Goal: Task Accomplishment & Management: Use online tool/utility

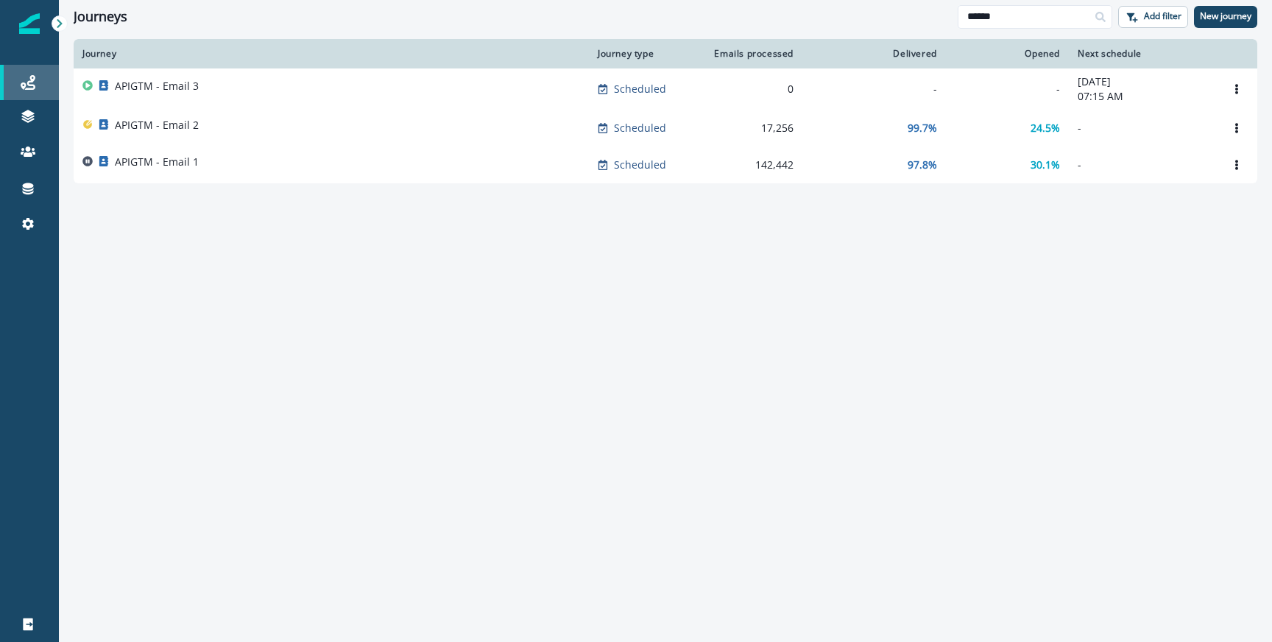
click at [19, 82] on div "Journeys" at bounding box center [29, 83] width 47 height 18
click at [1005, 19] on input "******" at bounding box center [1035, 17] width 155 height 24
click at [713, 280] on div "Journey Journey type Emails processed Delivered Opened Next schedule APIGTM - E…" at bounding box center [665, 339] width 1213 height 601
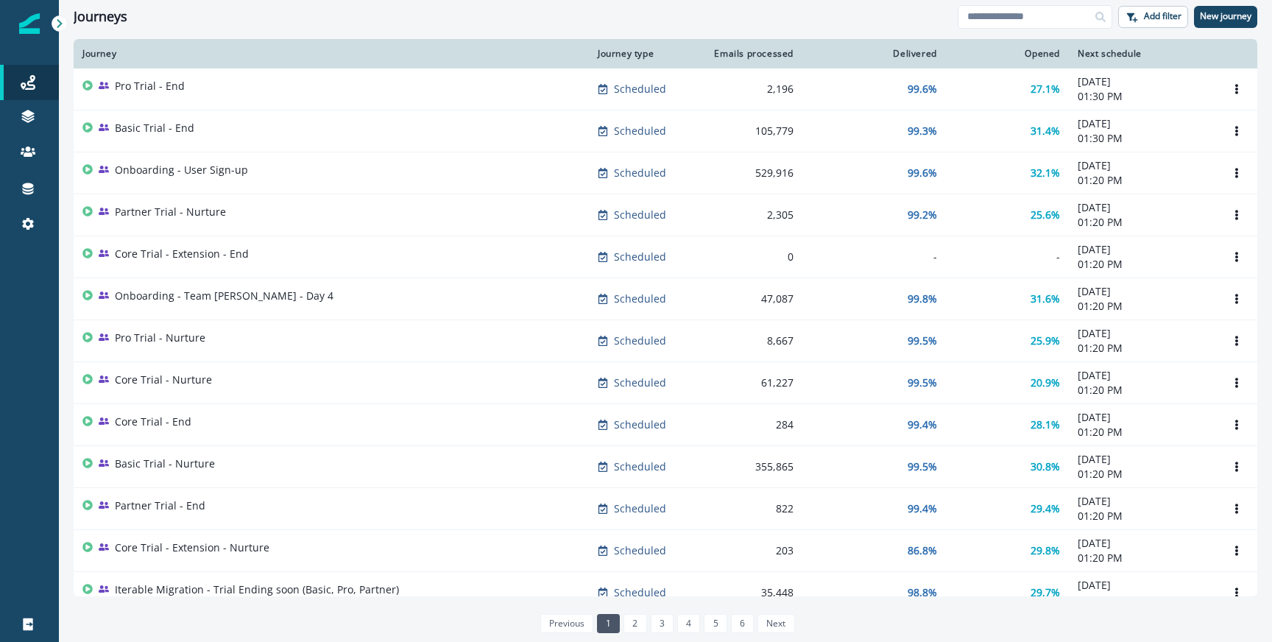
click at [989, 29] on div "Journeys Add filter New journey" at bounding box center [665, 16] width 1213 height 33
click at [989, 21] on input at bounding box center [1035, 17] width 155 height 24
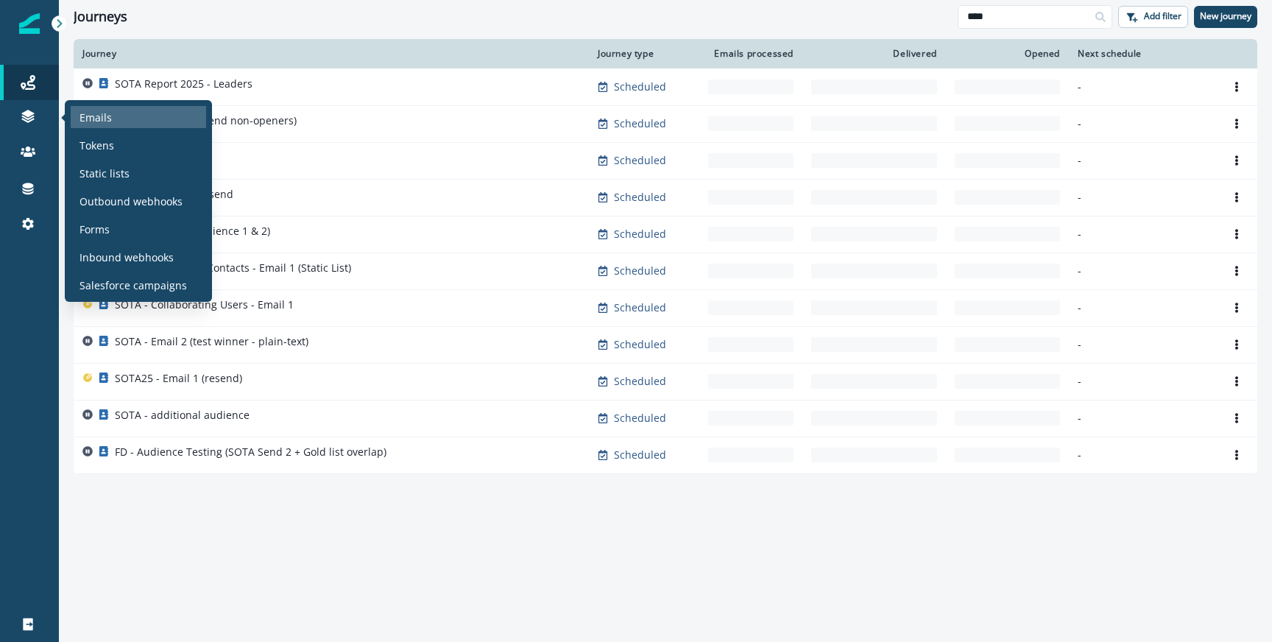
type input "****"
click at [112, 124] on div "Emails" at bounding box center [138, 117] width 135 height 22
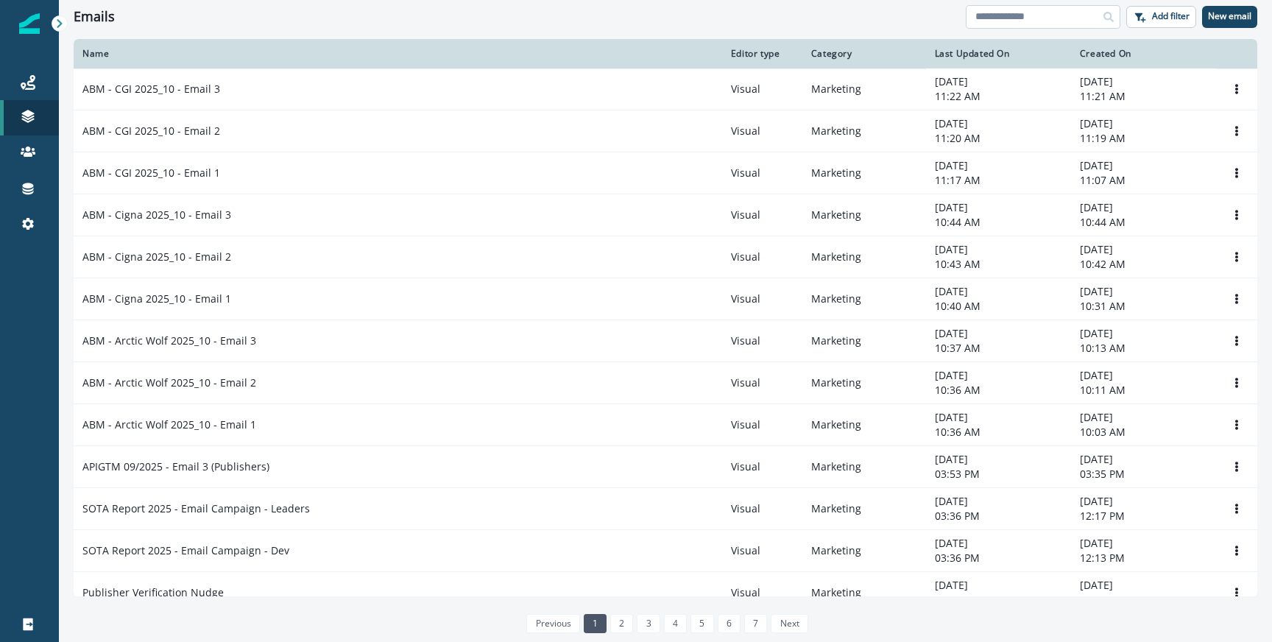
click at [1071, 21] on input at bounding box center [1043, 17] width 155 height 24
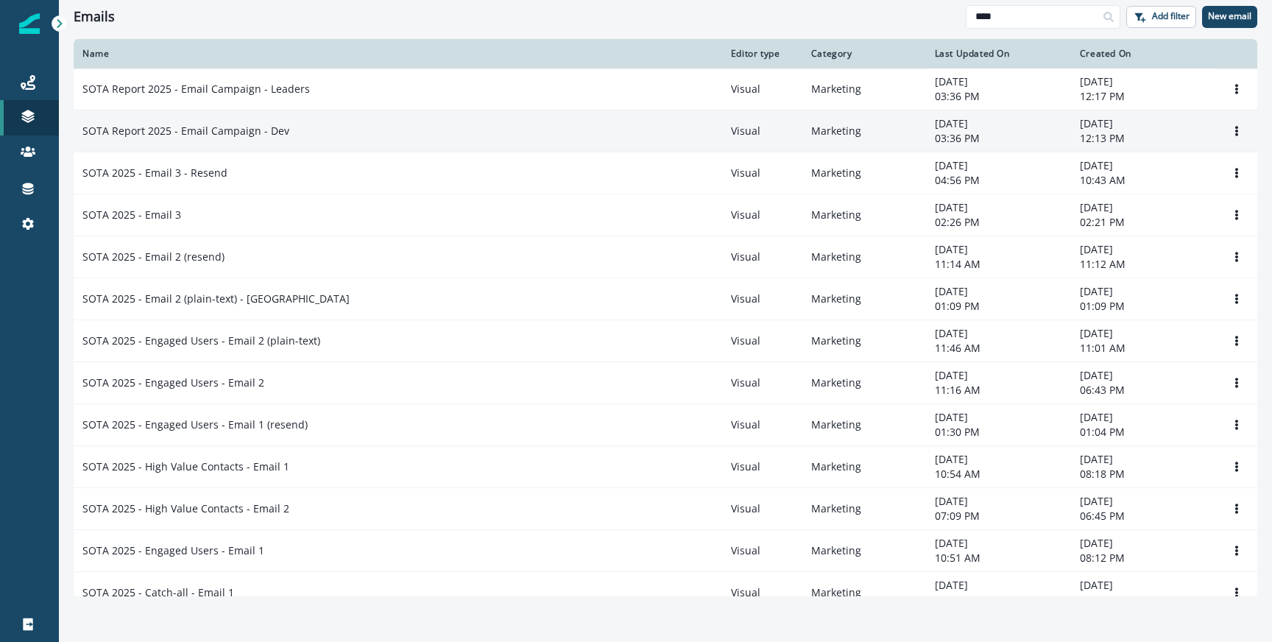
click at [282, 124] on p "SOTA Report 2025 - Email Campaign - Dev" at bounding box center [185, 131] width 207 height 15
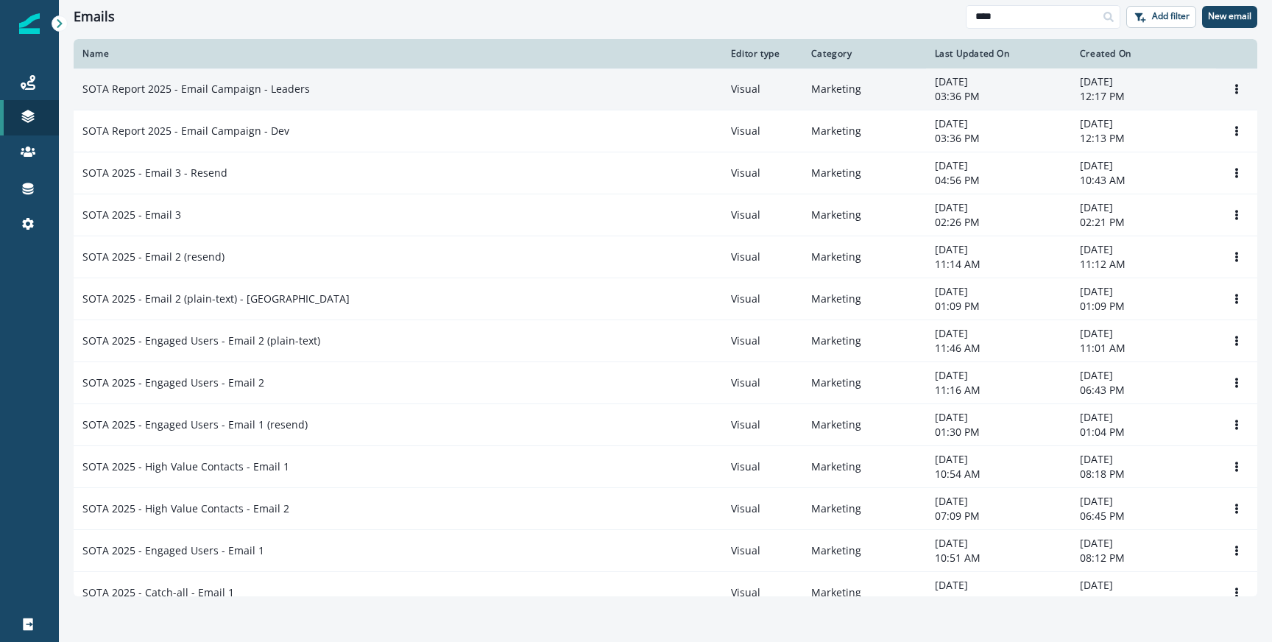
click at [282, 101] on td "SOTA Report 2025 - Email Campaign - Leaders" at bounding box center [398, 89] width 648 height 42
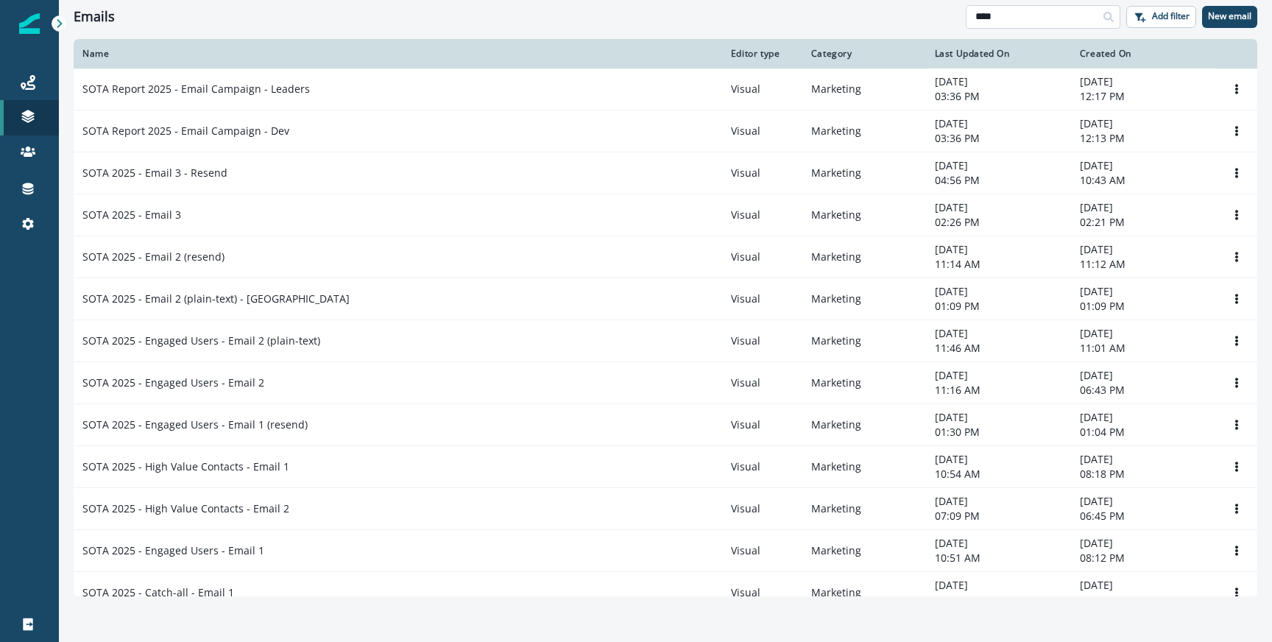
click at [1001, 19] on input "****" at bounding box center [1043, 17] width 155 height 24
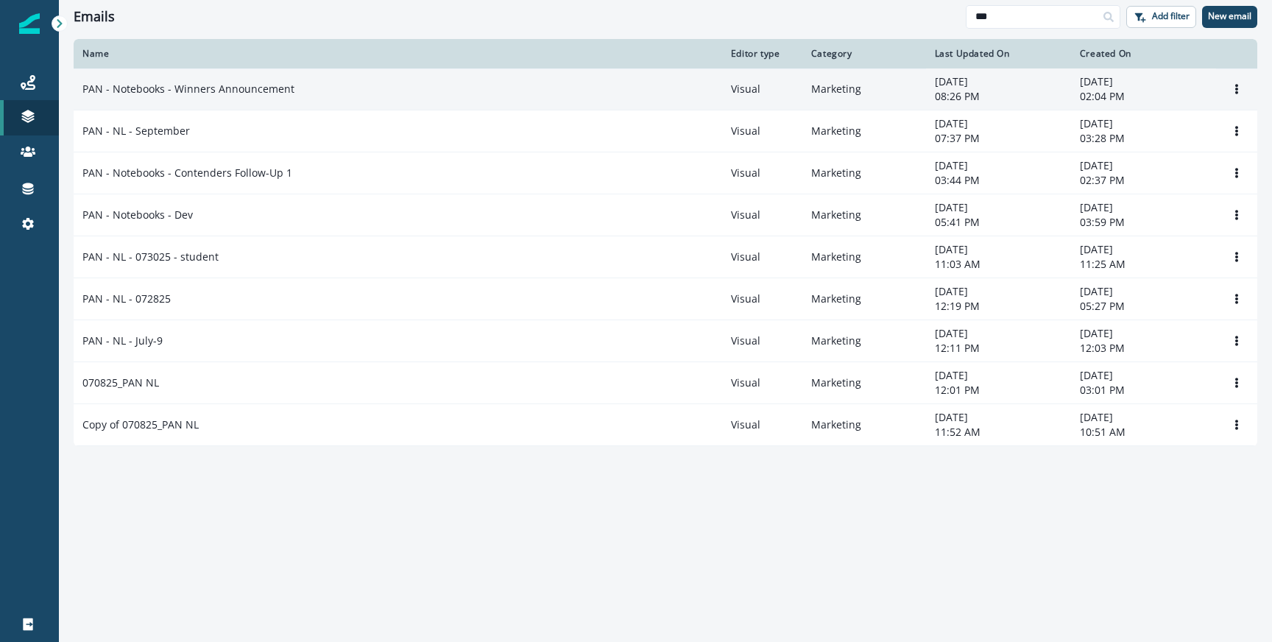
click at [181, 100] on td "PAN - Notebooks - Winners Announcement" at bounding box center [398, 89] width 648 height 42
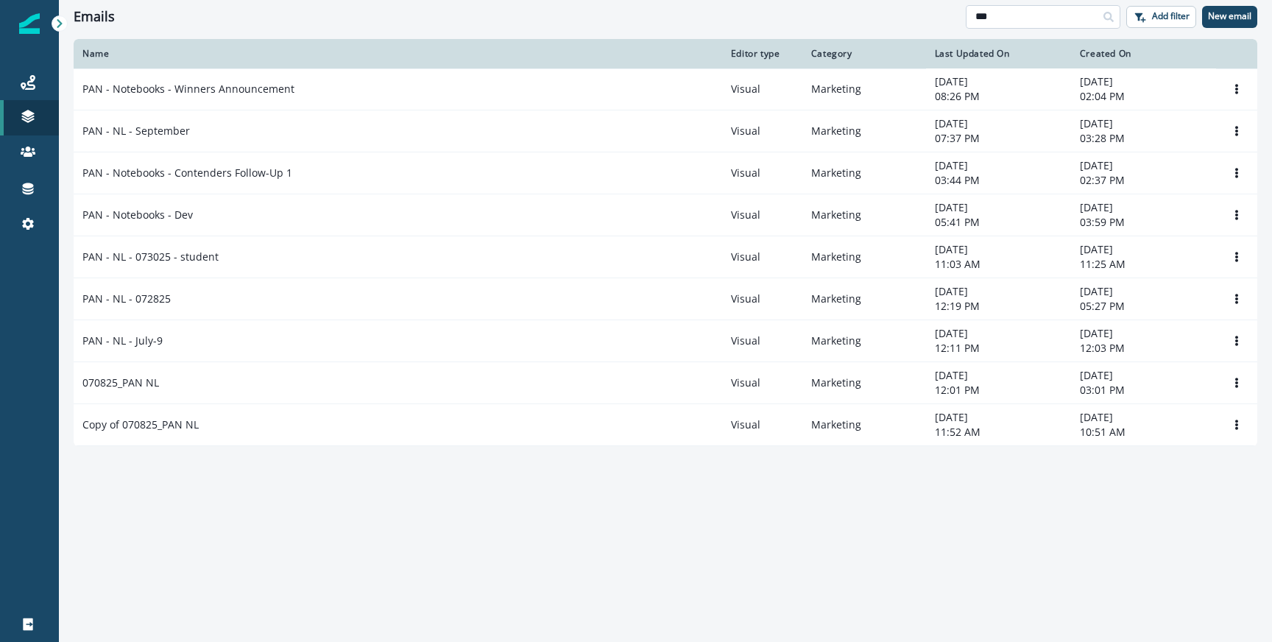
click at [981, 12] on input "***" at bounding box center [1043, 17] width 155 height 24
click at [981, 15] on input "***" at bounding box center [1043, 17] width 155 height 24
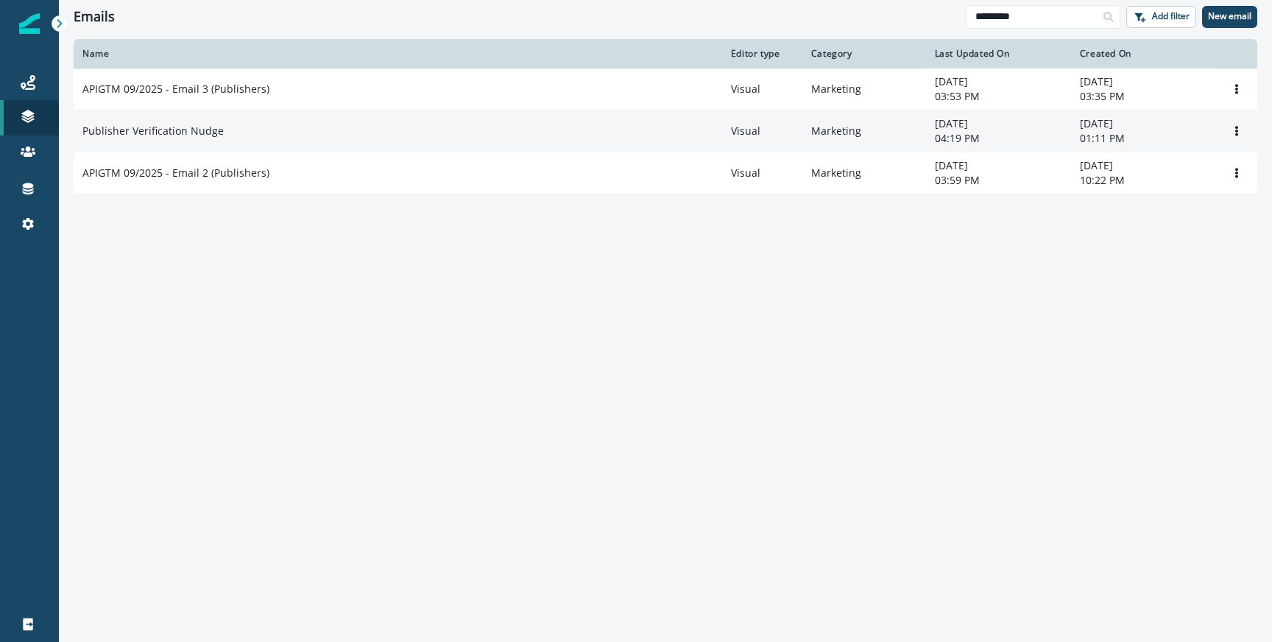
type input "*********"
click at [213, 135] on p "Publisher Verification Nudge" at bounding box center [152, 131] width 141 height 15
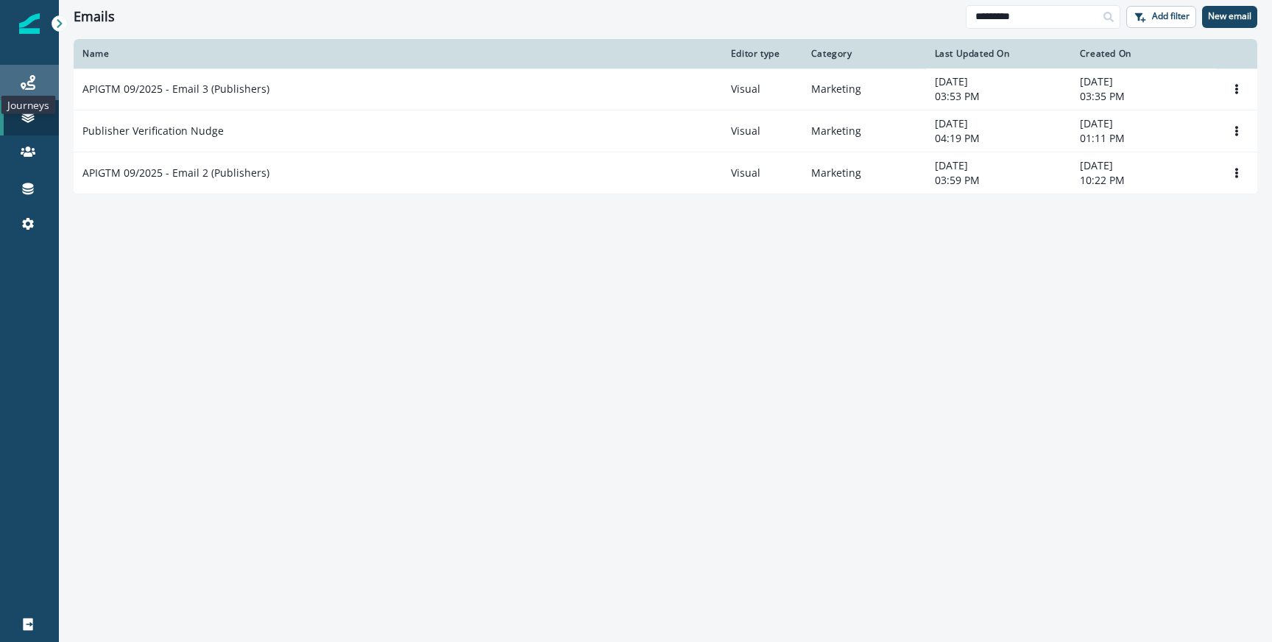
click at [26, 86] on icon at bounding box center [28, 82] width 15 height 15
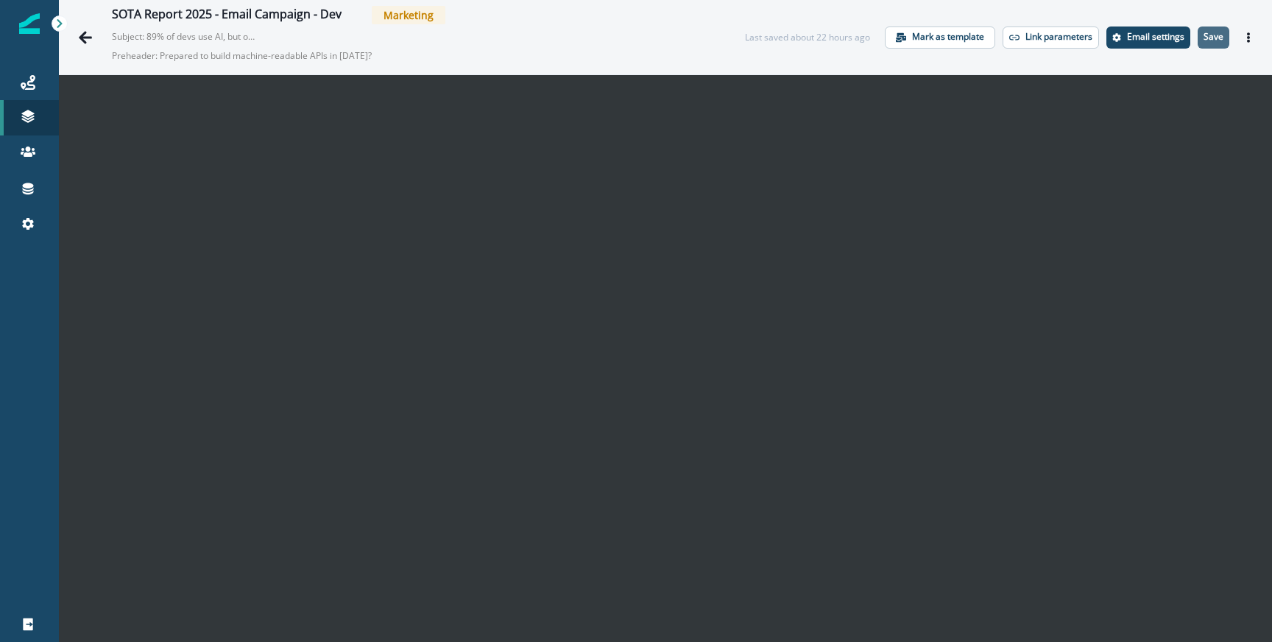
click at [1218, 46] on button "Save" at bounding box center [1214, 37] width 32 height 22
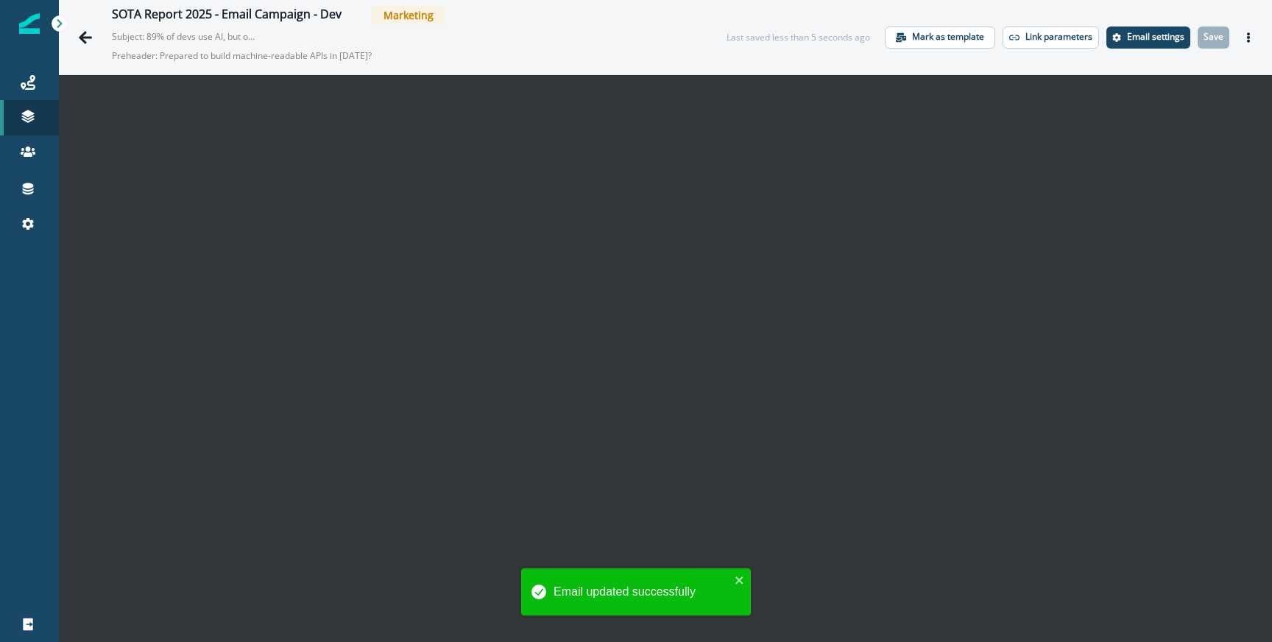
click at [1261, 35] on div "SOTA Report 2025 - Email Campaign - Dev Marketing Subject: 89% of devs use AI, …" at bounding box center [665, 37] width 1213 height 74
click at [1251, 36] on icon "Actions" at bounding box center [1248, 37] width 10 height 10
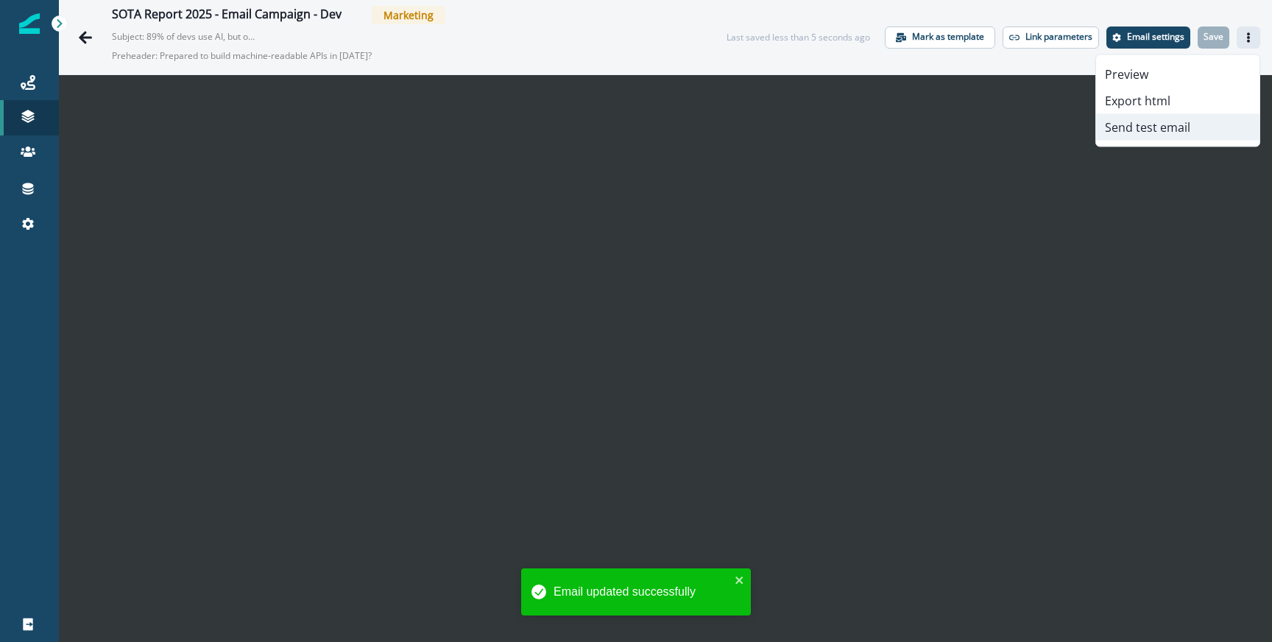
click at [1134, 130] on button "Send test email" at bounding box center [1177, 127] width 163 height 26
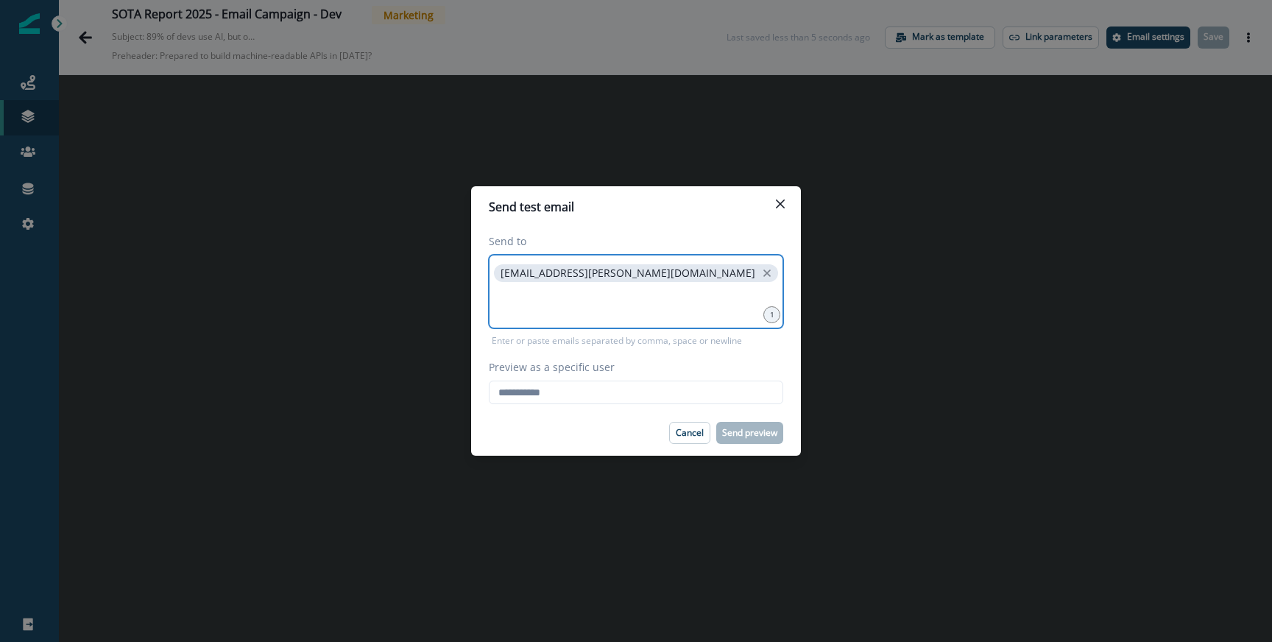
click at [540, 304] on input at bounding box center [636, 303] width 290 height 29
type input "**********"
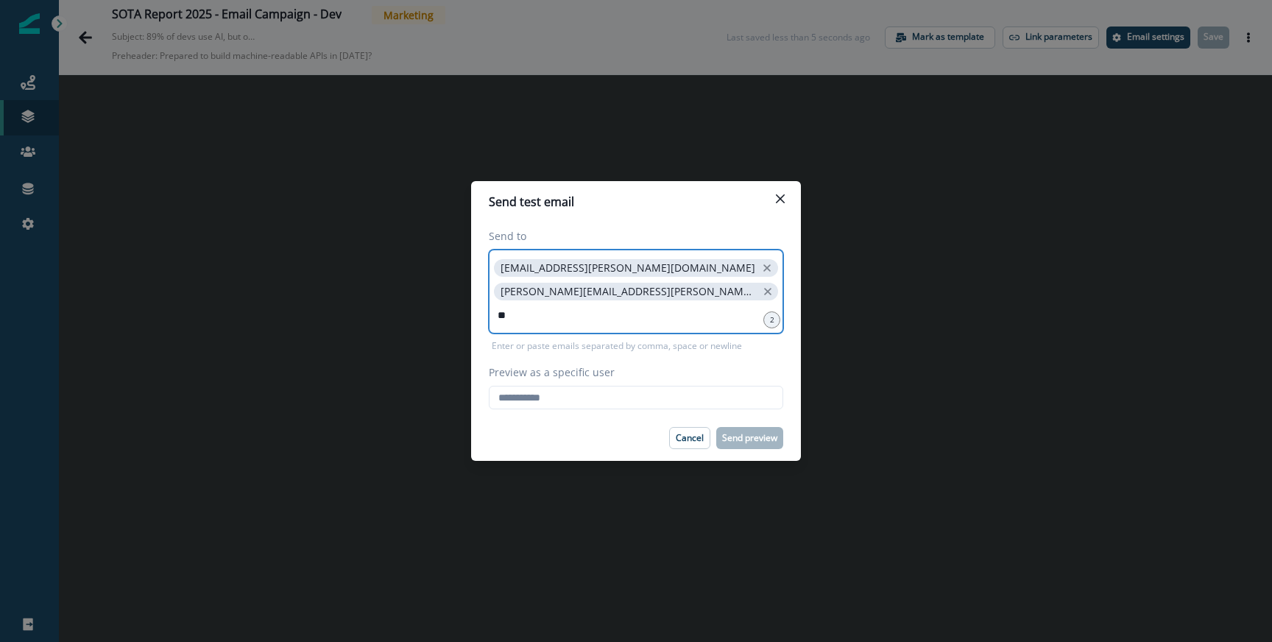
type input "*"
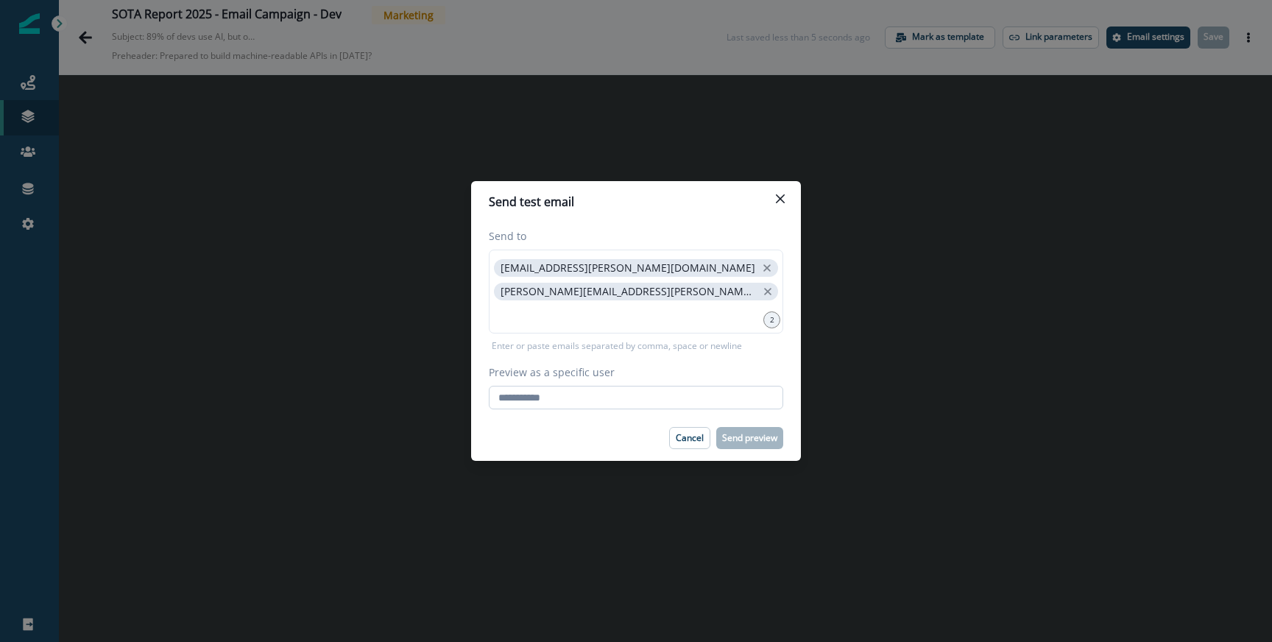
click at [688, 398] on input "Preview as a specific user" at bounding box center [636, 398] width 294 height 24
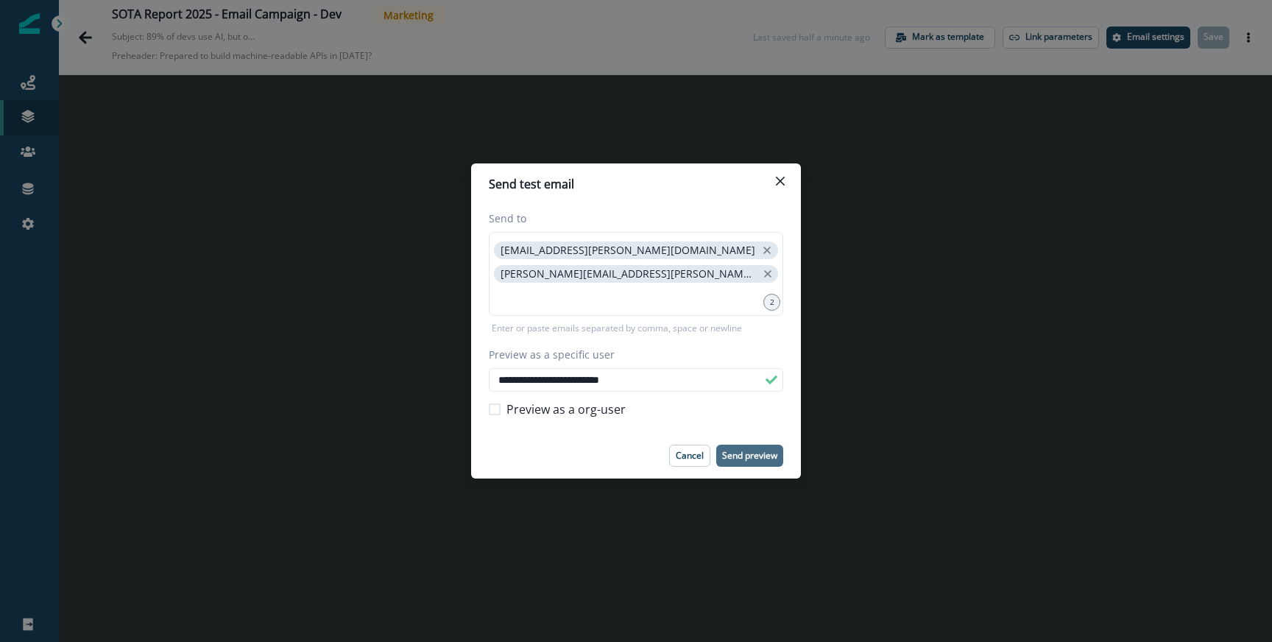
type input "**********"
click at [738, 459] on p "Send preview" at bounding box center [749, 455] width 55 height 10
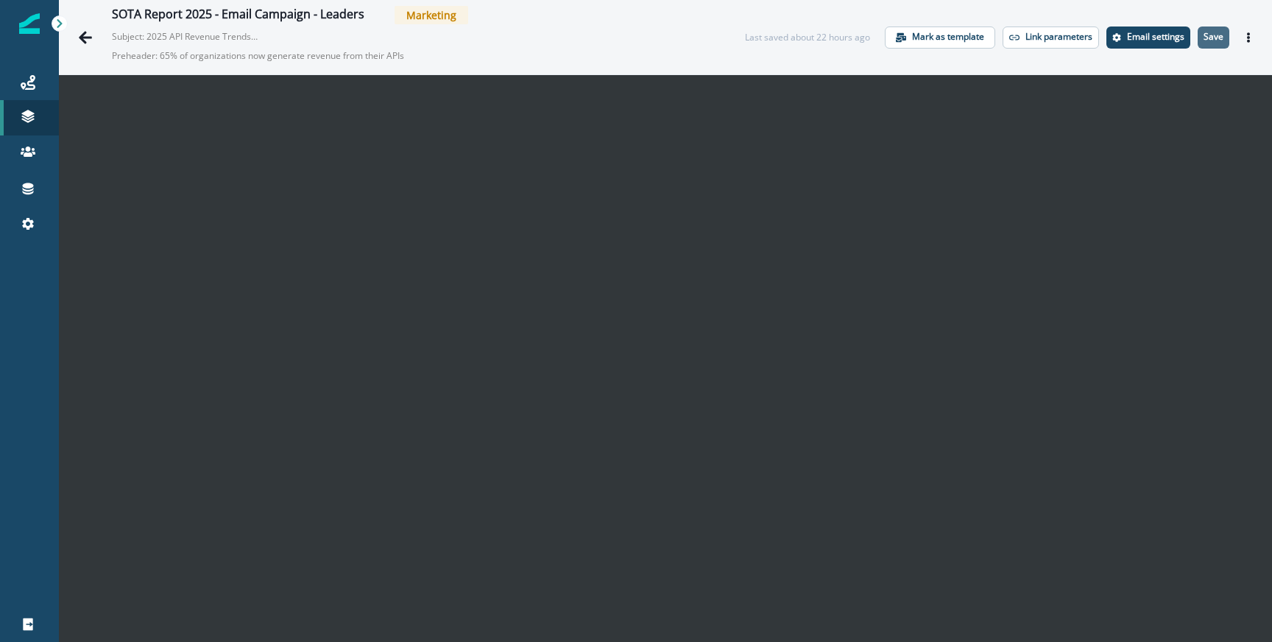
click at [1220, 43] on button "Save" at bounding box center [1214, 37] width 32 height 22
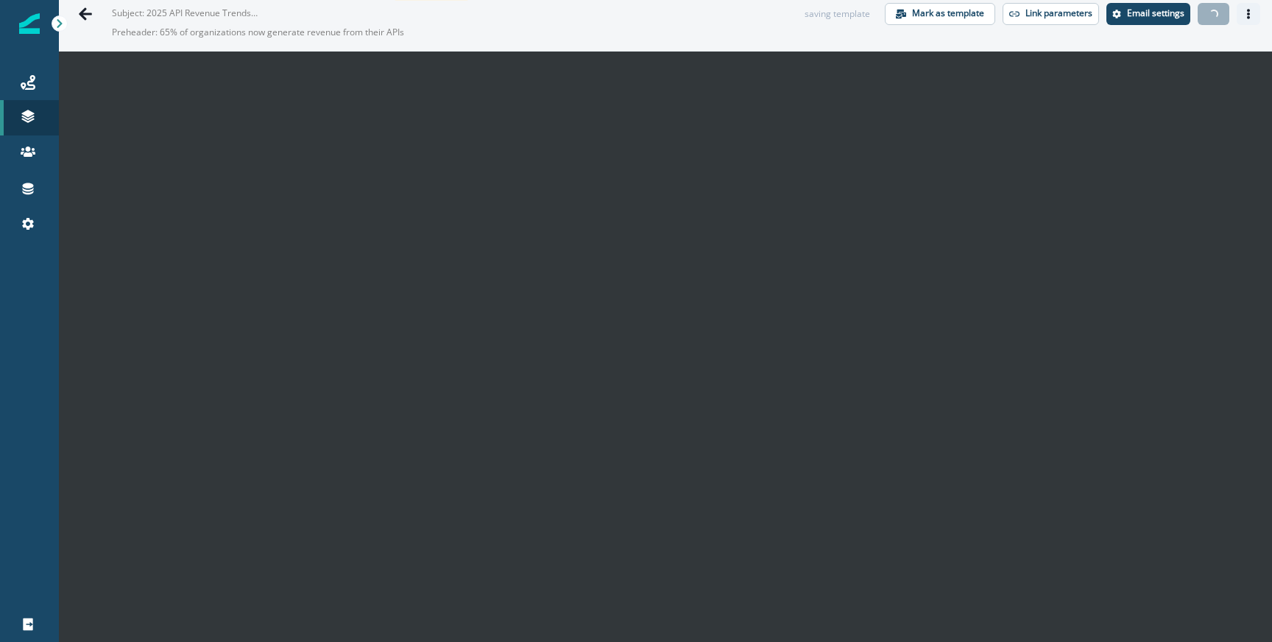
click at [1243, 13] on icon "Actions" at bounding box center [1248, 14] width 10 height 10
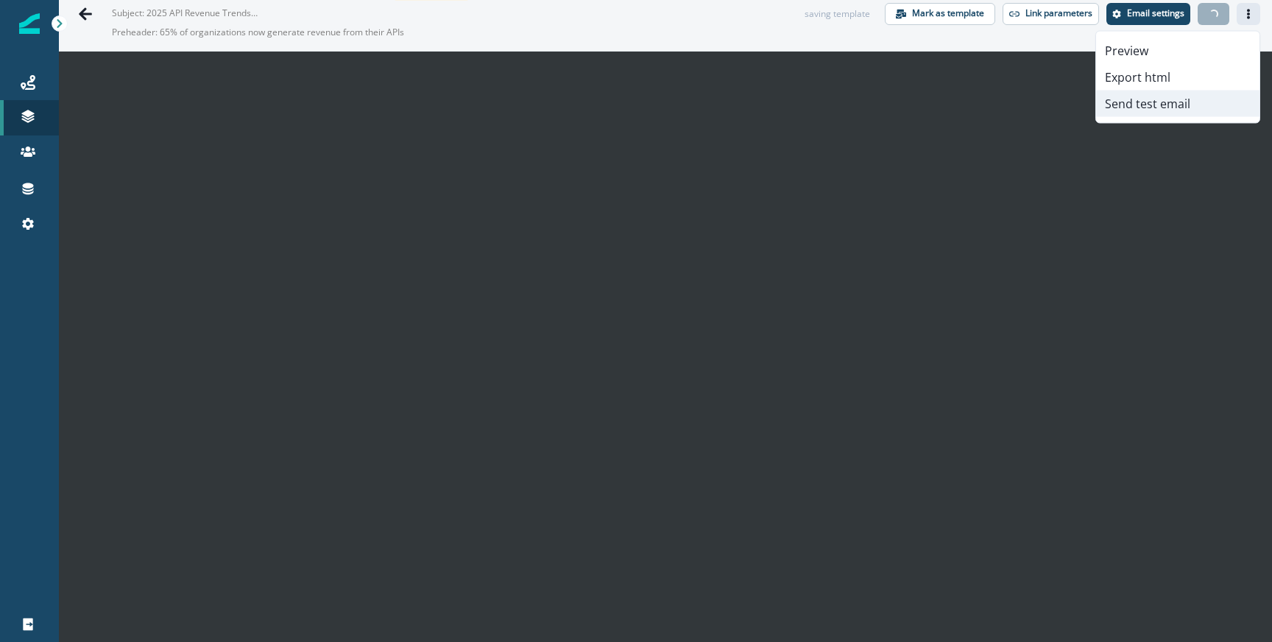
click at [1164, 107] on button "Send test email" at bounding box center [1177, 104] width 163 height 26
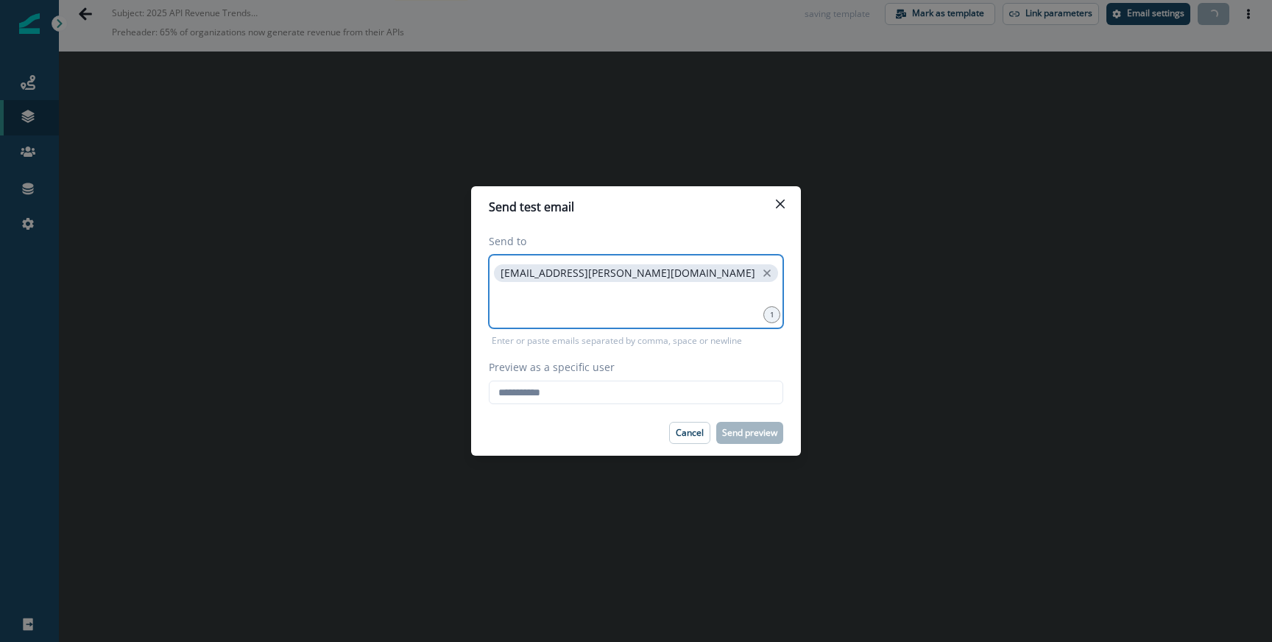
click at [622, 305] on input at bounding box center [636, 303] width 290 height 29
type input "**********"
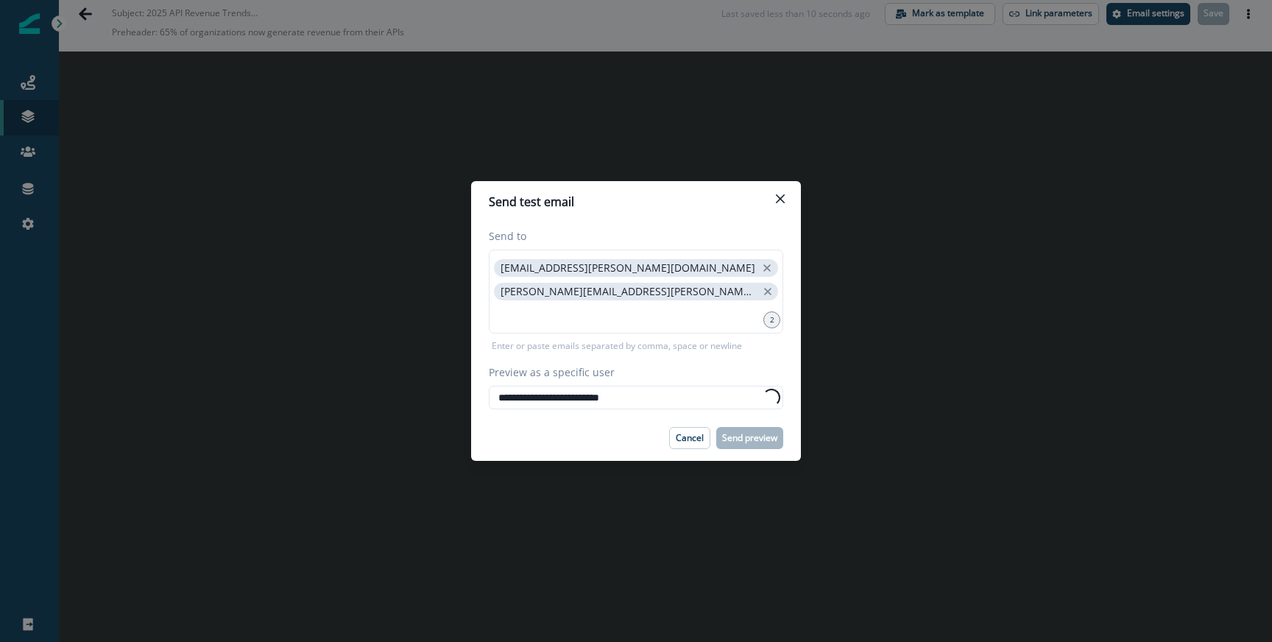
type input "**********"
click at [625, 416] on footer "Cancel Send preview" at bounding box center [636, 438] width 330 height 46
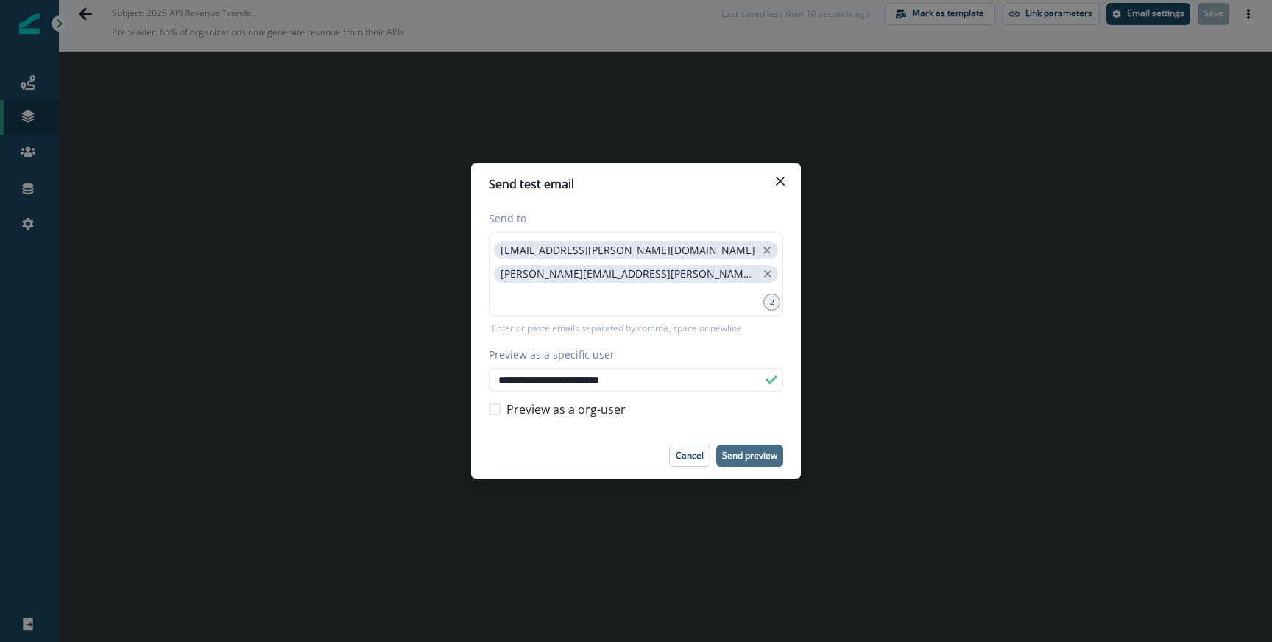
click at [755, 451] on p "Send preview" at bounding box center [749, 455] width 55 height 10
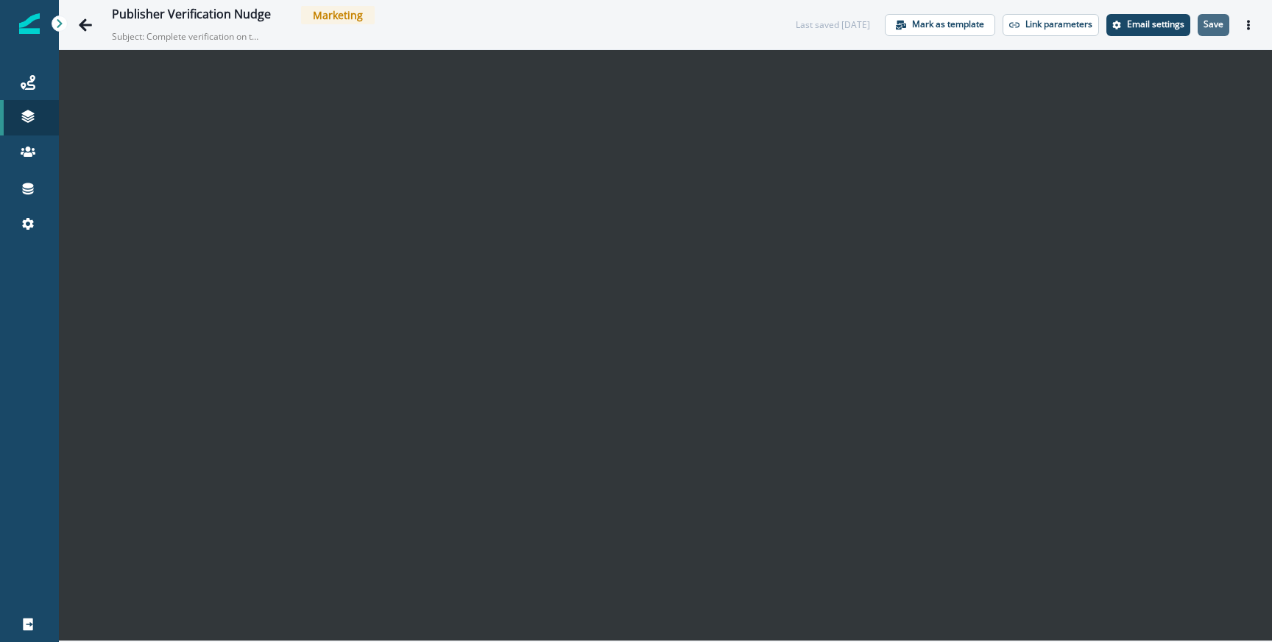
click at [1215, 20] on p "Save" at bounding box center [1214, 24] width 20 height 10
click at [1261, 23] on div "Publisher Verification Nudge Marketing Subject: Complete verification on the Po…" at bounding box center [665, 24] width 1213 height 49
click at [1236, 27] on div "Last saved 12 minutes ago Mark as template Link parameters Email settings Save …" at bounding box center [1010, 25] width 499 height 22
click at [1243, 27] on icon "Actions" at bounding box center [1248, 25] width 10 height 10
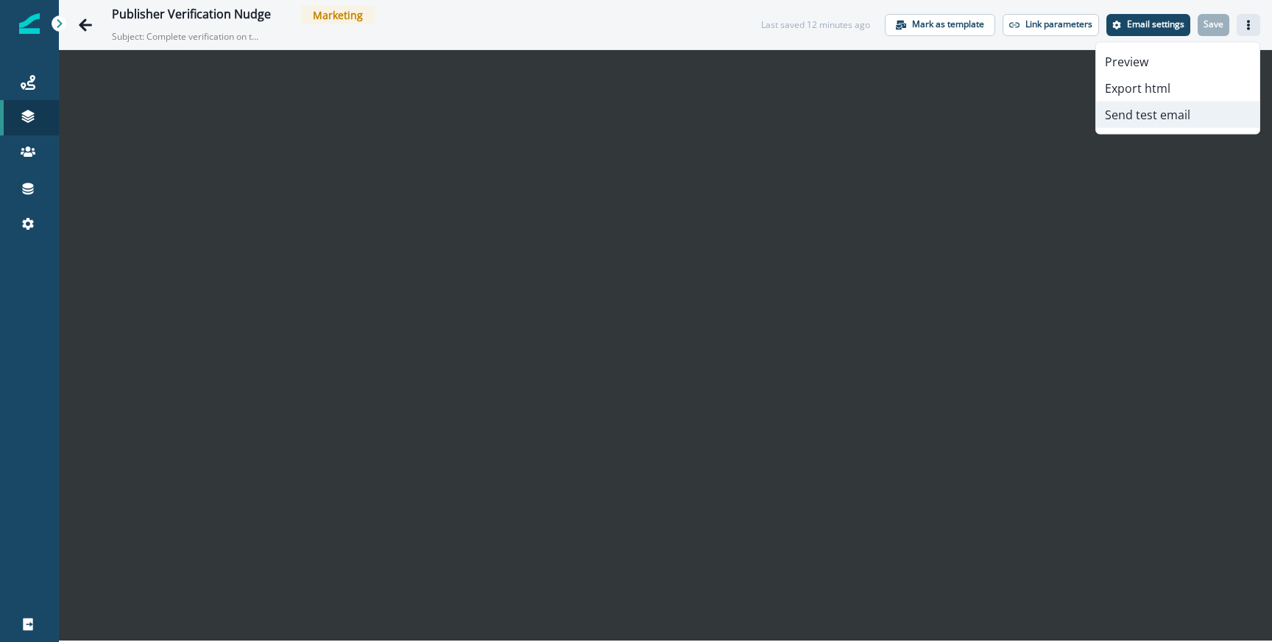
click at [1163, 114] on button "Send test email" at bounding box center [1177, 115] width 163 height 26
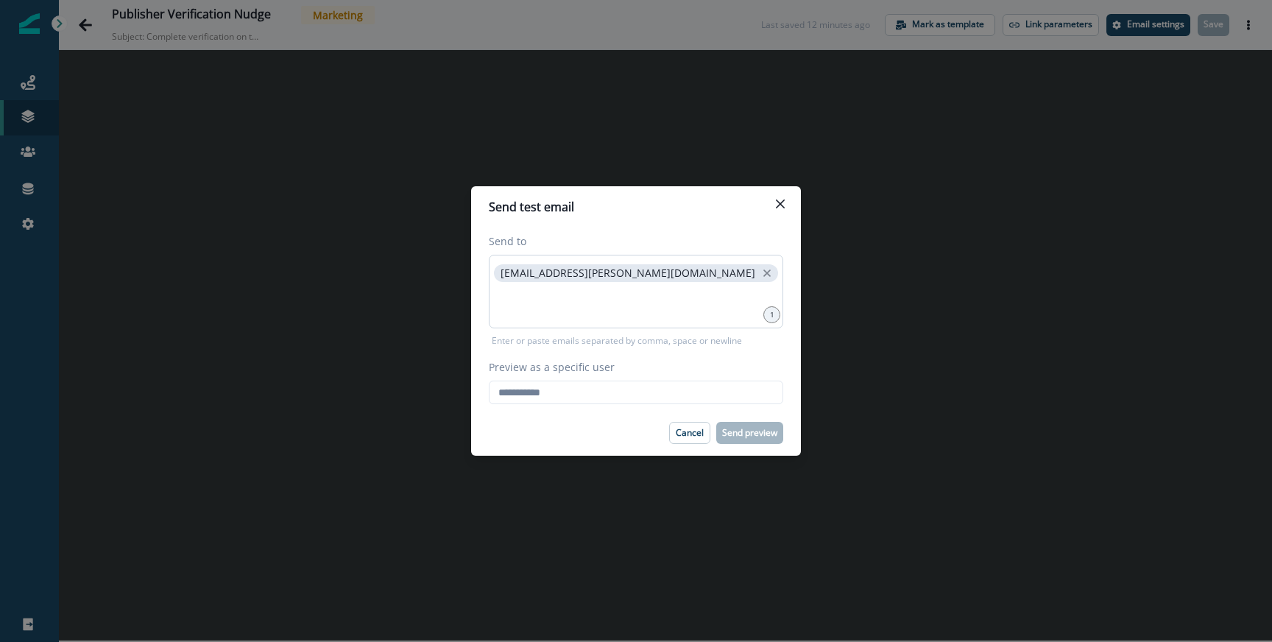
click at [626, 280] on span "francisco.deppe@postman.com" at bounding box center [636, 273] width 284 height 18
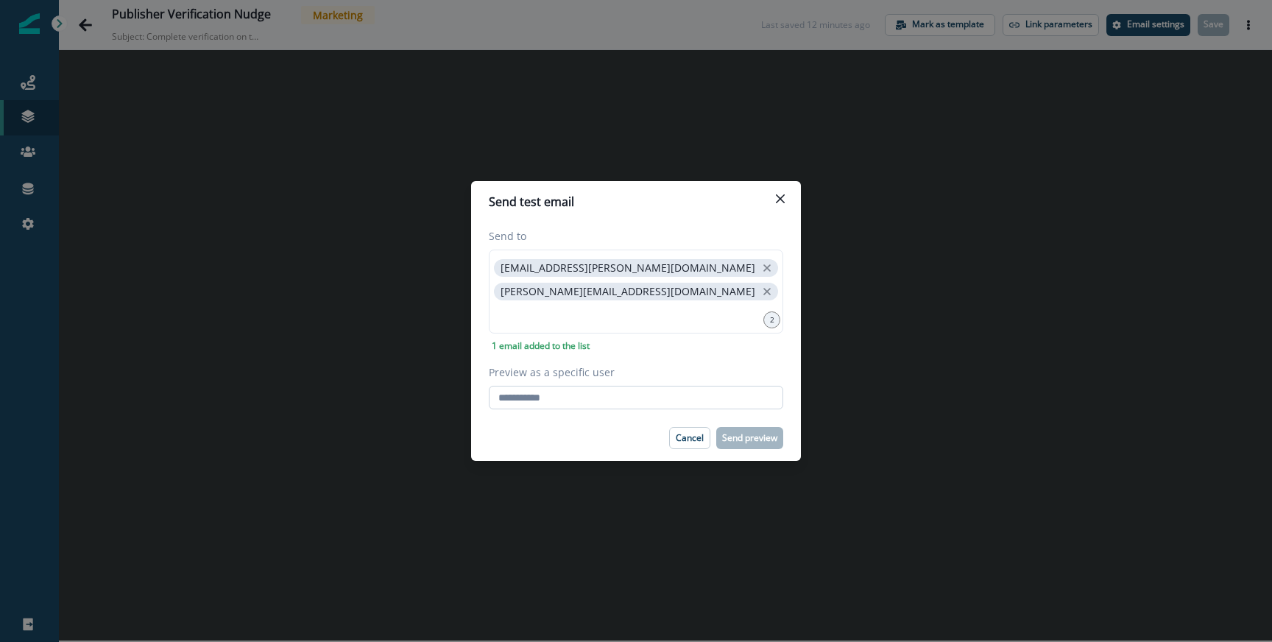
click at [531, 408] on input "Preview as a specific user" at bounding box center [636, 398] width 294 height 24
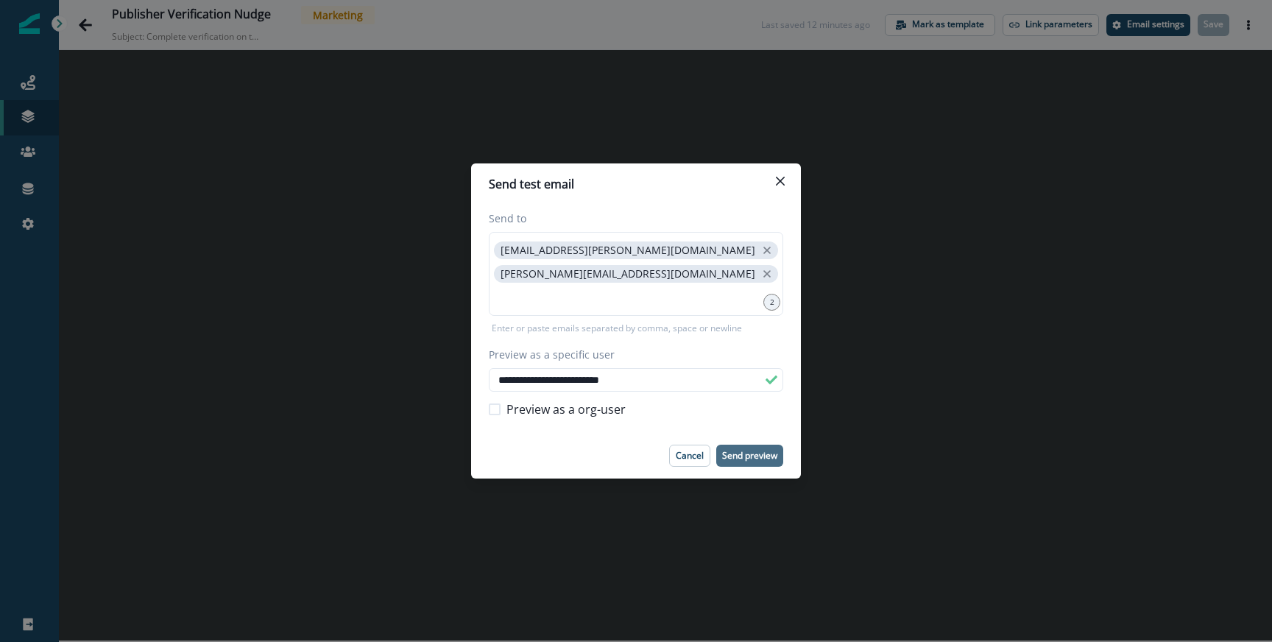
type input "**********"
click at [738, 462] on button "Send preview" at bounding box center [749, 456] width 67 height 22
click at [324, 144] on div "**********" at bounding box center [636, 321] width 1272 height 642
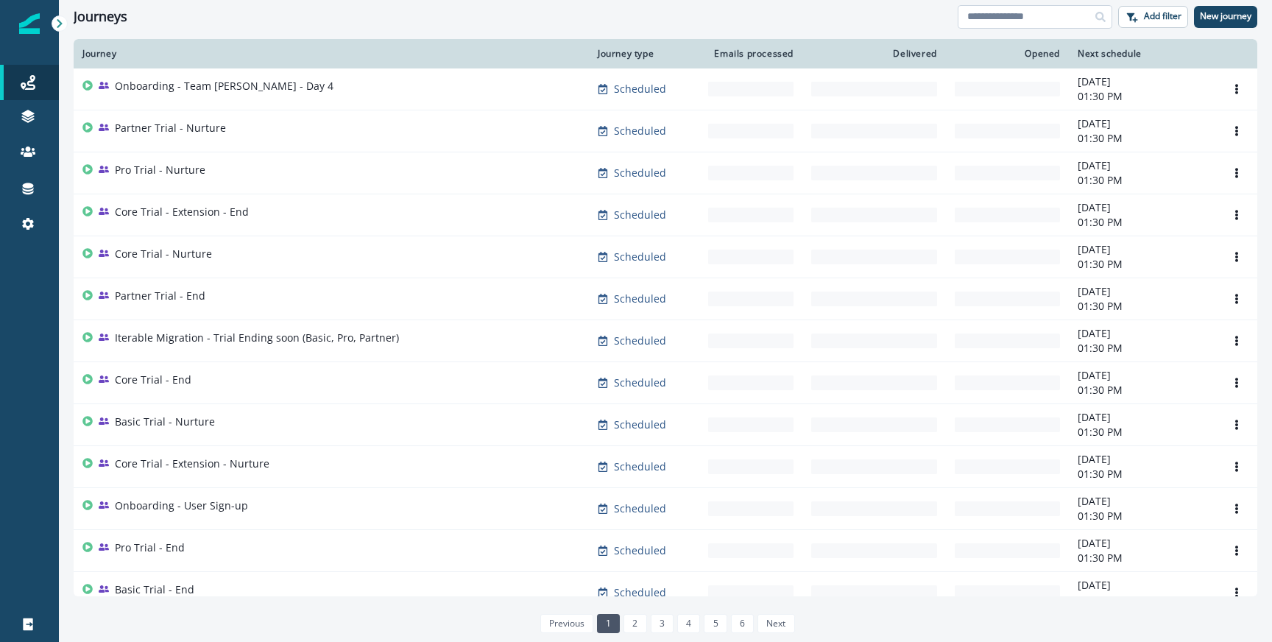
click at [1022, 19] on input at bounding box center [1035, 17] width 155 height 24
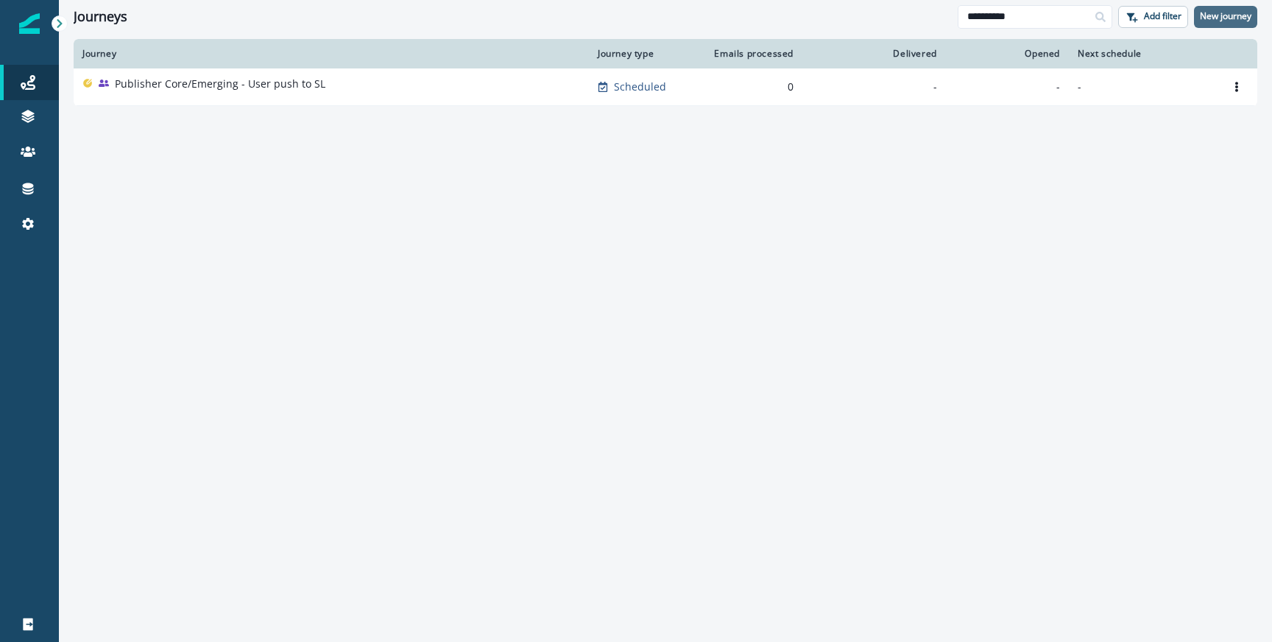
type input "*********"
click at [1215, 17] on p "New journey" at bounding box center [1226, 16] width 52 height 10
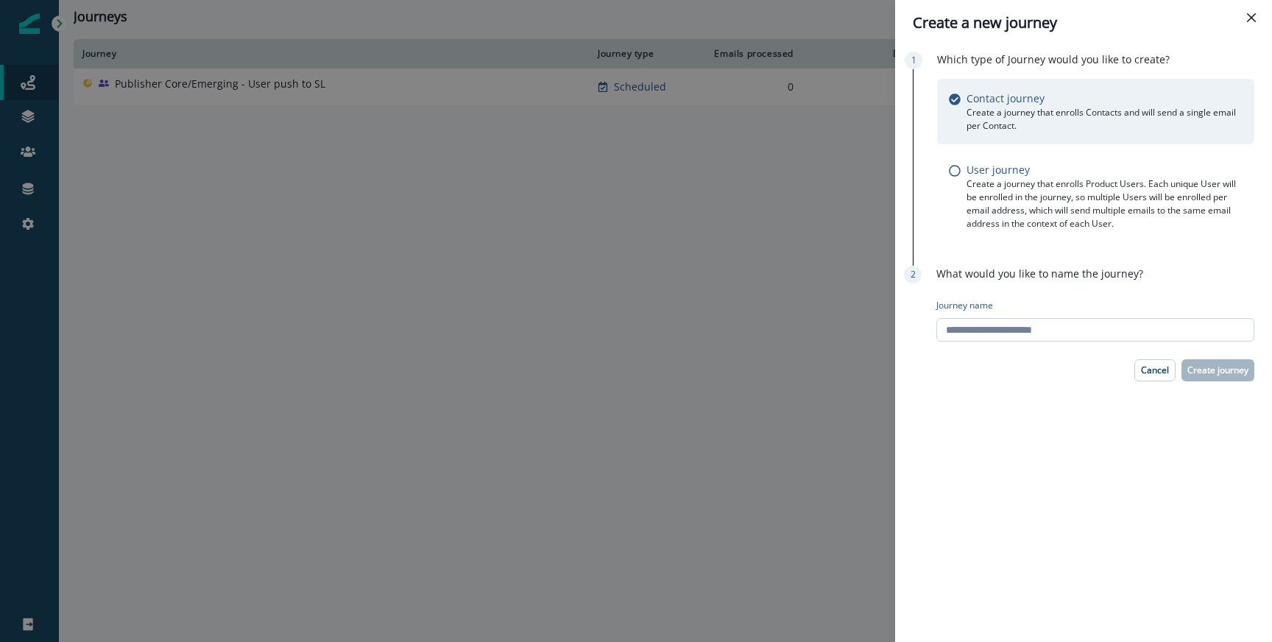
click at [958, 328] on input "Journey name" at bounding box center [1095, 330] width 318 height 24
type input "**********"
click at [1198, 367] on p "Create journey" at bounding box center [1217, 370] width 61 height 10
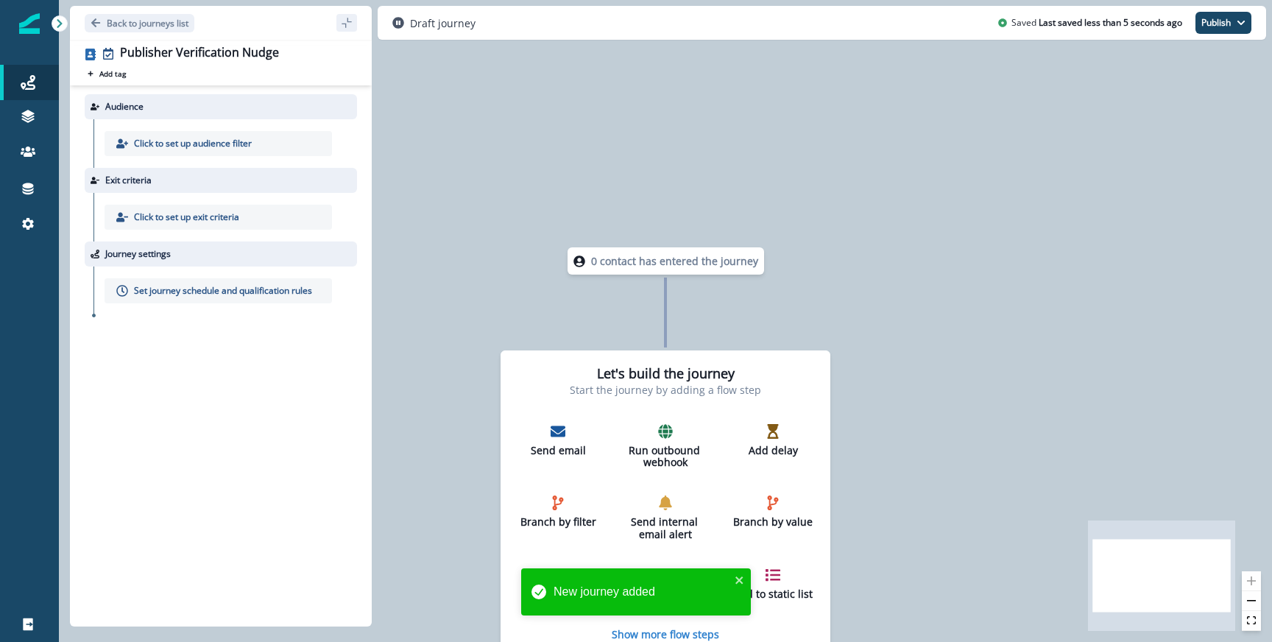
click at [282, 146] on div "Click to set up audience filter" at bounding box center [218, 143] width 227 height 25
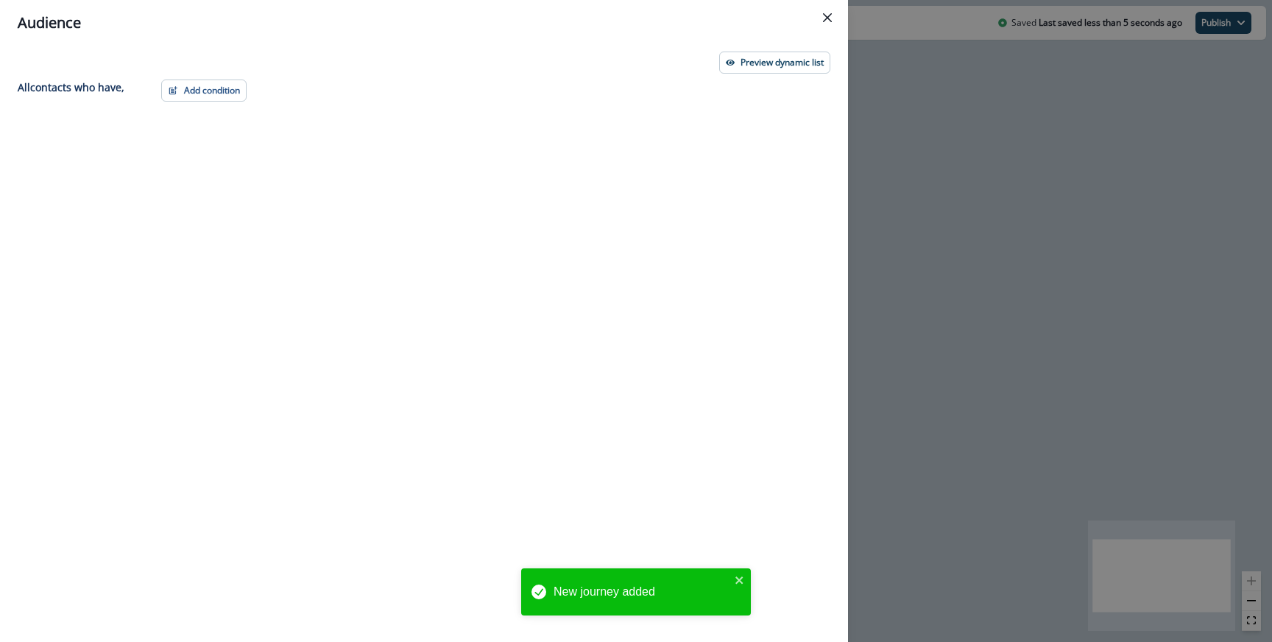
click at [202, 103] on div "Add condition Contact properties A person property Performed a product event Pe…" at bounding box center [491, 333] width 678 height 509
click at [202, 98] on button "Add condition" at bounding box center [203, 90] width 85 height 22
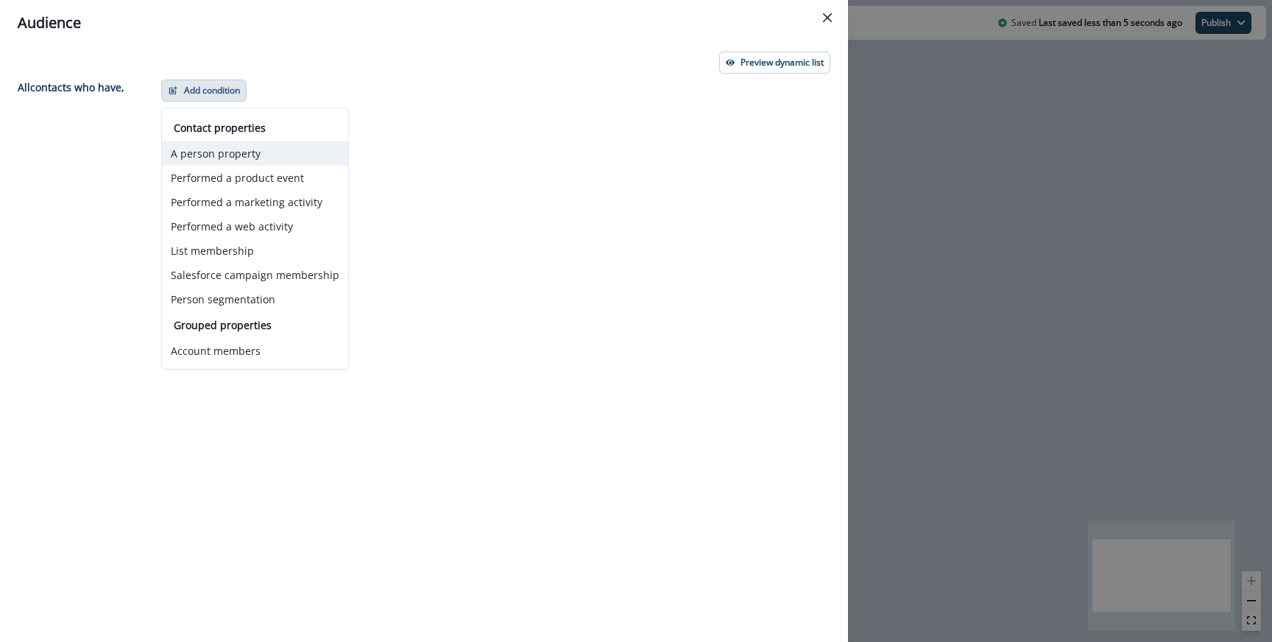
click at [201, 154] on button "A person property" at bounding box center [255, 153] width 186 height 24
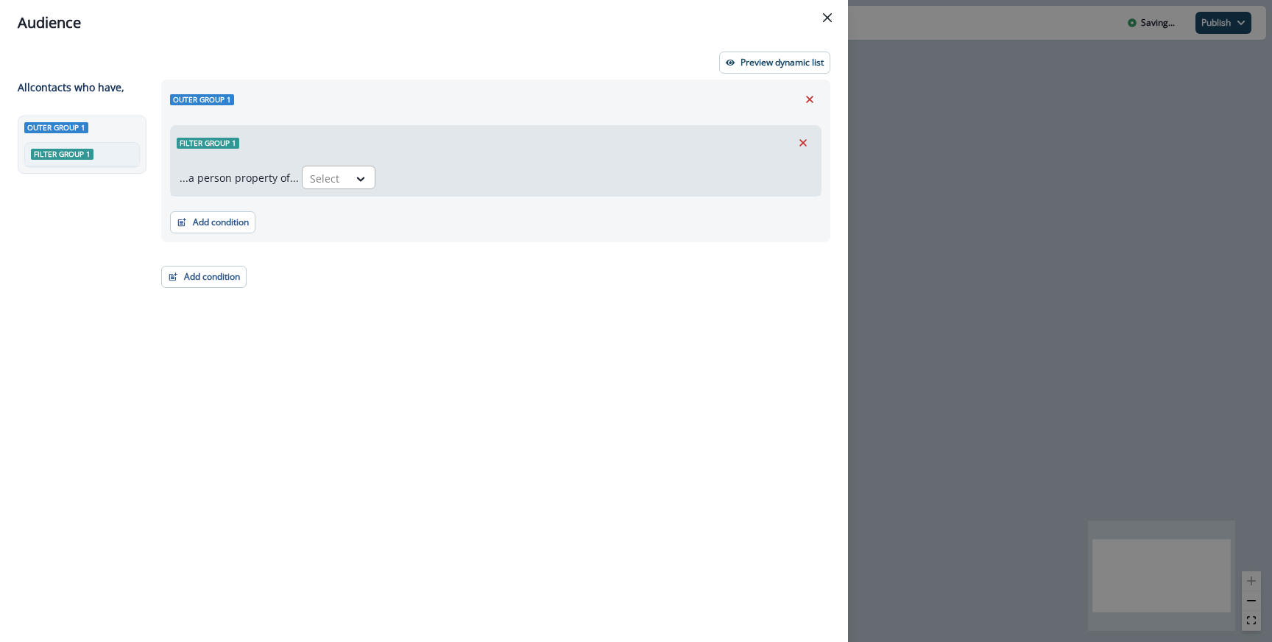
click at [319, 177] on div at bounding box center [325, 178] width 31 height 18
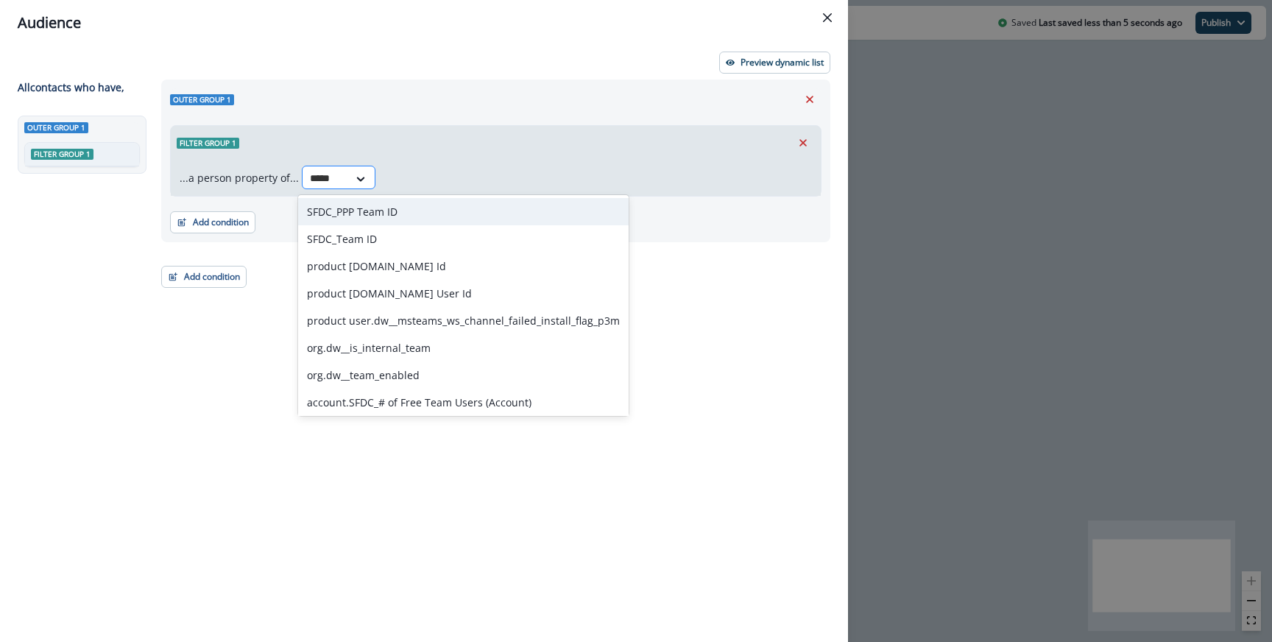
type input "******"
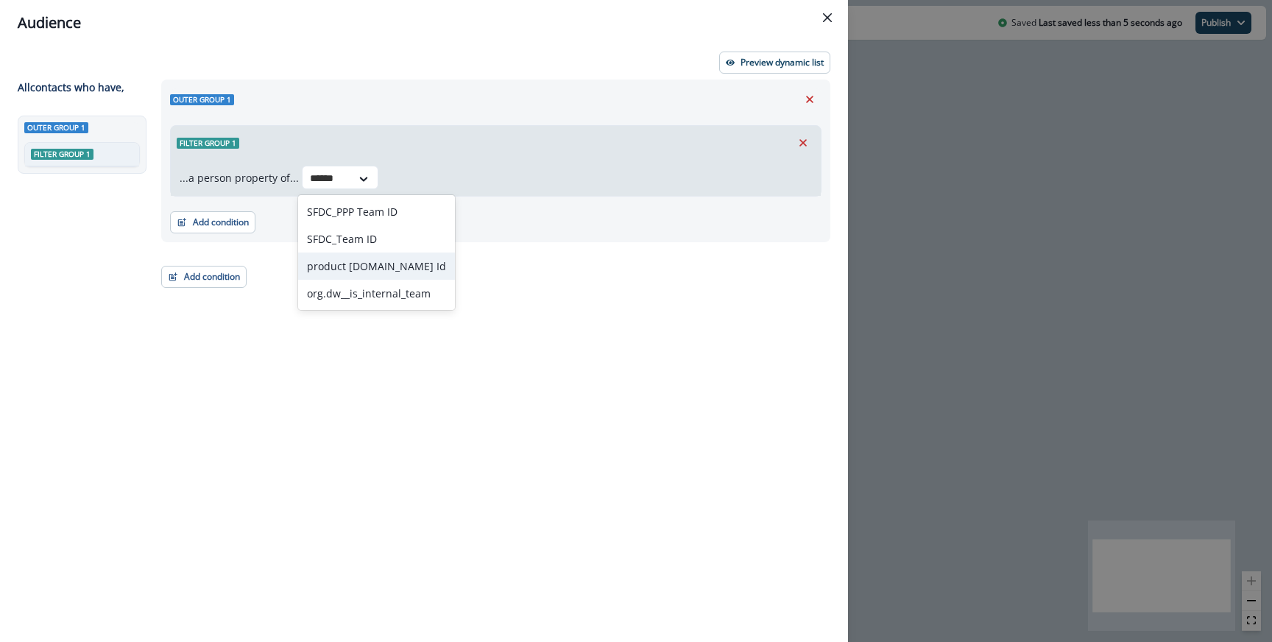
click at [360, 270] on div "product [DOMAIN_NAME] Id" at bounding box center [376, 265] width 157 height 27
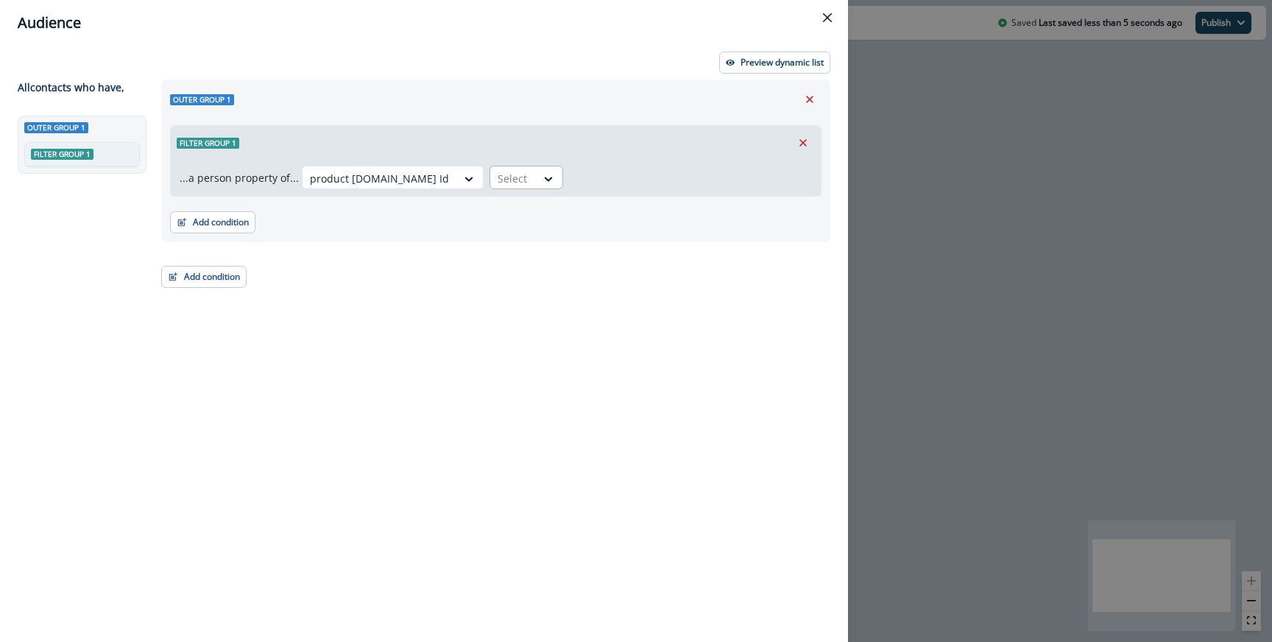
click at [498, 183] on div at bounding box center [513, 178] width 31 height 18
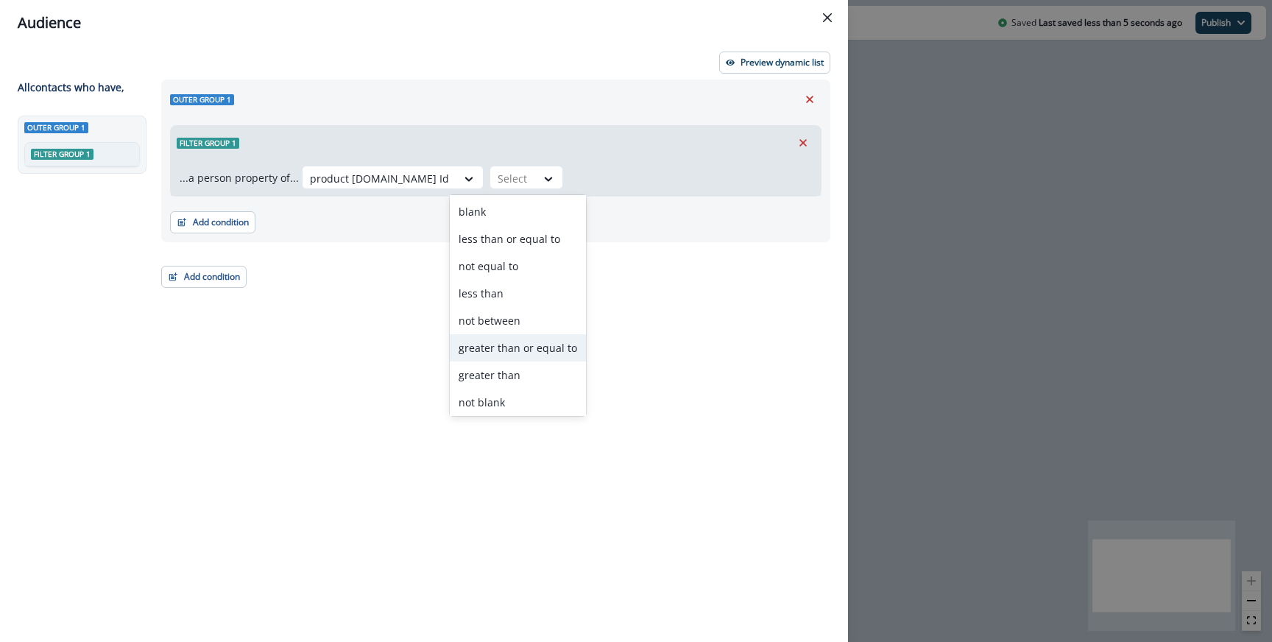
scroll to position [85, 0]
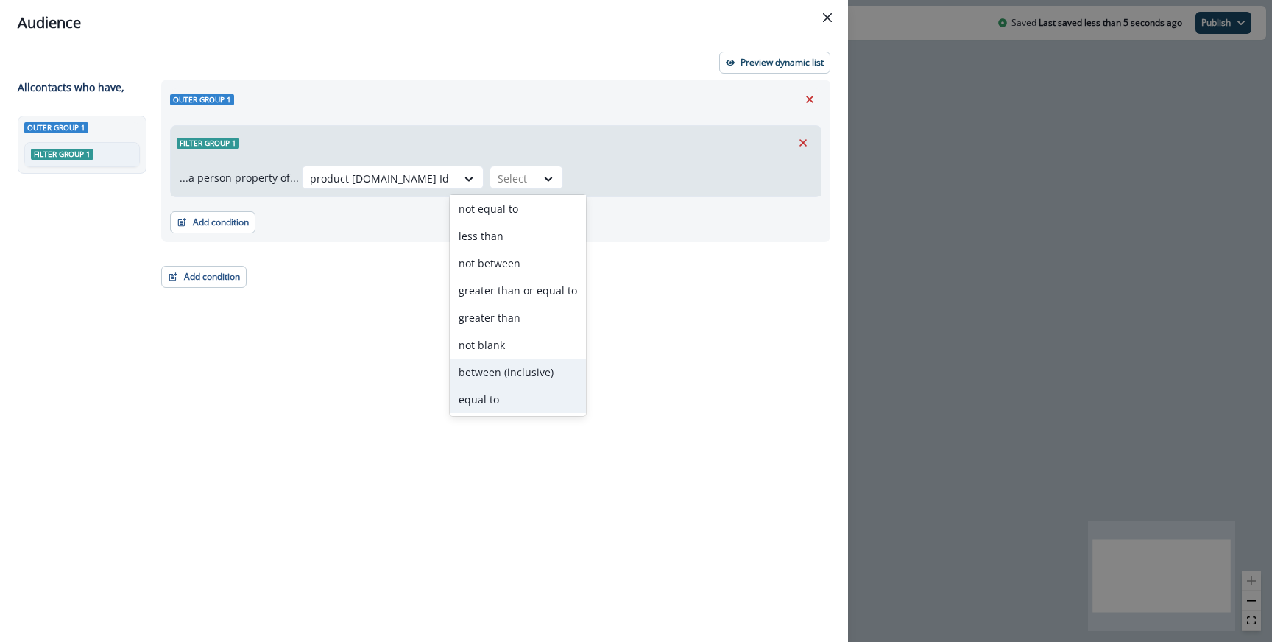
click at [487, 395] on div "equal to" at bounding box center [518, 399] width 136 height 27
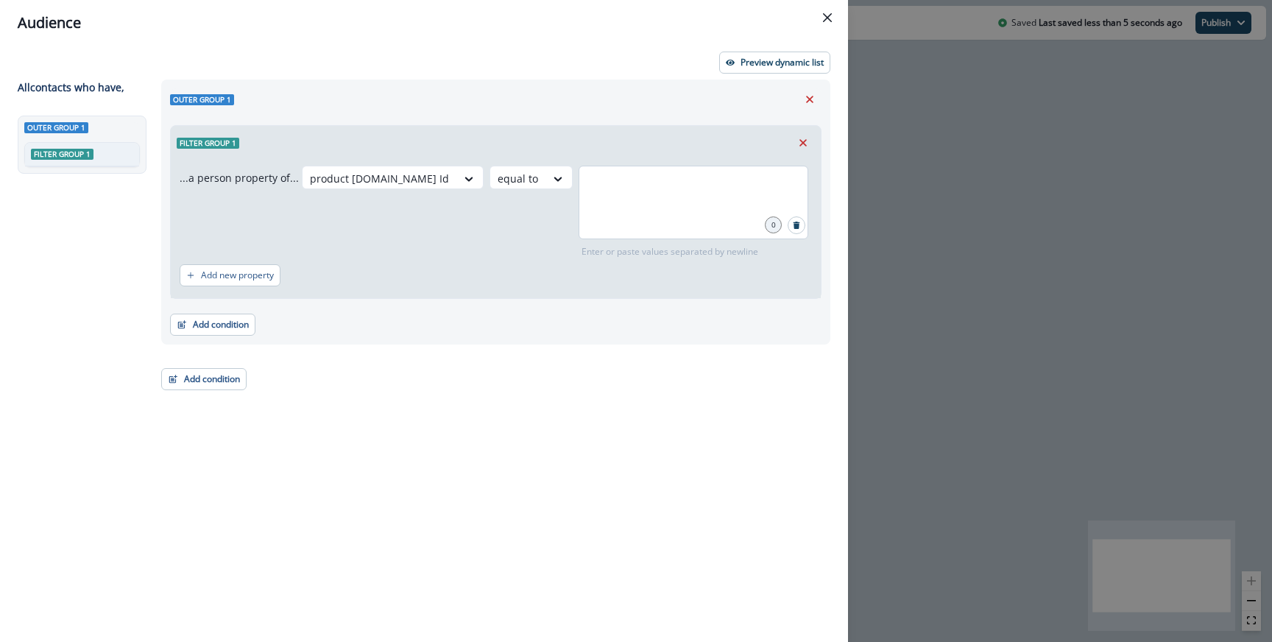
click at [587, 216] on div at bounding box center [694, 203] width 230 height 74
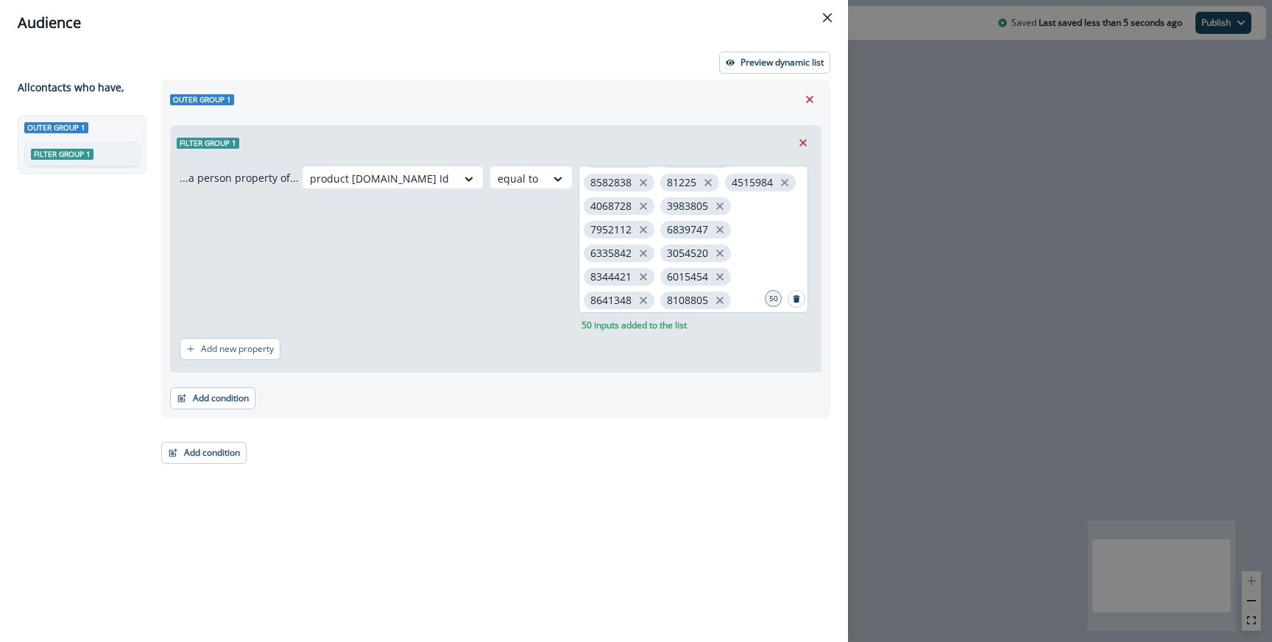
scroll to position [0, 0]
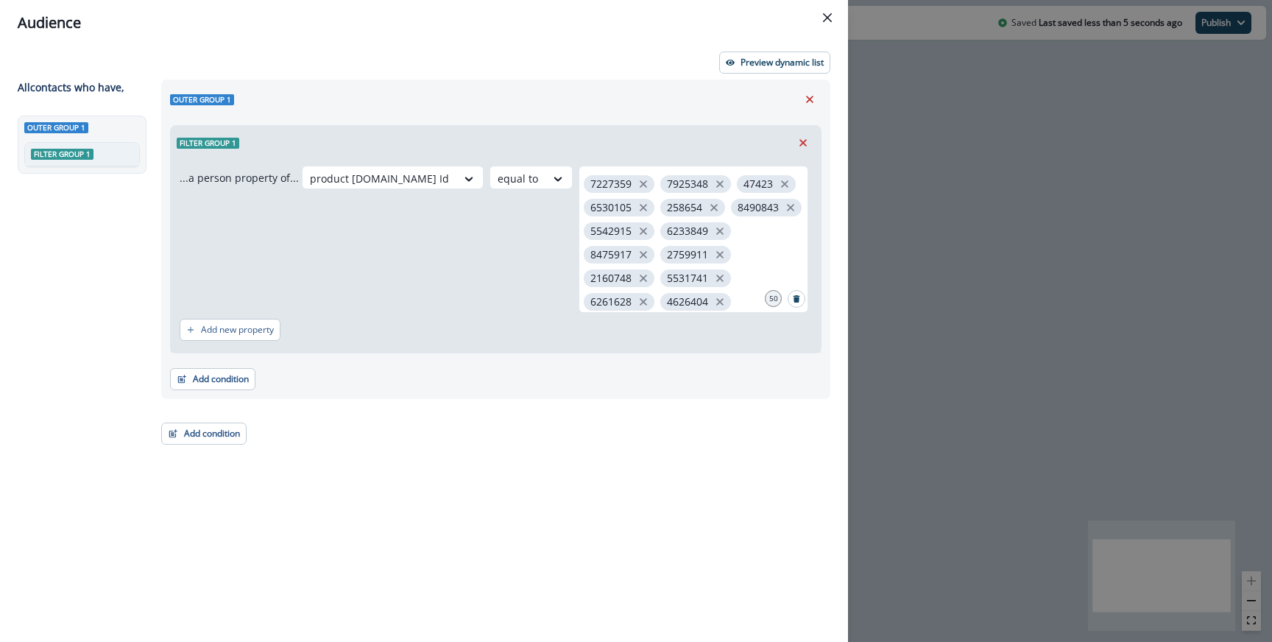
click at [908, 157] on div "Audience Preview dynamic list All contact s who have, Outer group 1 Filter grou…" at bounding box center [636, 321] width 1272 height 642
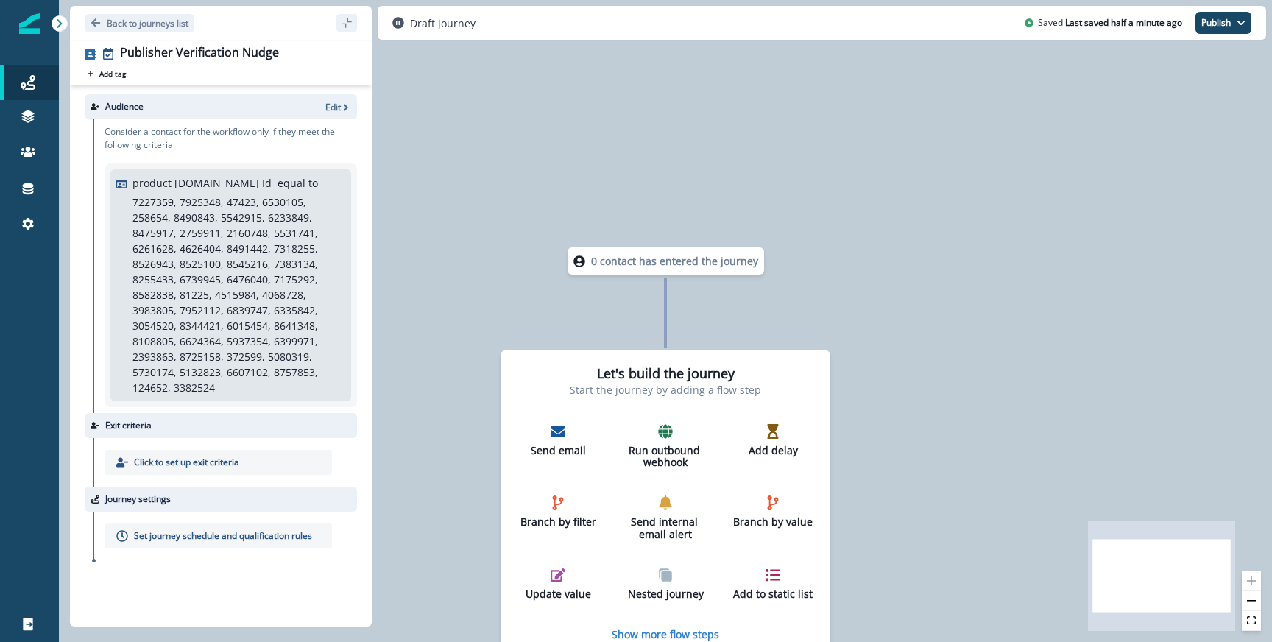
click at [138, 38] on div "Back to journeys list" at bounding box center [221, 23] width 302 height 34
click at [138, 31] on button "Back to journeys list" at bounding box center [140, 23] width 110 height 18
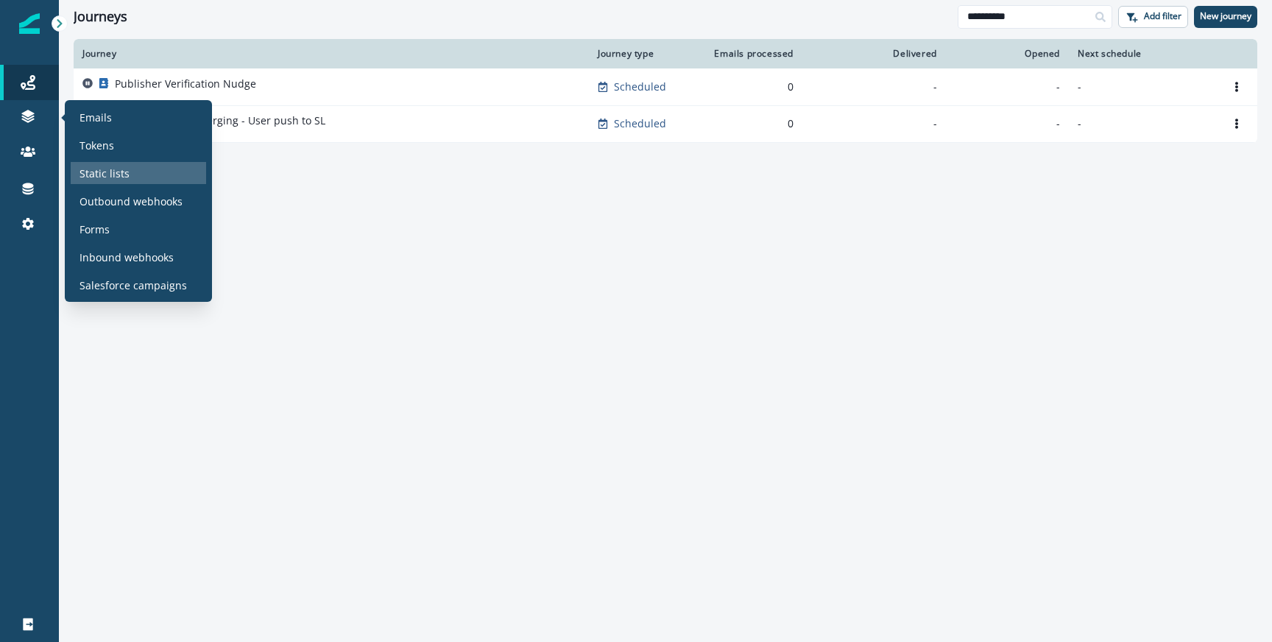
click at [126, 179] on p "Static lists" at bounding box center [104, 173] width 50 height 15
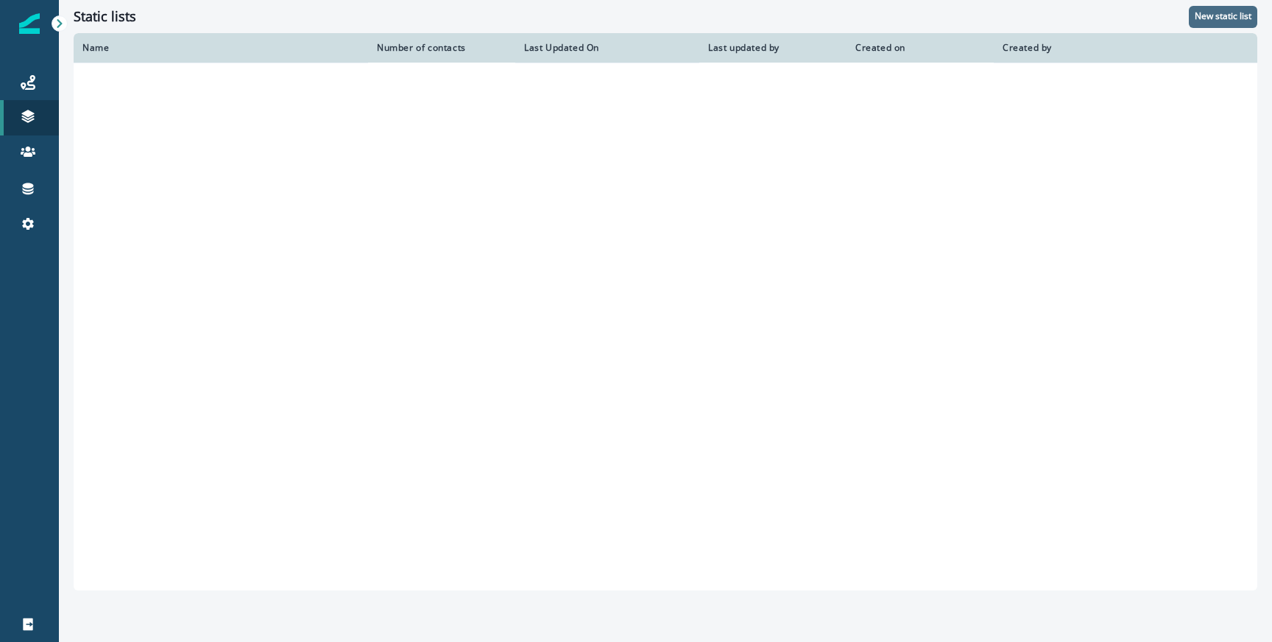
click at [1251, 17] on button "New static list" at bounding box center [1223, 17] width 68 height 22
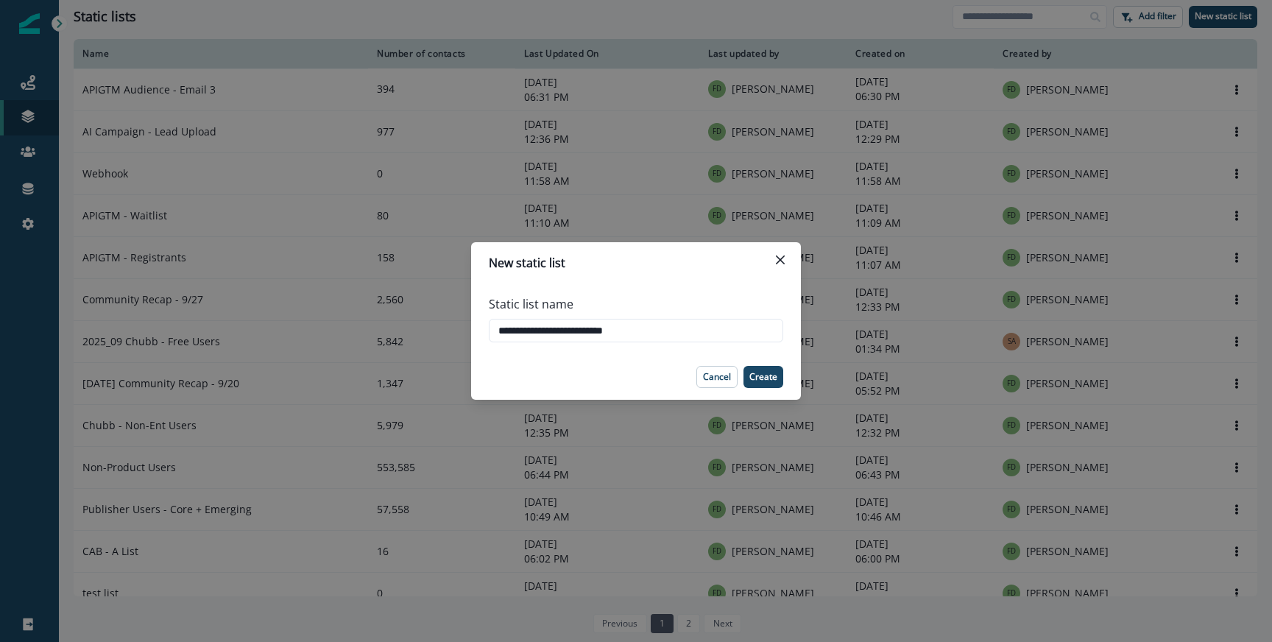
type input "**********"
click at [750, 367] on button "Create" at bounding box center [763, 377] width 40 height 22
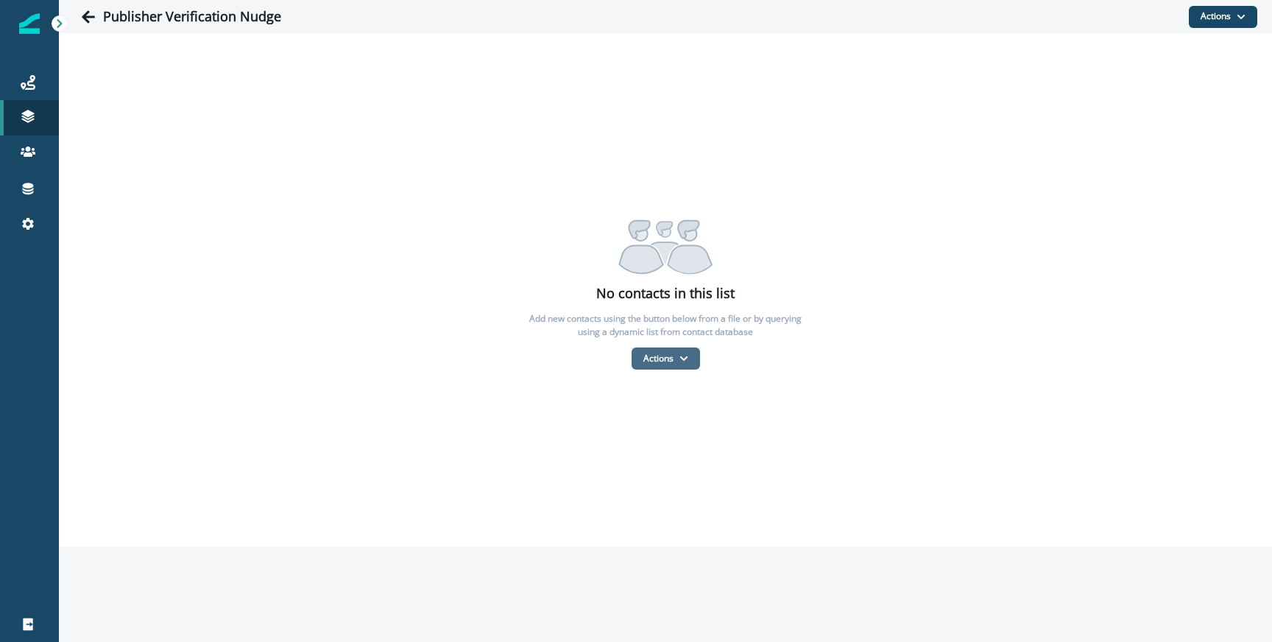
click at [694, 350] on button "Actions" at bounding box center [666, 358] width 68 height 22
click at [674, 412] on button "From a CSV file" at bounding box center [697, 422] width 131 height 24
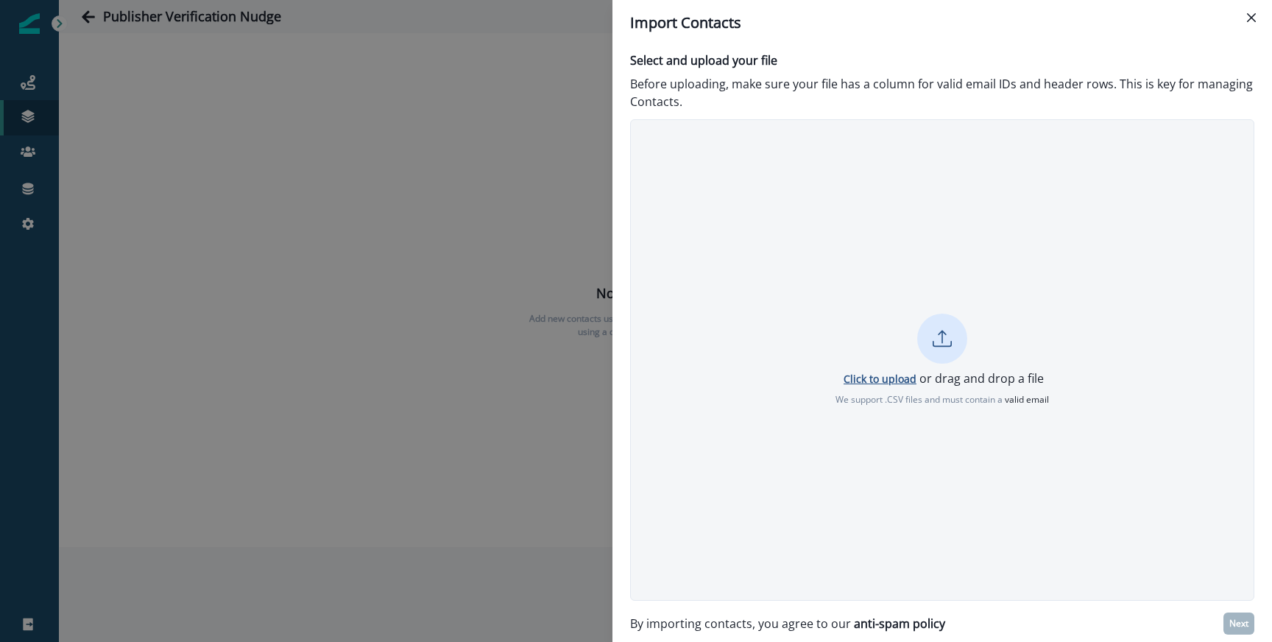
click at [868, 376] on p "Click to upload" at bounding box center [880, 379] width 73 height 14
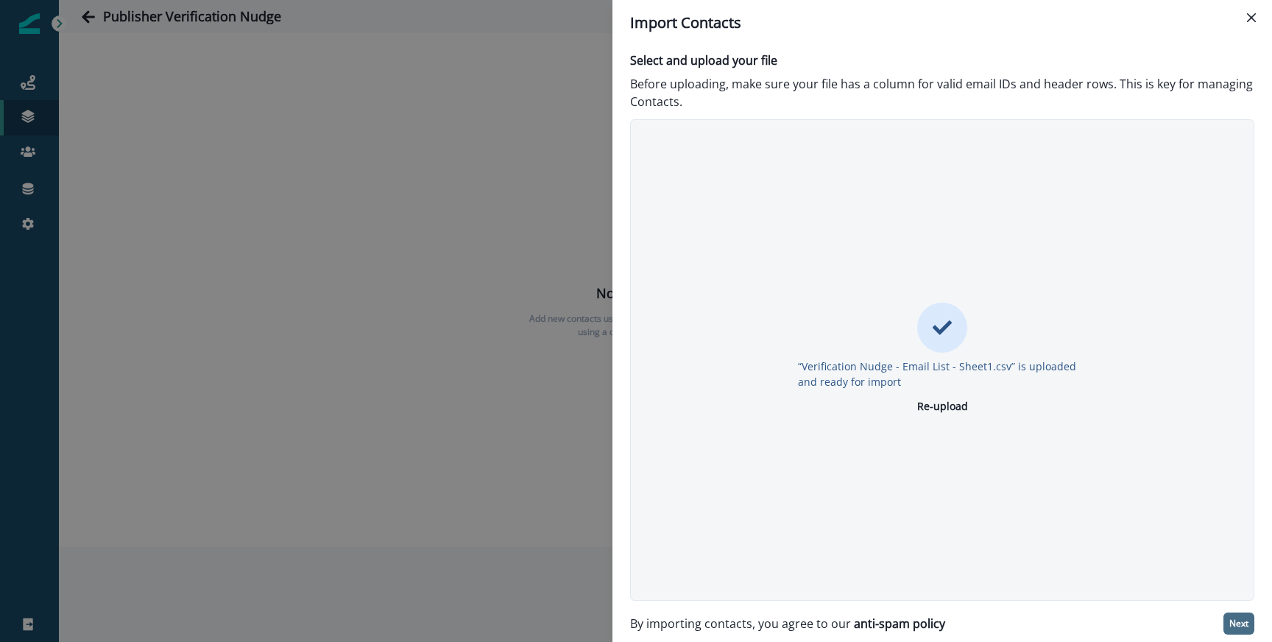
click at [1247, 618] on p "Next" at bounding box center [1238, 623] width 19 height 10
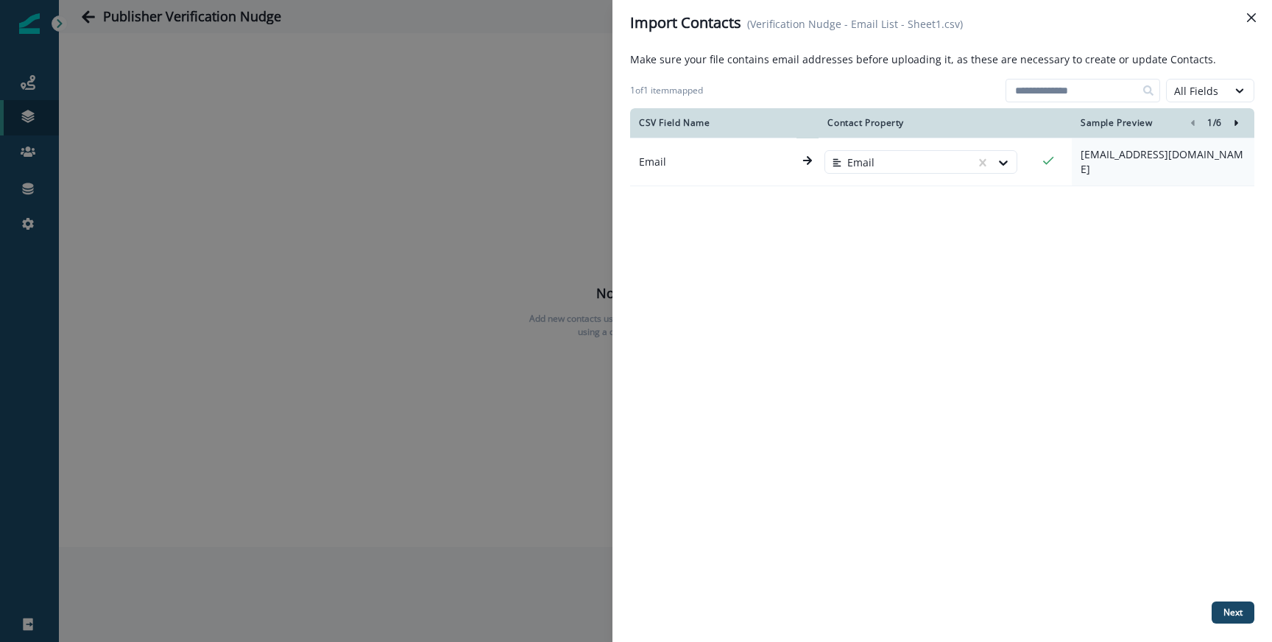
click at [1222, 596] on div "Make sure your file contains email addresses before uploading it, as these are …" at bounding box center [942, 344] width 624 height 584
click at [1226, 605] on button "Next" at bounding box center [1233, 612] width 43 height 22
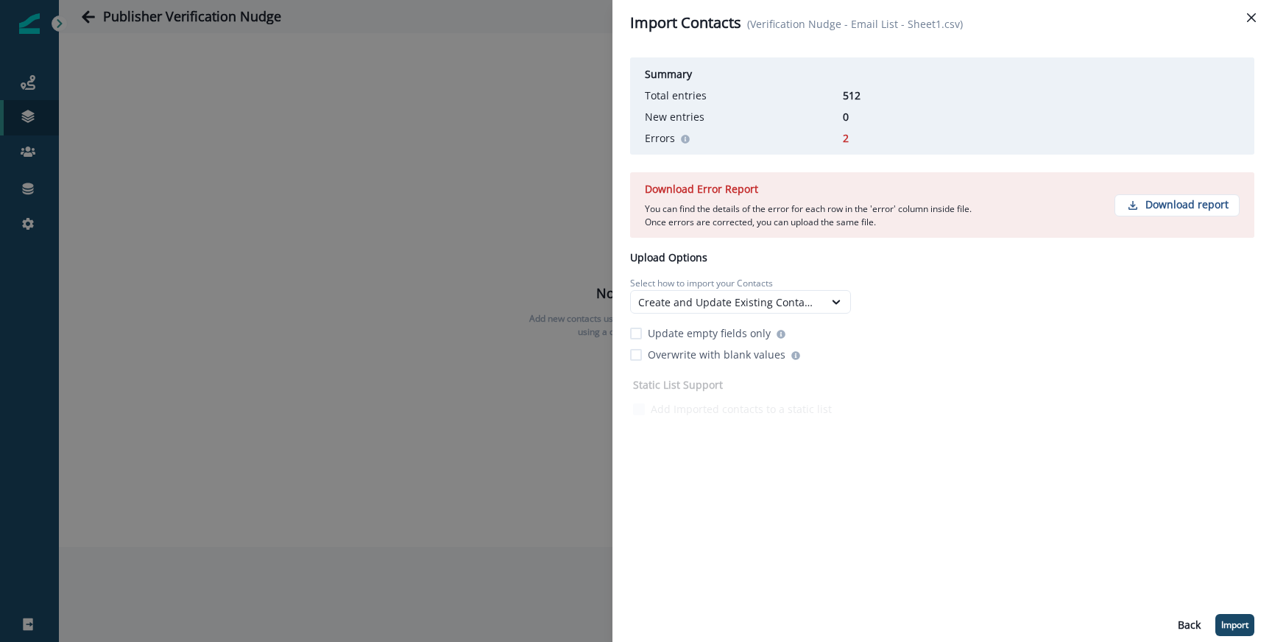
click at [1204, 220] on div "Download Error Report You can find the details of the error for each row in the…" at bounding box center [942, 205] width 624 height 66
click at [1204, 208] on p "Download report" at bounding box center [1186, 205] width 83 height 13
click at [1234, 630] on p "Import" at bounding box center [1234, 625] width 27 height 10
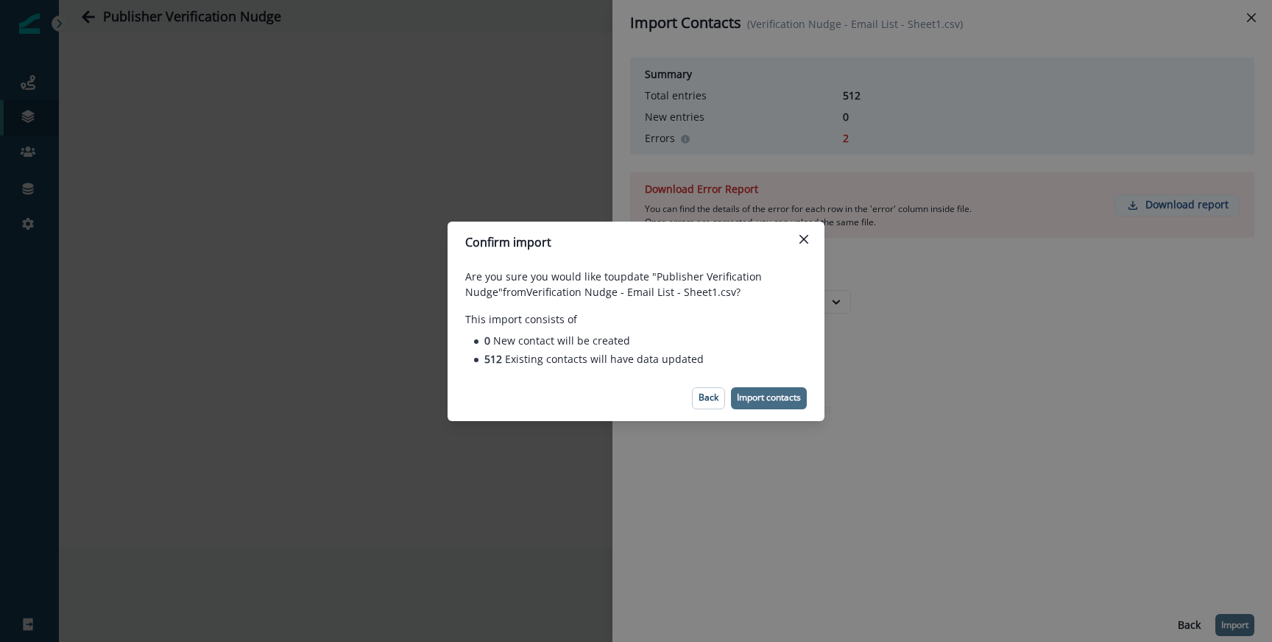
click at [779, 395] on p "Import contacts" at bounding box center [769, 397] width 64 height 10
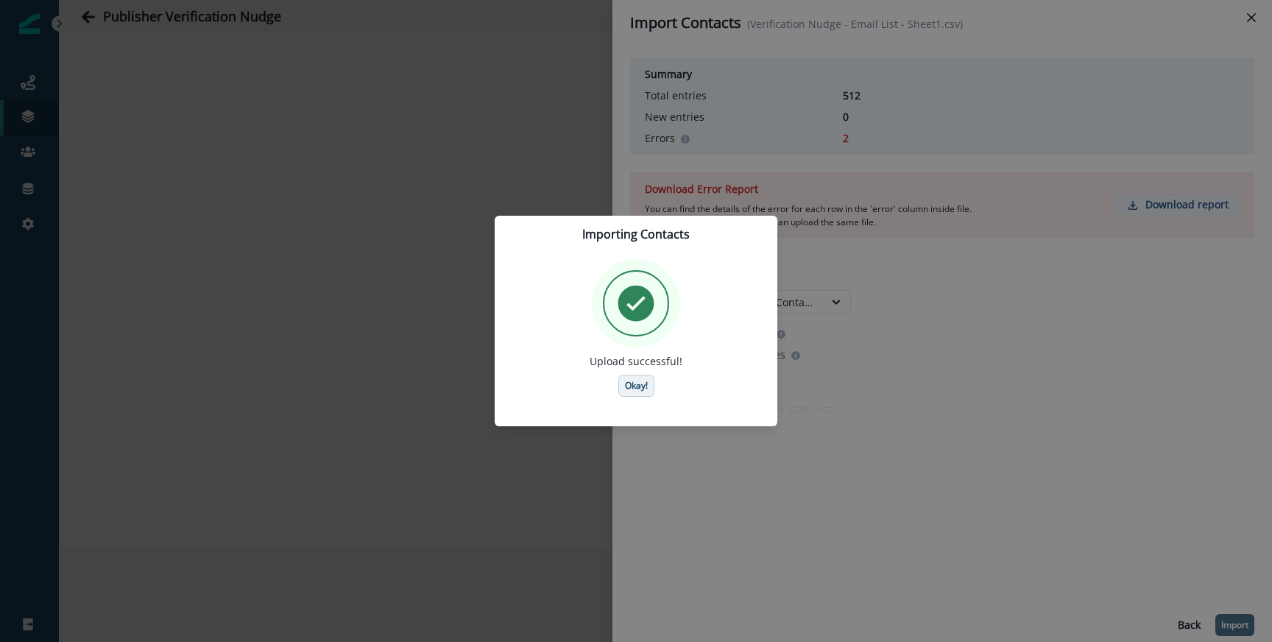
click at [625, 388] on p "Okay!" at bounding box center [636, 386] width 23 height 10
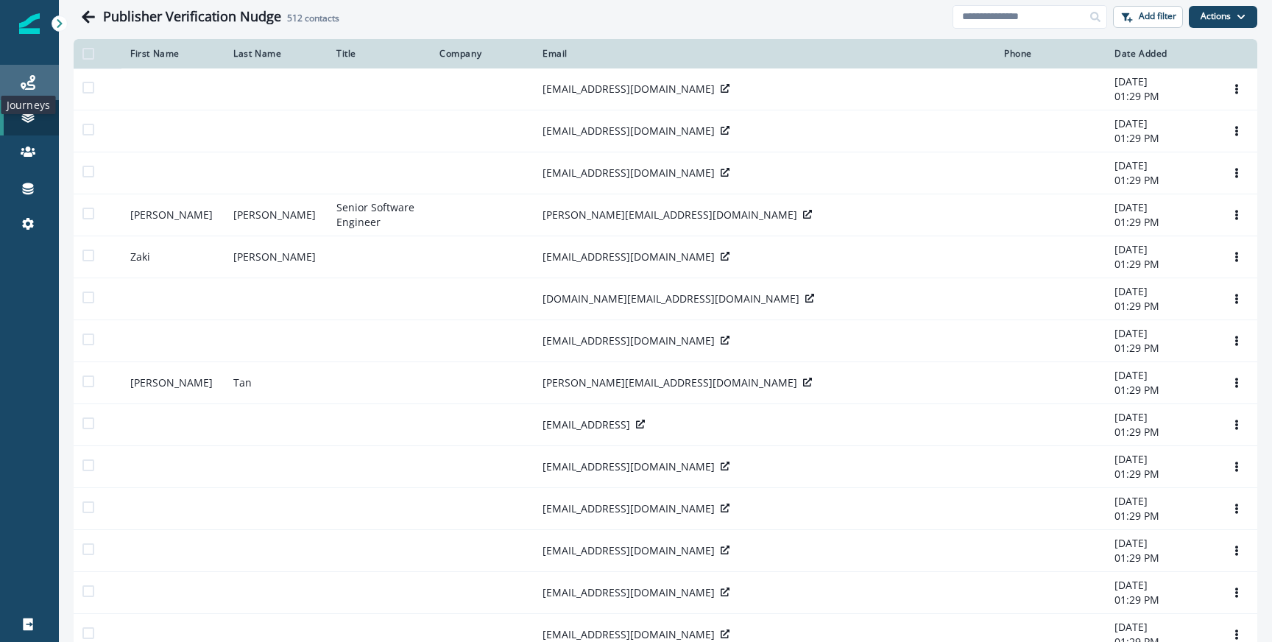
click at [31, 77] on icon at bounding box center [28, 82] width 15 height 15
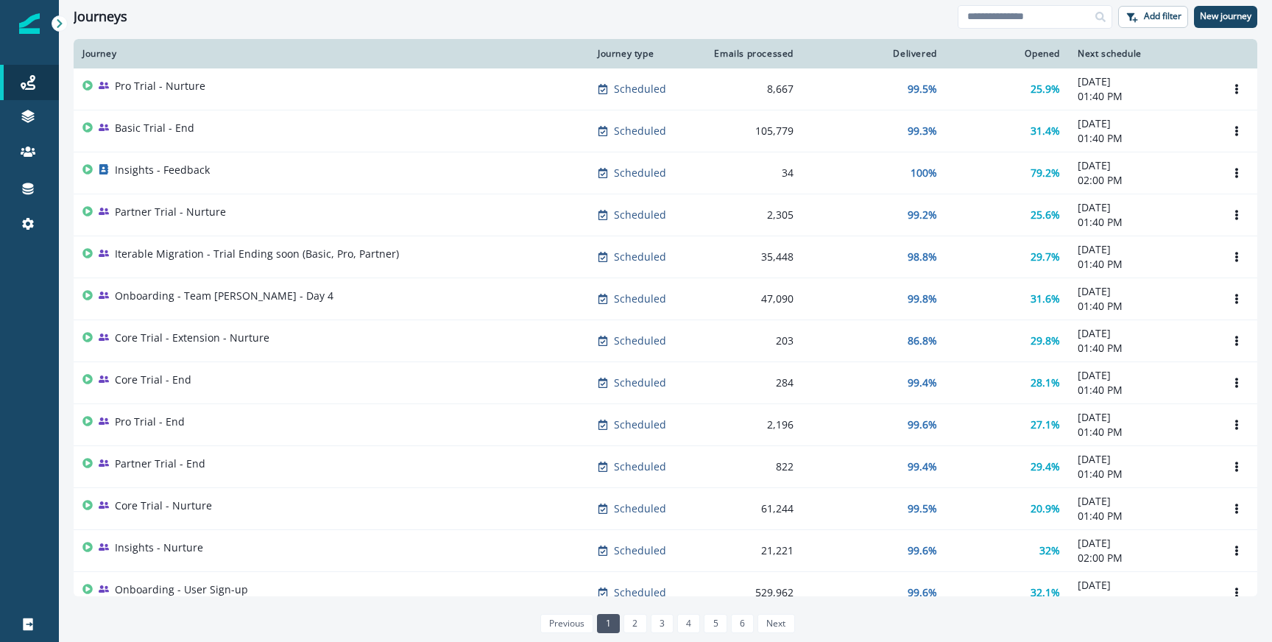
click at [416, 26] on div "Journeys Add filter New journey" at bounding box center [665, 16] width 1213 height 33
click at [975, 20] on input at bounding box center [1035, 17] width 155 height 24
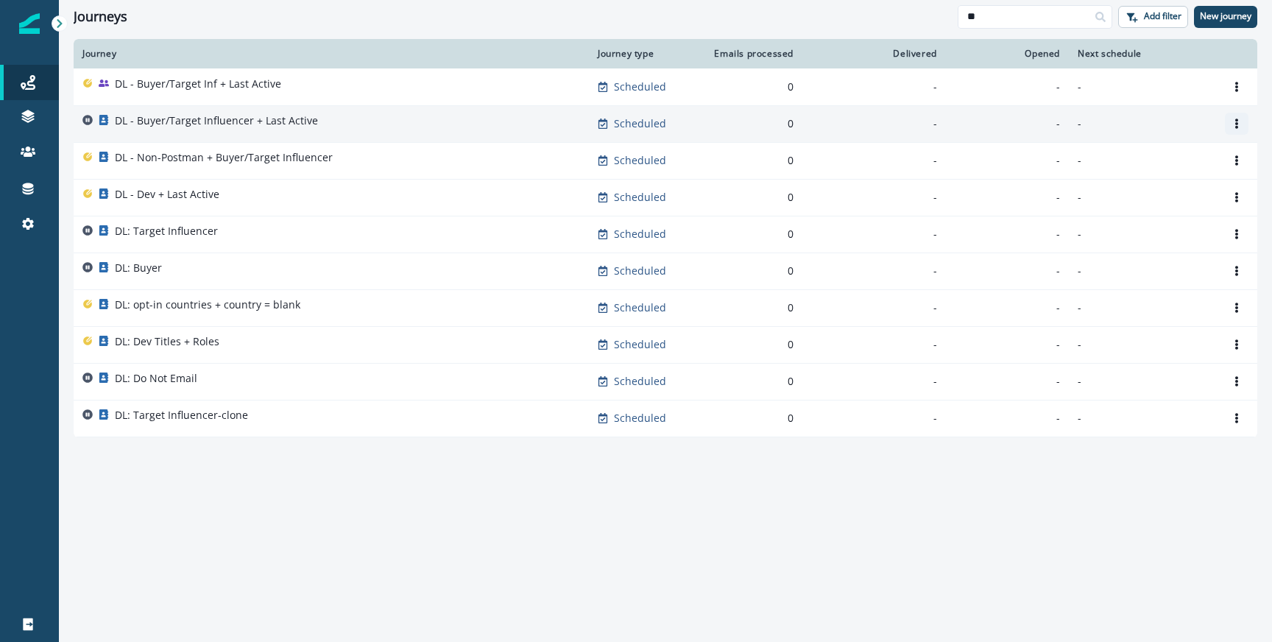
type input "**"
click at [1237, 128] on icon "Options" at bounding box center [1236, 124] width 3 height 10
click at [1113, 212] on button "Remove" at bounding box center [1165, 206] width 163 height 24
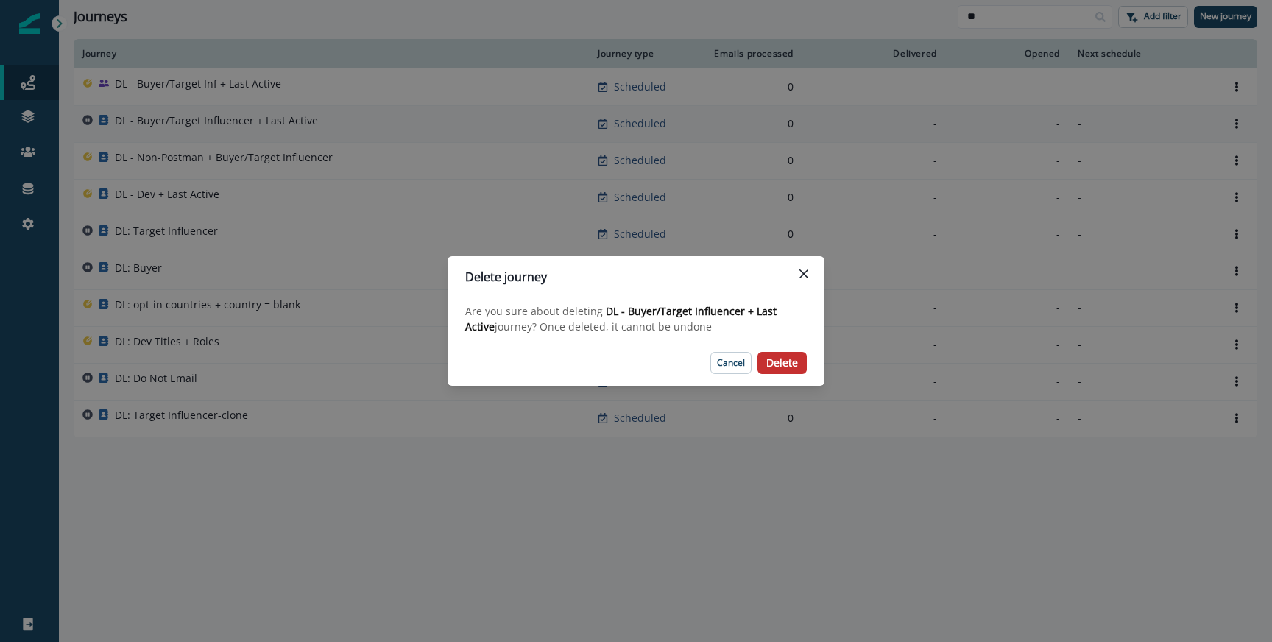
click at [766, 361] on button "Delete" at bounding box center [781, 363] width 49 height 22
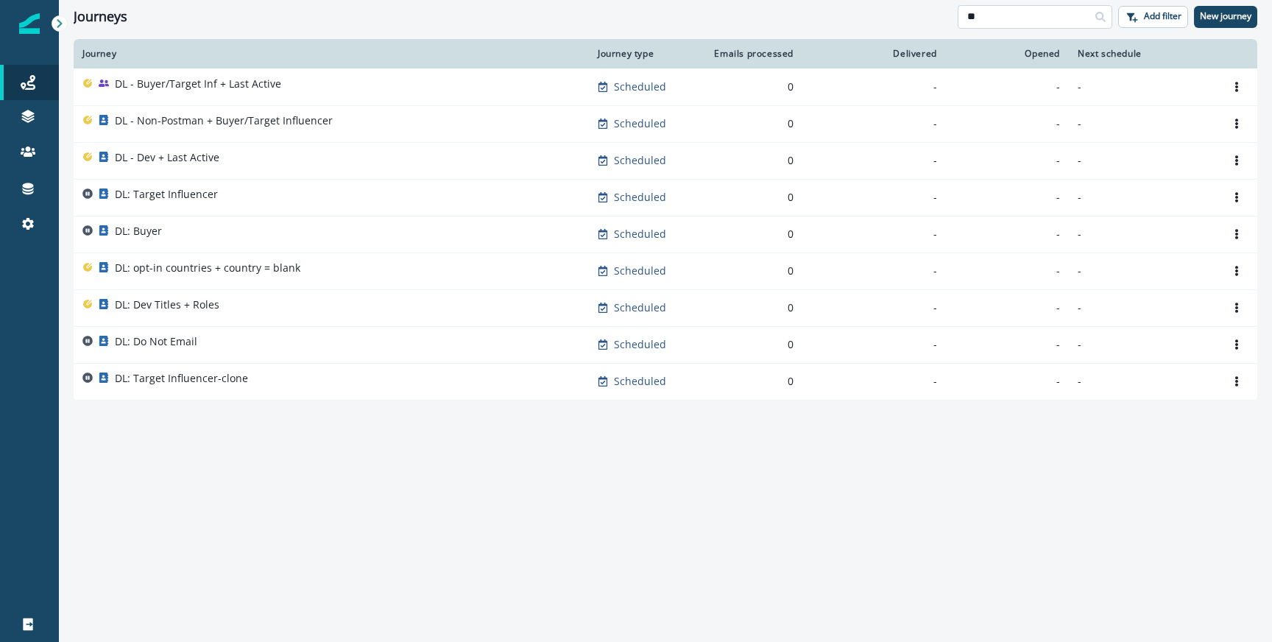
click at [1054, 15] on input "**" at bounding box center [1035, 17] width 155 height 24
click at [1231, 21] on p "New journey" at bounding box center [1226, 16] width 52 height 10
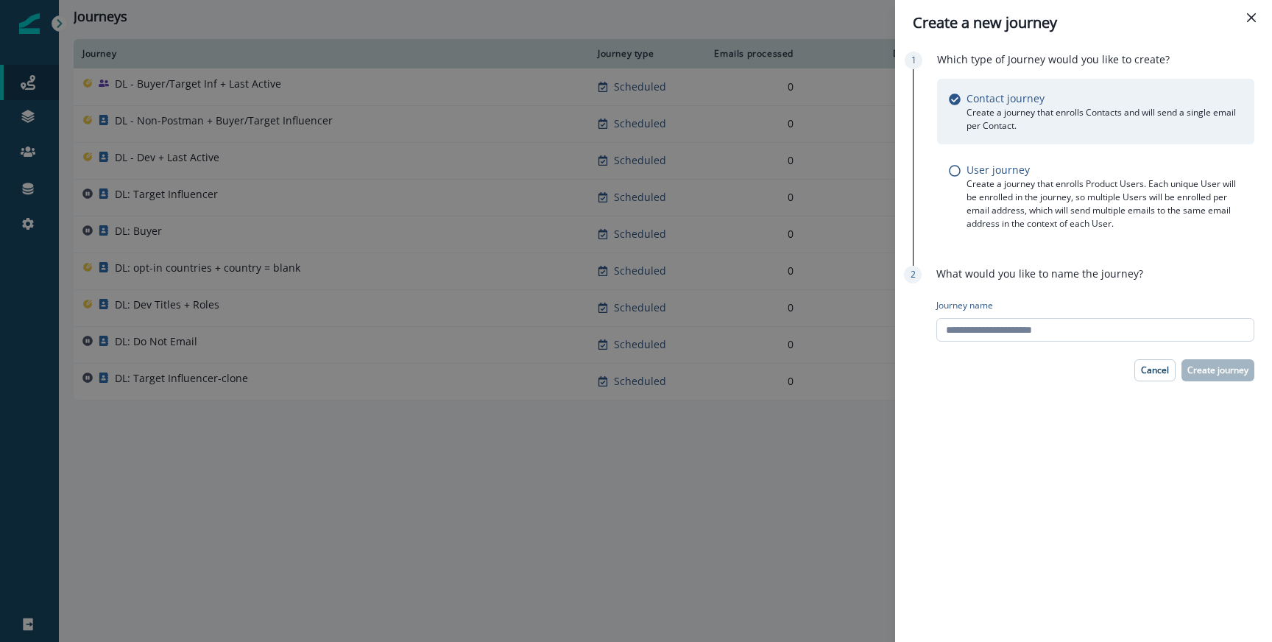
click at [979, 323] on input "Journey name" at bounding box center [1095, 330] width 318 height 24
type input "****"
type input "**********"
click at [1190, 365] on p "Create journey" at bounding box center [1217, 370] width 61 height 10
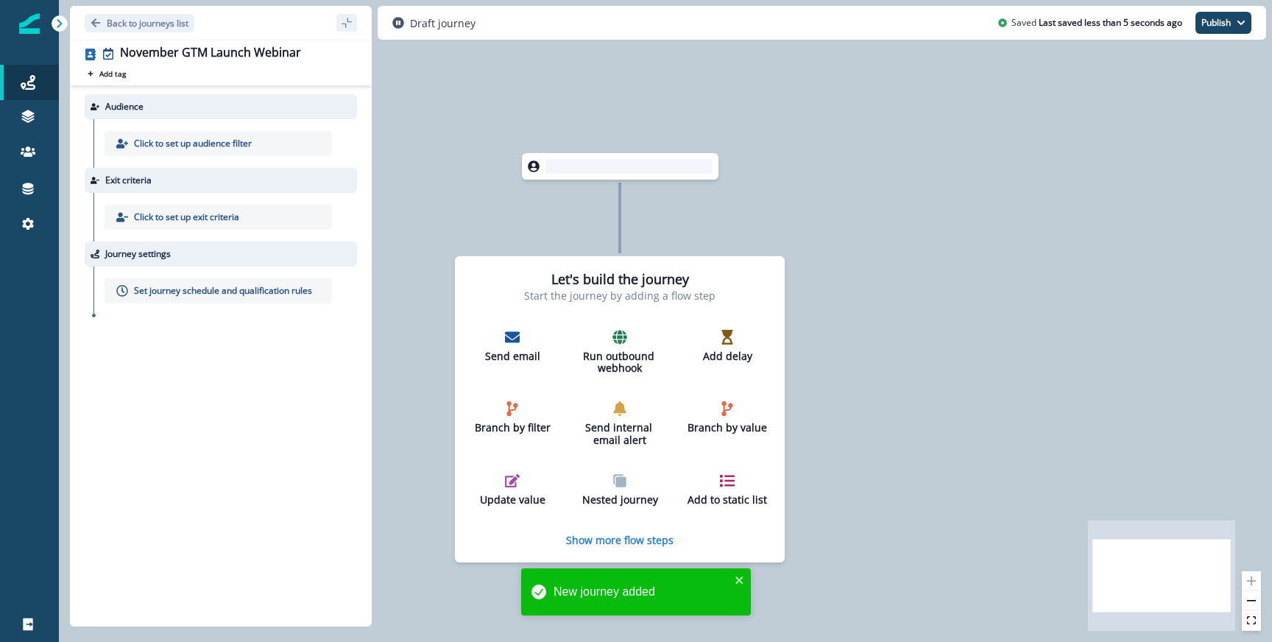
click at [243, 148] on p "Click to set up audience filter" at bounding box center [193, 143] width 118 height 13
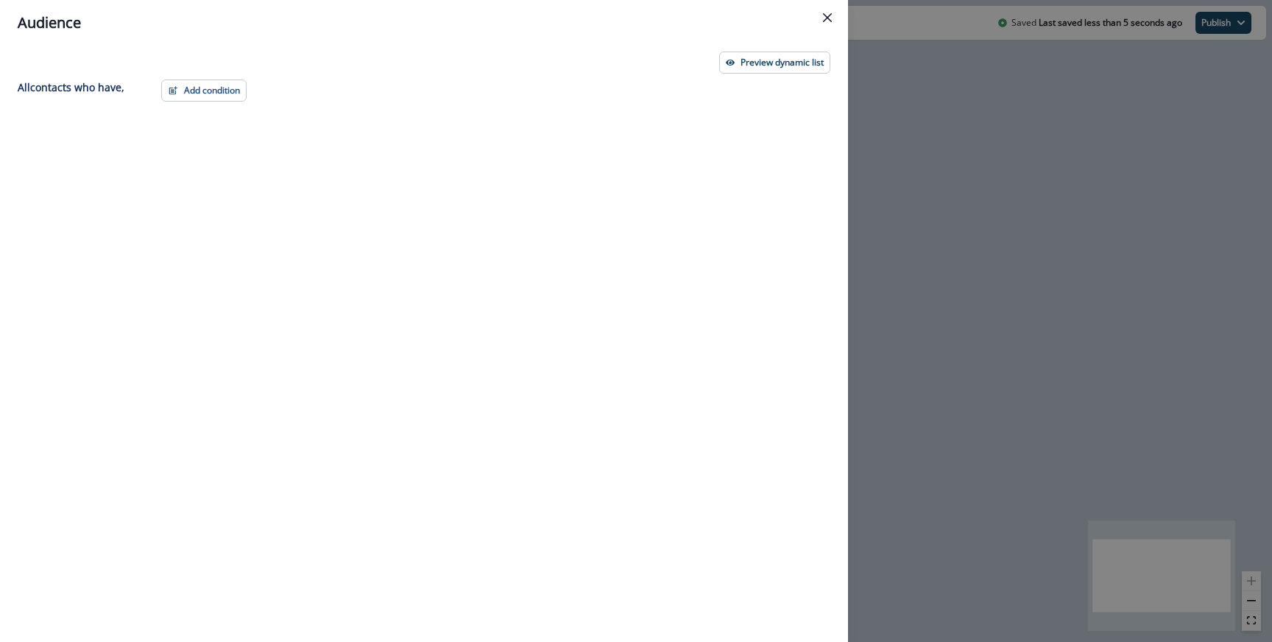
click at [227, 70] on div "Preview dynamic list" at bounding box center [424, 63] width 813 height 22
click at [224, 77] on div "Preview dynamic list All contact s who have, Add condition Contact properties A…" at bounding box center [424, 344] width 848 height 596
click at [222, 82] on button "Add condition" at bounding box center [203, 90] width 85 height 22
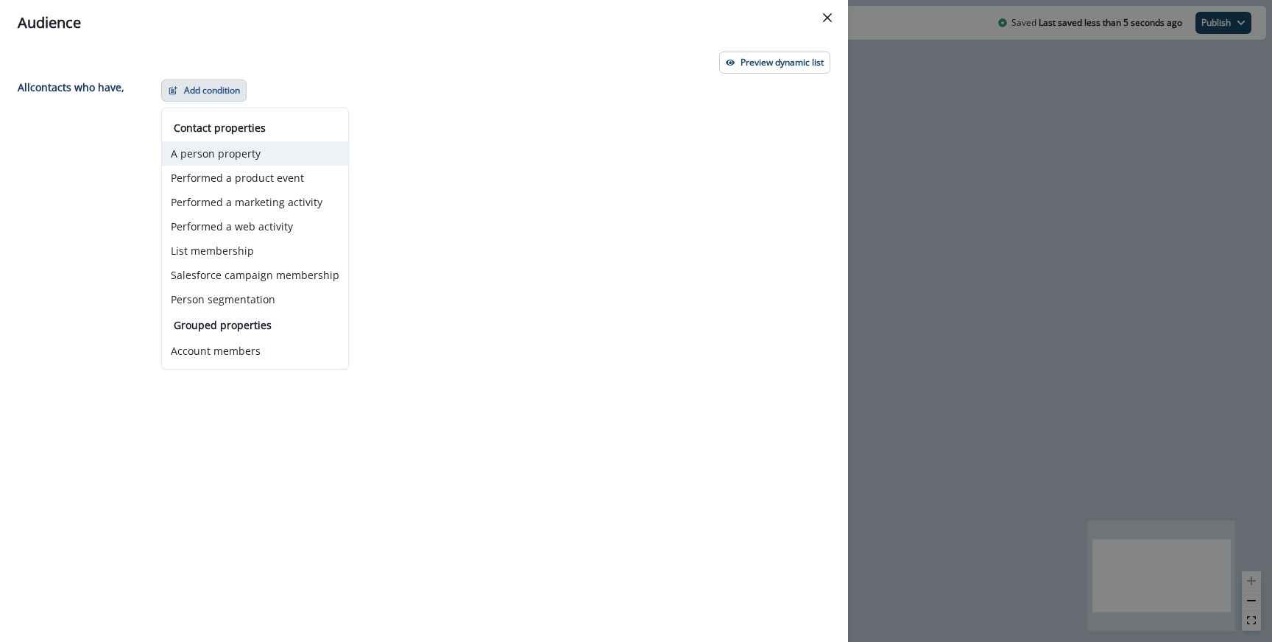
click at [239, 146] on button "A person property" at bounding box center [255, 153] width 186 height 24
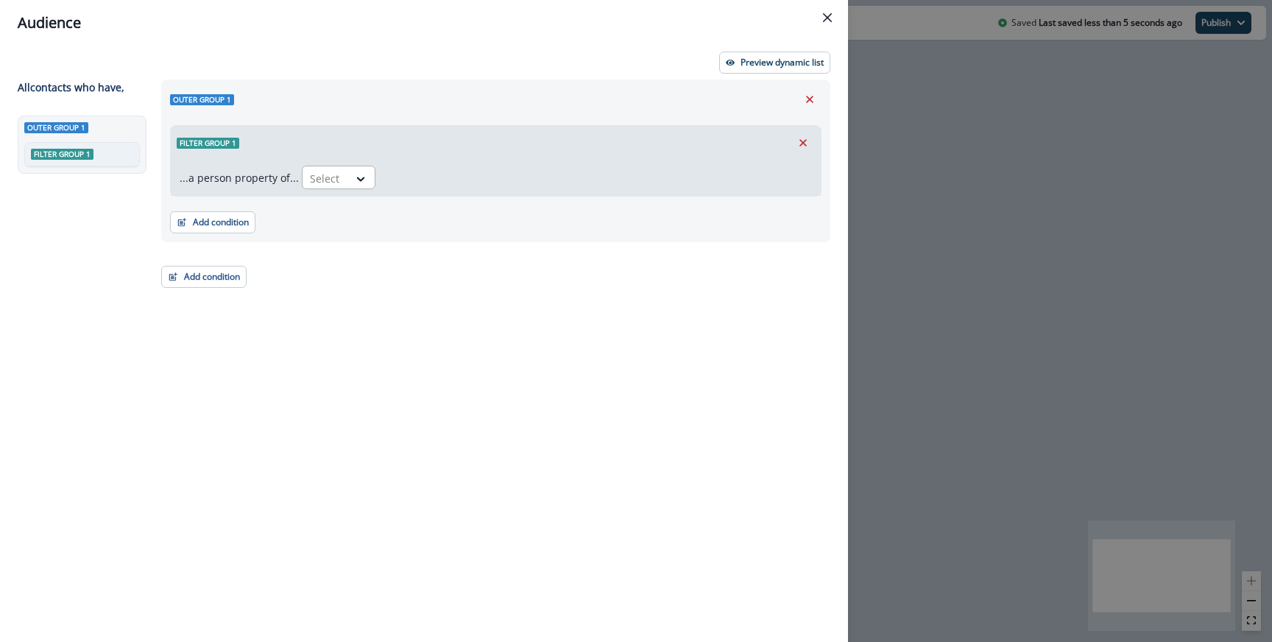
click at [333, 172] on div at bounding box center [325, 178] width 31 height 18
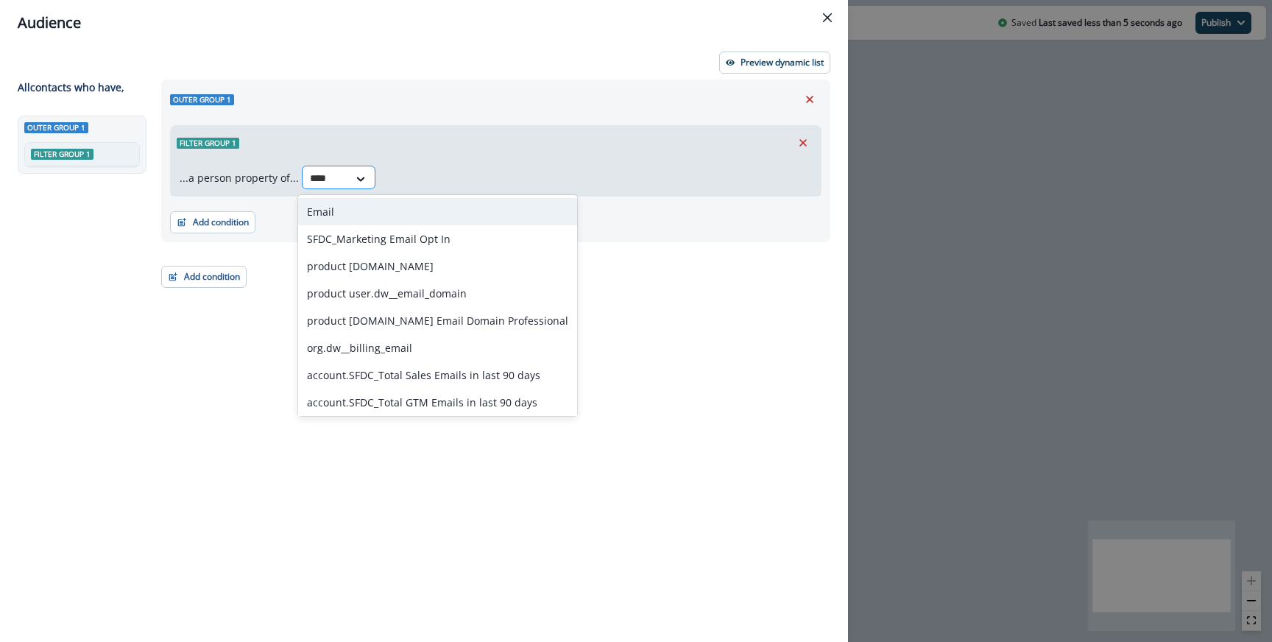
type input "*****"
click at [323, 199] on div "Email" at bounding box center [437, 211] width 279 height 27
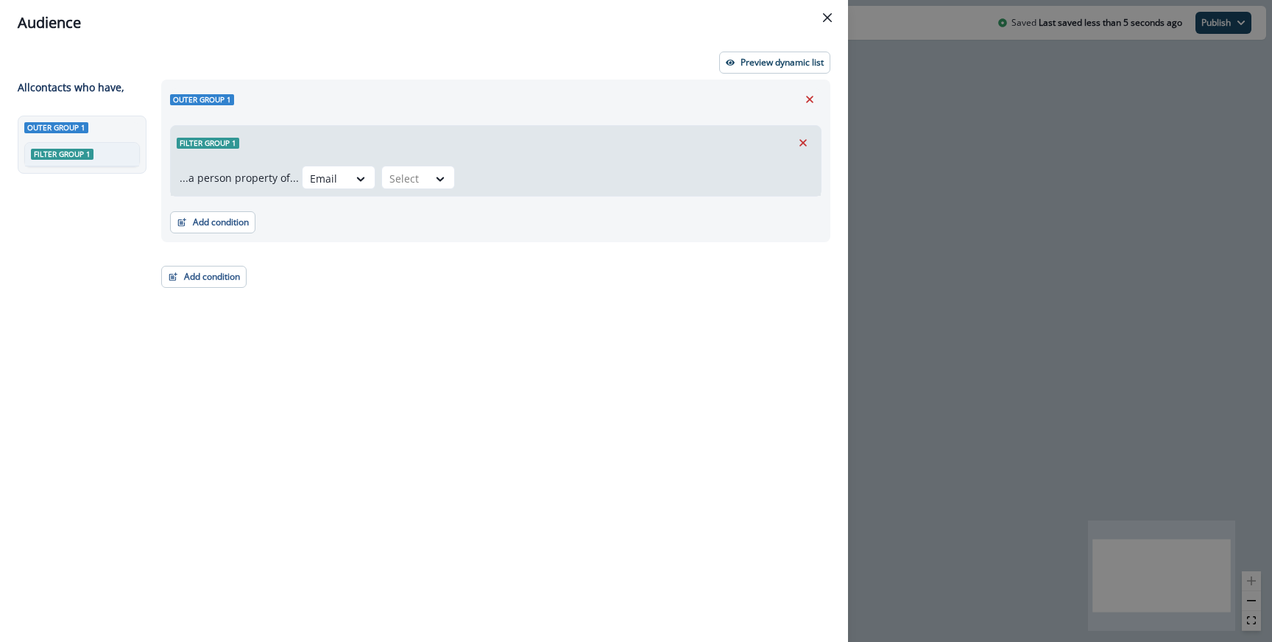
click at [410, 194] on div "...a person property of... option Email, selected. Email Select" at bounding box center [496, 178] width 650 height 36
click at [410, 178] on div at bounding box center [404, 178] width 31 height 18
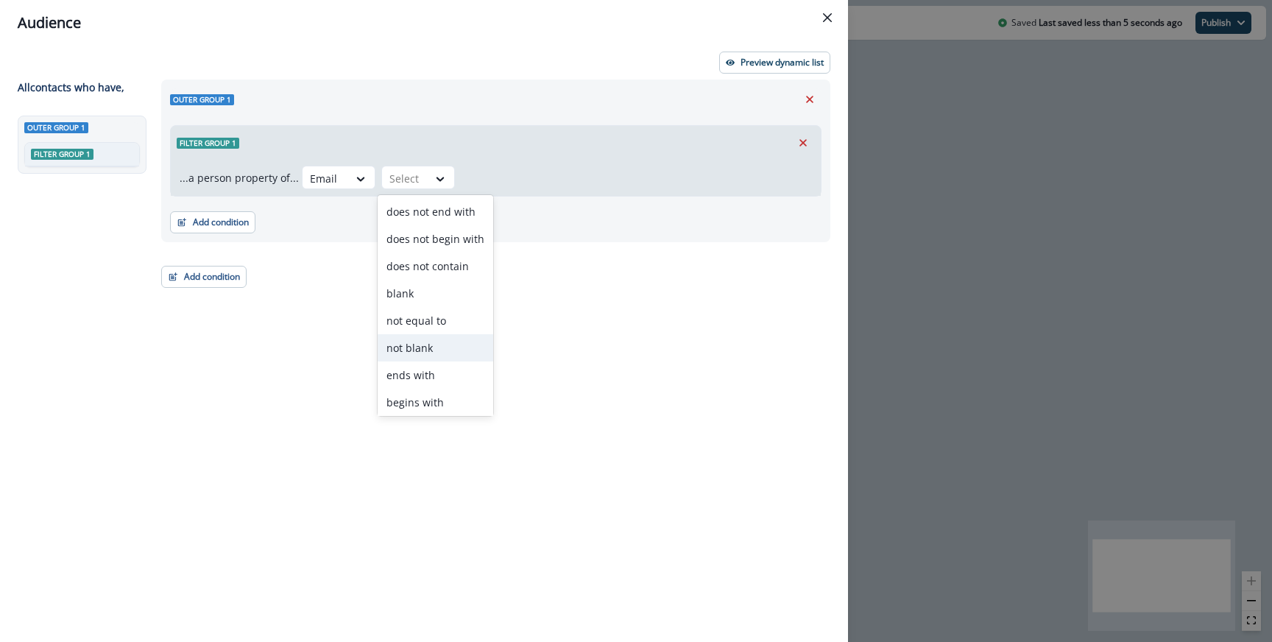
click at [419, 342] on div "not blank" at bounding box center [436, 347] width 116 height 27
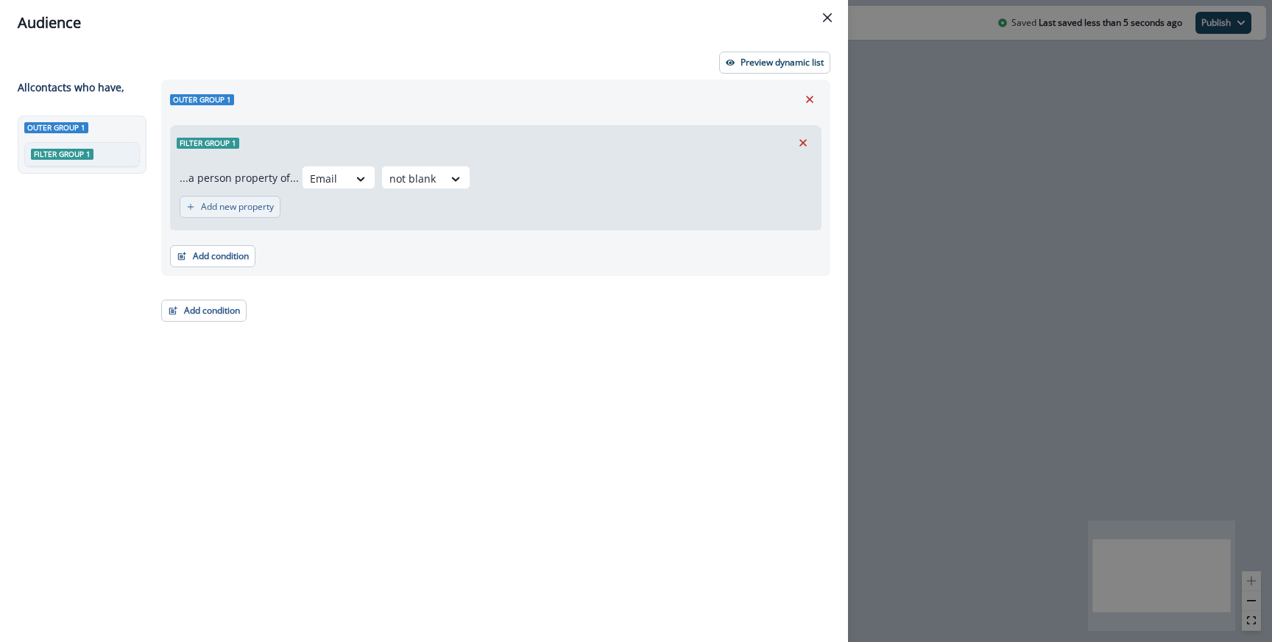
click at [230, 209] on p "Add new property" at bounding box center [237, 207] width 73 height 10
click at [256, 217] on div at bounding box center [259, 214] width 31 height 18
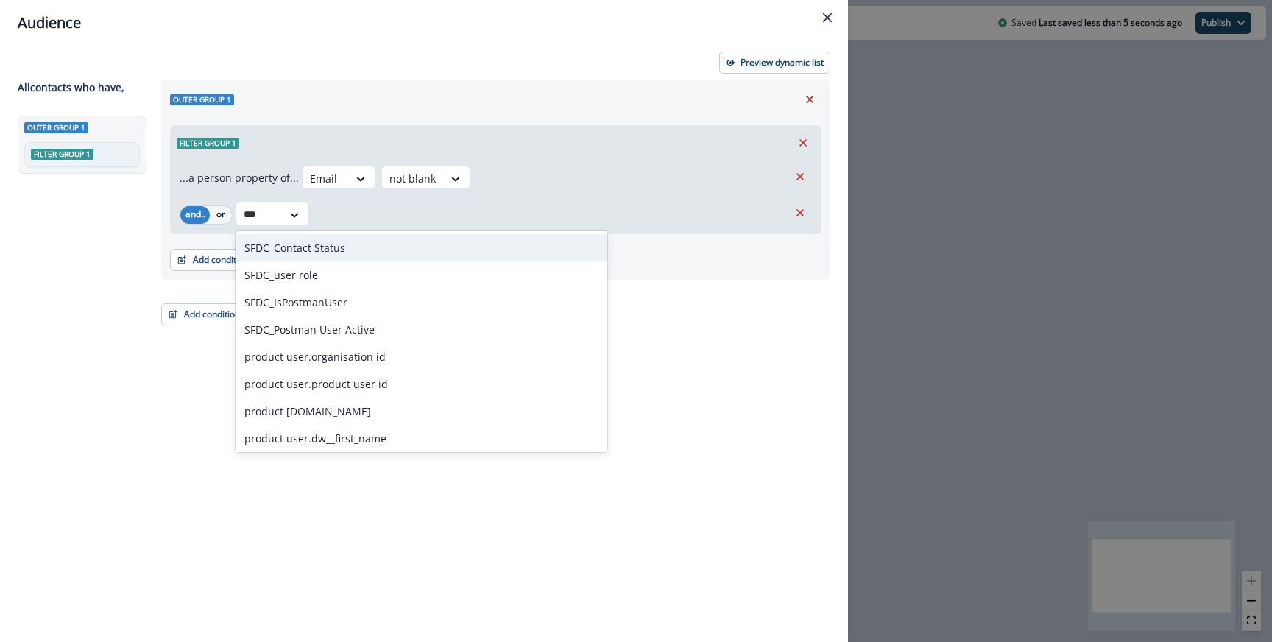
type input "****"
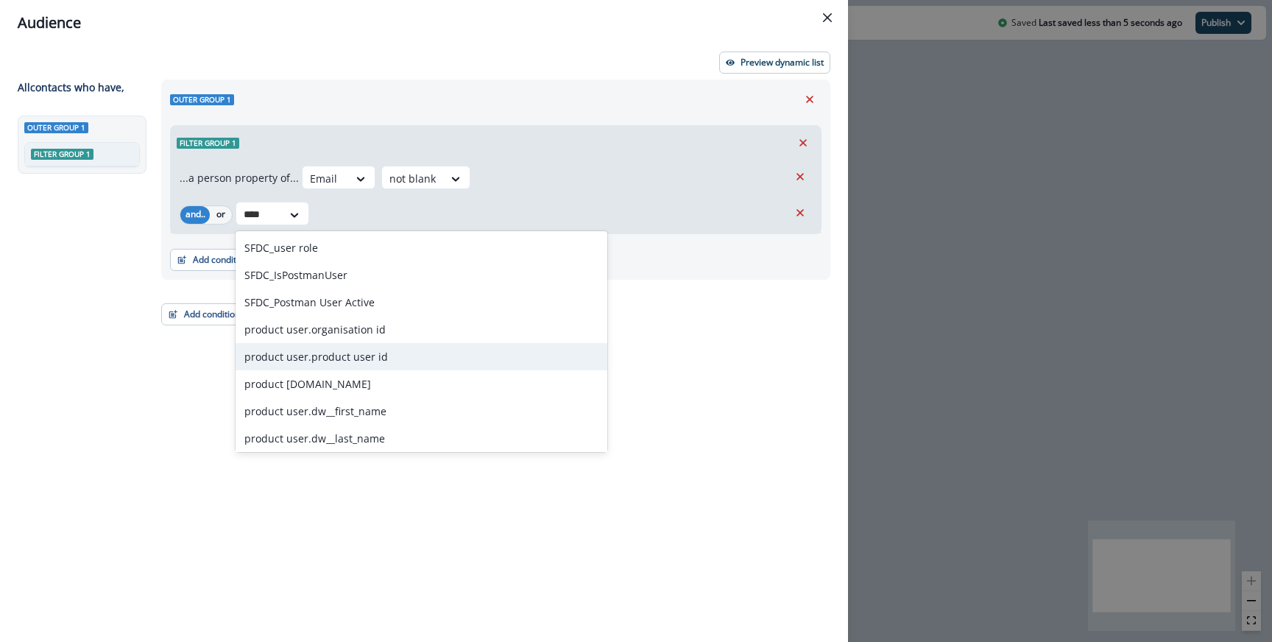
click at [286, 349] on div "product user.product user id" at bounding box center [422, 356] width 372 height 27
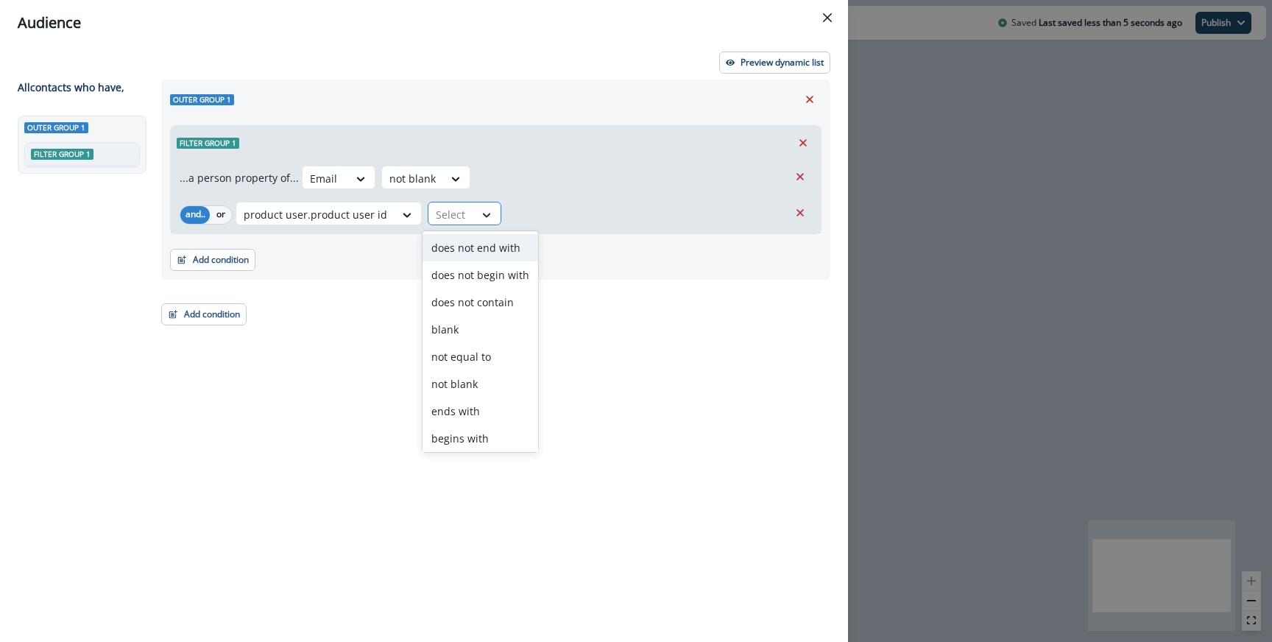
click at [474, 213] on div at bounding box center [486, 215] width 25 height 15
click at [471, 327] on div "blank" at bounding box center [481, 329] width 116 height 27
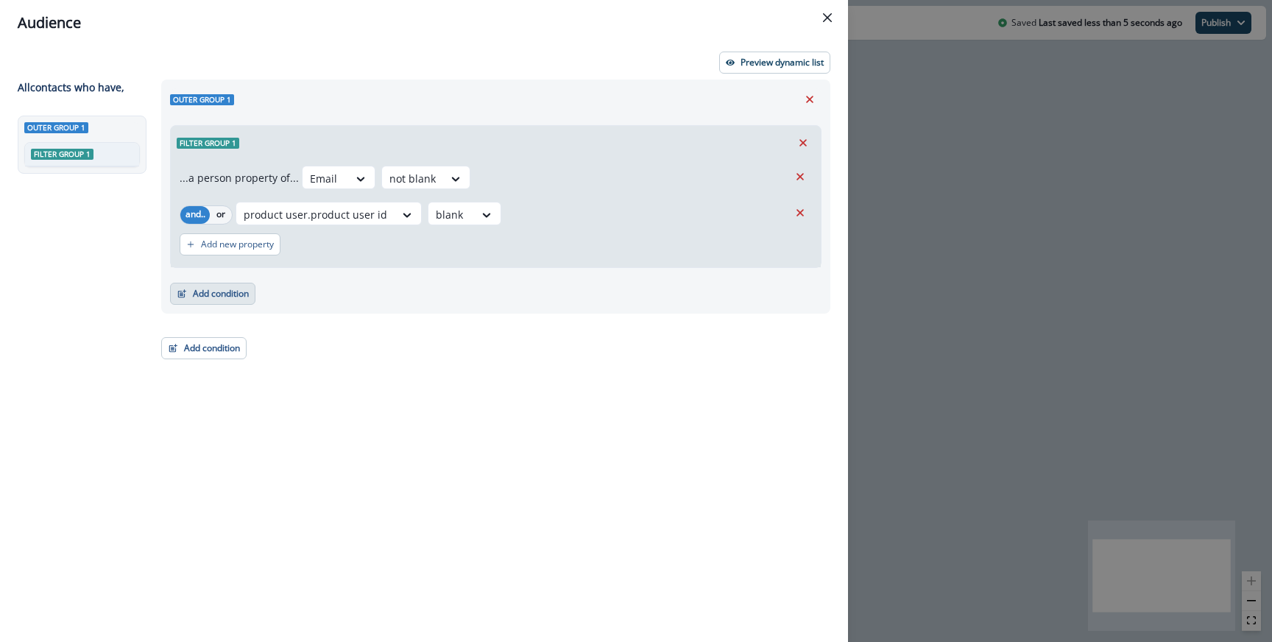
click at [225, 286] on button "Add condition" at bounding box center [212, 294] width 85 height 22
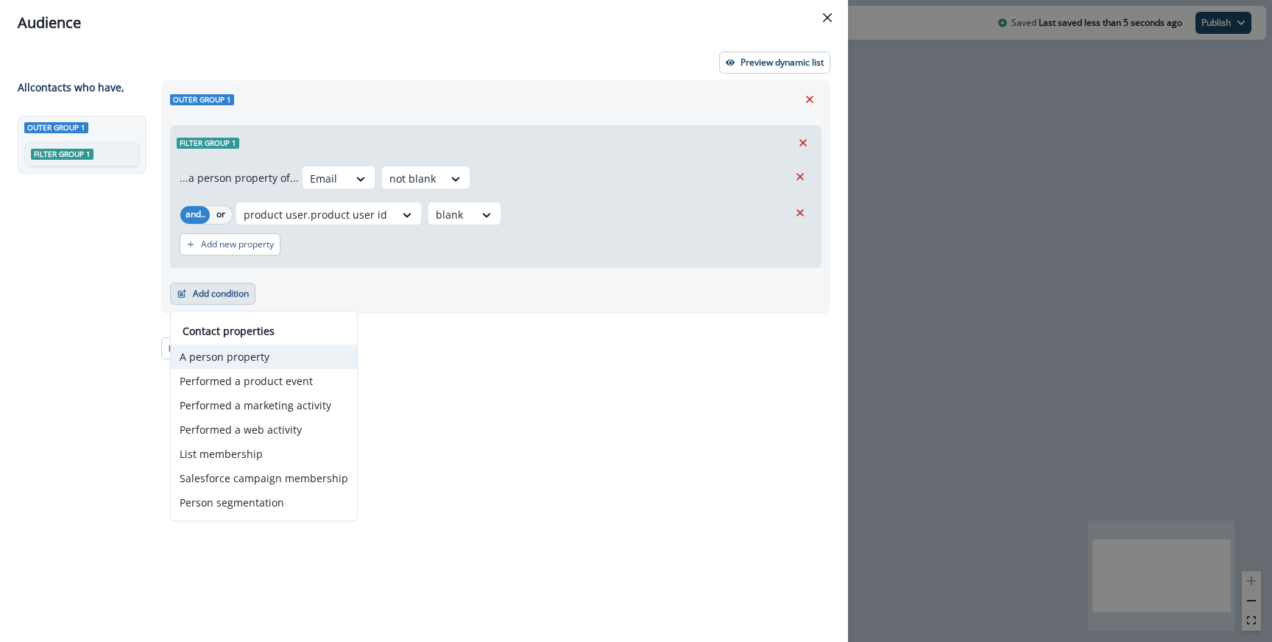
click at [239, 357] on button "A person property" at bounding box center [264, 356] width 186 height 24
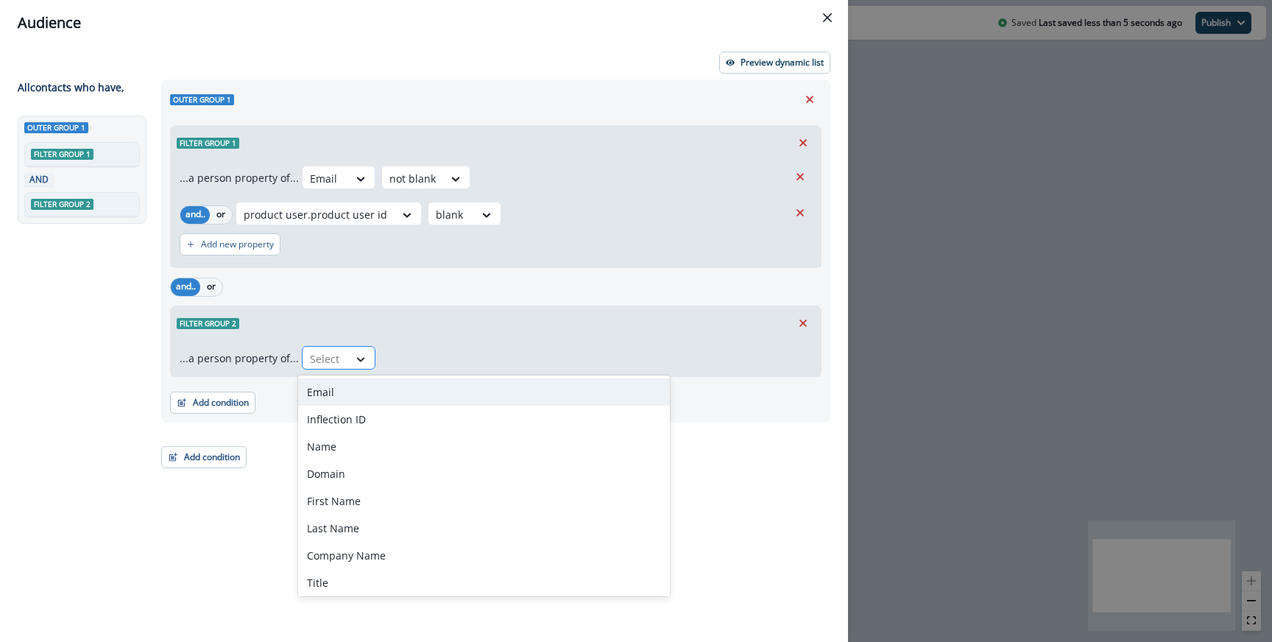
click at [354, 353] on icon at bounding box center [360, 359] width 13 height 15
type input "*****"
click at [335, 382] on div "Title" at bounding box center [395, 391] width 194 height 27
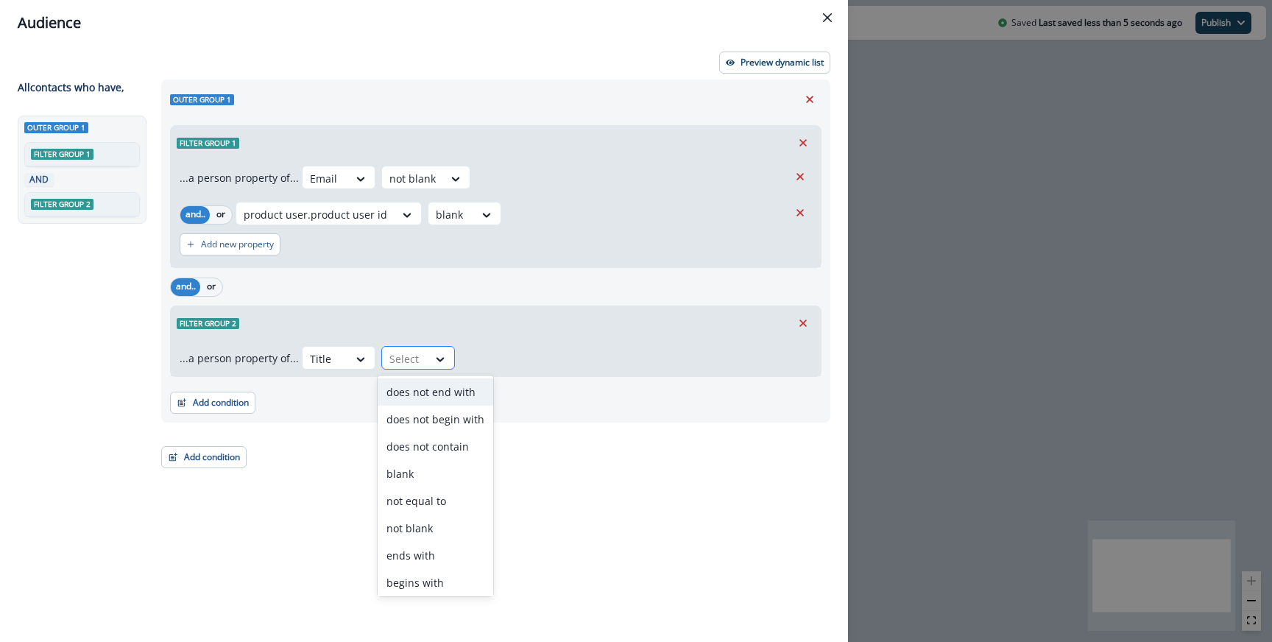
click at [438, 370] on div at bounding box center [441, 359] width 26 height 24
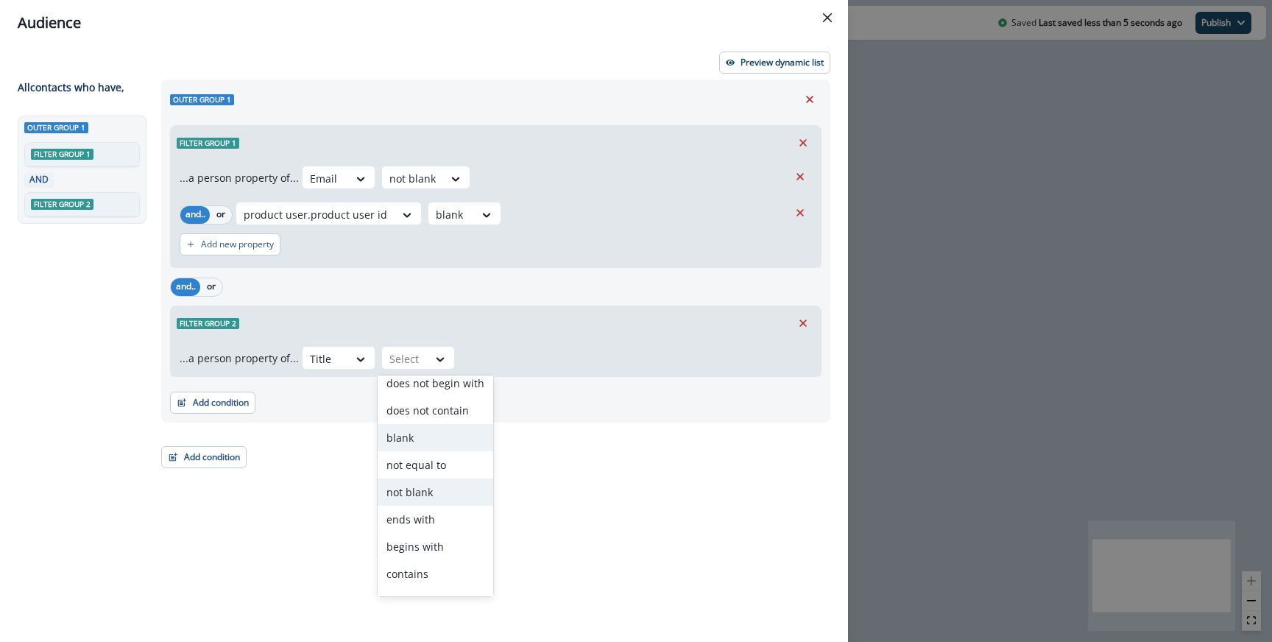
scroll to position [57, 0]
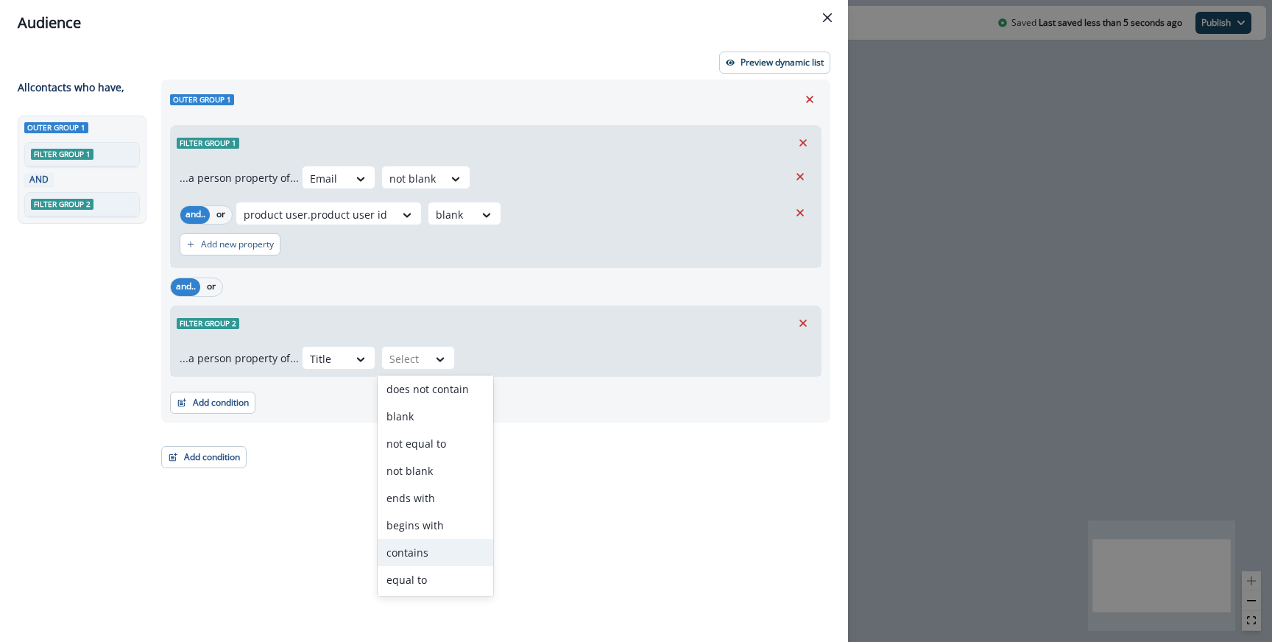
click at [431, 543] on div "contains" at bounding box center [436, 552] width 116 height 27
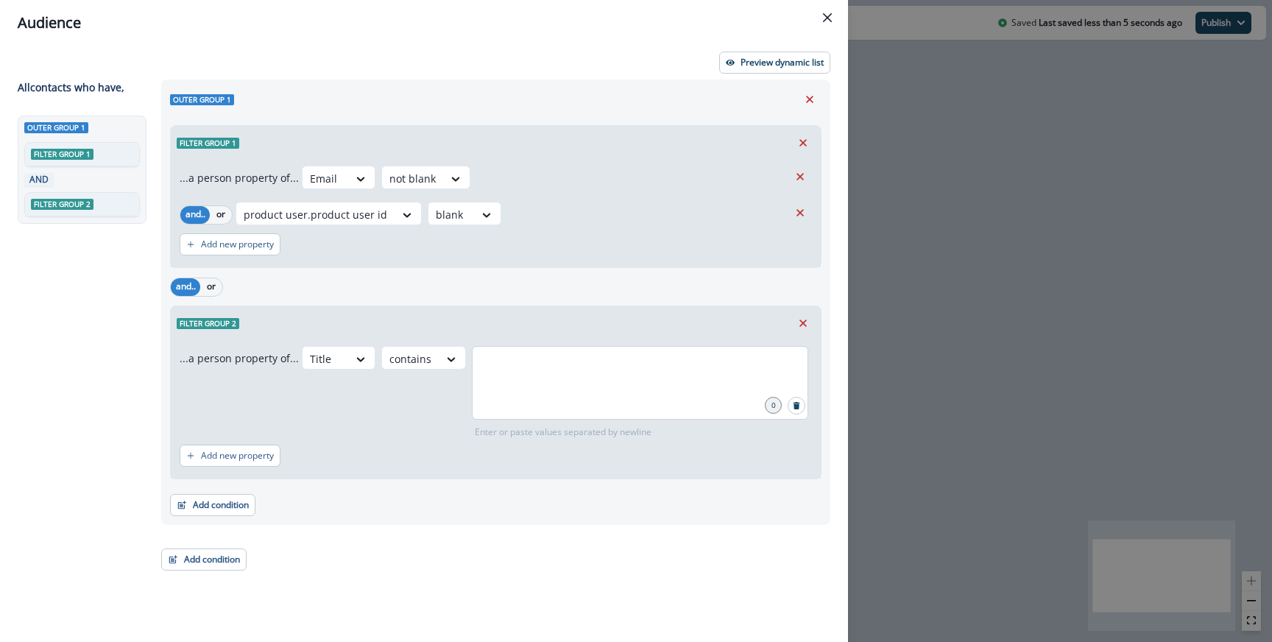
click at [482, 407] on div at bounding box center [640, 383] width 336 height 74
click at [212, 503] on button "Add condition" at bounding box center [212, 505] width 85 height 22
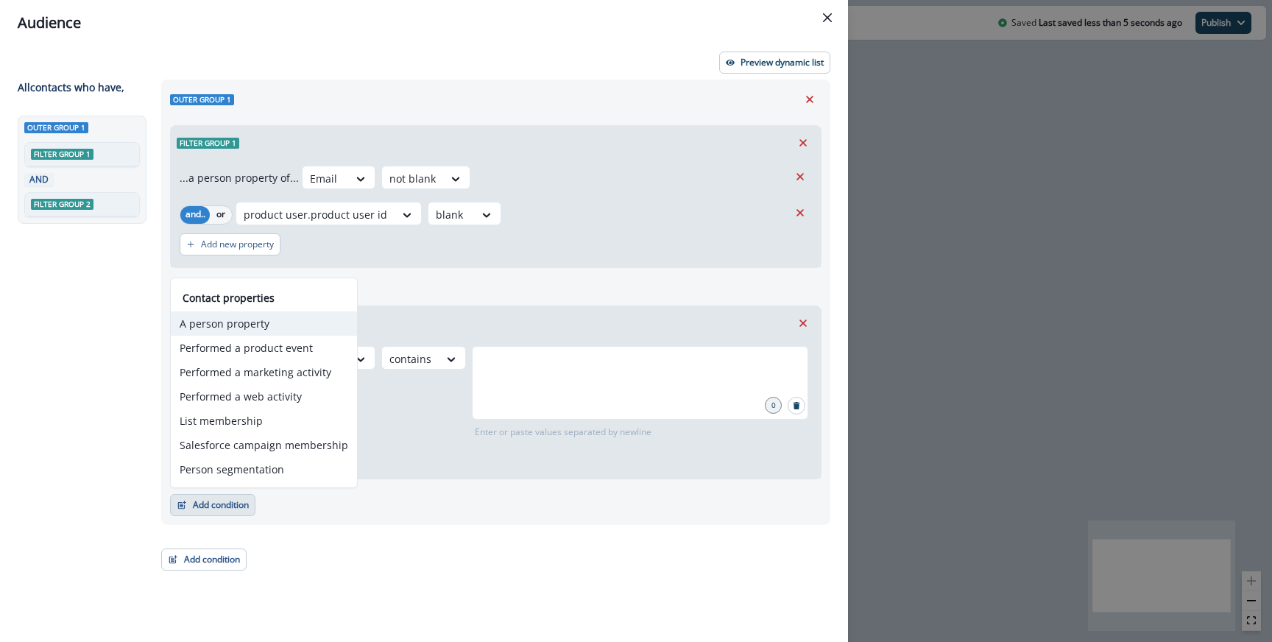
click at [225, 325] on button "A person property" at bounding box center [264, 323] width 186 height 24
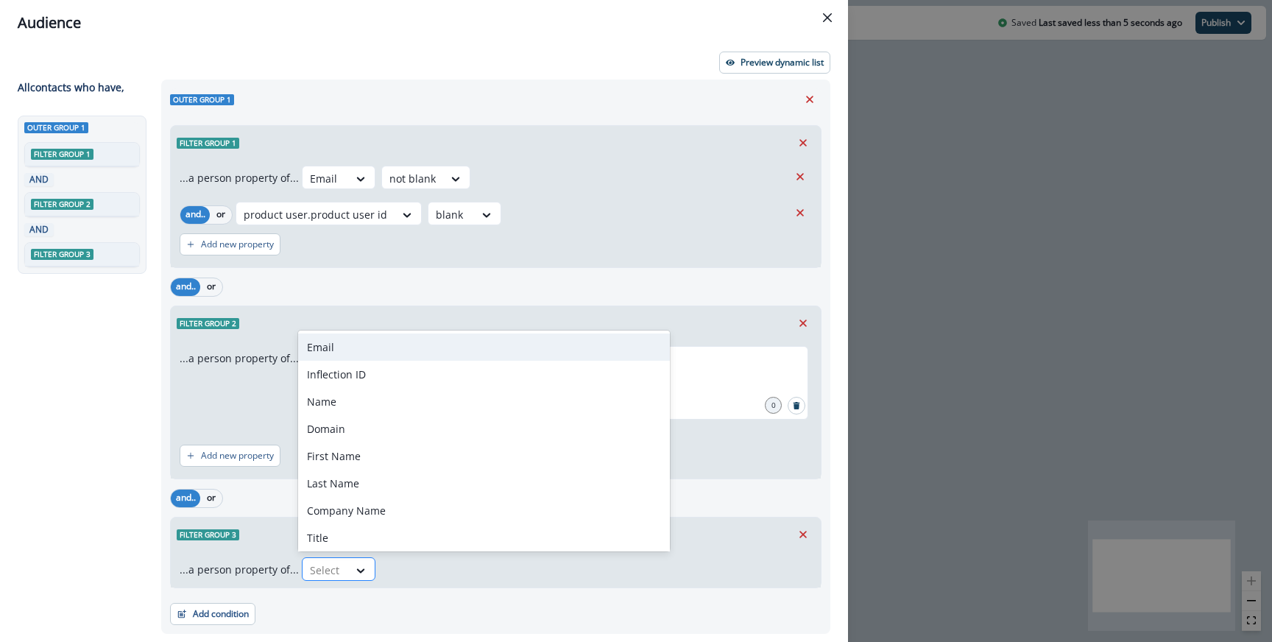
click at [335, 562] on div at bounding box center [325, 570] width 31 height 18
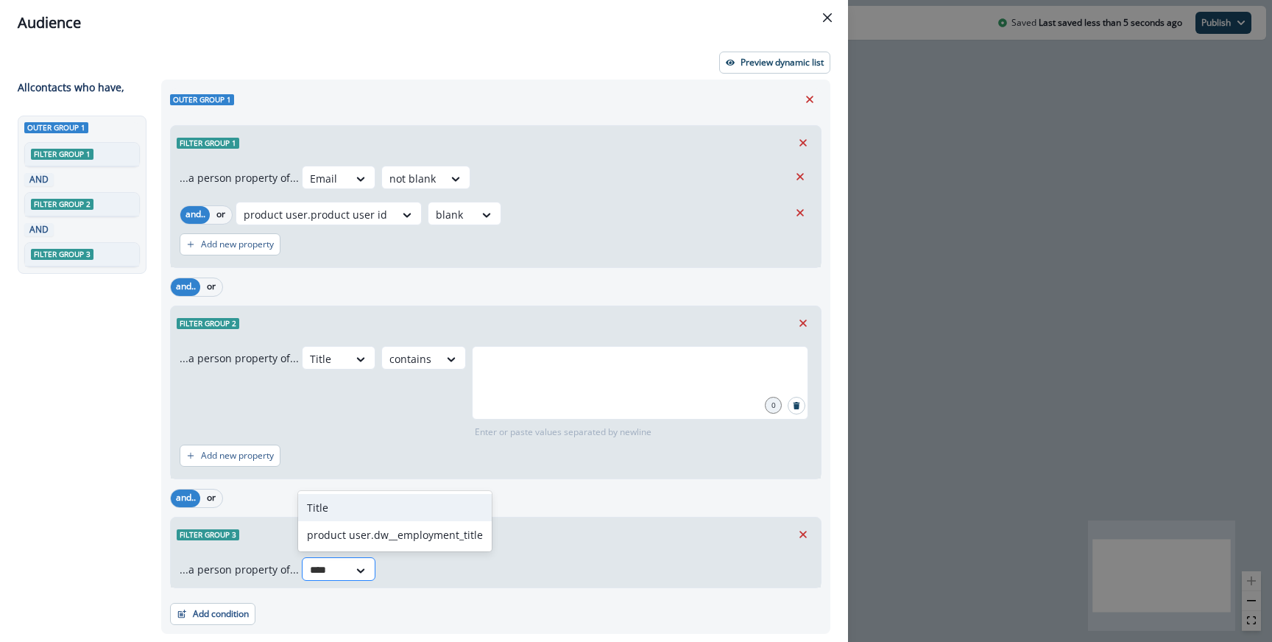
type input "*****"
click at [338, 512] on div "Title" at bounding box center [395, 507] width 194 height 27
click at [453, 570] on div "Title Select" at bounding box center [557, 569] width 510 height 24
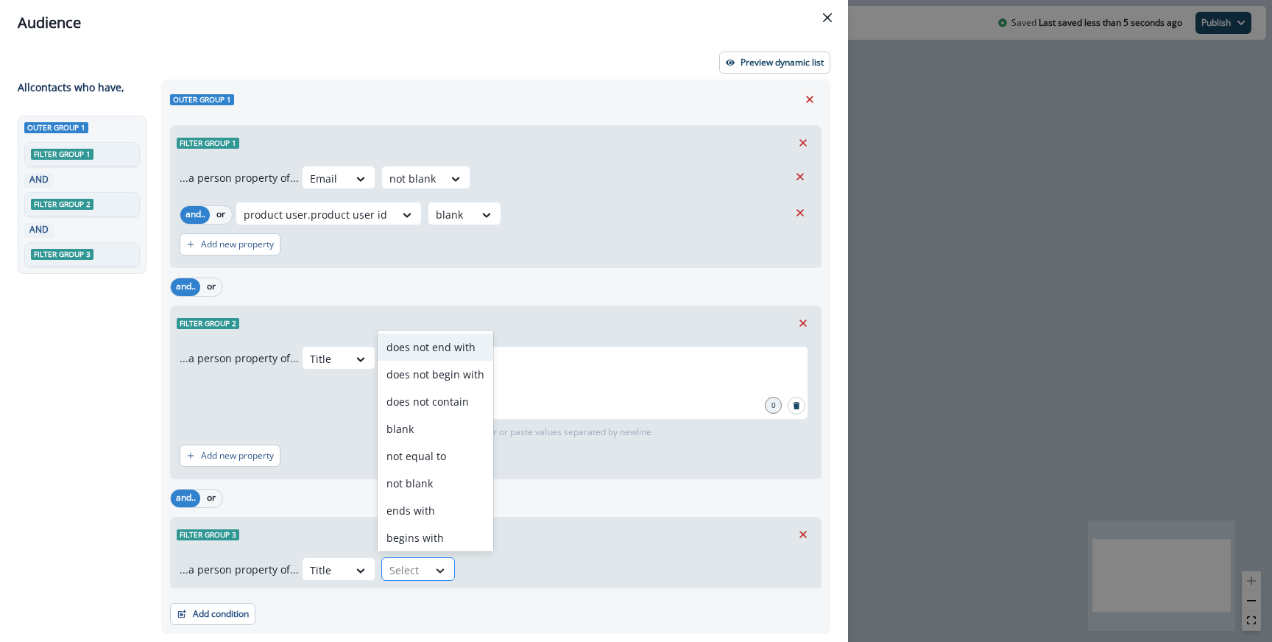
click at [434, 566] on icon at bounding box center [440, 570] width 13 height 15
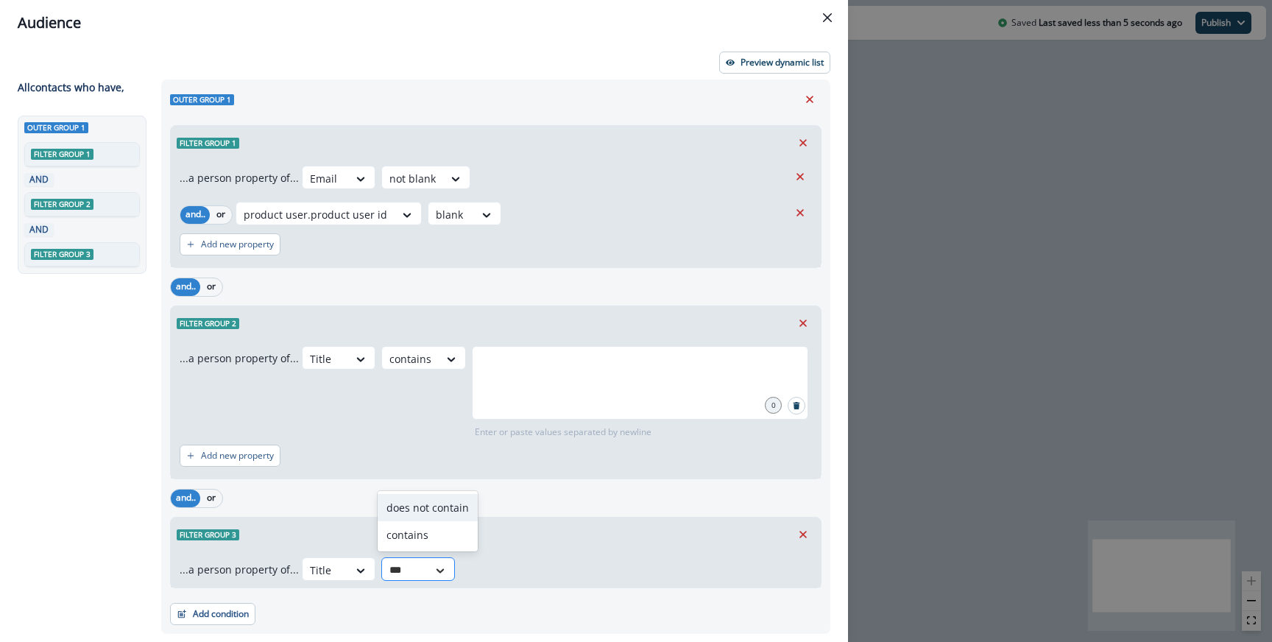
type input "****"
click at [413, 523] on div "contains" at bounding box center [428, 534] width 100 height 27
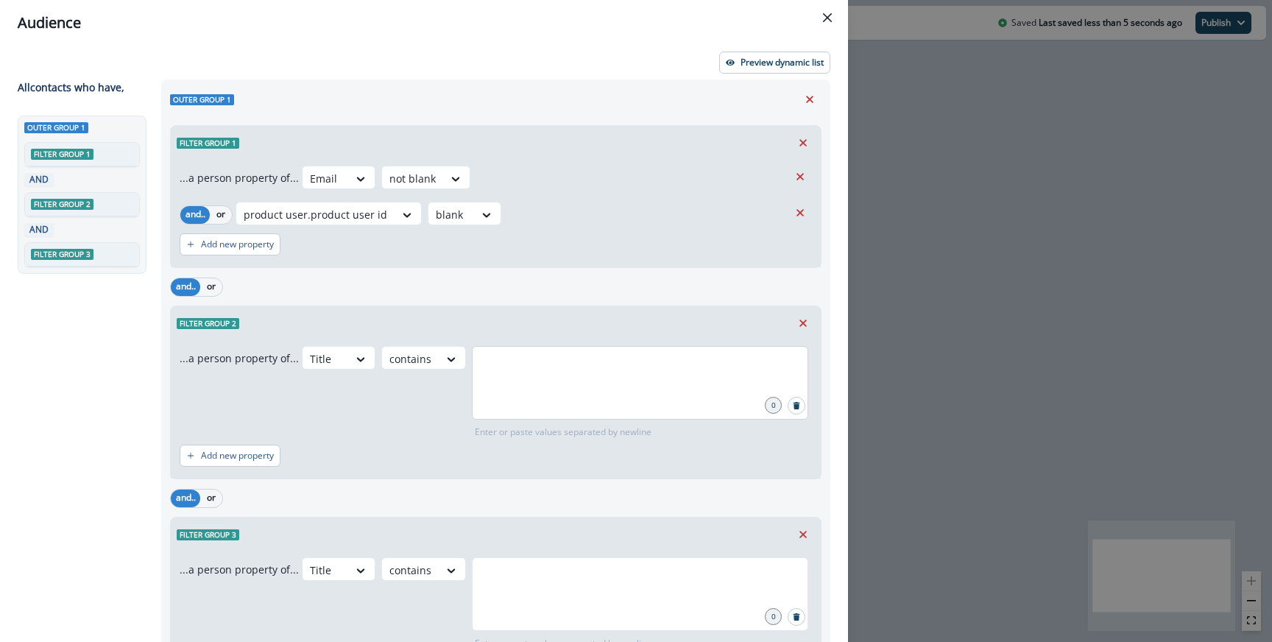
click at [521, 406] on div at bounding box center [640, 383] width 336 height 74
click at [530, 386] on div at bounding box center [640, 383] width 336 height 74
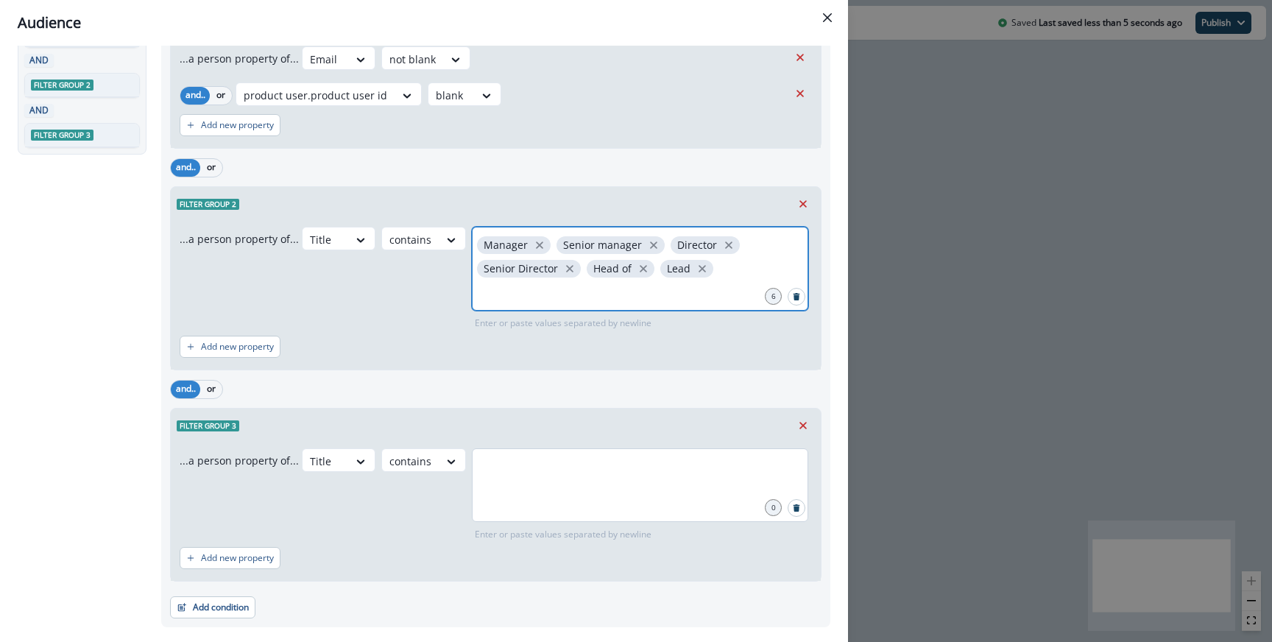
scroll to position [133, 0]
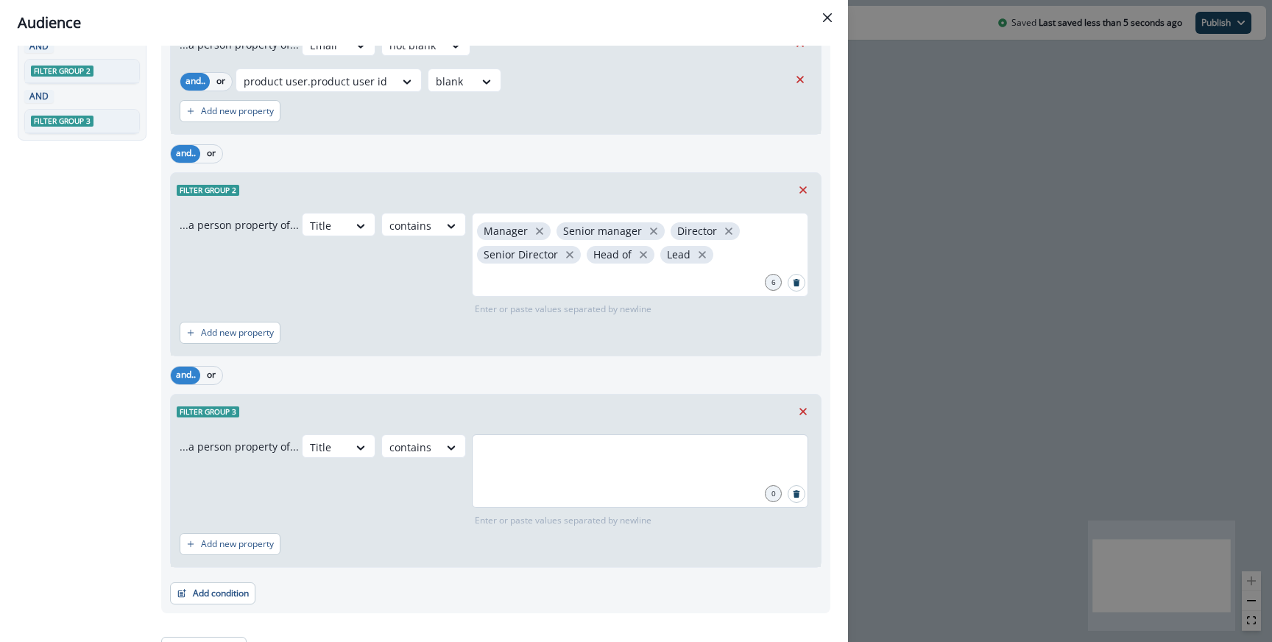
click at [517, 485] on div at bounding box center [640, 471] width 336 height 74
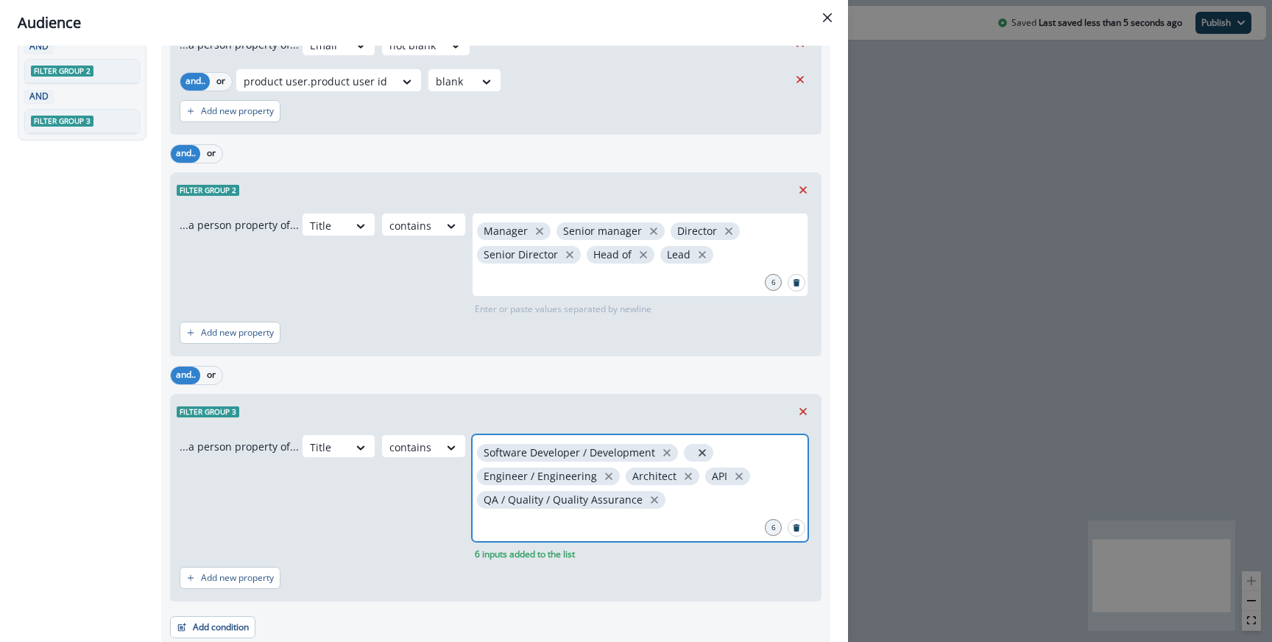
click at [699, 446] on icon "close" at bounding box center [702, 452] width 13 height 13
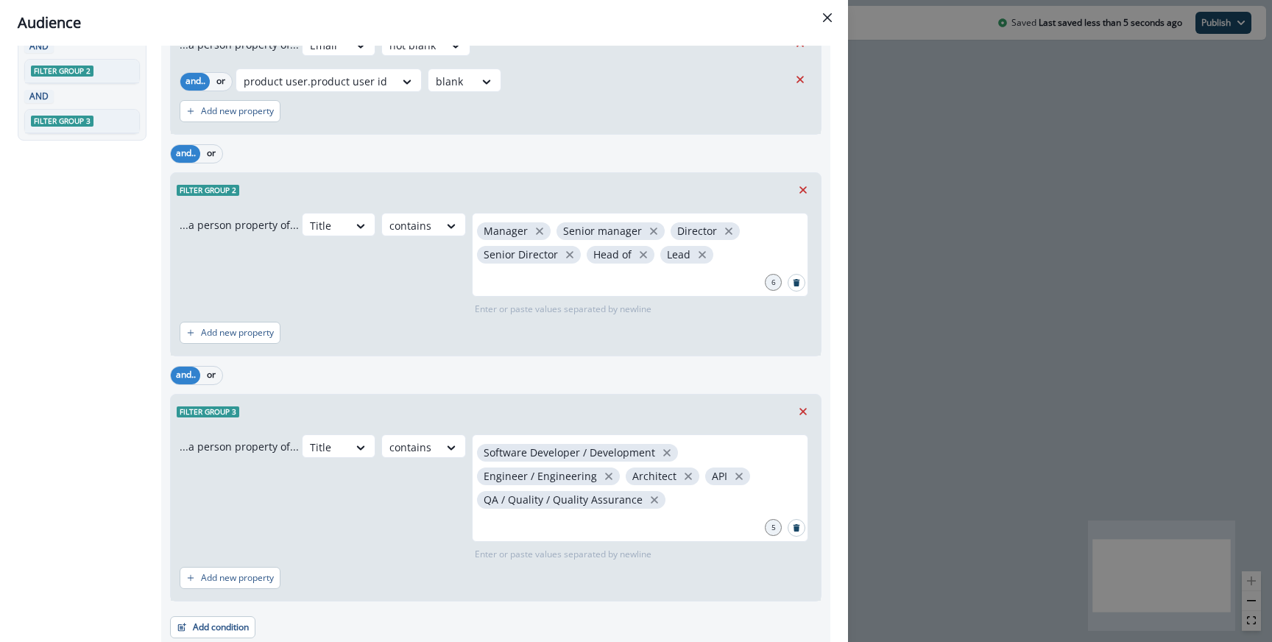
click at [542, 394] on div "Filter group 3 ...a person property of... Title contains Software Developer / D…" at bounding box center [495, 498] width 651 height 208
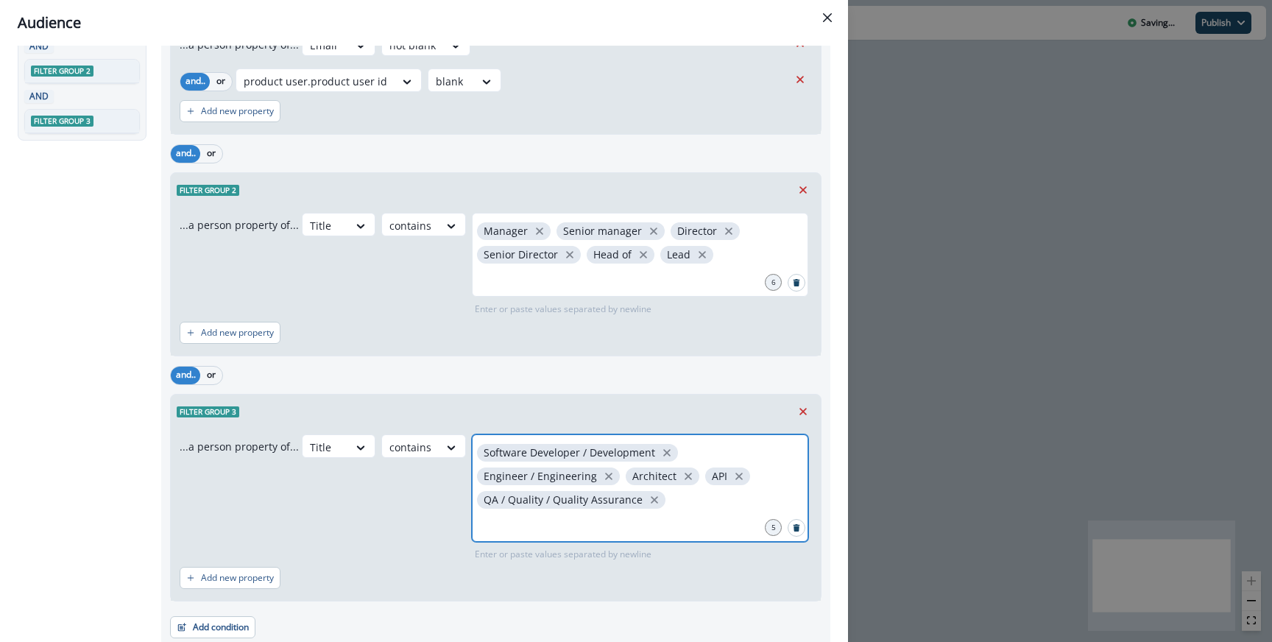
click at [587, 519] on input "text" at bounding box center [640, 523] width 332 height 29
type input "**"
type input "**********"
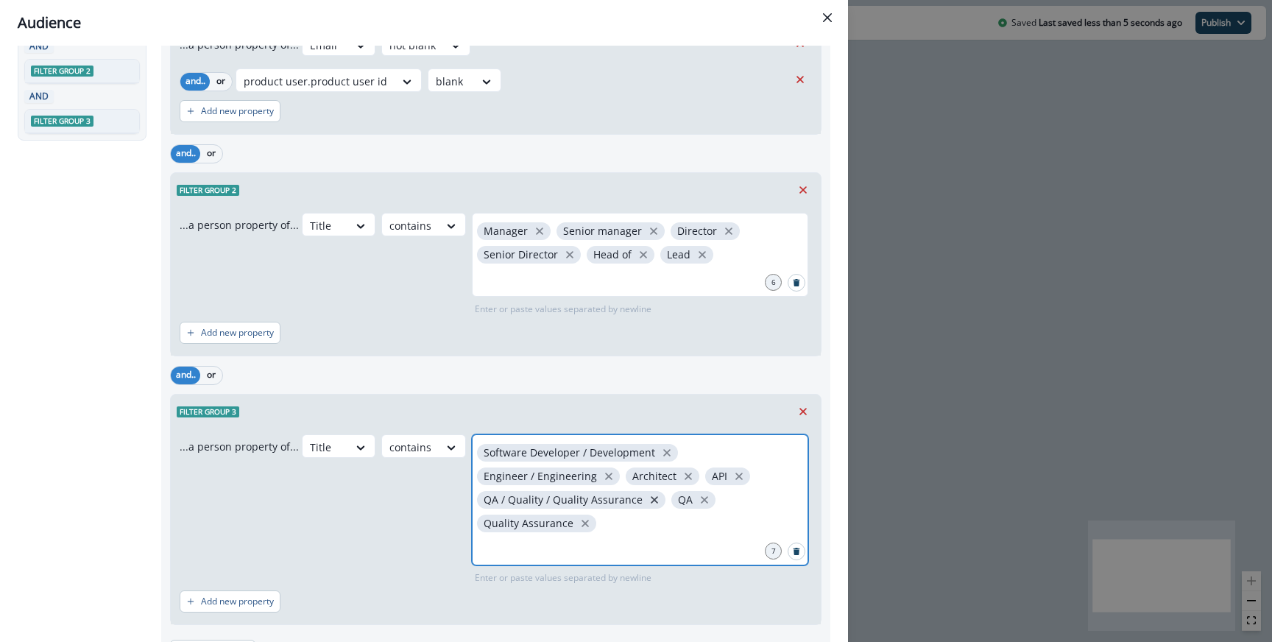
click at [648, 501] on icon "close" at bounding box center [654, 499] width 13 height 13
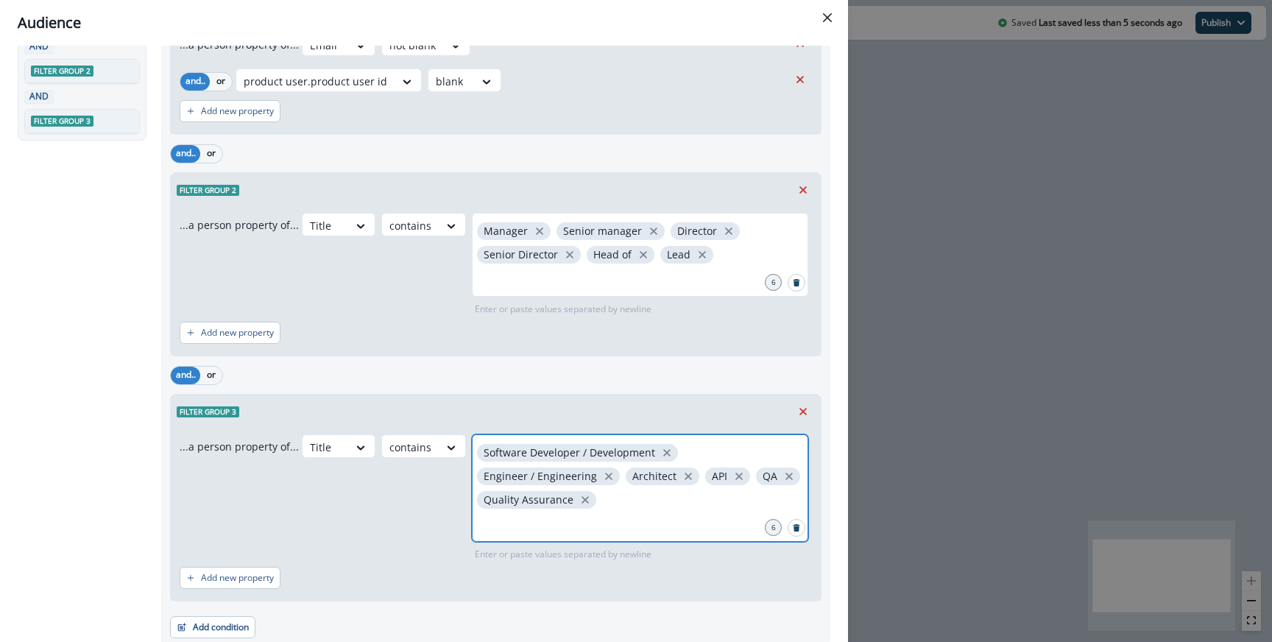
click at [613, 511] on input "text" at bounding box center [640, 523] width 332 height 29
type input "********"
type input "**********"
click at [602, 472] on icon "close" at bounding box center [608, 476] width 13 height 13
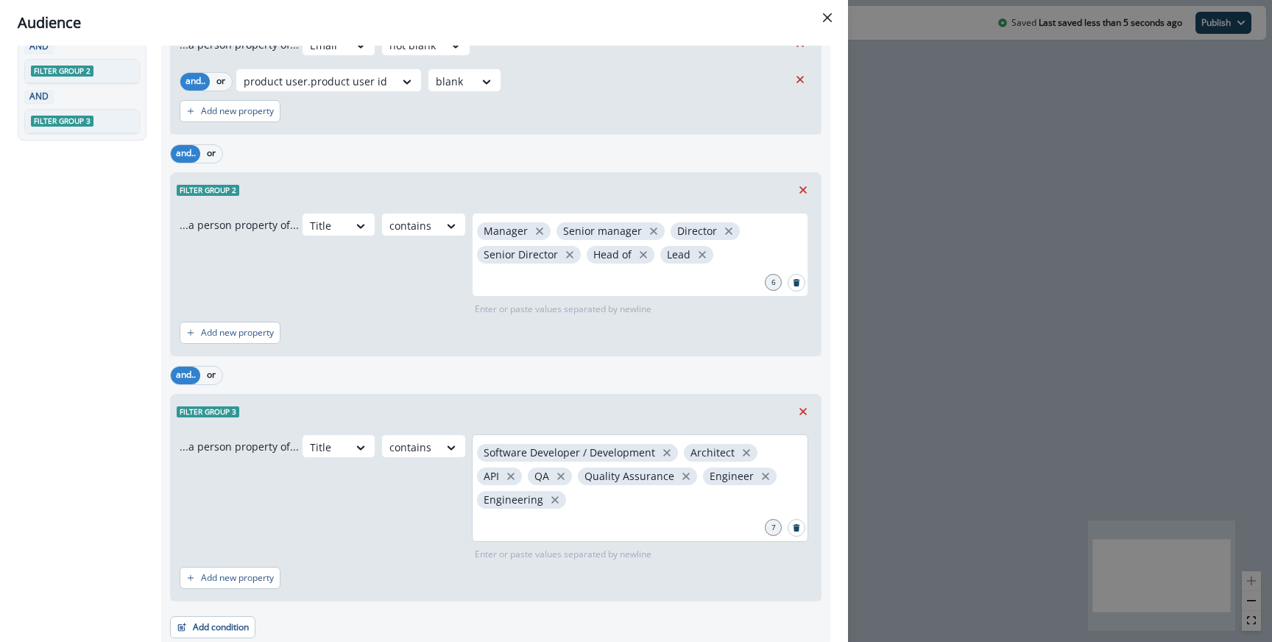
click at [608, 506] on div "Software Developer / Development Architect API QA Quality Assurance Engineer En…" at bounding box center [640, 487] width 336 height 107
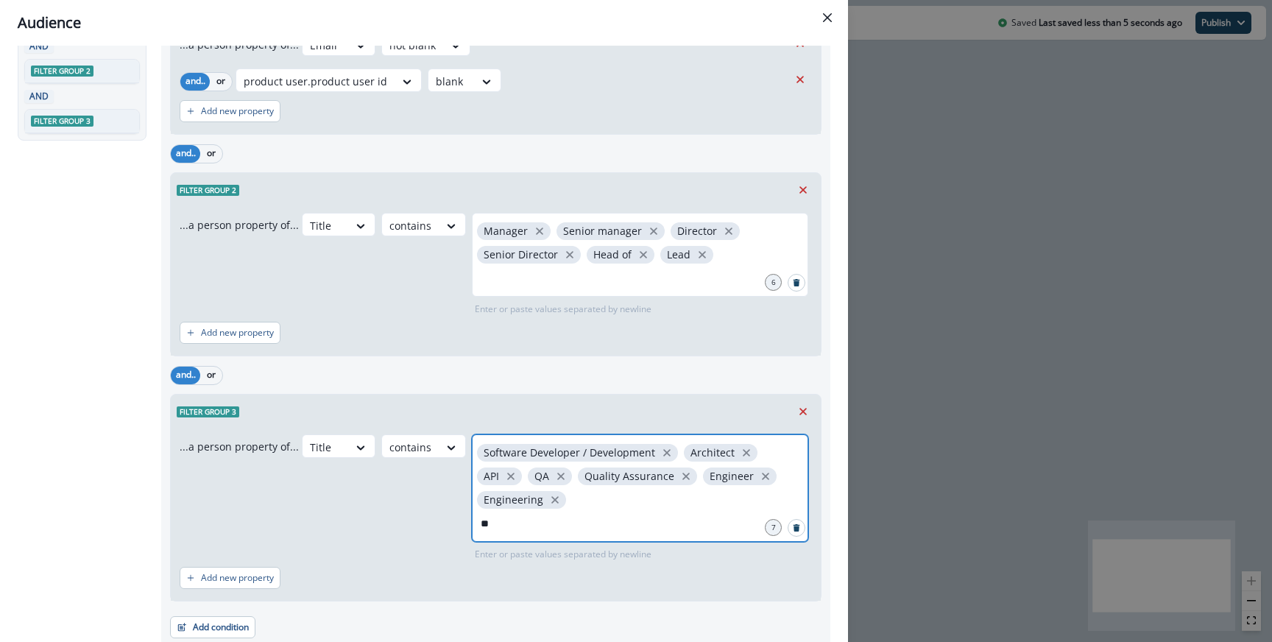
type input "***"
type input "**********"
type input "*"
type input "**********"
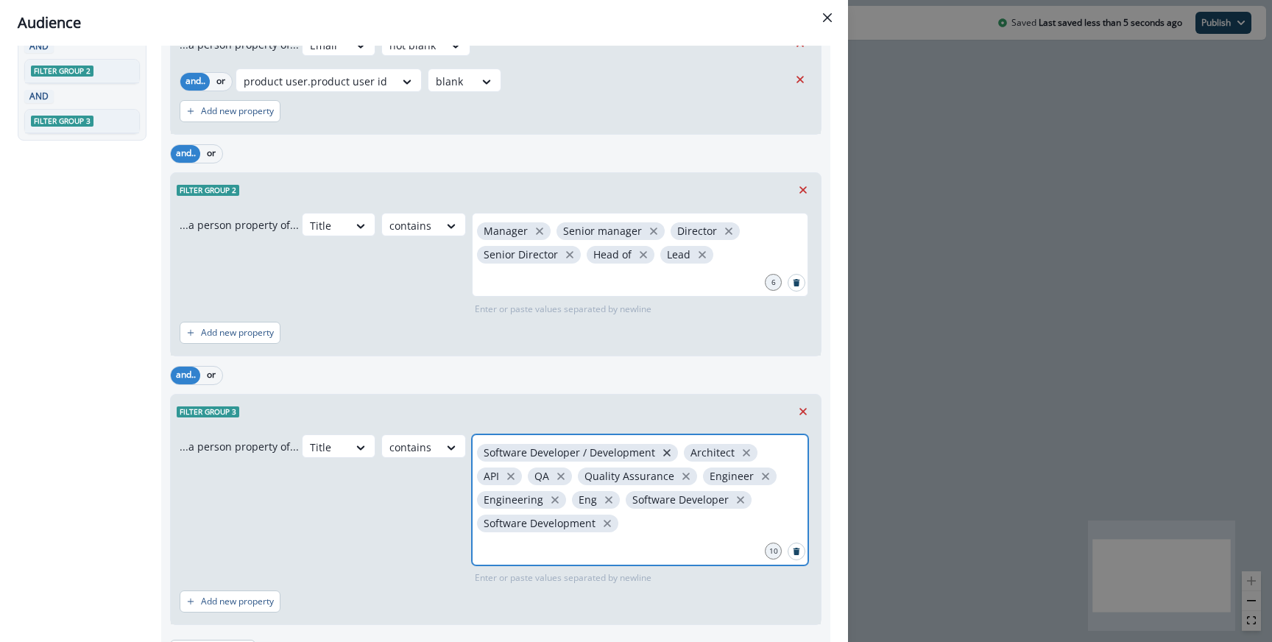
click at [663, 451] on icon "close" at bounding box center [666, 452] width 7 height 7
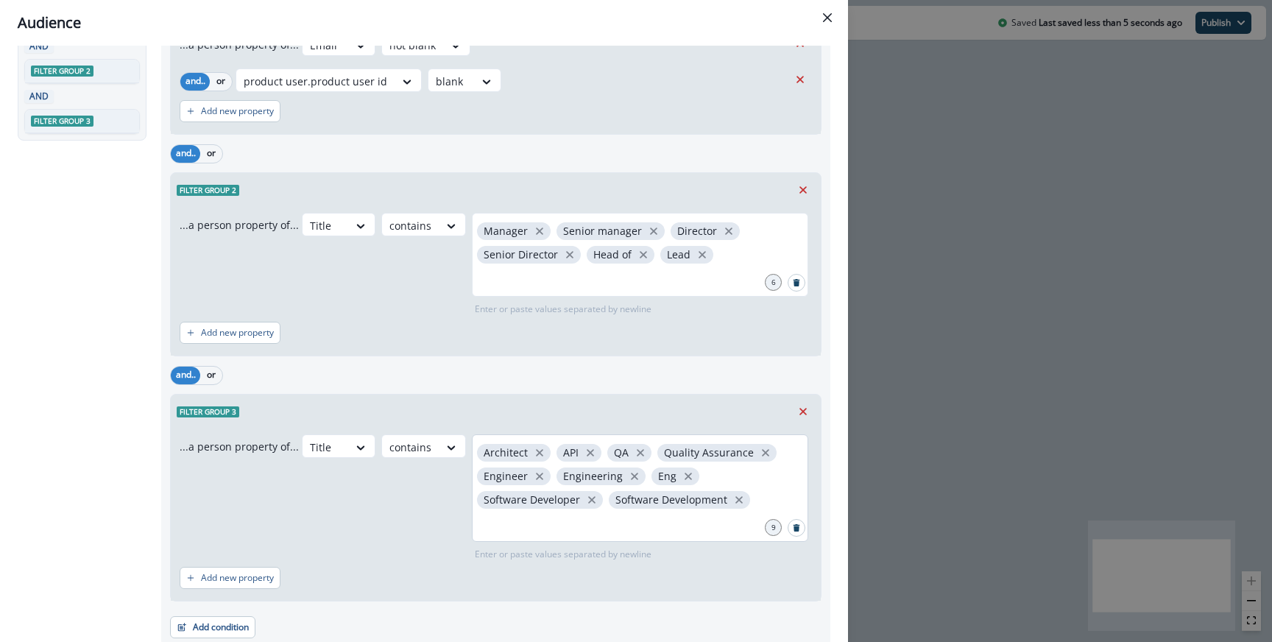
click at [741, 481] on div "Architect API QA Quality Assurance Engineer Engineering Eng Software Developer …" at bounding box center [640, 487] width 336 height 107
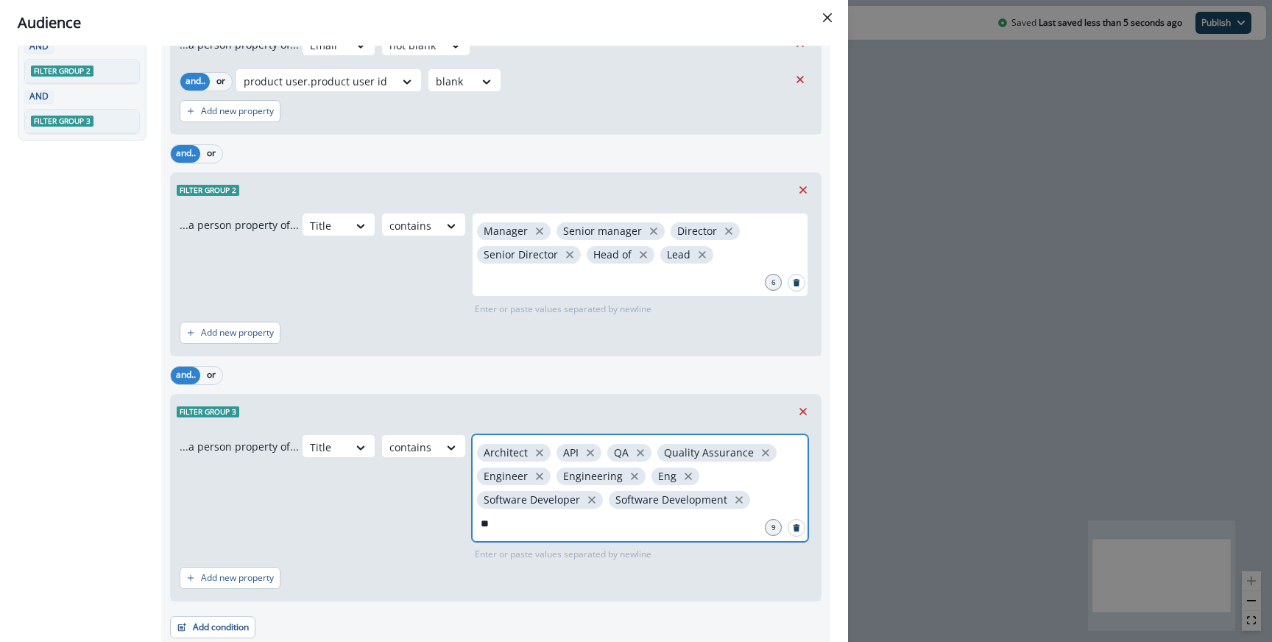
type input "***"
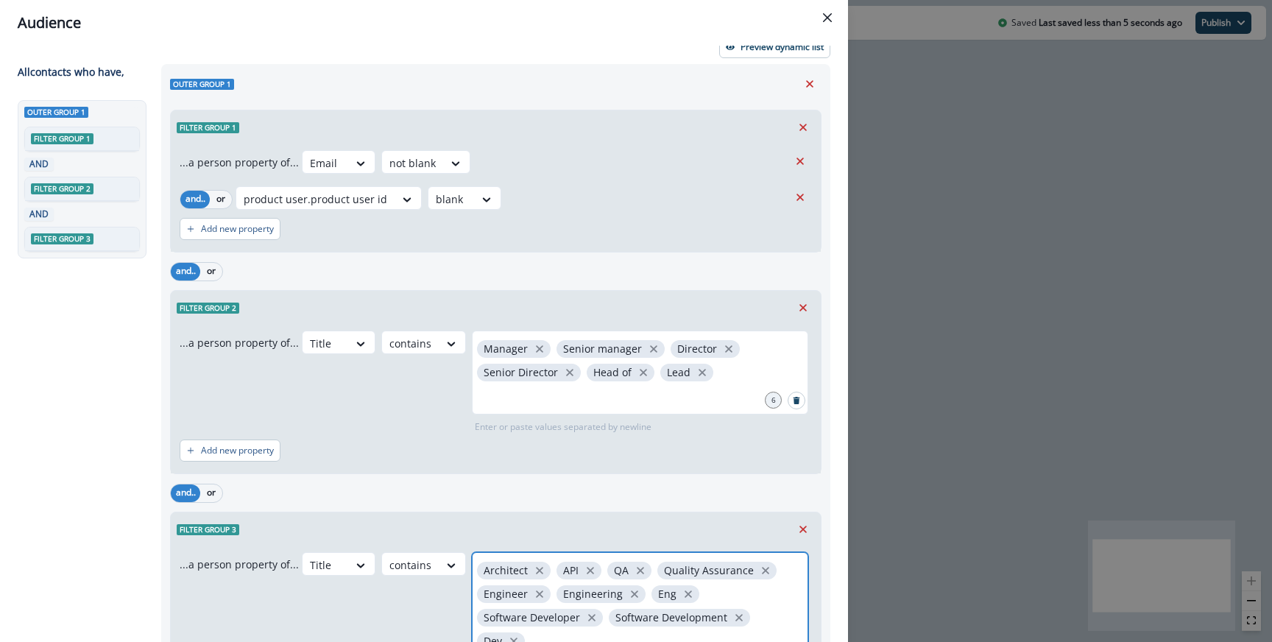
scroll to position [0, 0]
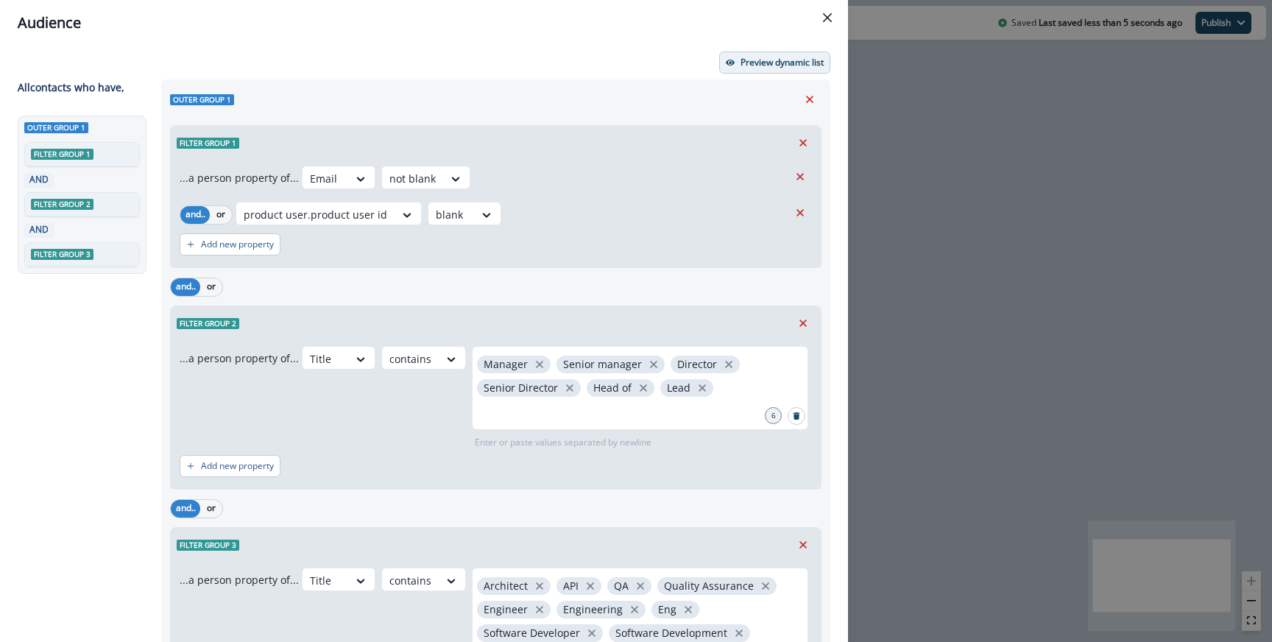
click at [741, 61] on p "Preview dynamic list" at bounding box center [782, 62] width 83 height 10
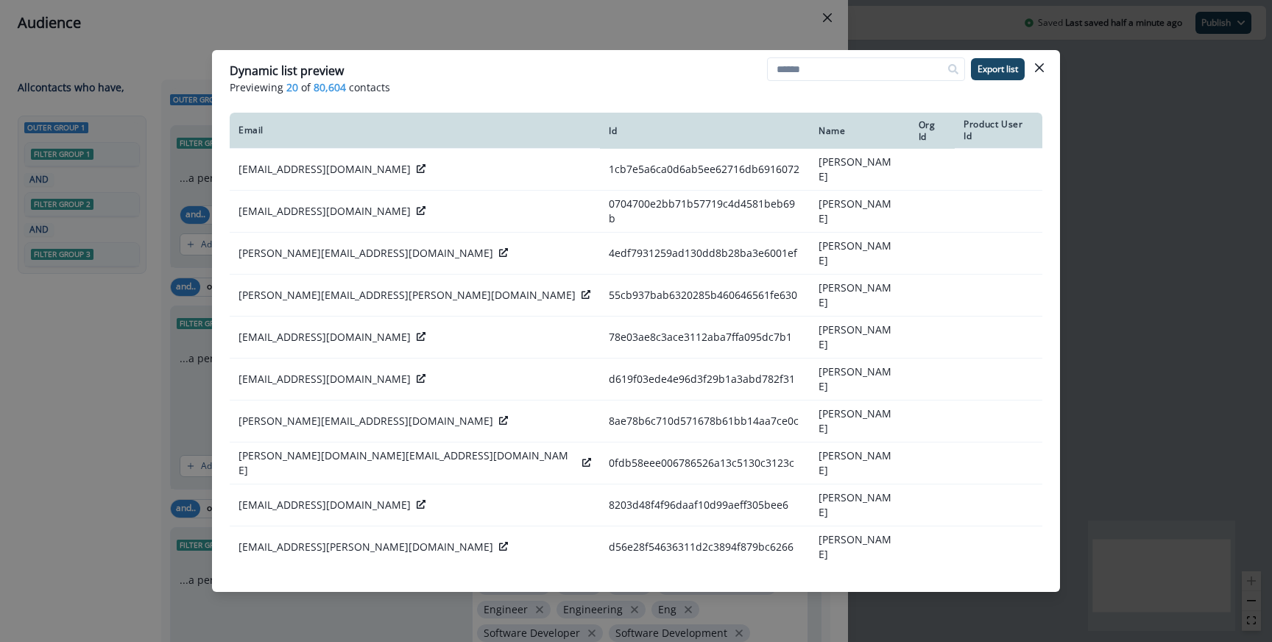
click at [729, 38] on div "Dynamic list preview Previewing 20 of 80,604 contacts Export list Email Id Name…" at bounding box center [636, 321] width 1272 height 642
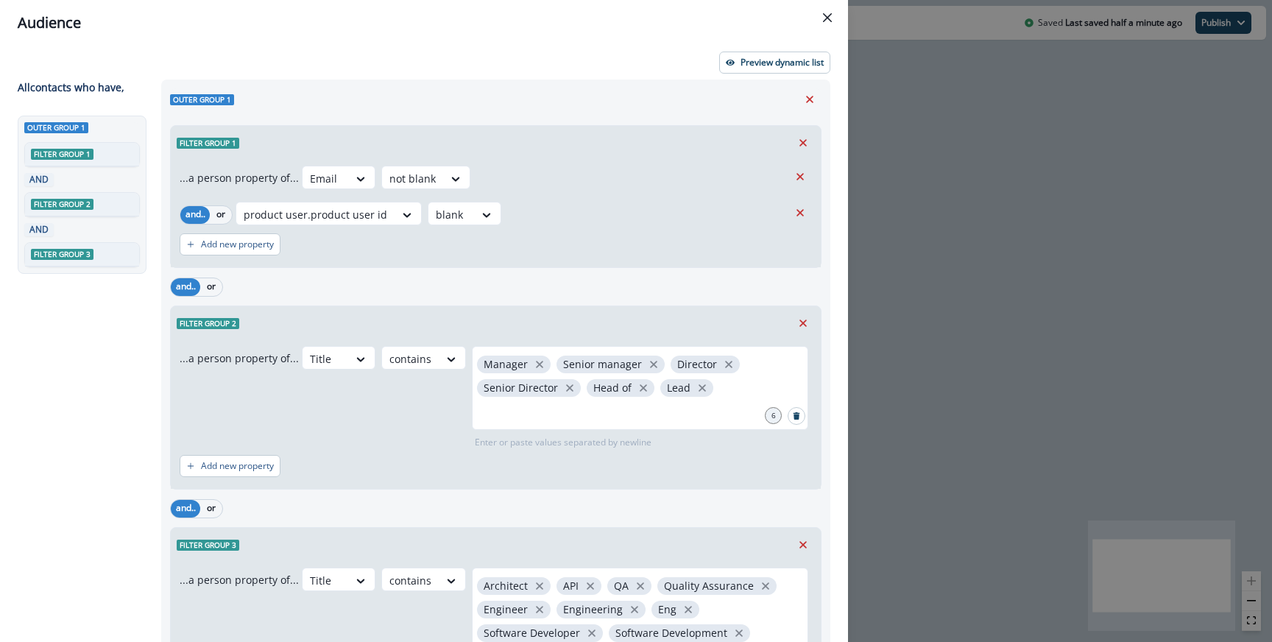
scroll to position [190, 0]
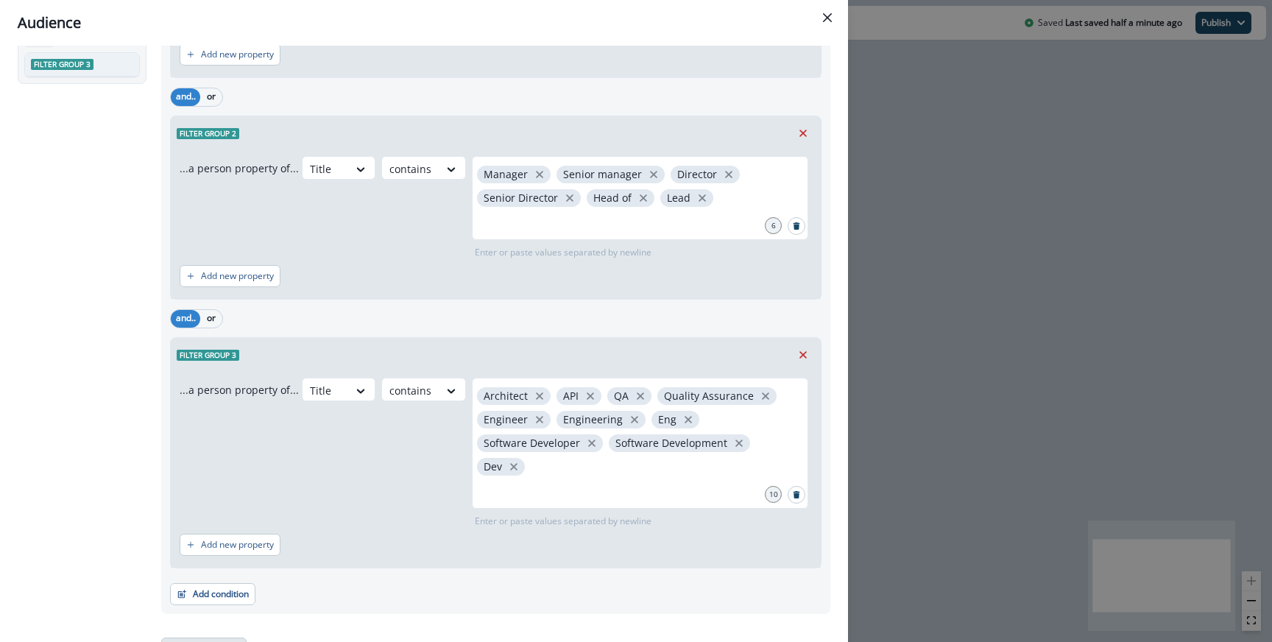
click at [241, 637] on button "Add condition" at bounding box center [203, 648] width 85 height 22
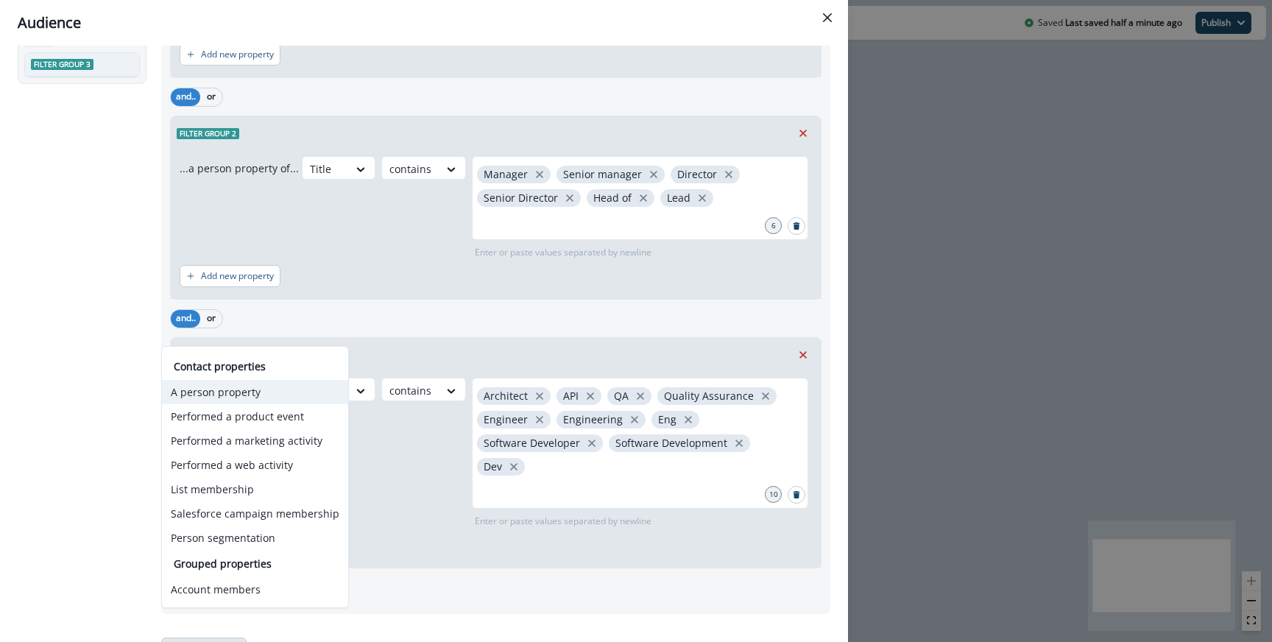
click at [234, 393] on button "A person property" at bounding box center [255, 392] width 186 height 24
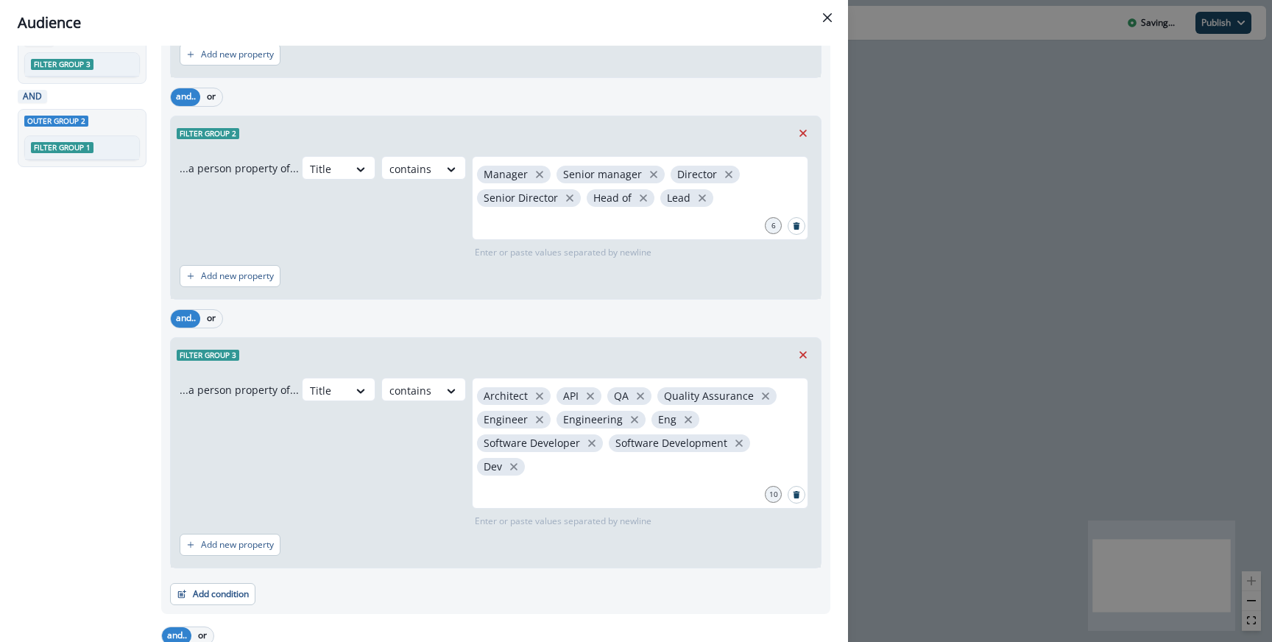
click at [199, 623] on div "and.. or" at bounding box center [495, 636] width 669 height 26
click at [216, 583] on button "Add condition" at bounding box center [212, 594] width 85 height 22
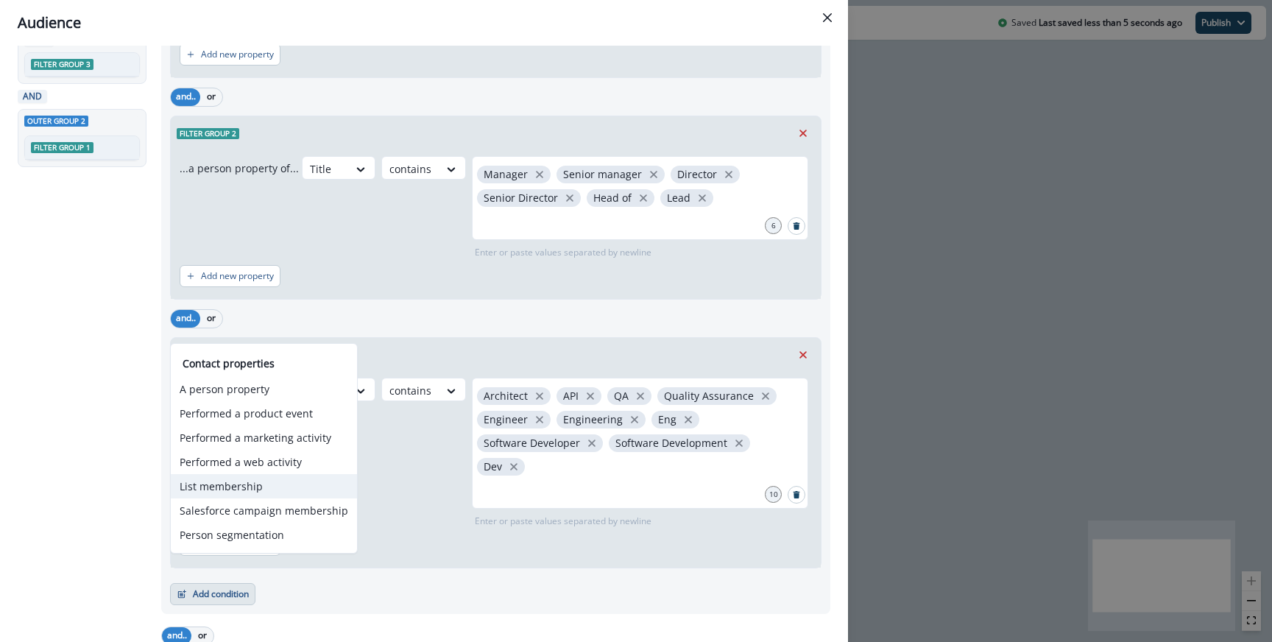
click at [219, 483] on button "List membership" at bounding box center [264, 486] width 186 height 24
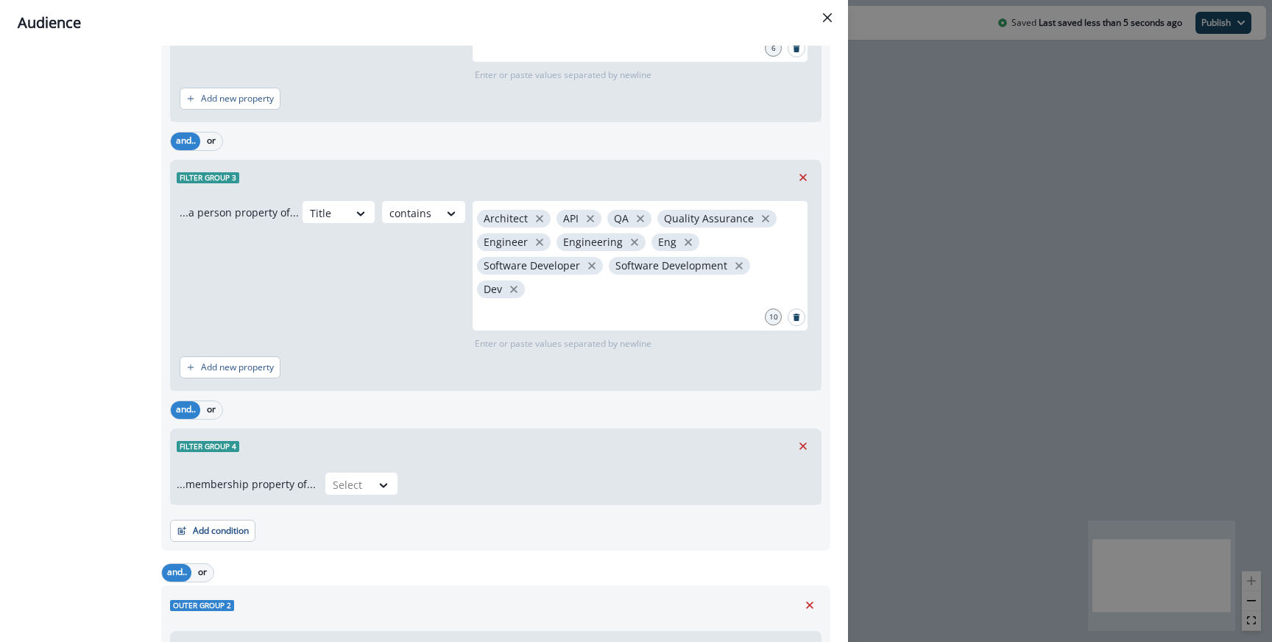
scroll to position [444, 0]
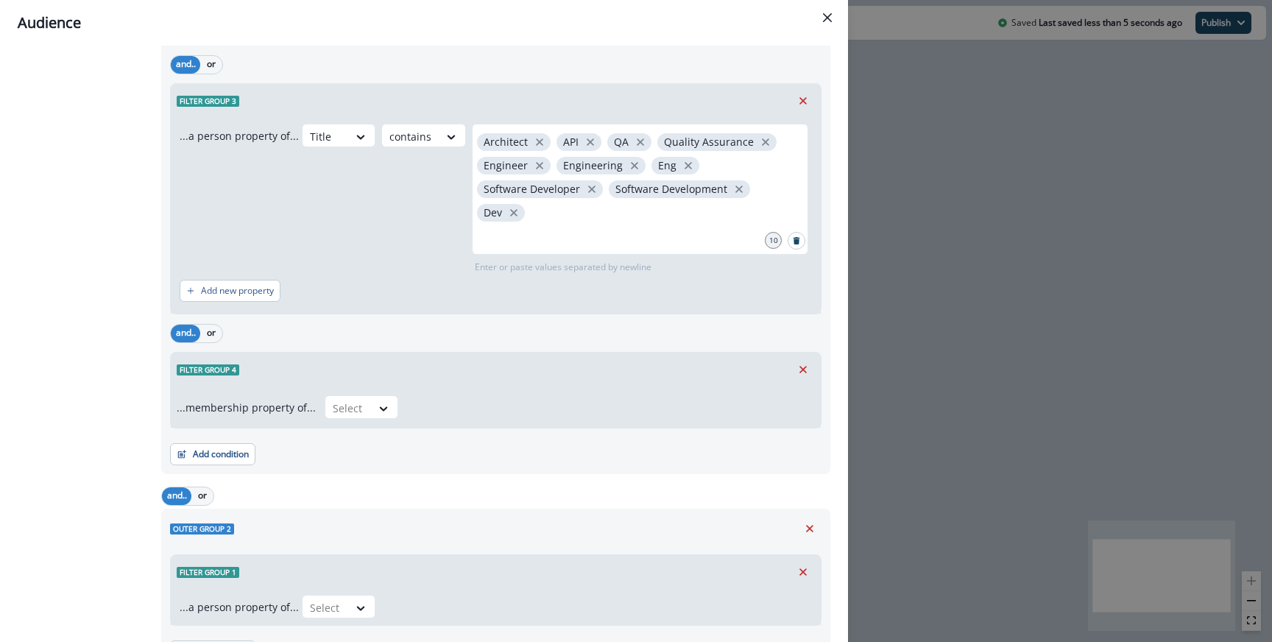
click at [355, 398] on div "...membership property of... Select" at bounding box center [496, 406] width 650 height 41
click at [353, 399] on div at bounding box center [348, 408] width 31 height 18
type input "*"
click at [343, 420] on div "not in" at bounding box center [357, 417] width 74 height 27
click at [418, 399] on div at bounding box center [583, 408] width 336 height 18
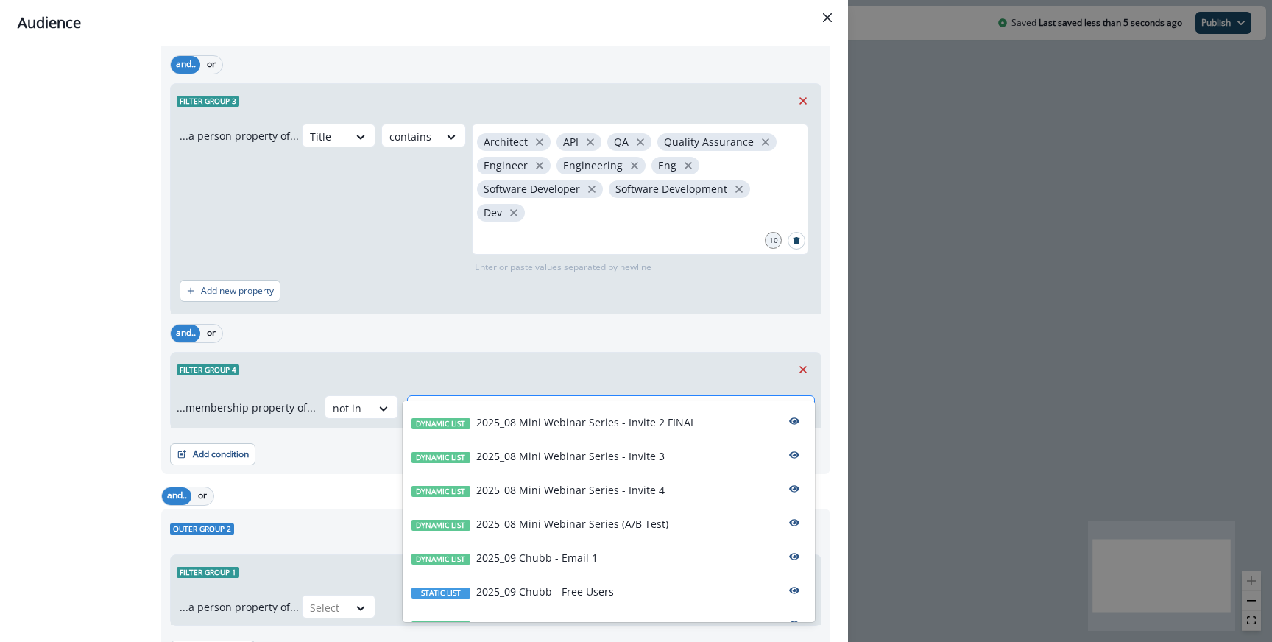
type input "**"
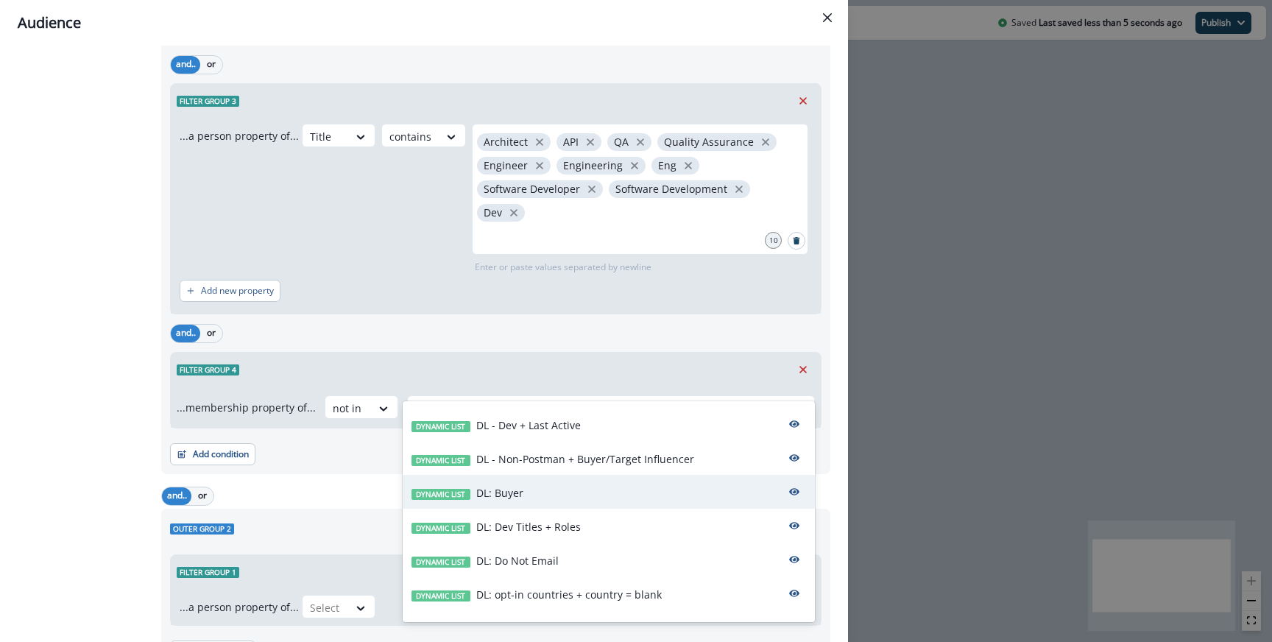
scroll to position [56, 0]
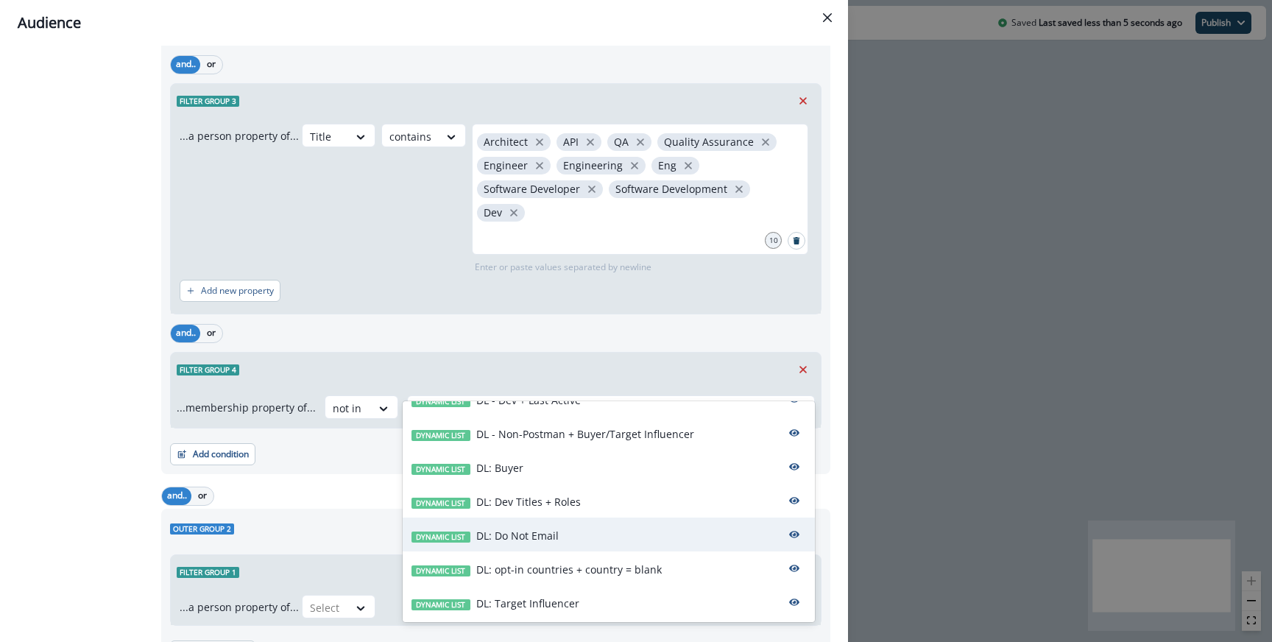
click at [583, 533] on div "Dynamic list DL: Do Not Email" at bounding box center [609, 534] width 412 height 34
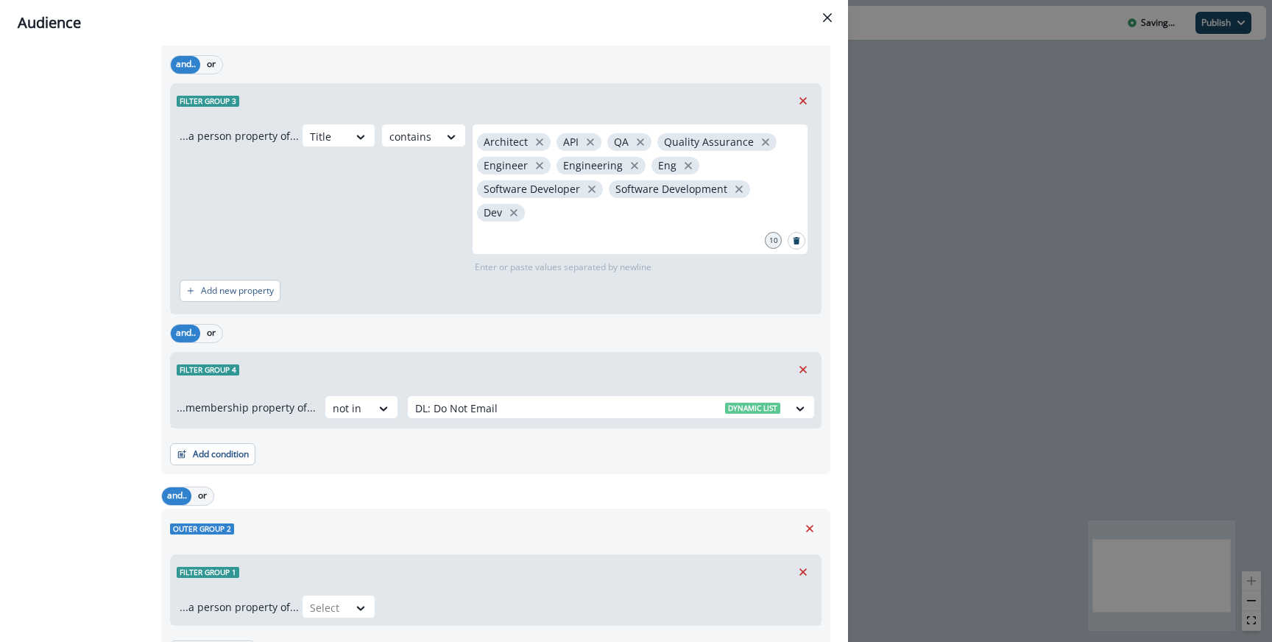
click at [258, 428] on div "Add condition Contact properties A person property Performed a product event Pe…" at bounding box center [495, 446] width 651 height 37
click at [250, 443] on button "Add condition" at bounding box center [212, 454] width 85 height 22
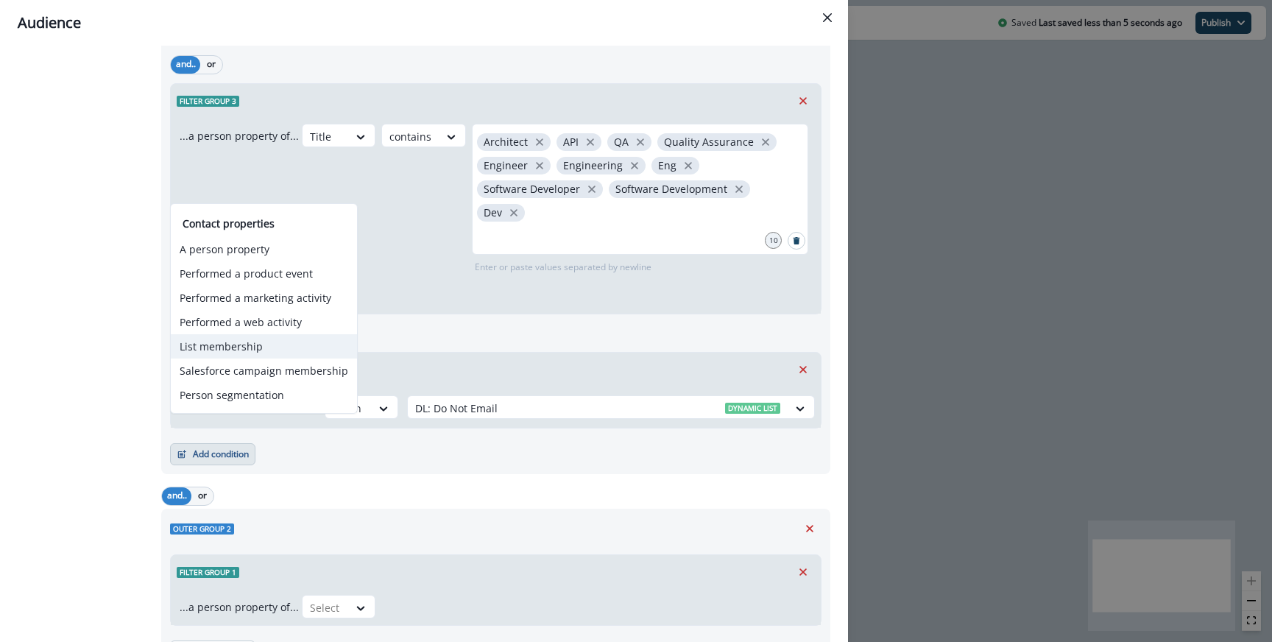
click at [230, 345] on button "List membership" at bounding box center [264, 346] width 186 height 24
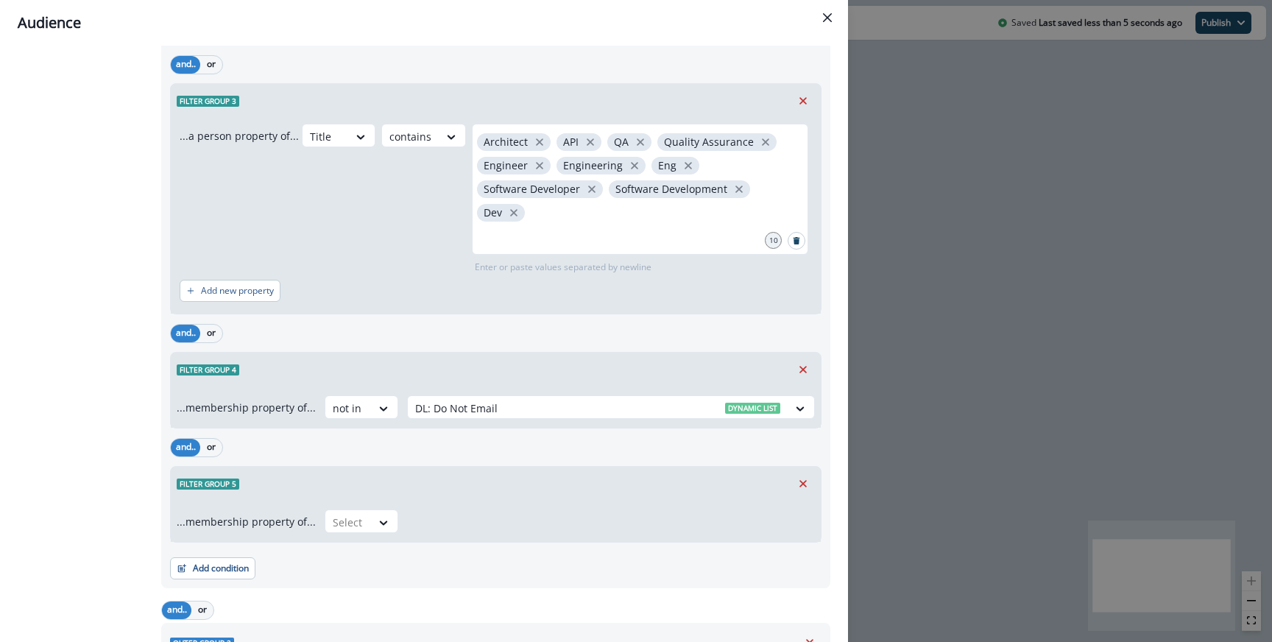
click at [332, 501] on div "...membership property of... Select" at bounding box center [496, 521] width 650 height 41
click at [342, 513] on div at bounding box center [348, 522] width 31 height 18
click at [354, 528] on div "not in" at bounding box center [357, 531] width 74 height 27
click at [484, 513] on div at bounding box center [597, 522] width 365 height 18
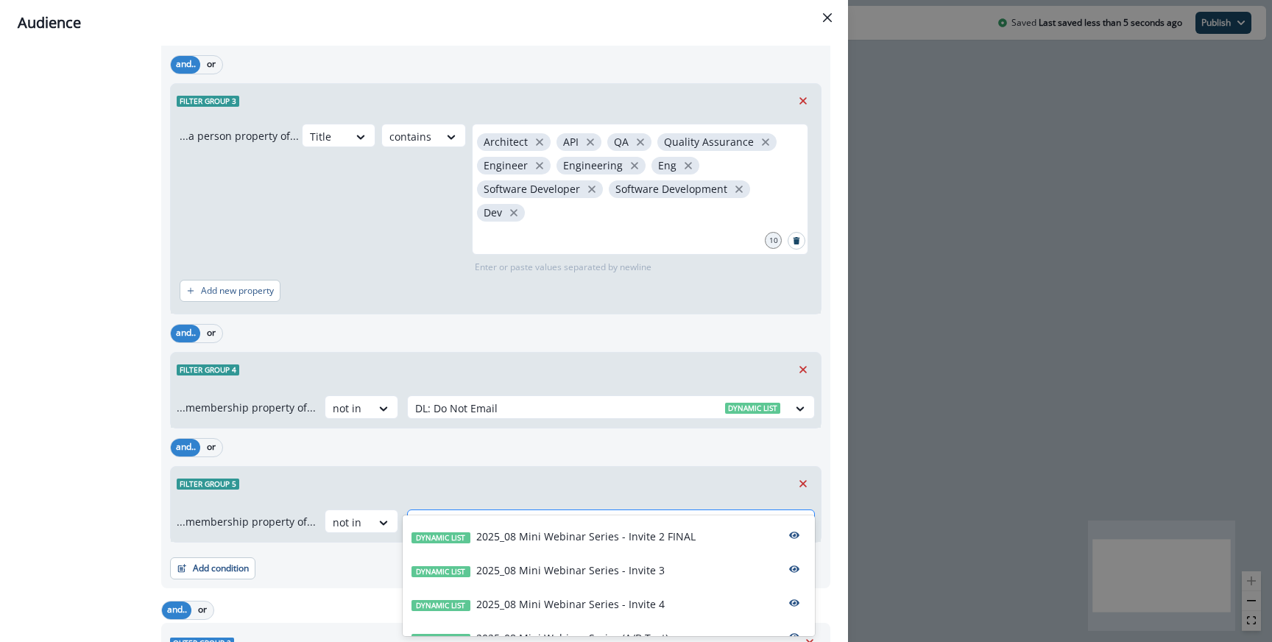
type input "**"
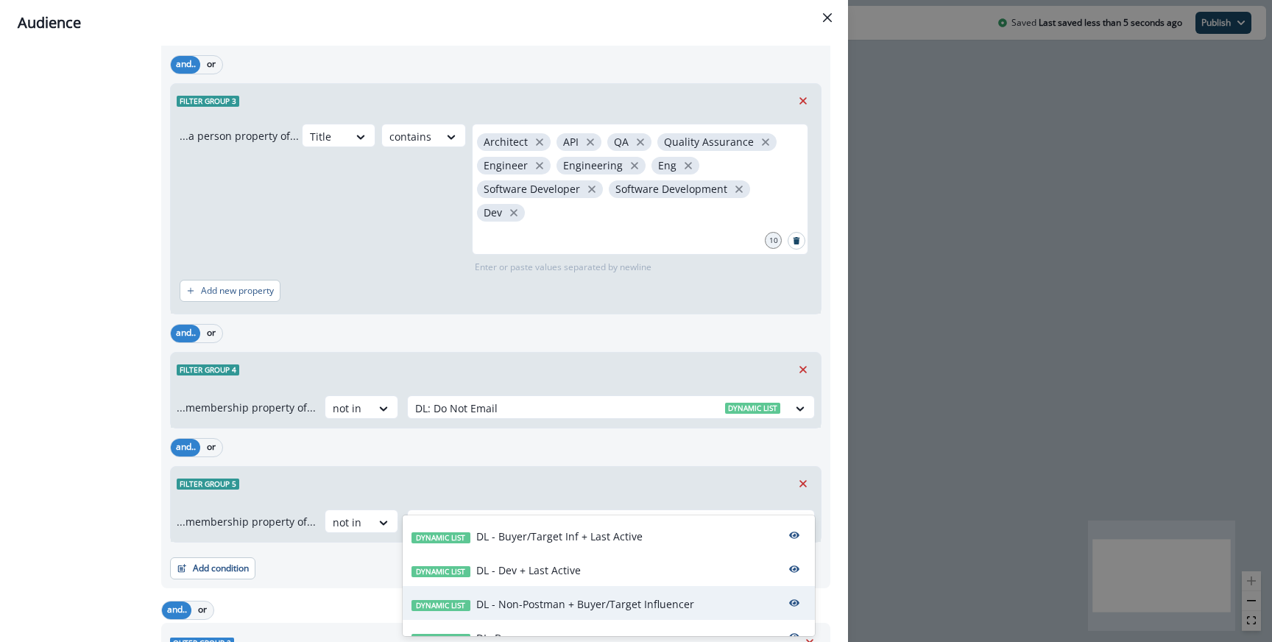
scroll to position [156, 0]
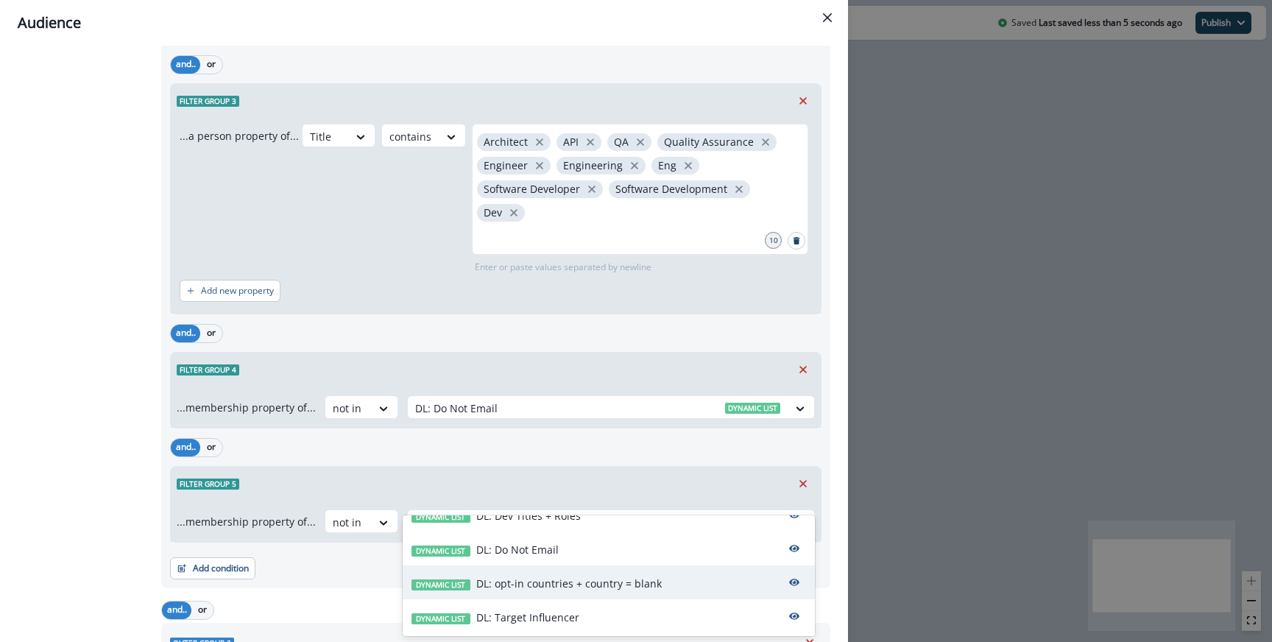
click at [535, 587] on p "DL: opt-in countries + country = blank" at bounding box center [568, 583] width 185 height 15
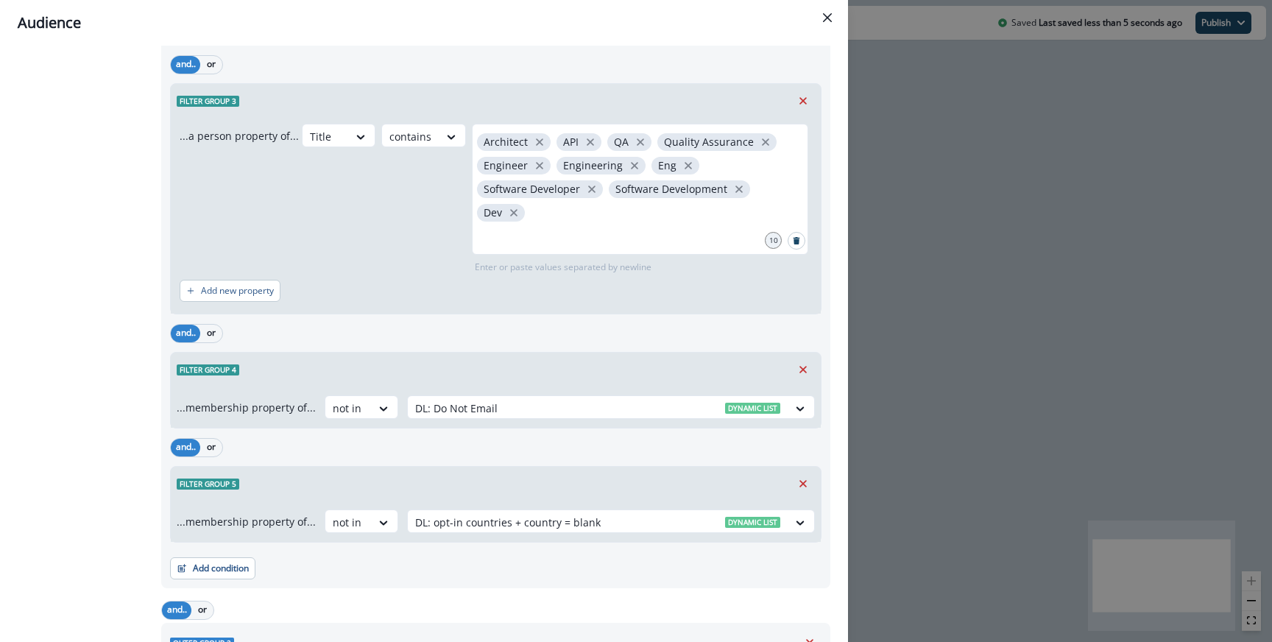
scroll to position [615, 0]
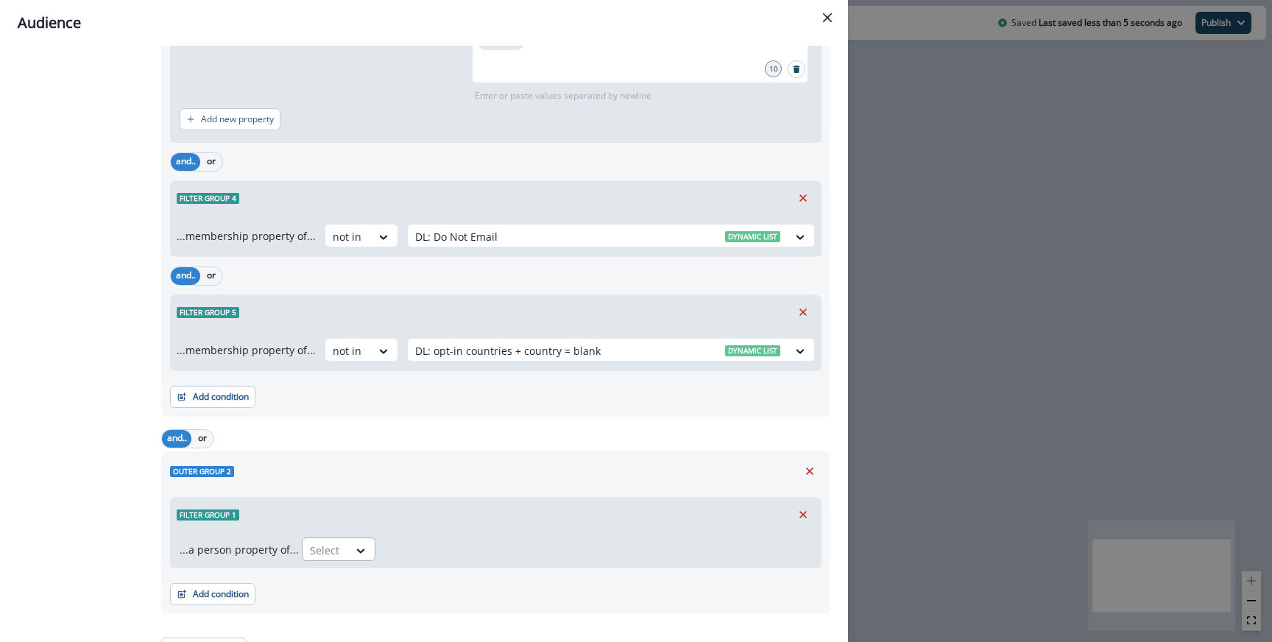
click at [330, 541] on div at bounding box center [325, 550] width 31 height 18
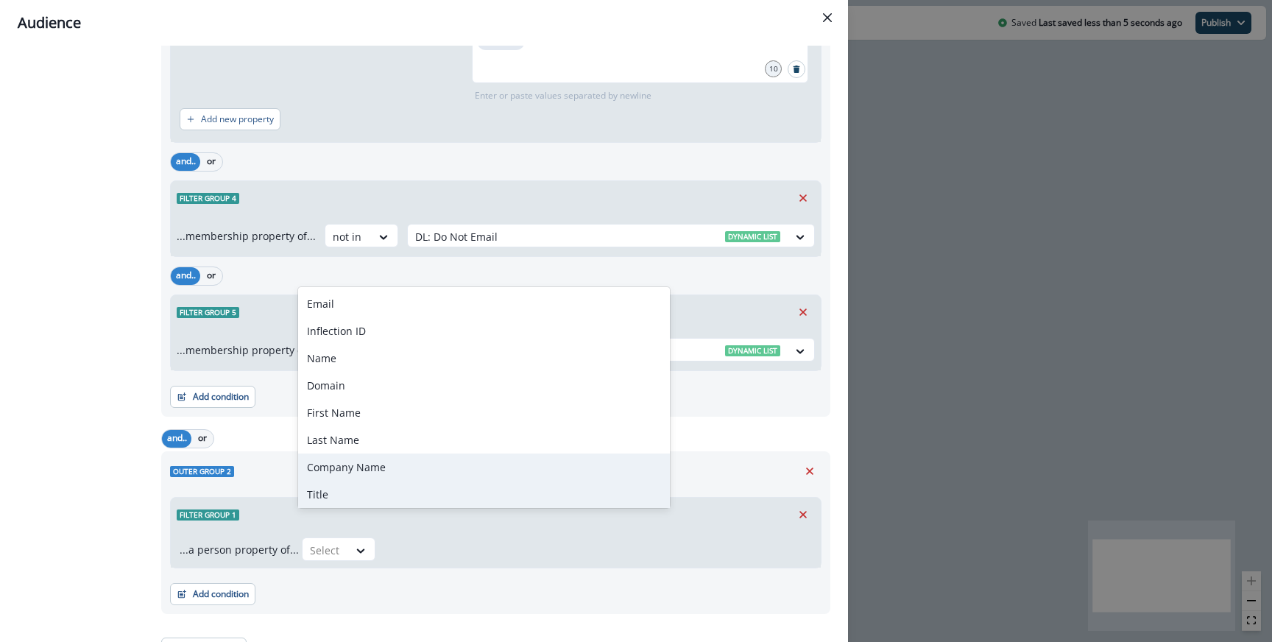
click at [346, 483] on div "Title" at bounding box center [484, 494] width 372 height 27
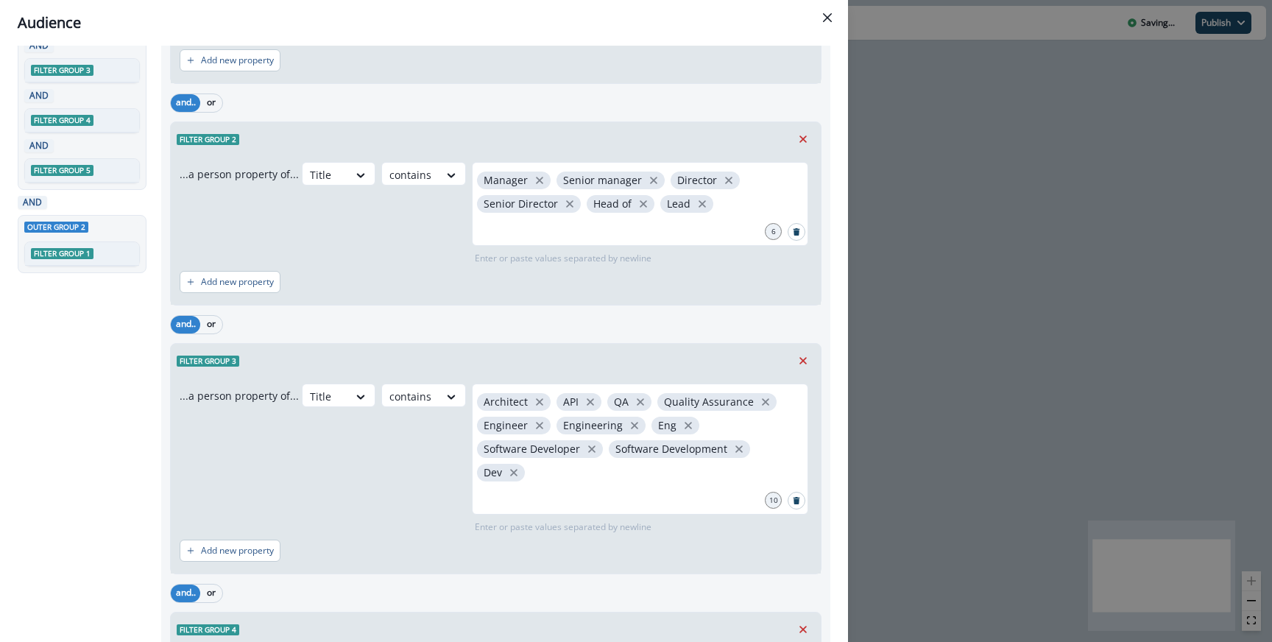
scroll to position [0, 0]
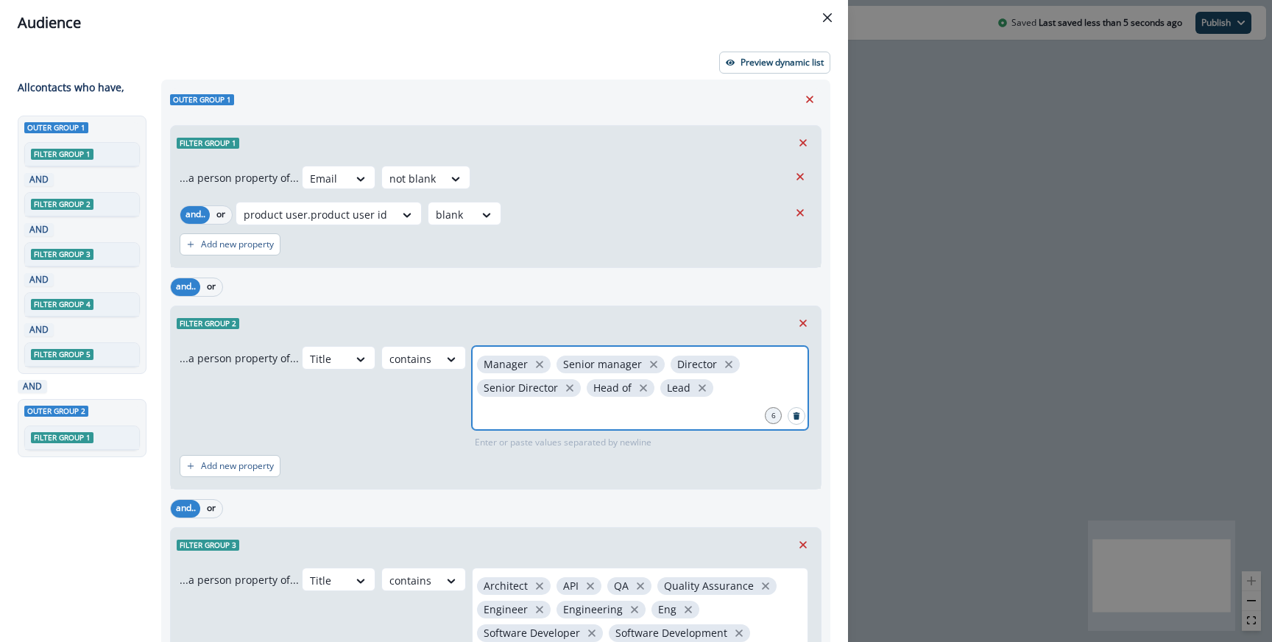
click at [530, 408] on input "text" at bounding box center [640, 411] width 332 height 29
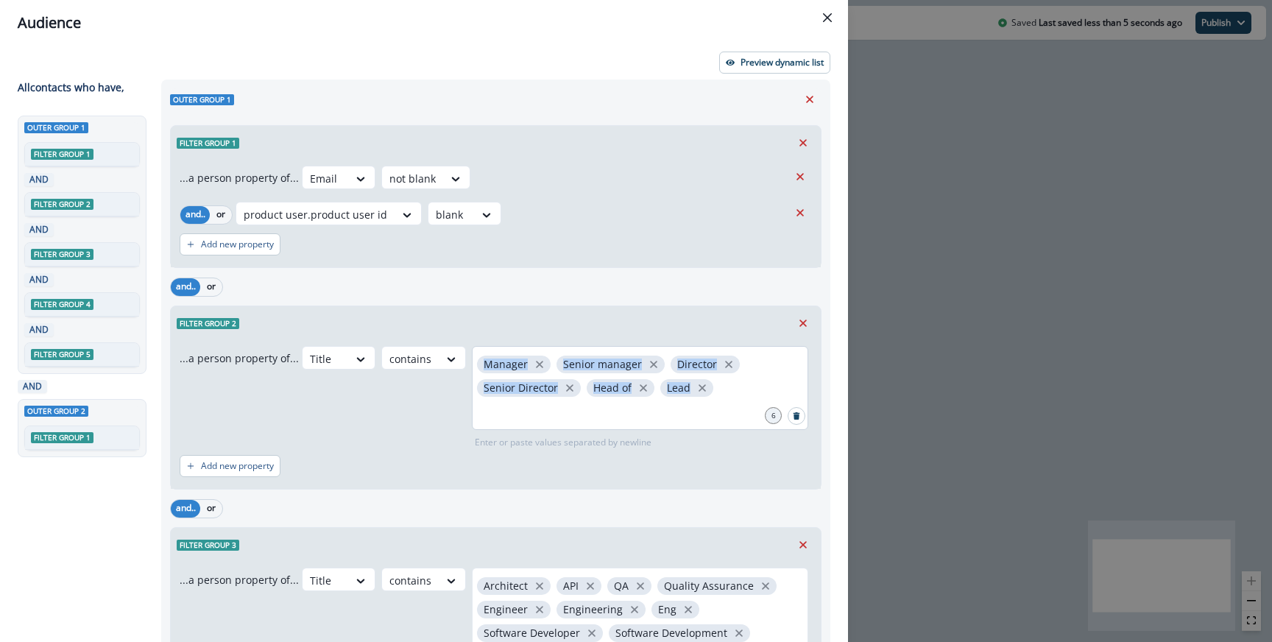
drag, startPoint x: 718, startPoint y: 392, endPoint x: 478, endPoint y: 361, distance: 241.2
click at [478, 361] on div "Manager Senior manager Director Senior Director Head of Lead" at bounding box center [640, 388] width 336 height 84
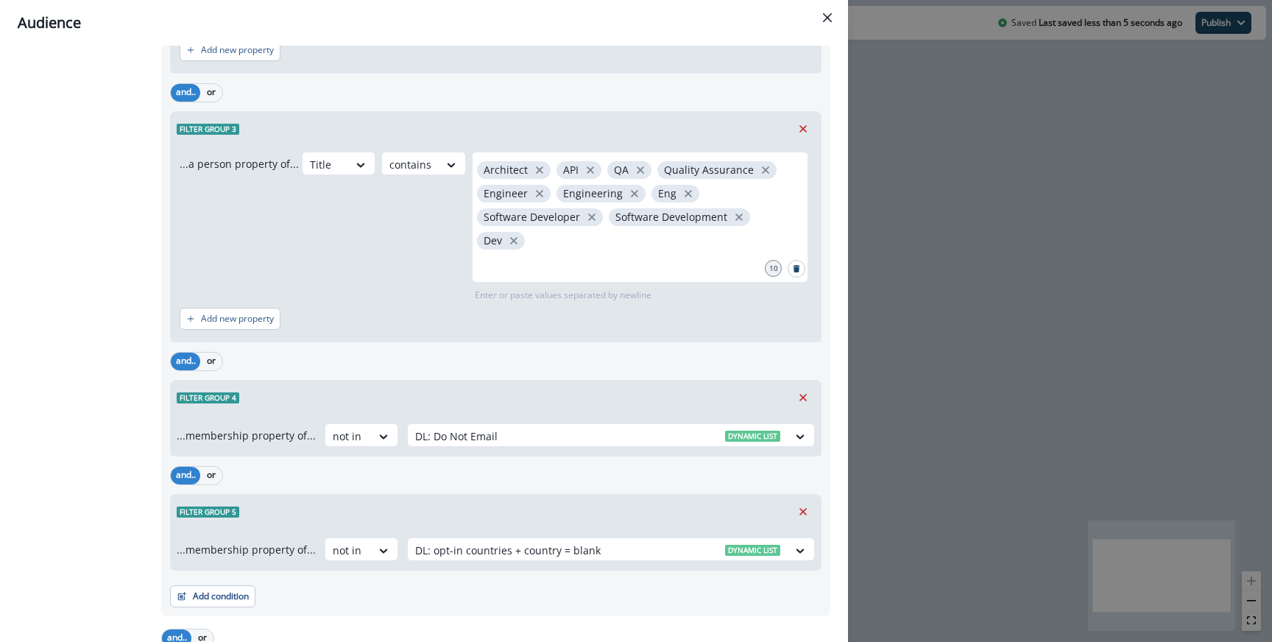
scroll to position [615, 0]
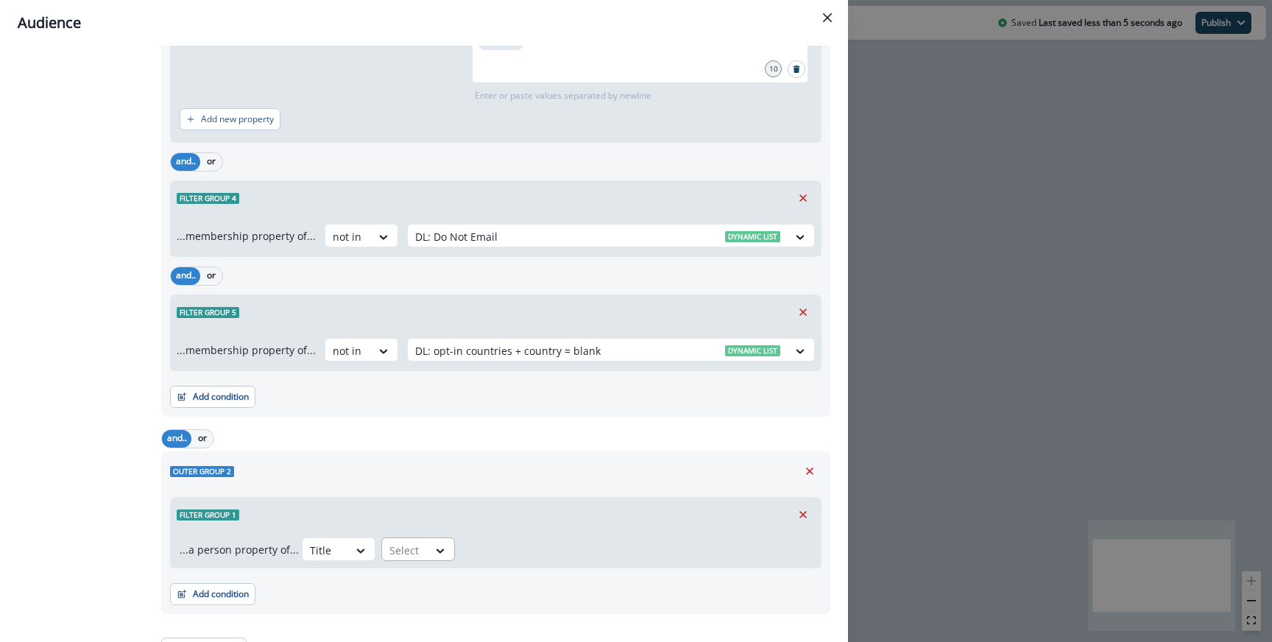
click at [419, 538] on div "Select" at bounding box center [405, 550] width 46 height 24
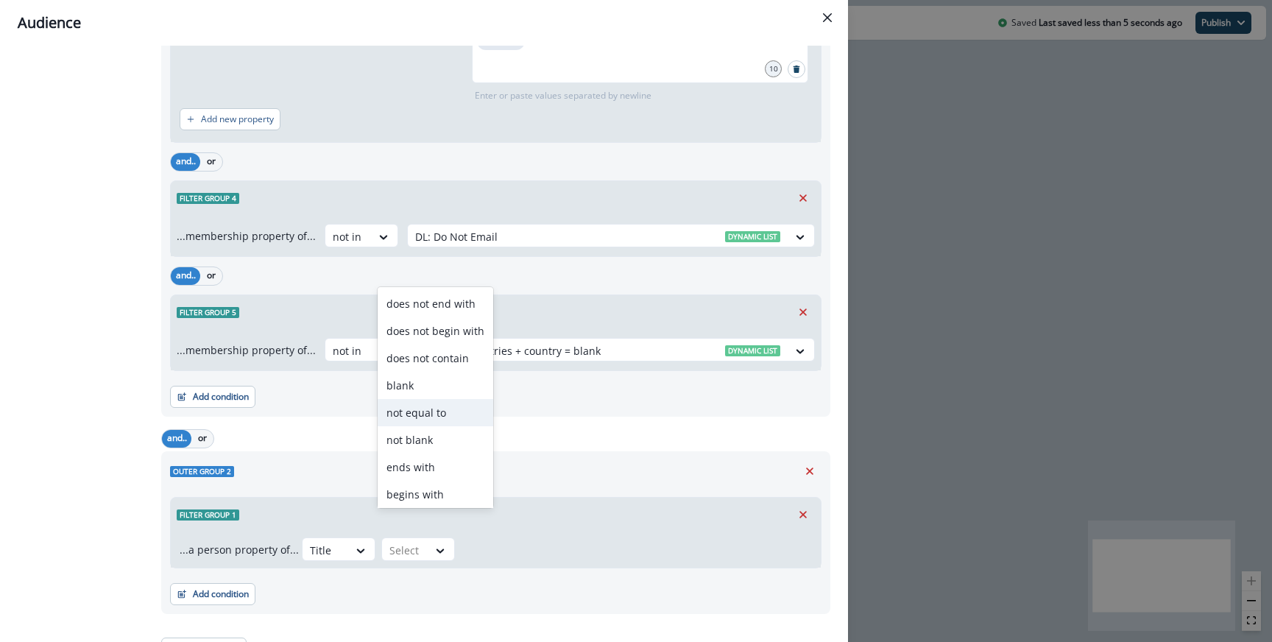
scroll to position [57, 0]
click at [417, 457] on div "contains" at bounding box center [436, 463] width 116 height 27
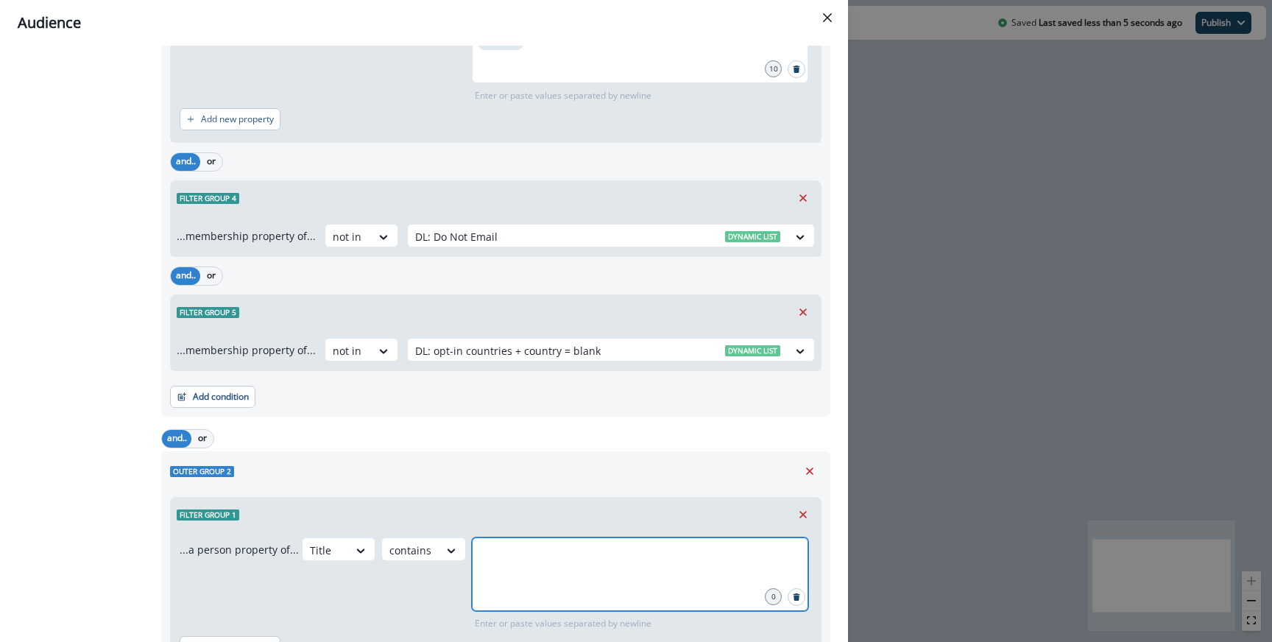
click at [500, 541] on input "text" at bounding box center [640, 555] width 332 height 29
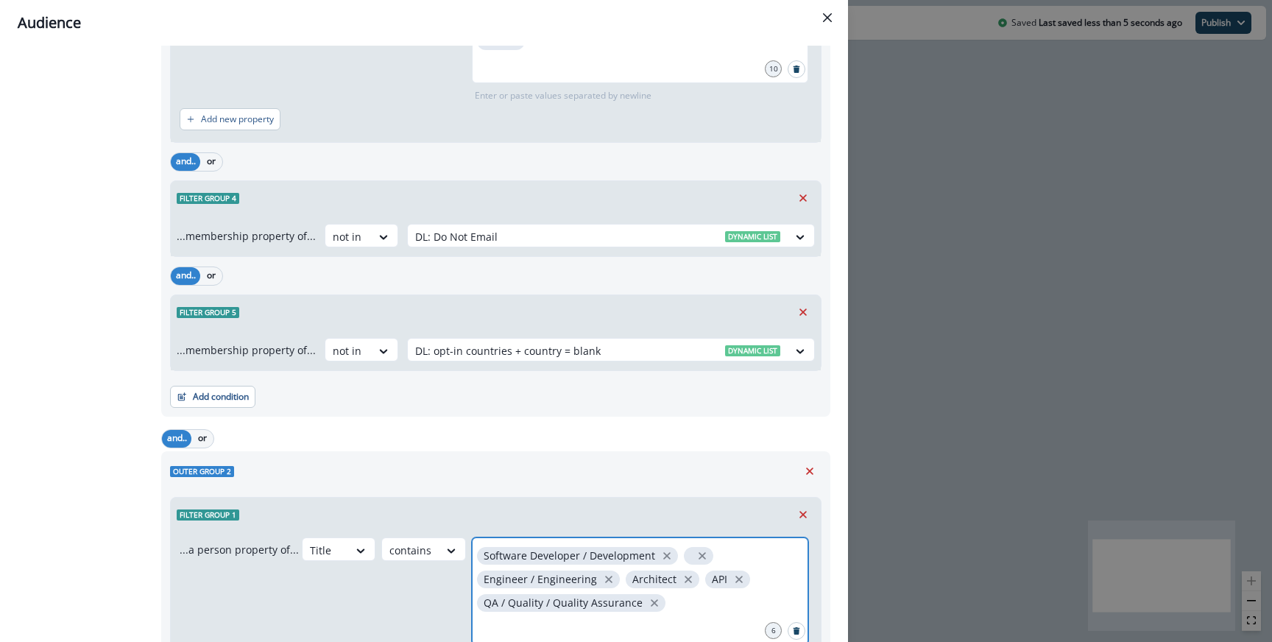
scroll to position [752, 0]
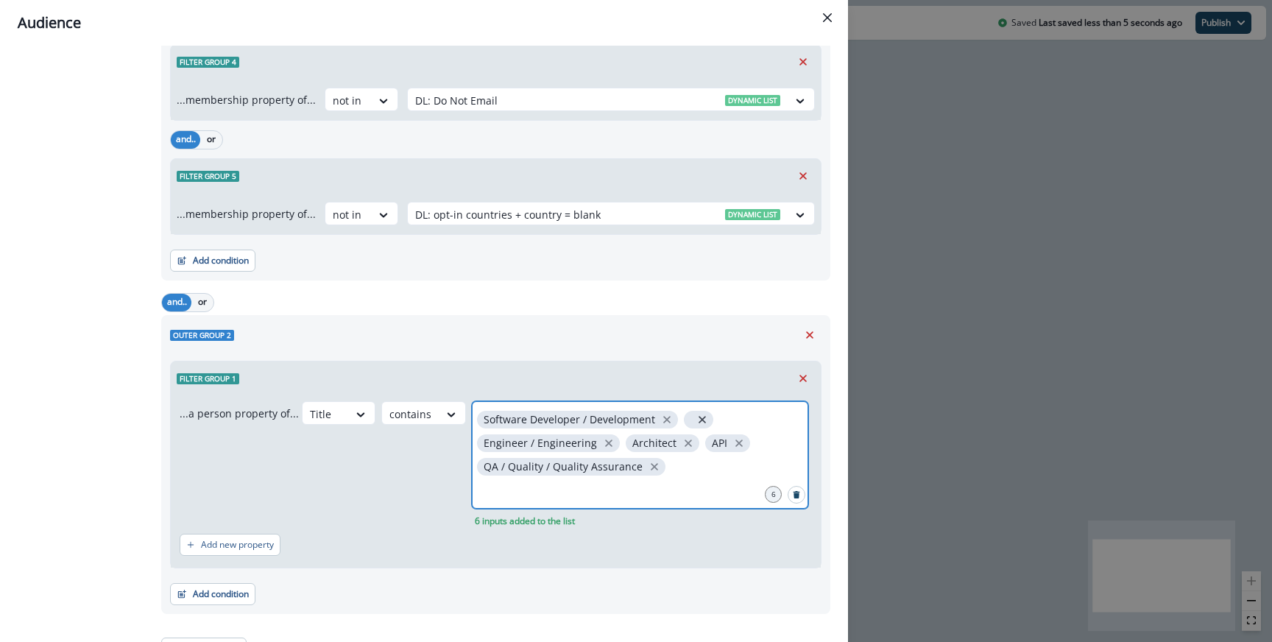
click at [698, 413] on icon "close" at bounding box center [702, 419] width 13 height 13
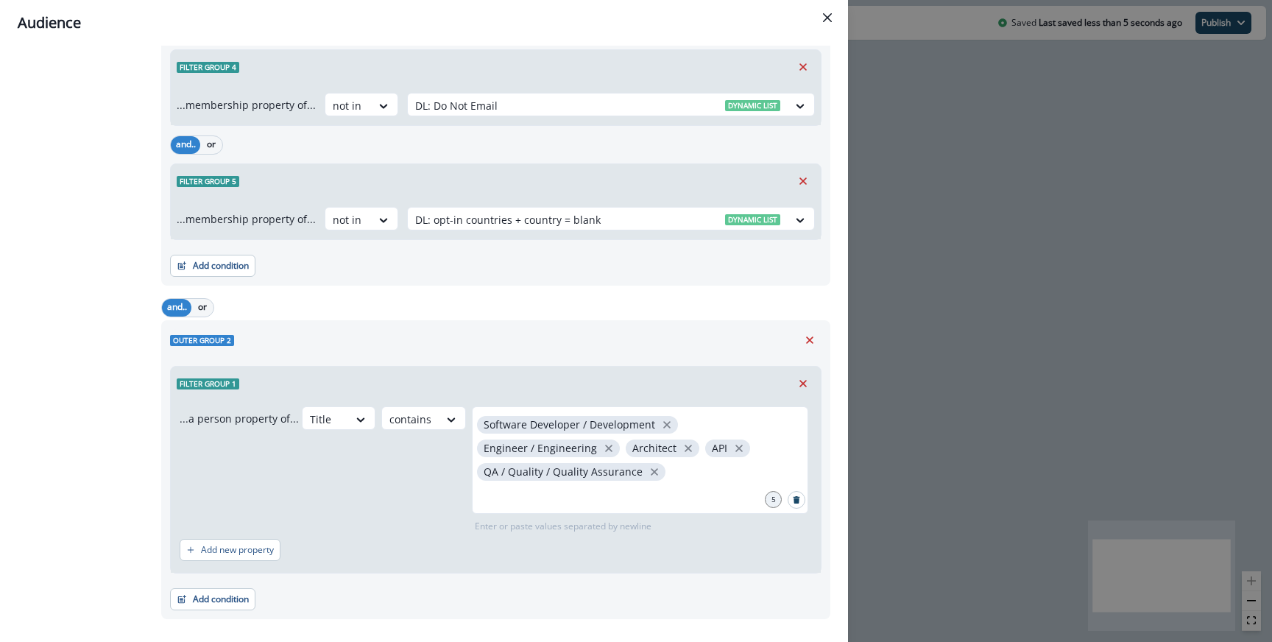
click at [947, 388] on div "Audience Preview dynamic list All contact s who have, Outer group 1 Filter grou…" at bounding box center [636, 321] width 1272 height 642
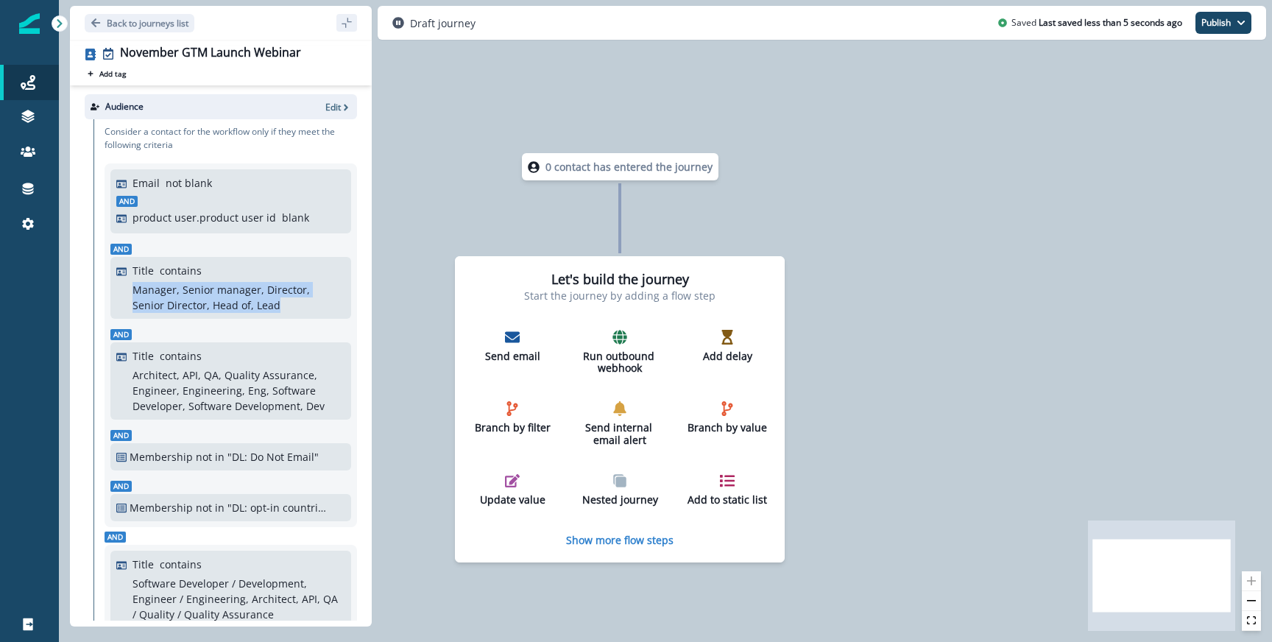
drag, startPoint x: 135, startPoint y: 289, endPoint x: 251, endPoint y: 304, distance: 116.6
click at [251, 304] on p "Manager, Senior manager, Director, Senior Director, Head of, Lead" at bounding box center [236, 297] width 209 height 31
copy p "Manager, Senior manager, Director, Senior Director, Head of, Lead"
click at [346, 100] on div "Audience Edit" at bounding box center [221, 106] width 272 height 25
click at [336, 107] on p "Edit" at bounding box center [332, 107] width 15 height 13
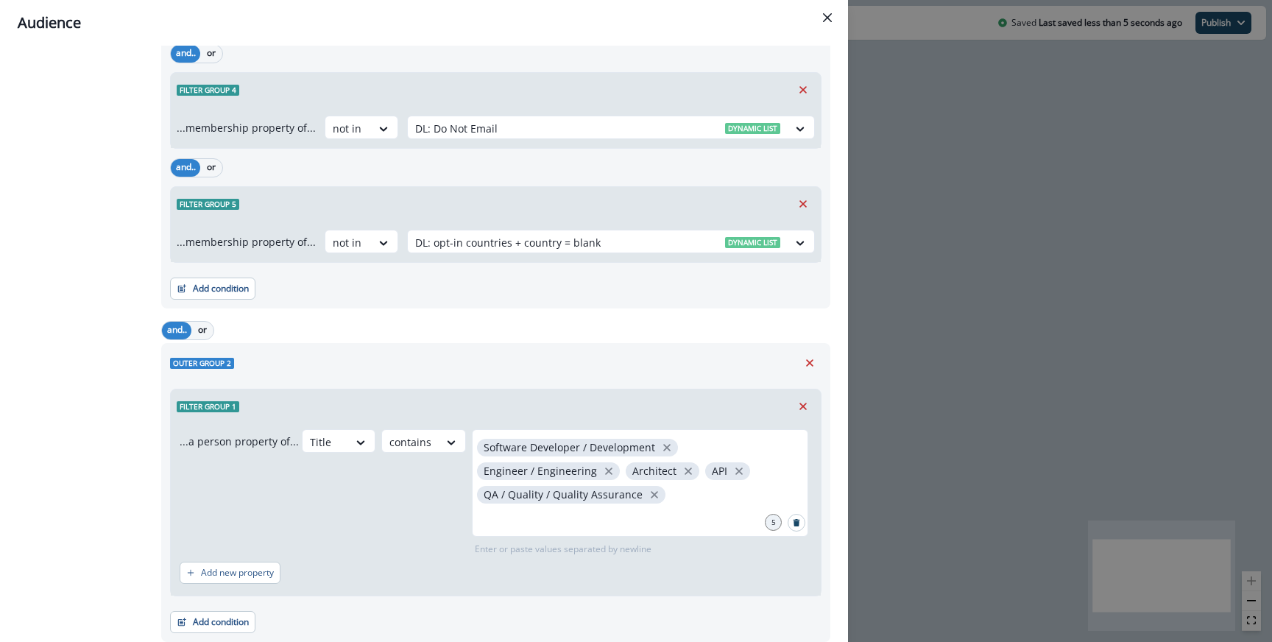
scroll to position [738, 0]
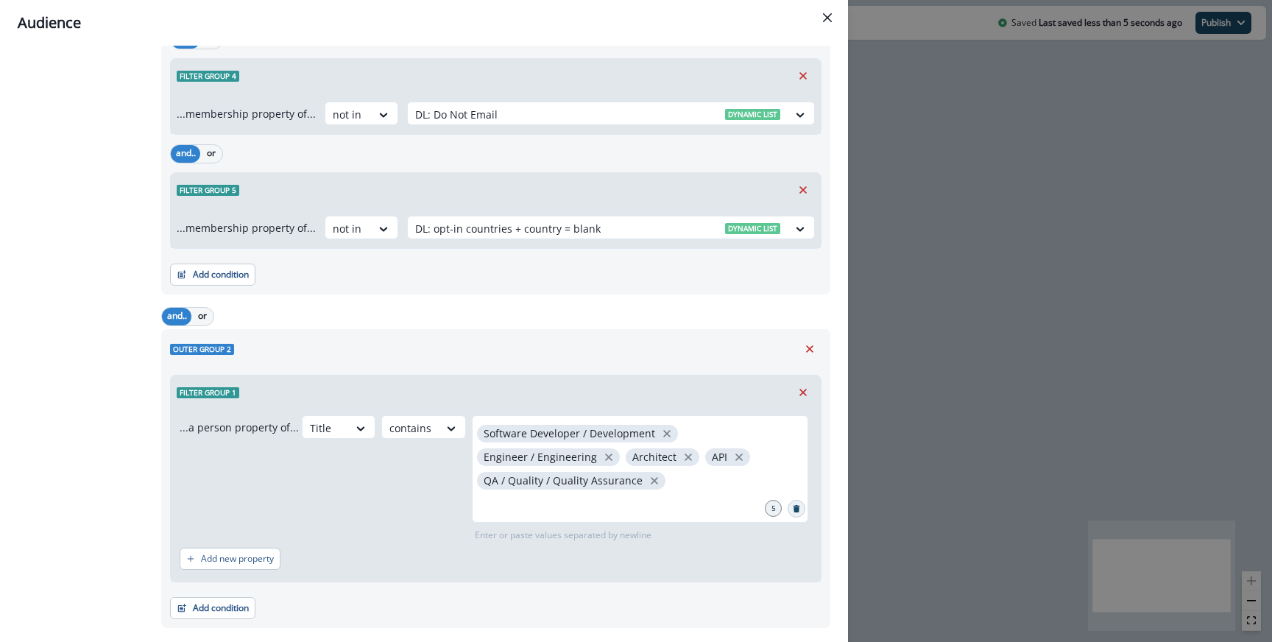
click at [802, 500] on button "Search" at bounding box center [797, 509] width 18 height 18
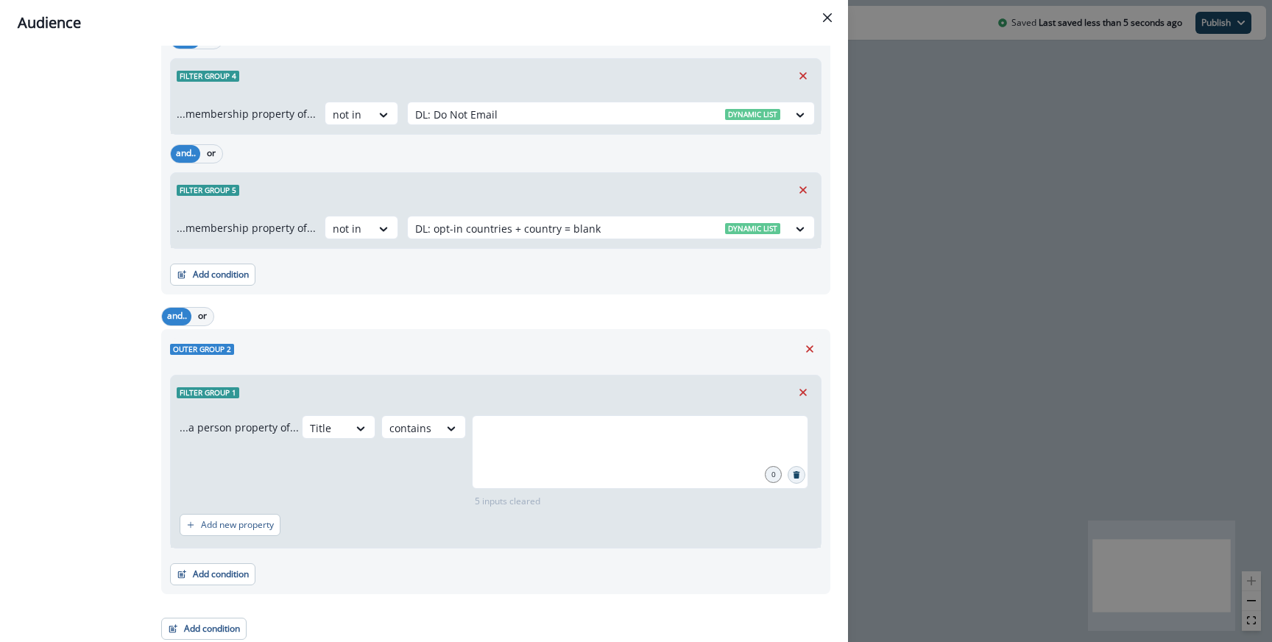
scroll to position [718, 0]
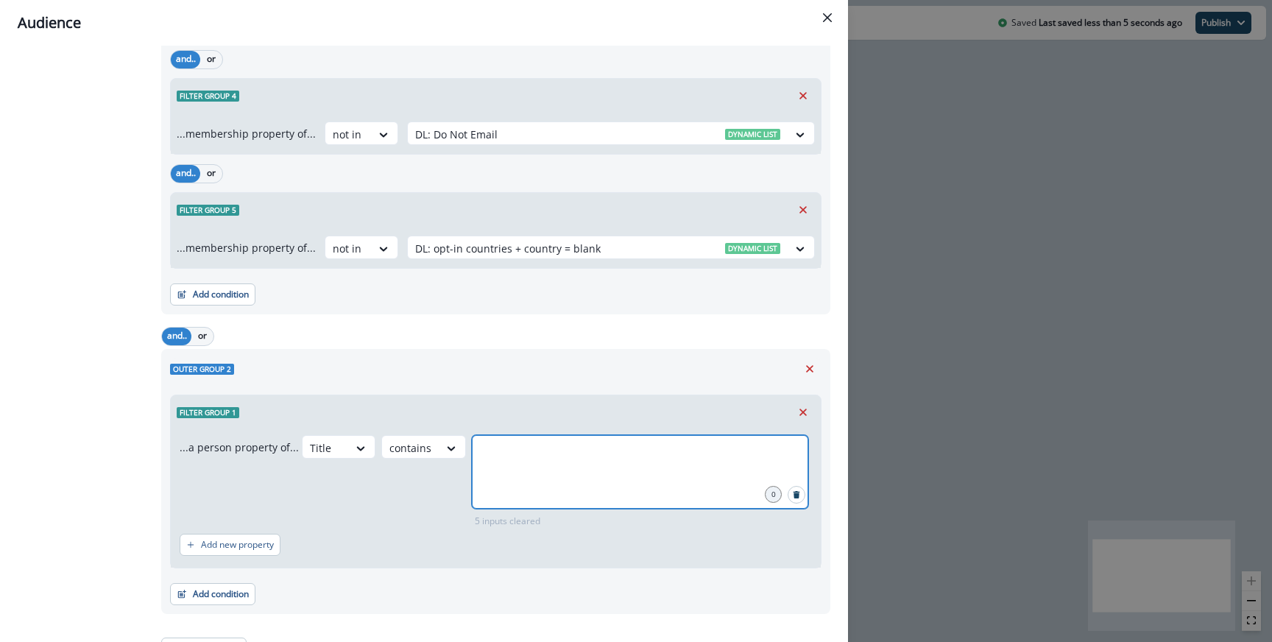
click at [676, 439] on input "text" at bounding box center [640, 453] width 332 height 29
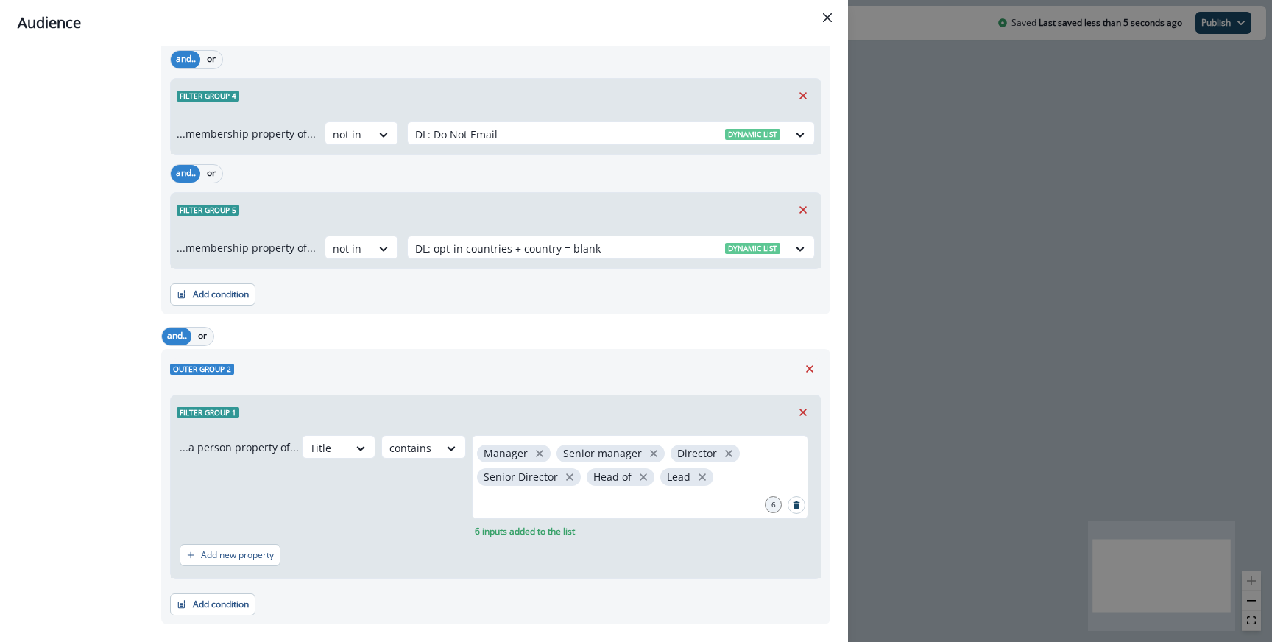
click at [891, 427] on div "Audience Preview dynamic list All contact s who have, Outer group 1 Filter grou…" at bounding box center [636, 321] width 1272 height 642
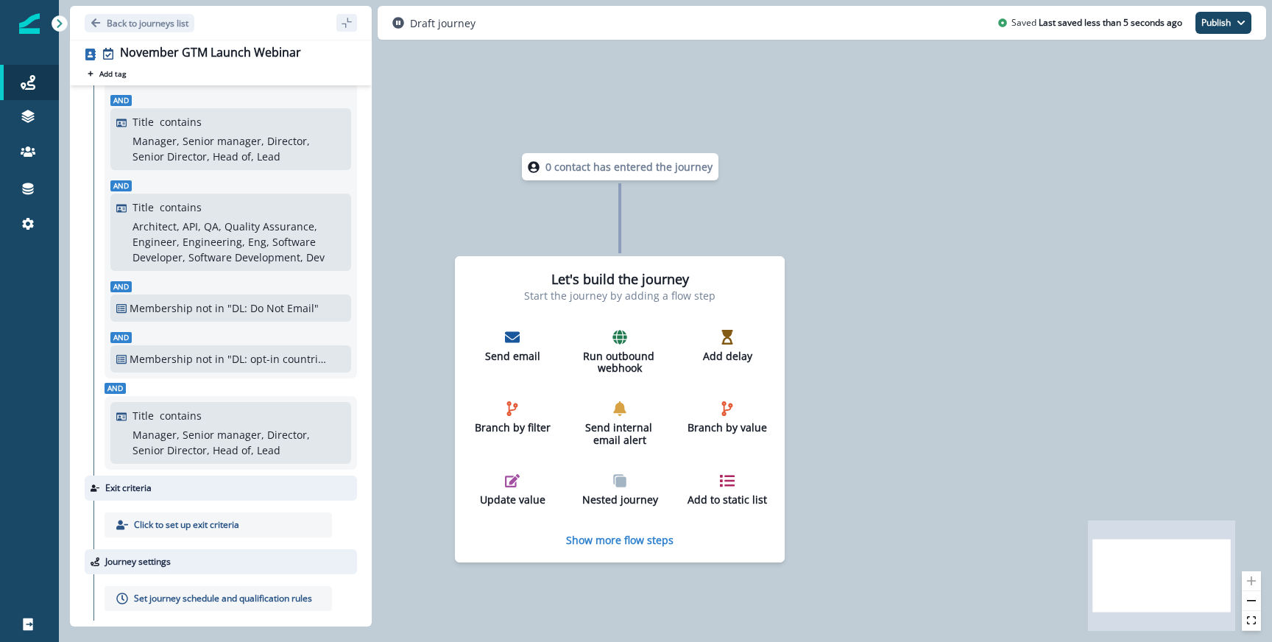
scroll to position [160, 0]
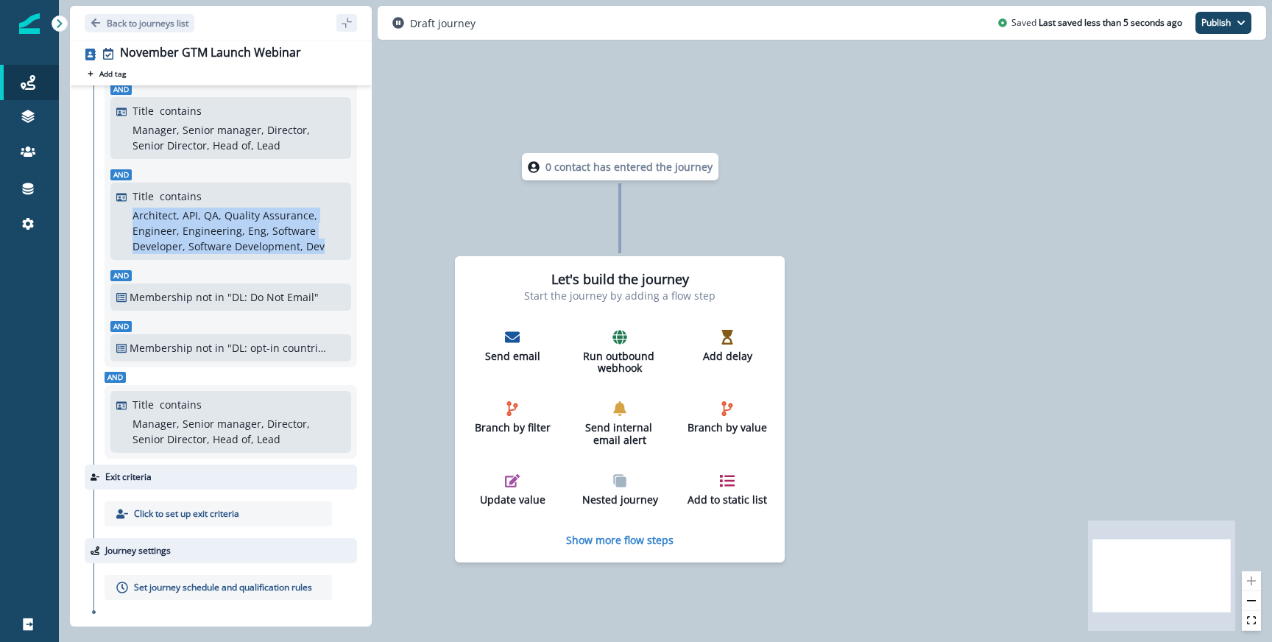
drag, startPoint x: 130, startPoint y: 214, endPoint x: 324, endPoint y: 248, distance: 196.5
click at [324, 248] on div "Title contains Architect, API, QA, Quality Assurance, Engineer, Engineering, En…" at bounding box center [230, 221] width 229 height 66
copy p "Architect, API, QA, Quality Assurance, Engineer, Engineering, Eng, Software Dev…"
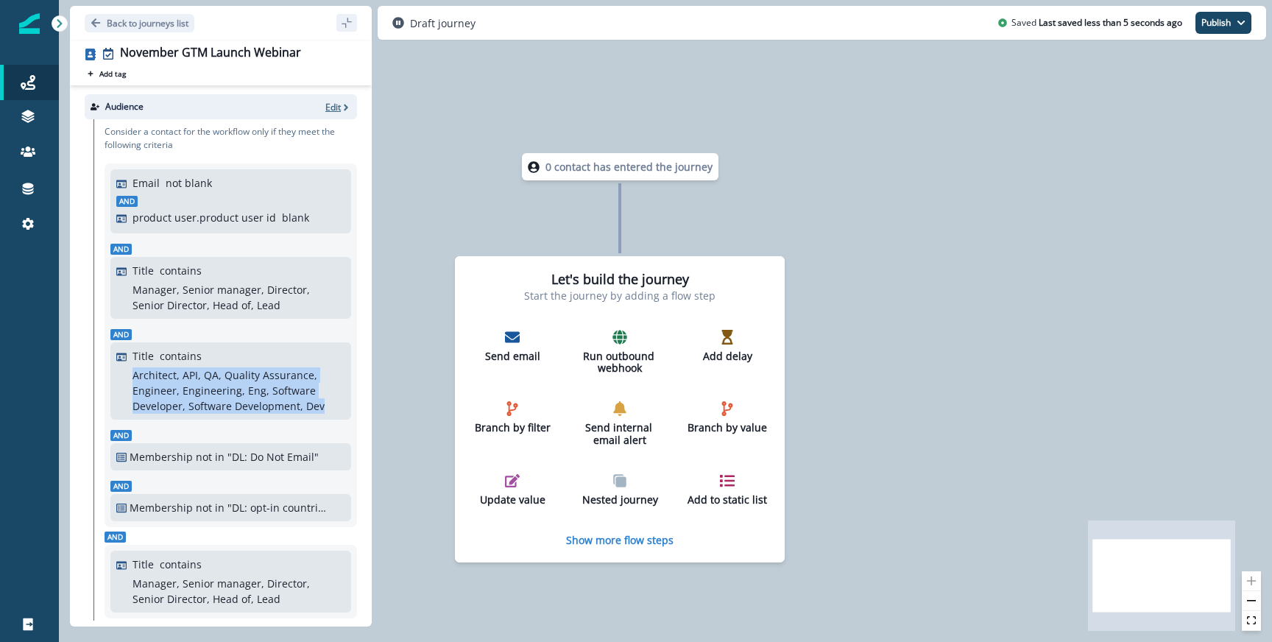
click at [342, 102] on span "button" at bounding box center [346, 107] width 10 height 11
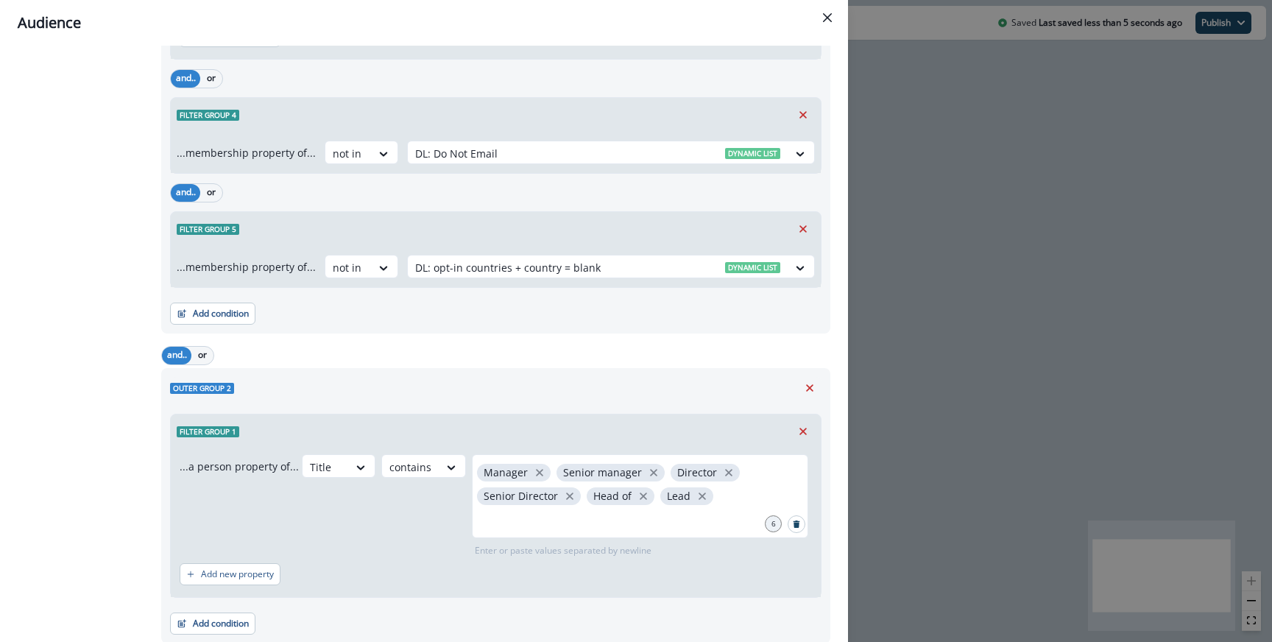
scroll to position [728, 0]
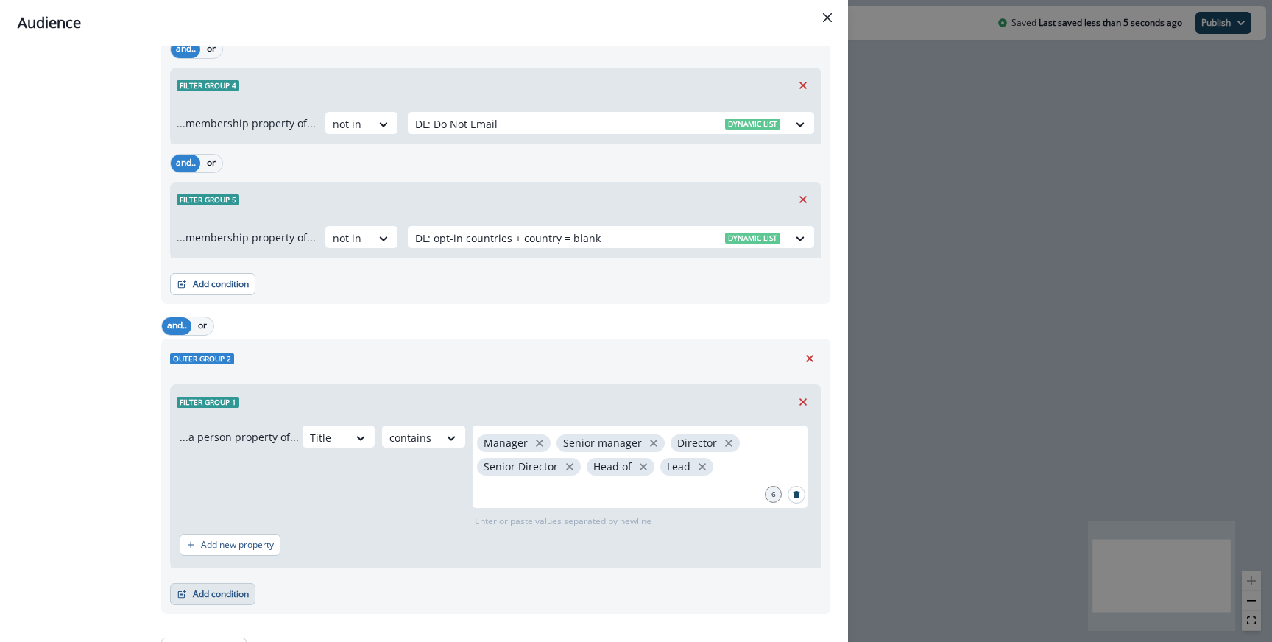
click at [233, 583] on button "Add condition" at bounding box center [212, 594] width 85 height 22
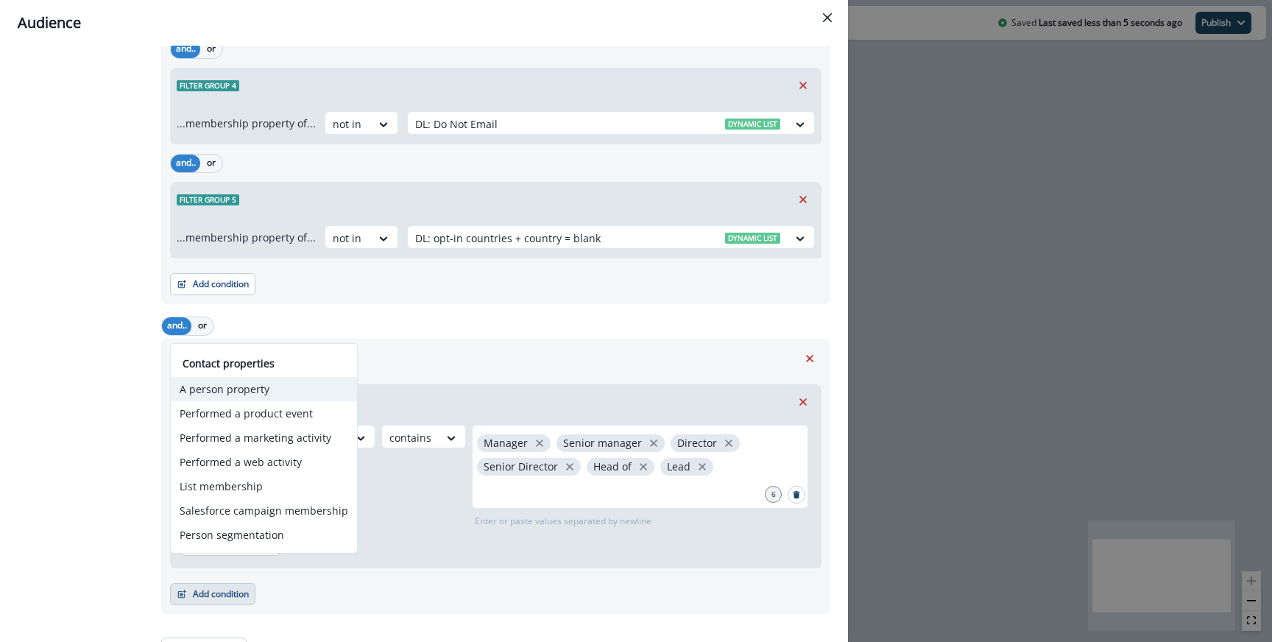
click at [254, 386] on button "A person property" at bounding box center [264, 389] width 186 height 24
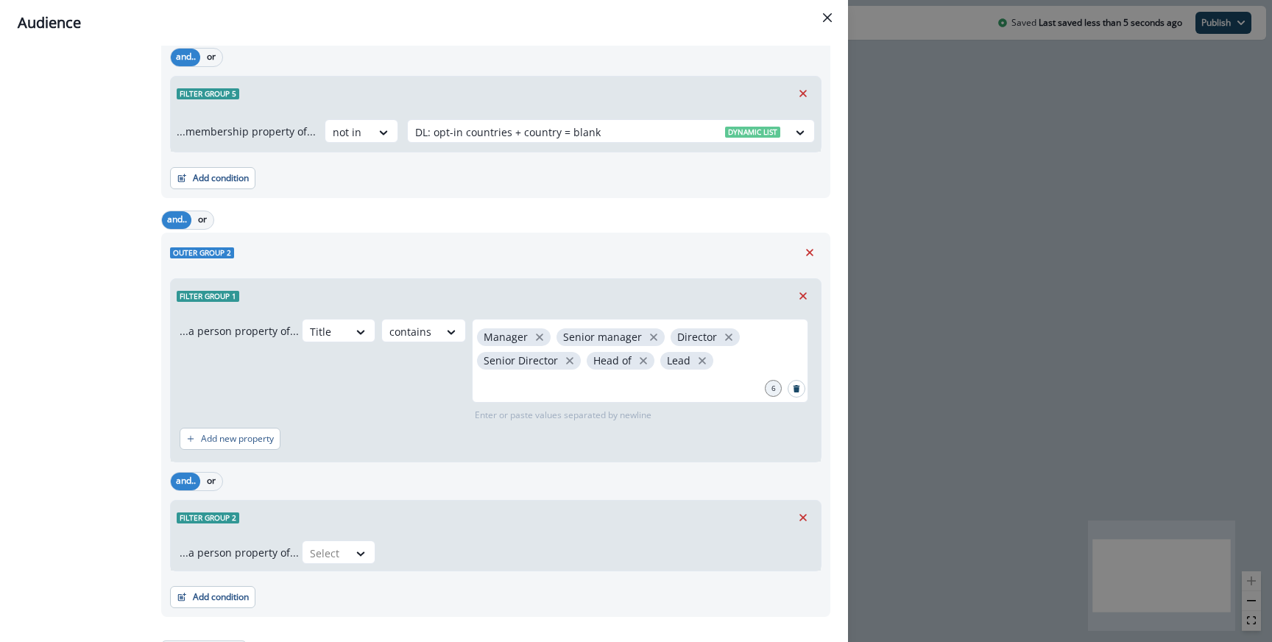
scroll to position [837, 0]
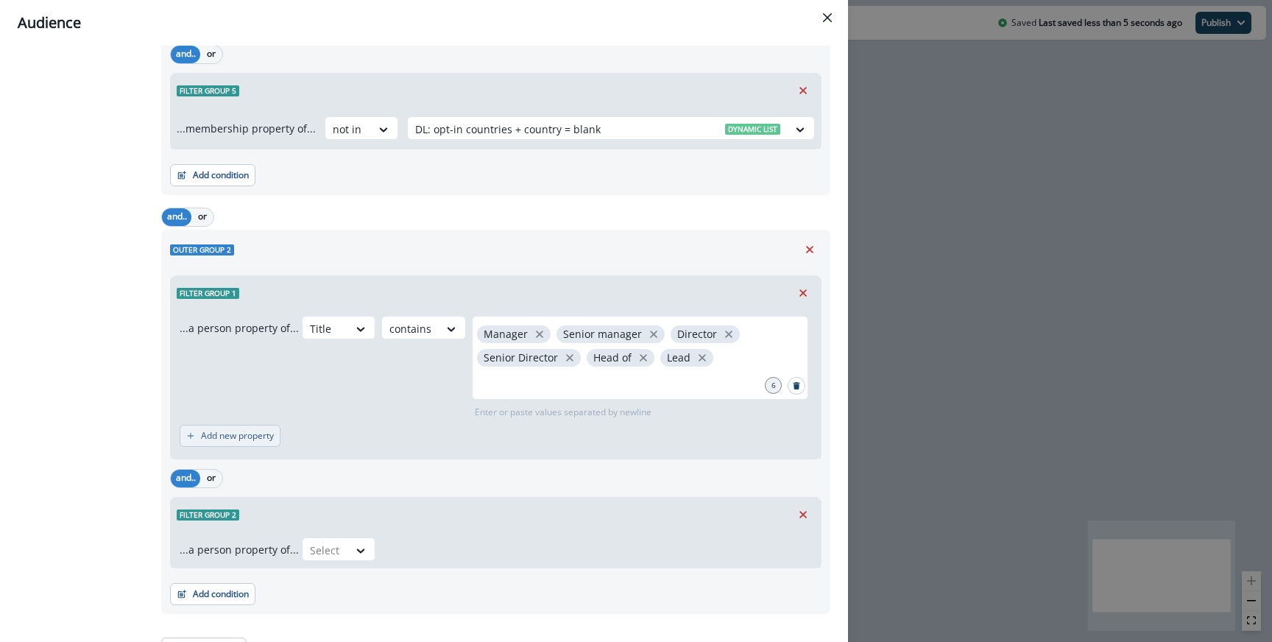
click at [233, 425] on button "Add new property" at bounding box center [230, 436] width 101 height 22
click at [274, 434] on div at bounding box center [259, 443] width 31 height 18
type input "*****"
click at [308, 459] on div "Title" at bounding box center [333, 452] width 194 height 27
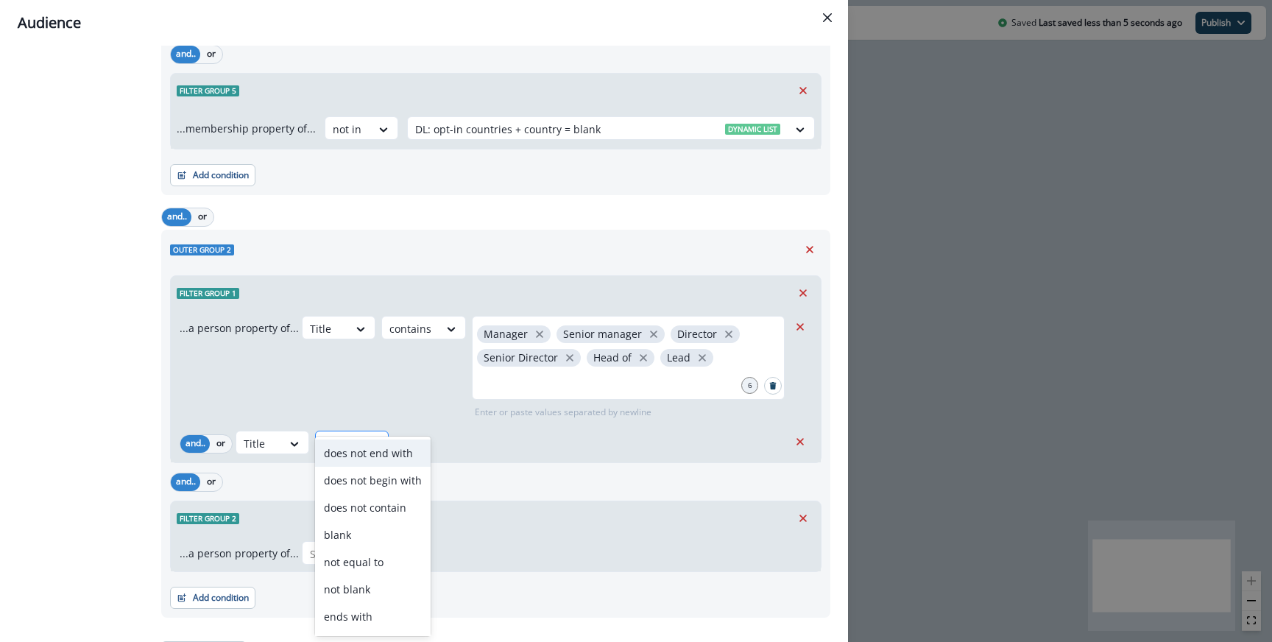
click at [347, 434] on div at bounding box center [338, 443] width 31 height 18
click at [379, 588] on div "contains" at bounding box center [373, 592] width 116 height 27
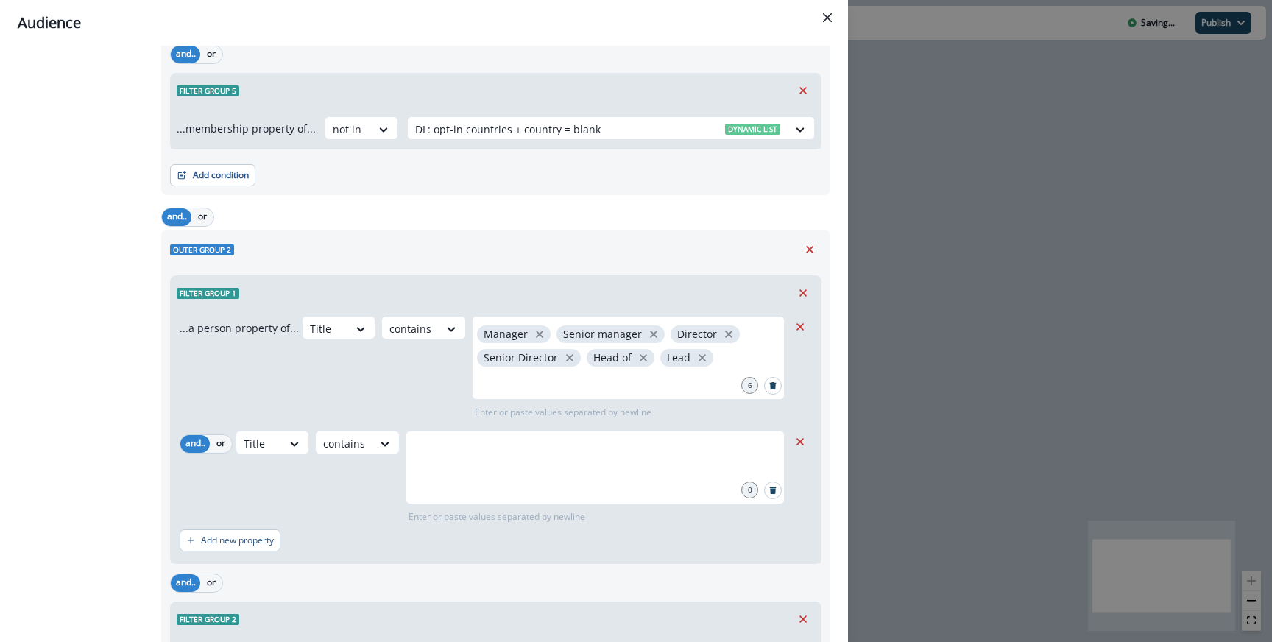
click at [526, 504] on div "Enter or paste values separated by newline" at bounding box center [595, 513] width 379 height 19
click at [524, 464] on div at bounding box center [595, 468] width 379 height 74
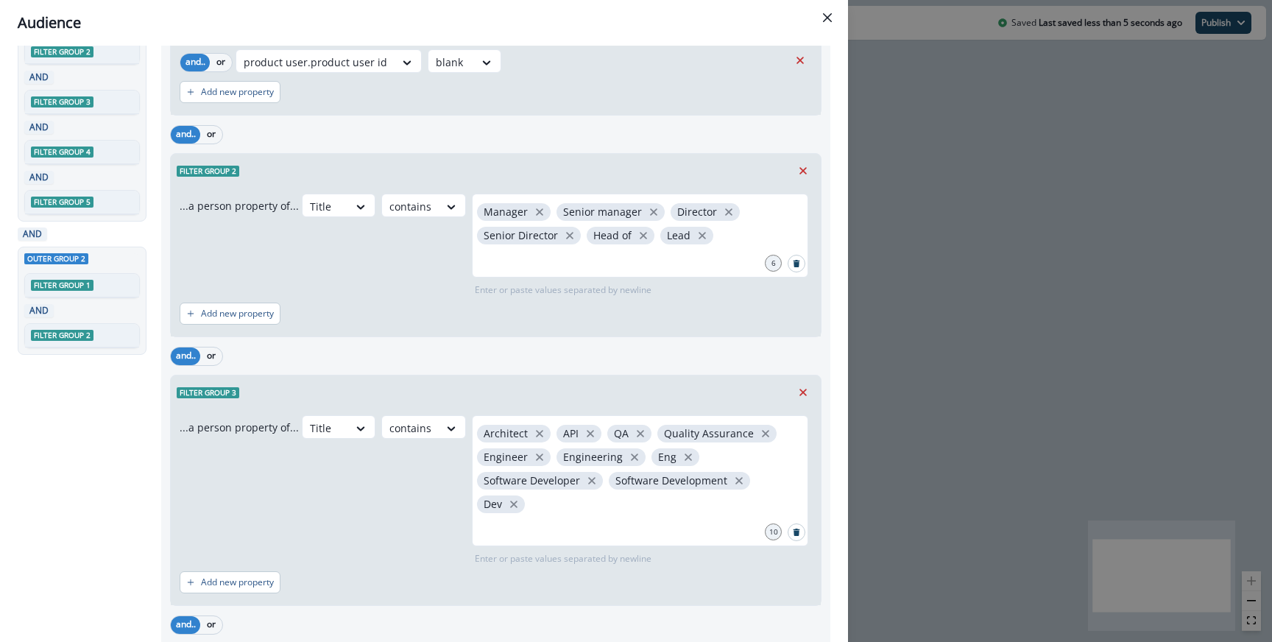
scroll to position [144, 0]
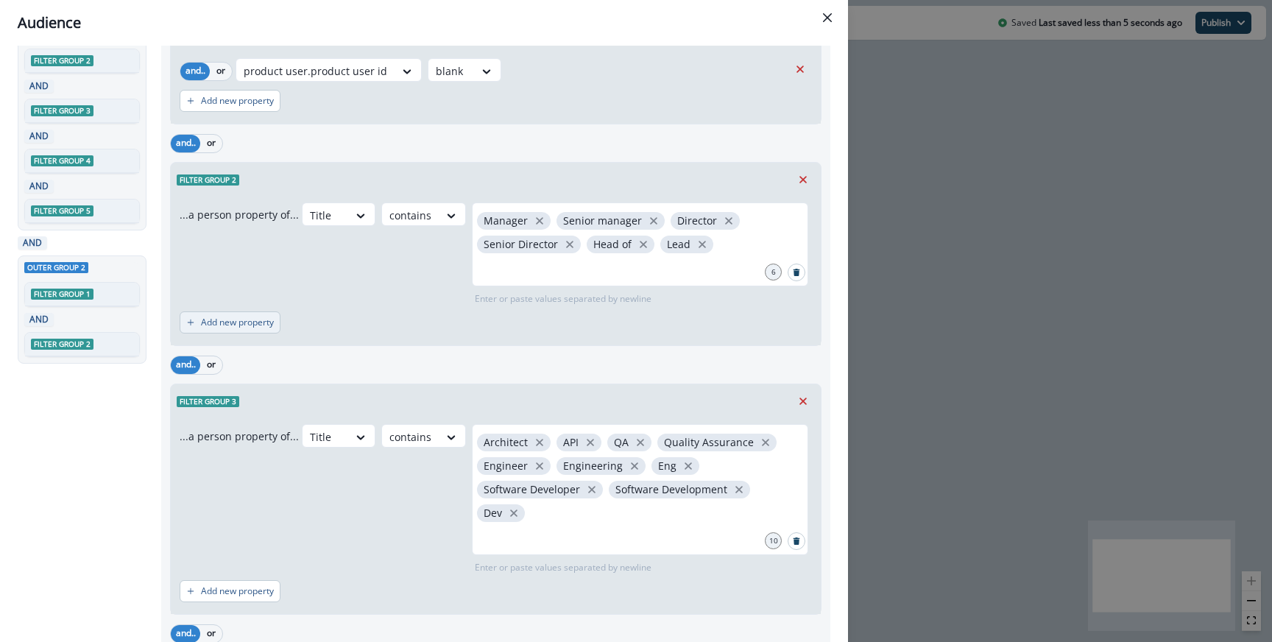
click at [256, 319] on p "Add new property" at bounding box center [237, 322] width 73 height 10
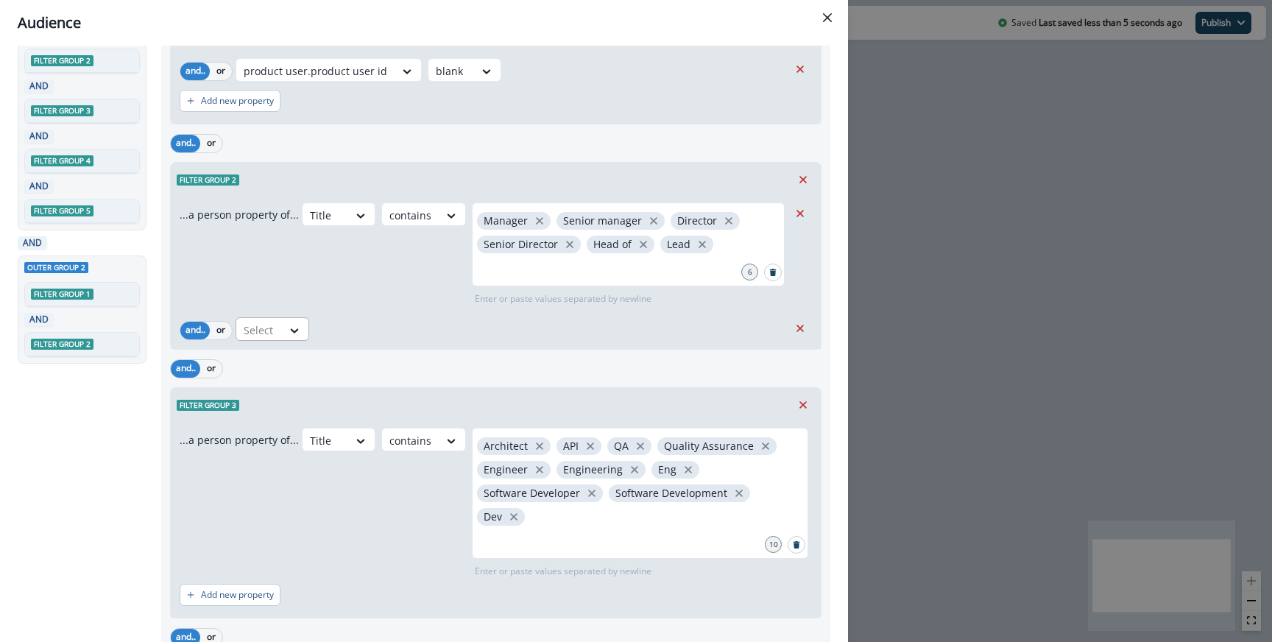
click at [272, 324] on div at bounding box center [259, 330] width 31 height 18
type input "*****"
click at [276, 361] on div "Title" at bounding box center [333, 363] width 194 height 27
click at [350, 329] on div at bounding box center [338, 330] width 31 height 18
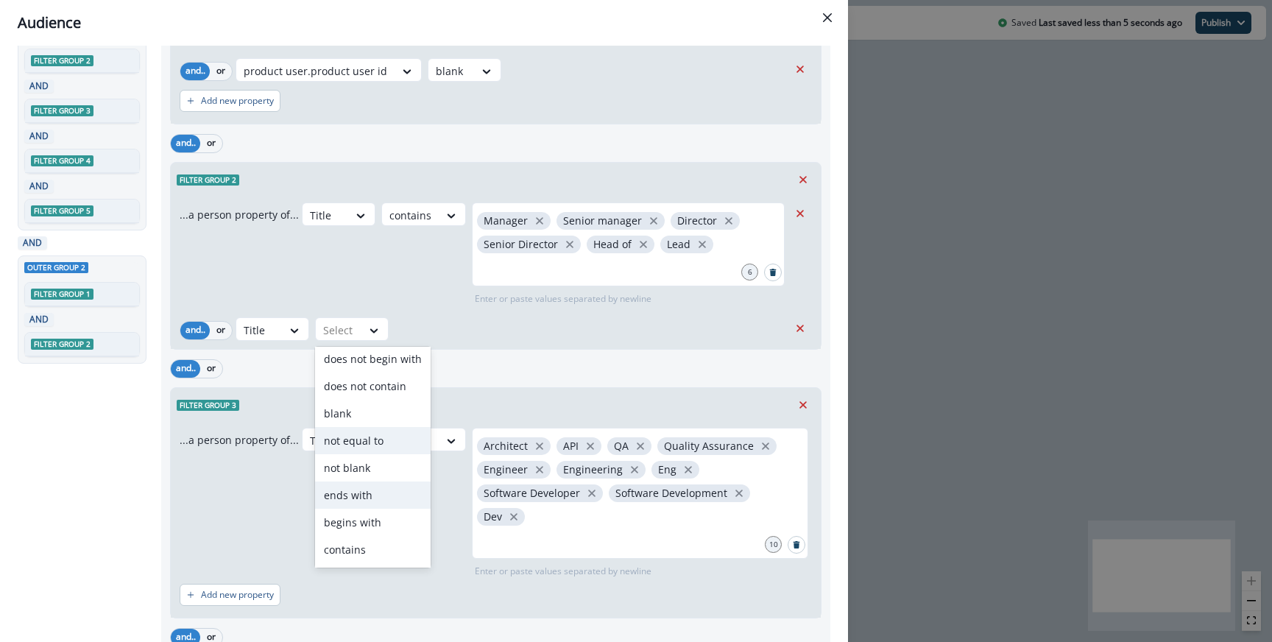
scroll to position [57, 0]
click at [358, 520] on div "contains" at bounding box center [373, 523] width 116 height 27
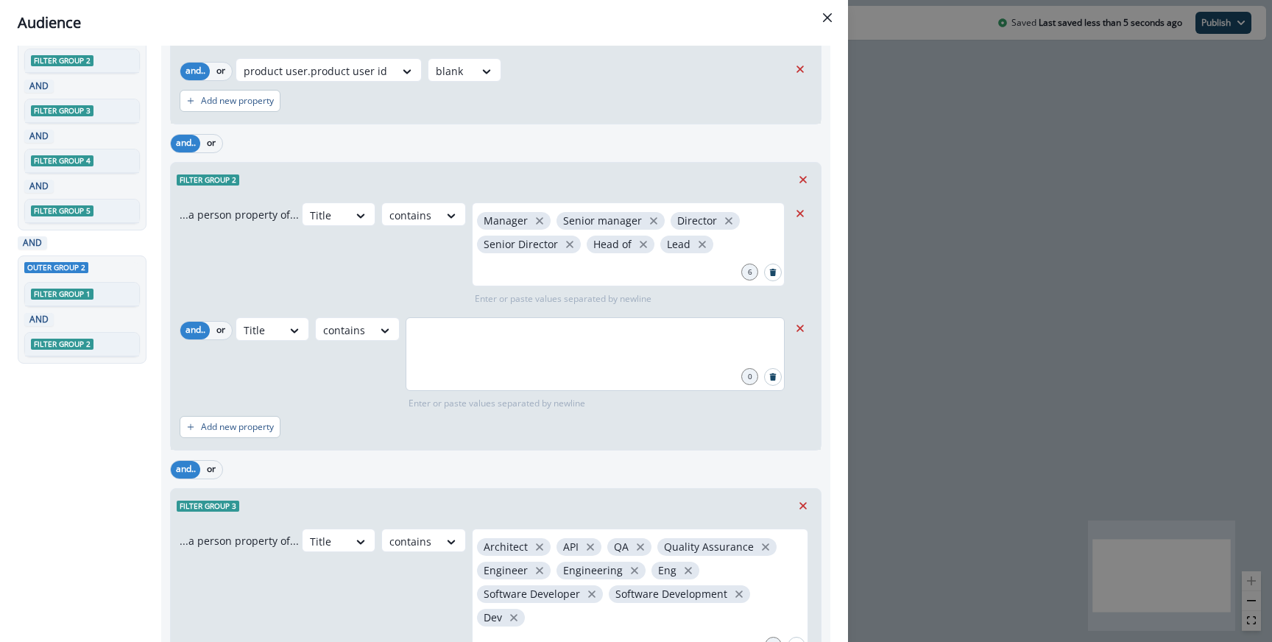
click at [494, 370] on div at bounding box center [595, 354] width 379 height 74
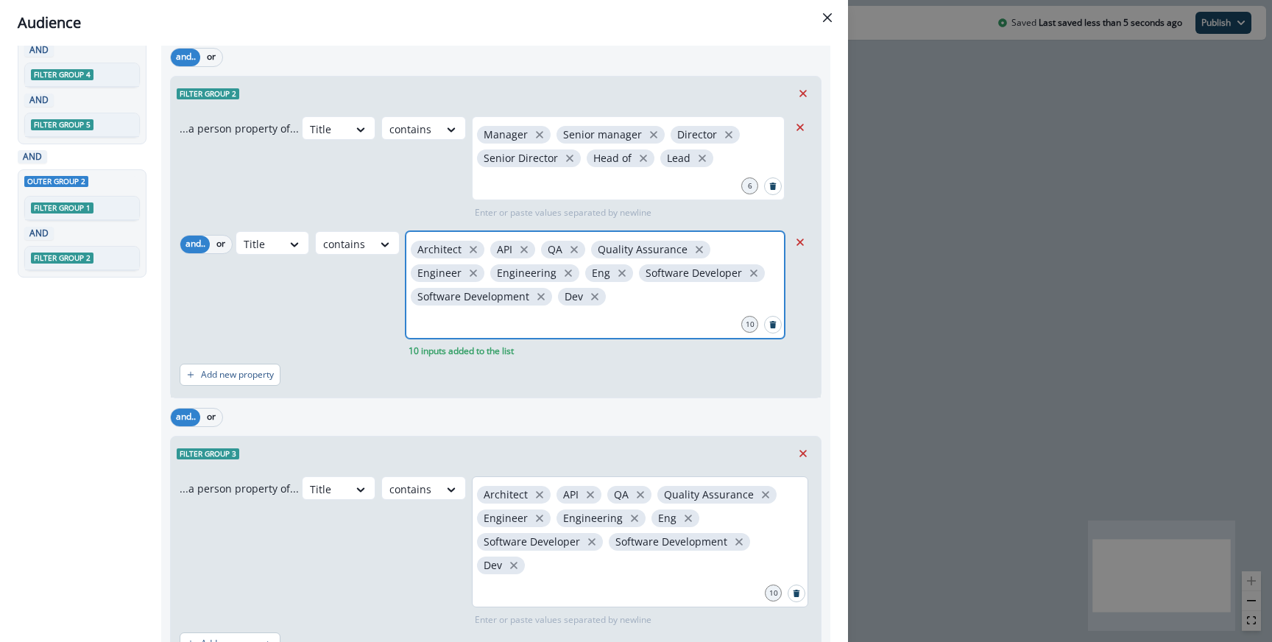
scroll to position [240, 0]
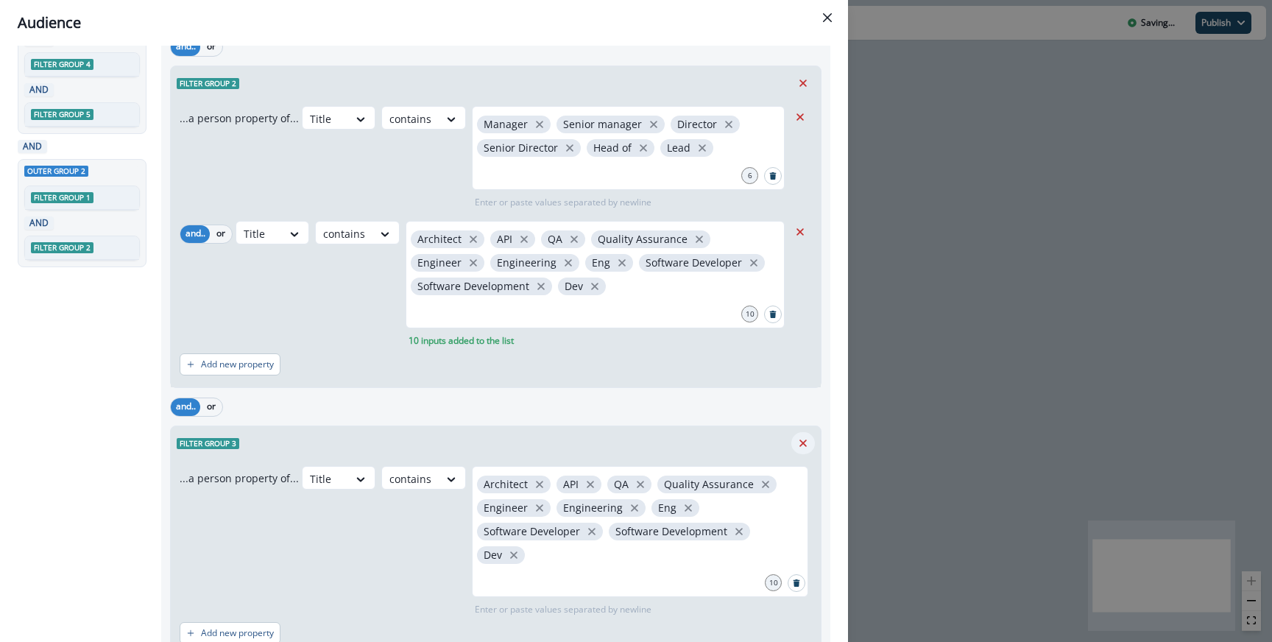
click at [799, 437] on icon "Remove" at bounding box center [802, 443] width 13 height 13
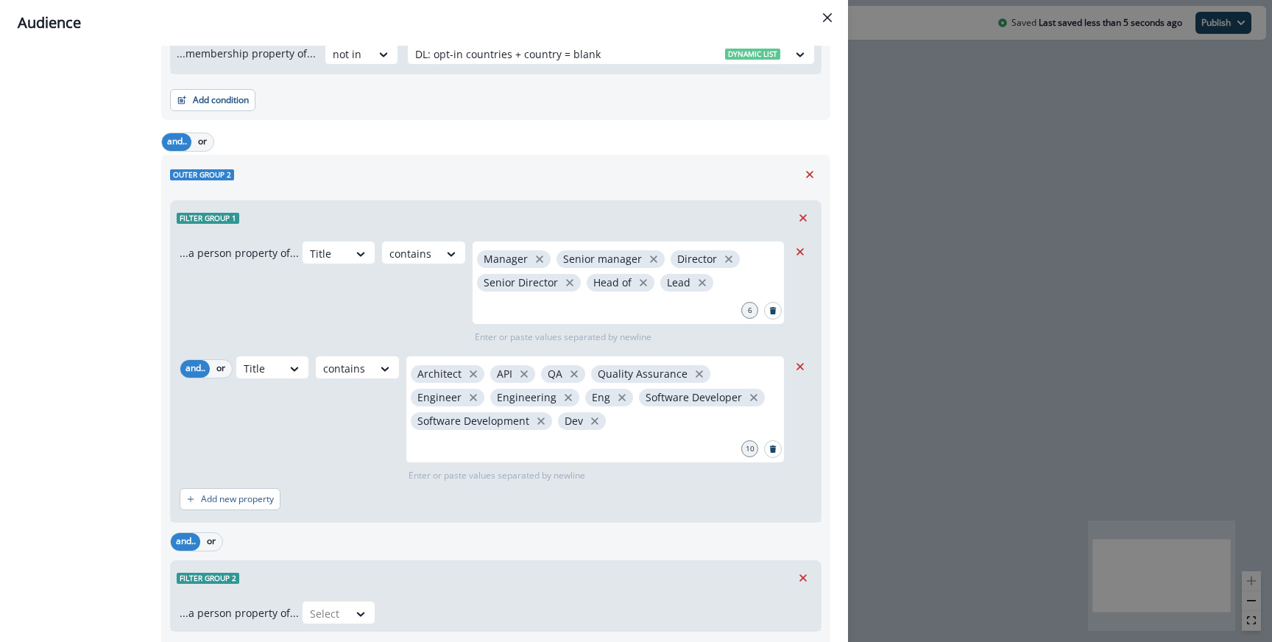
scroll to position [869, 0]
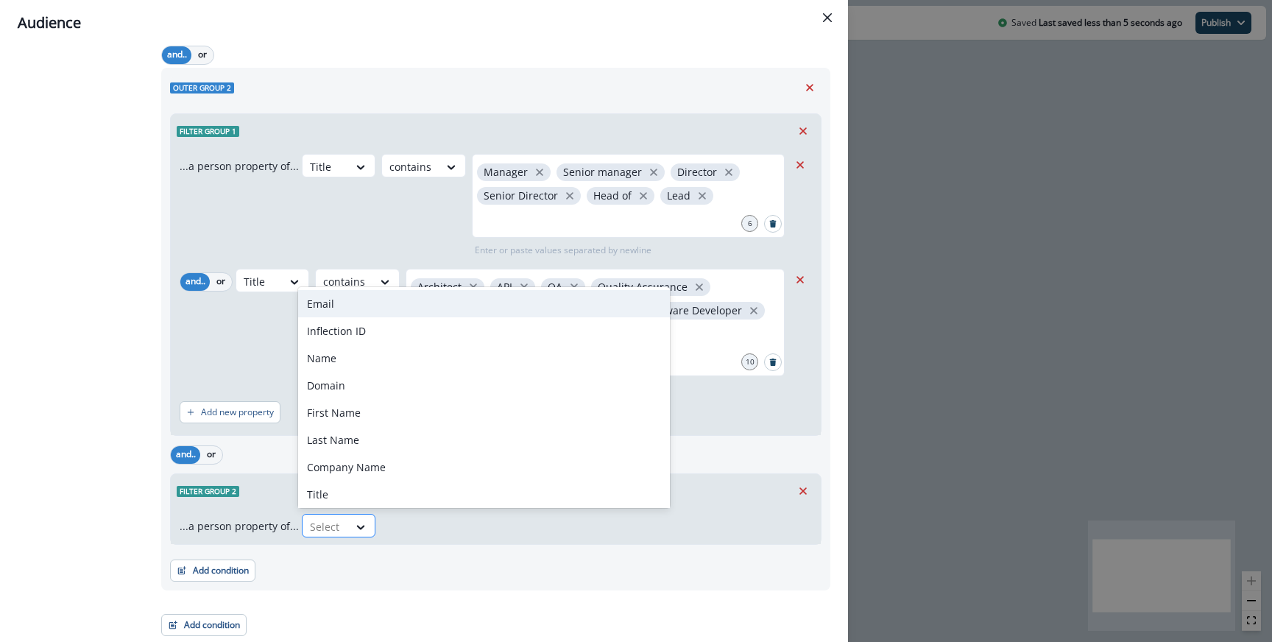
click at [321, 522] on div at bounding box center [325, 526] width 31 height 18
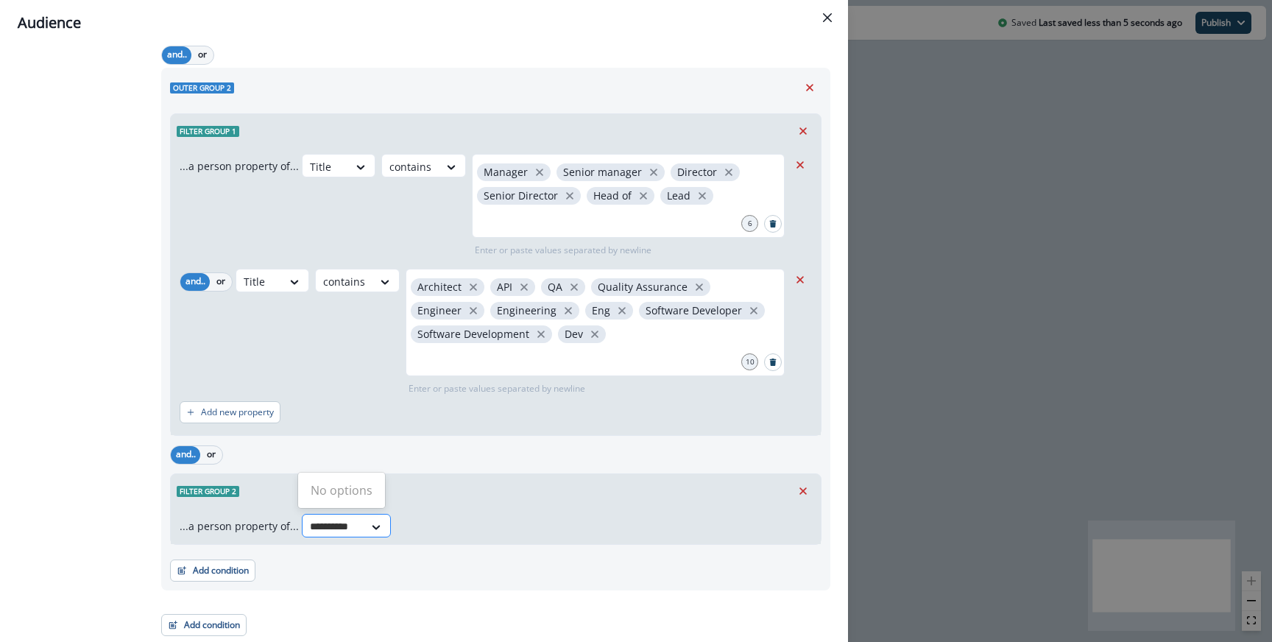
type input "**********"
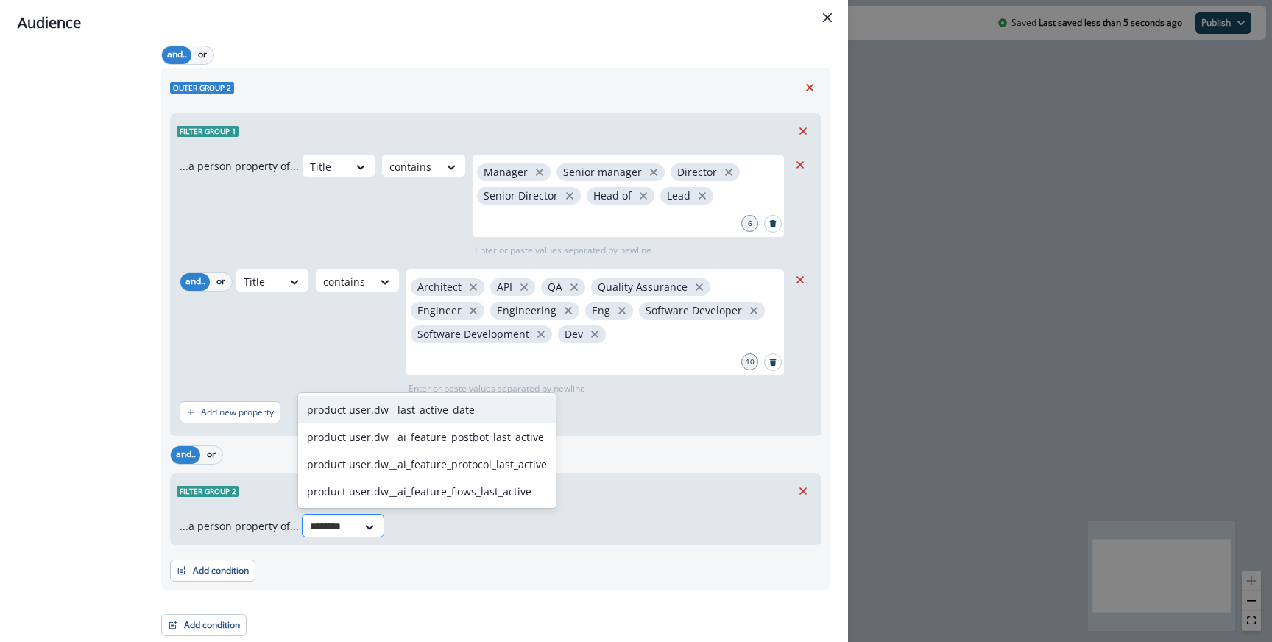
type input "*********"
click at [358, 417] on div "product user.dw__last_active_date" at bounding box center [427, 409] width 258 height 27
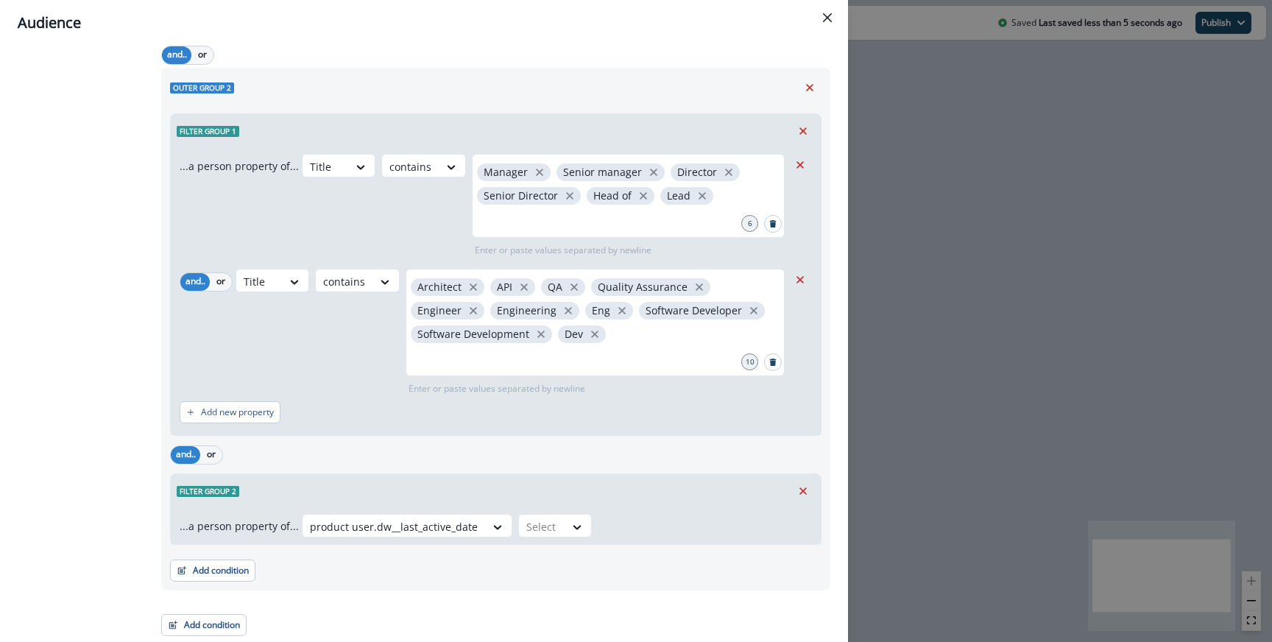
click at [540, 509] on div "...a person property of... option product user.dw__last_active_date, selected. …" at bounding box center [496, 526] width 650 height 36
click at [539, 523] on div at bounding box center [541, 526] width 31 height 18
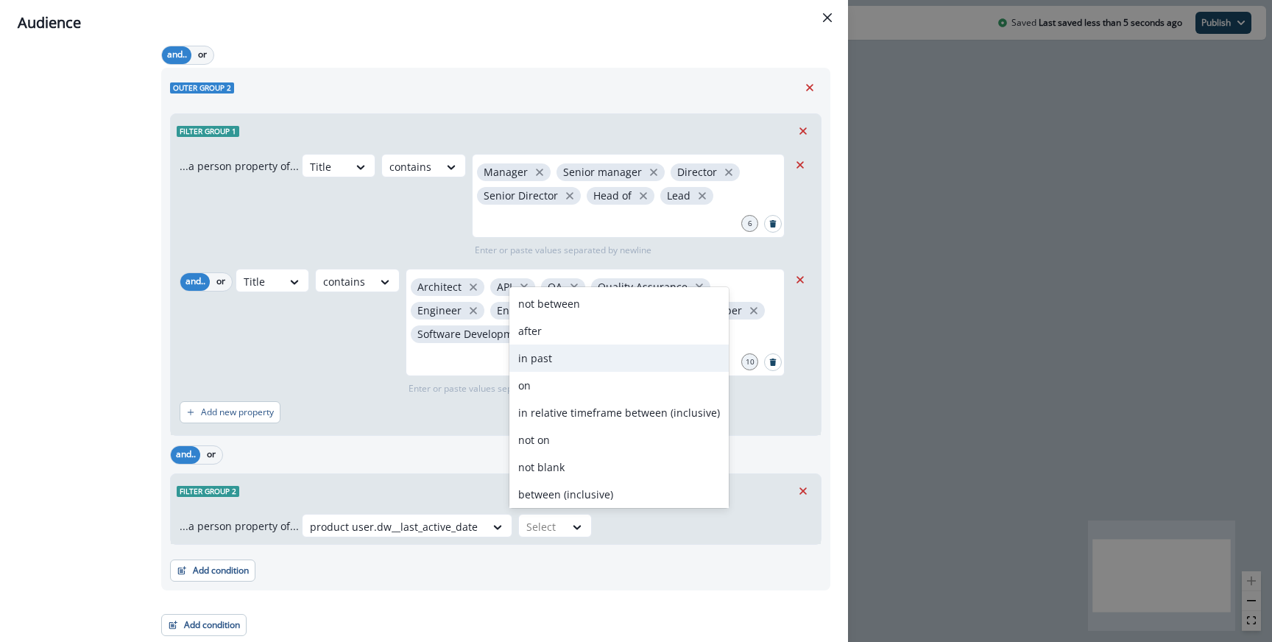
click at [559, 352] on div "in past" at bounding box center [618, 357] width 219 height 27
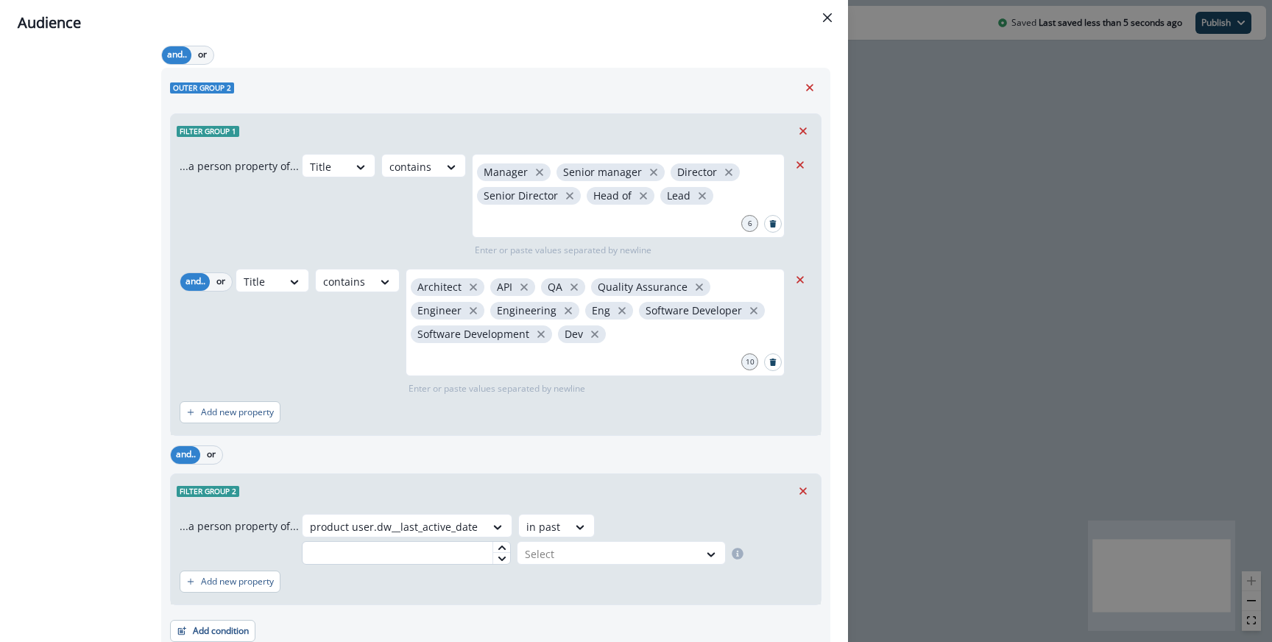
click at [446, 559] on input "text" at bounding box center [406, 553] width 209 height 24
type input "*"
click at [539, 554] on div at bounding box center [608, 554] width 166 height 18
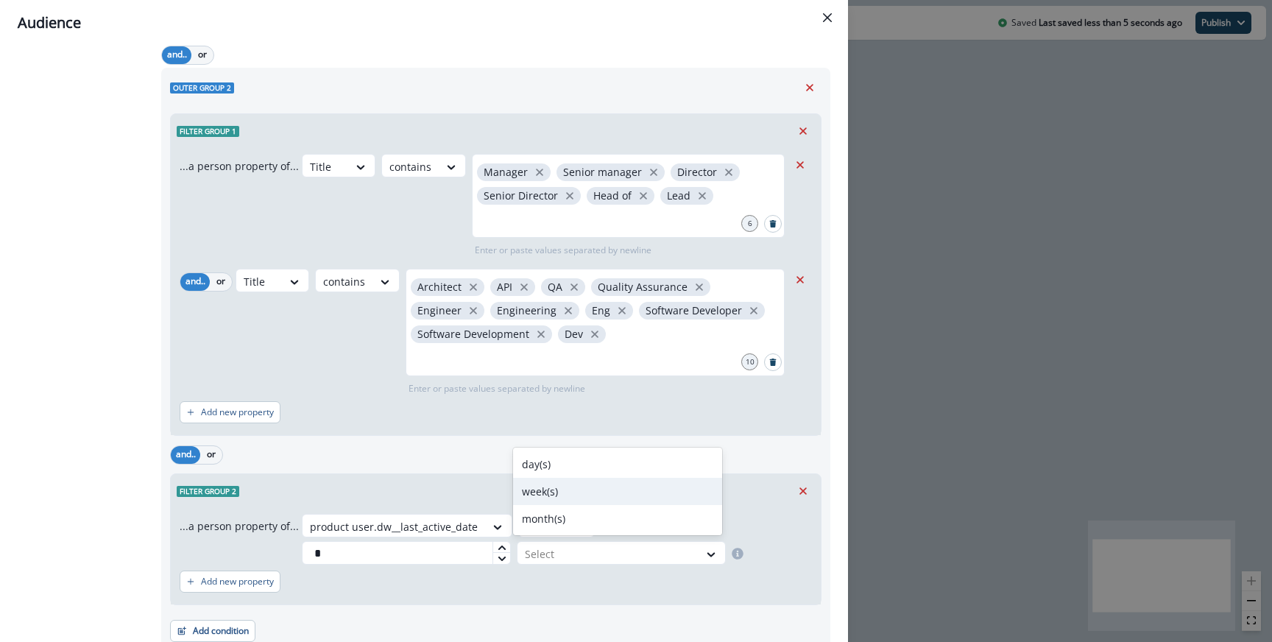
click at [540, 483] on div "week(s)" at bounding box center [617, 491] width 209 height 27
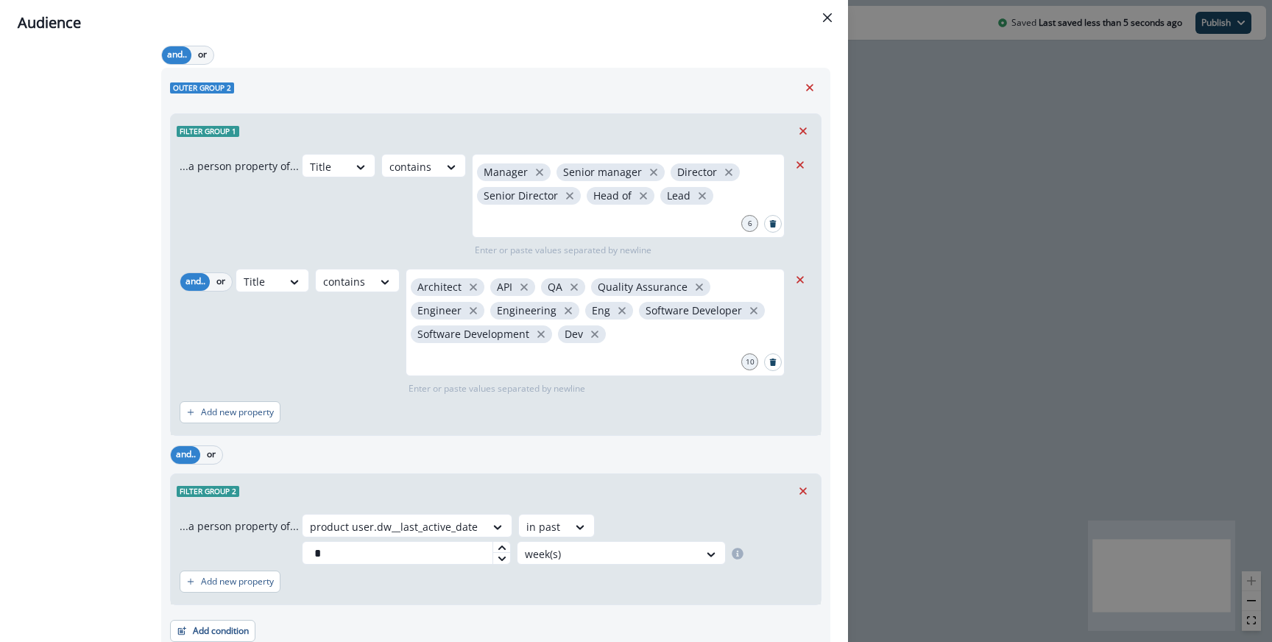
click at [433, 460] on div "and.. or" at bounding box center [495, 455] width 651 height 26
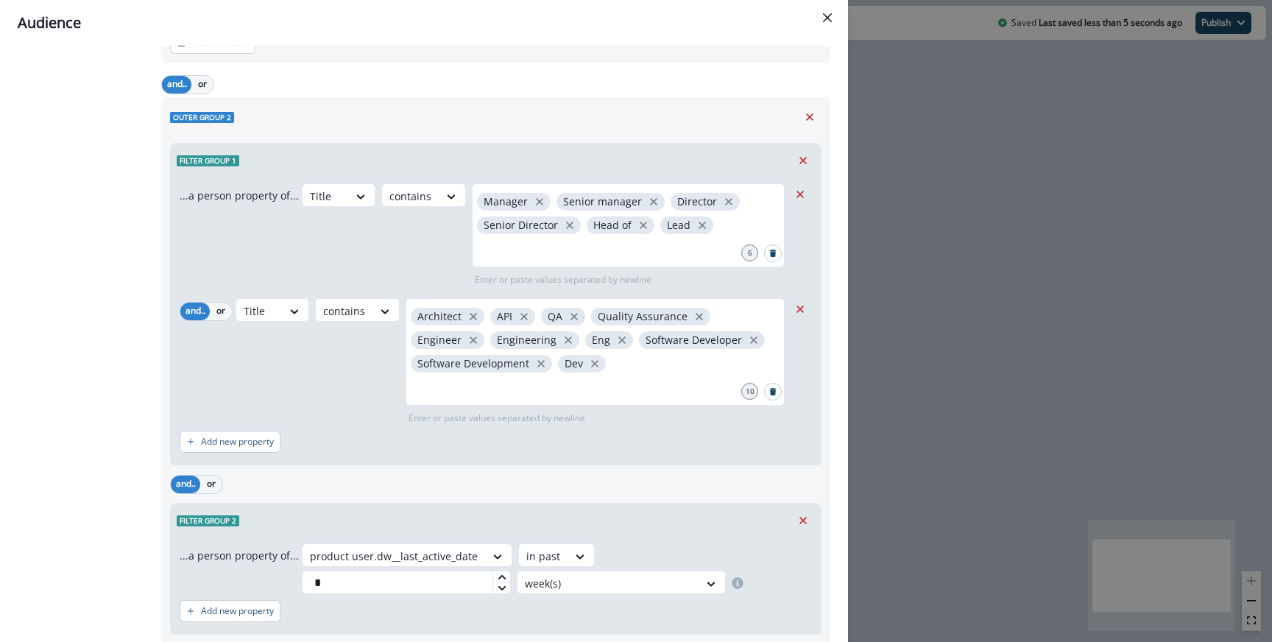
scroll to position [929, 0]
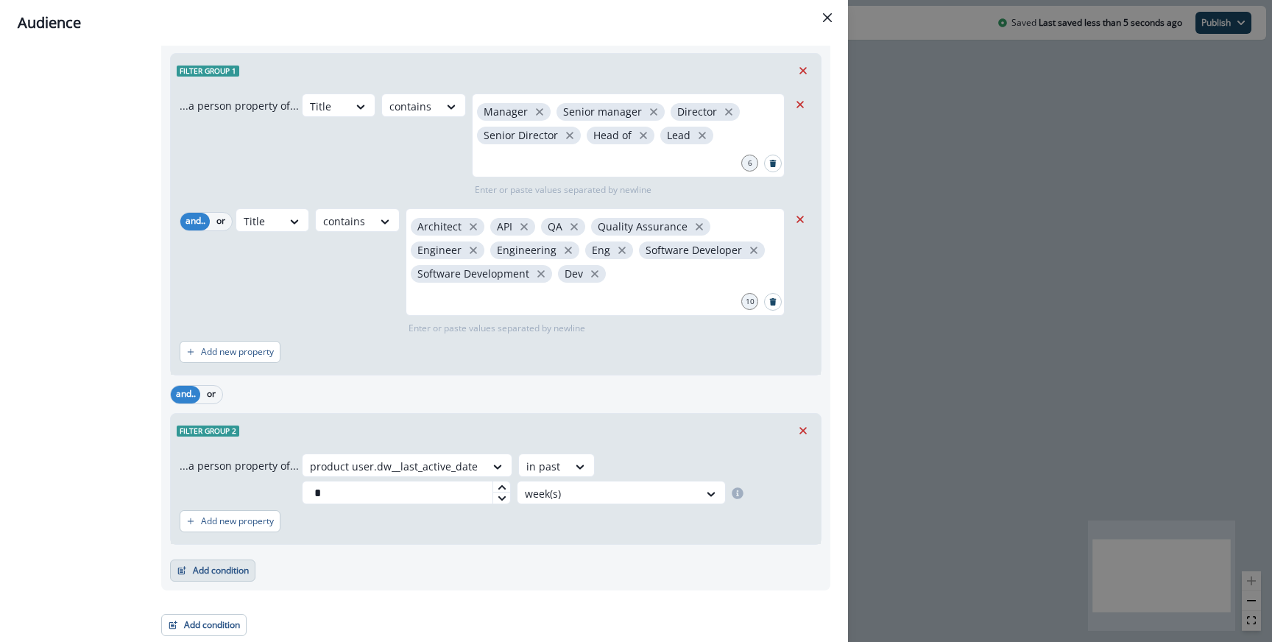
click at [216, 562] on button "Add condition" at bounding box center [212, 570] width 85 height 22
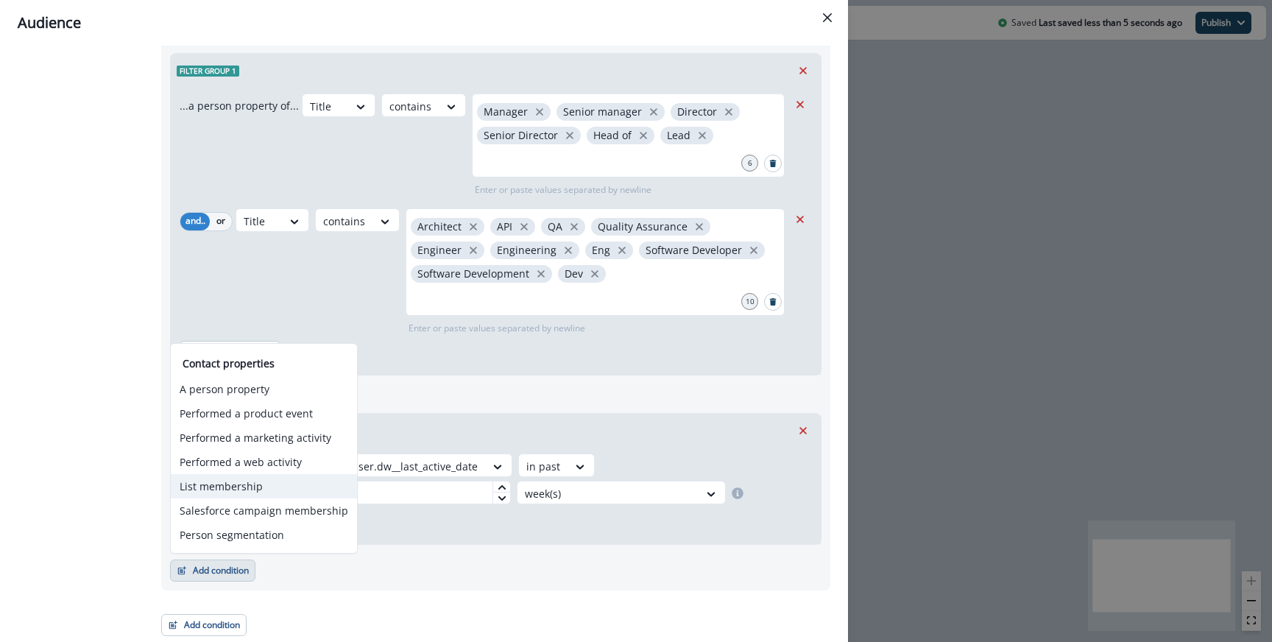
click at [230, 482] on button "List membership" at bounding box center [264, 486] width 186 height 24
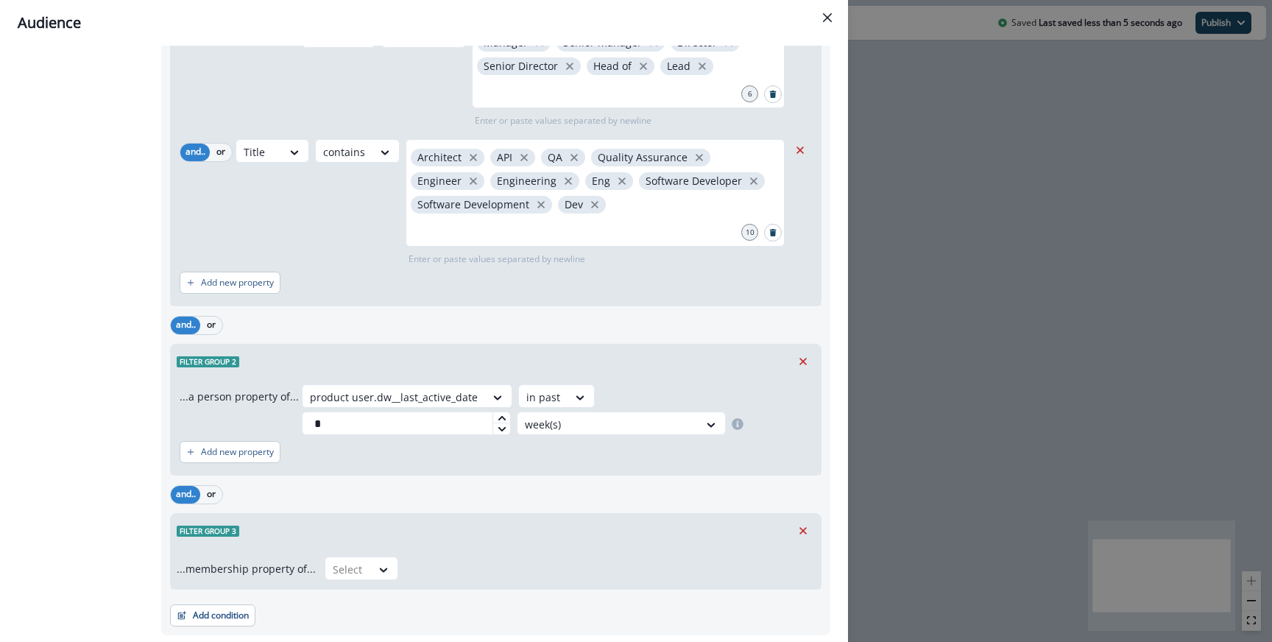
scroll to position [1043, 0]
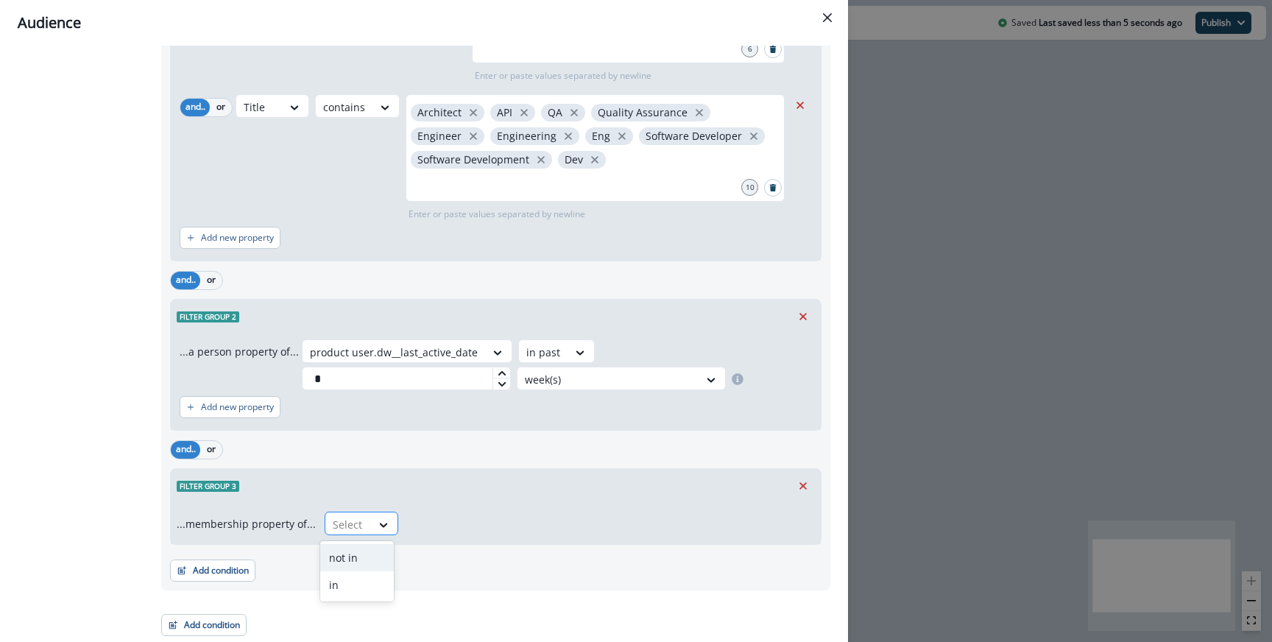
click at [350, 523] on div at bounding box center [348, 524] width 31 height 18
click at [346, 549] on div "not in" at bounding box center [357, 557] width 74 height 27
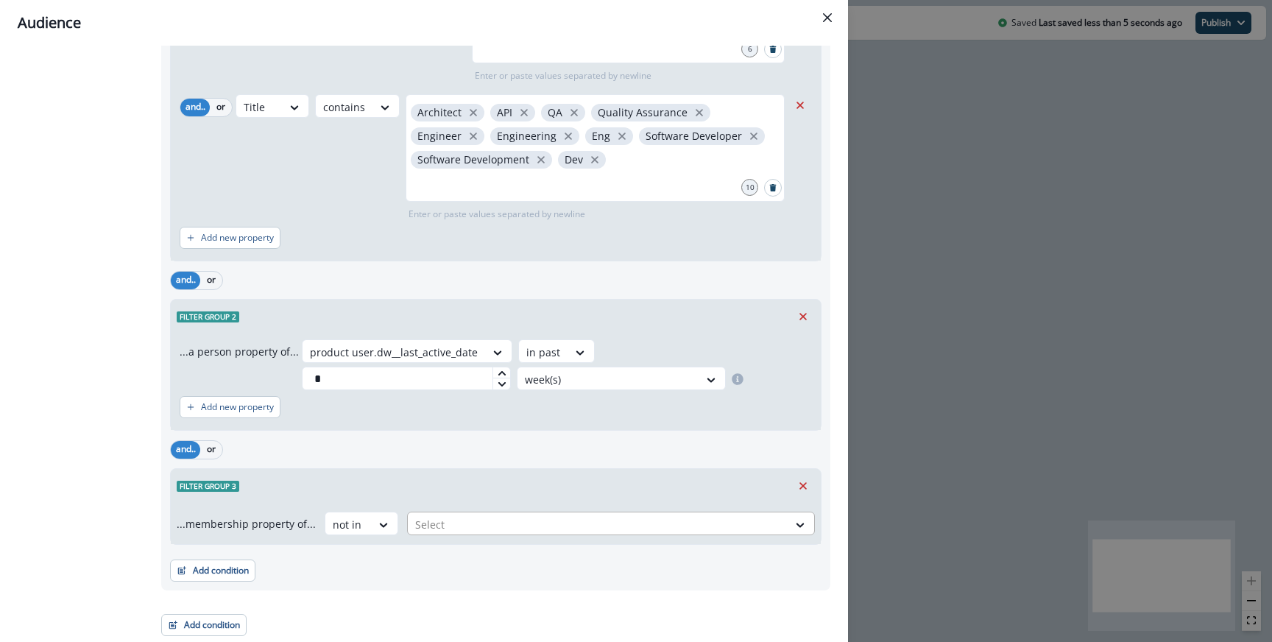
click at [431, 512] on div "Select" at bounding box center [611, 524] width 408 height 24
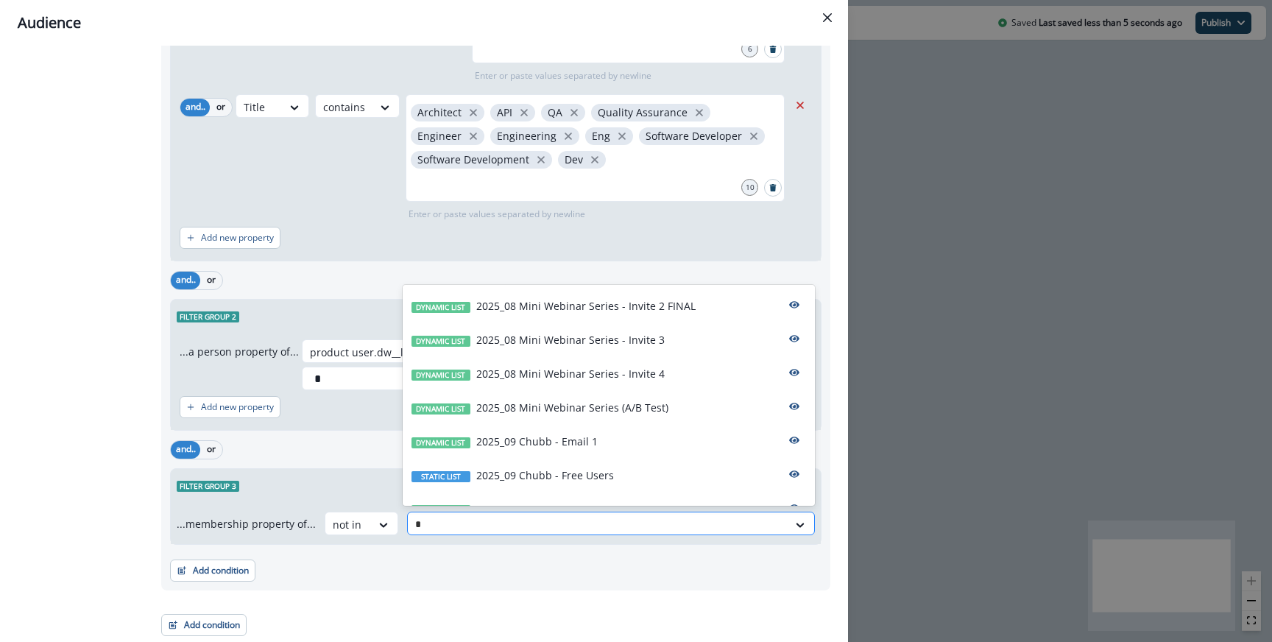
type input "**"
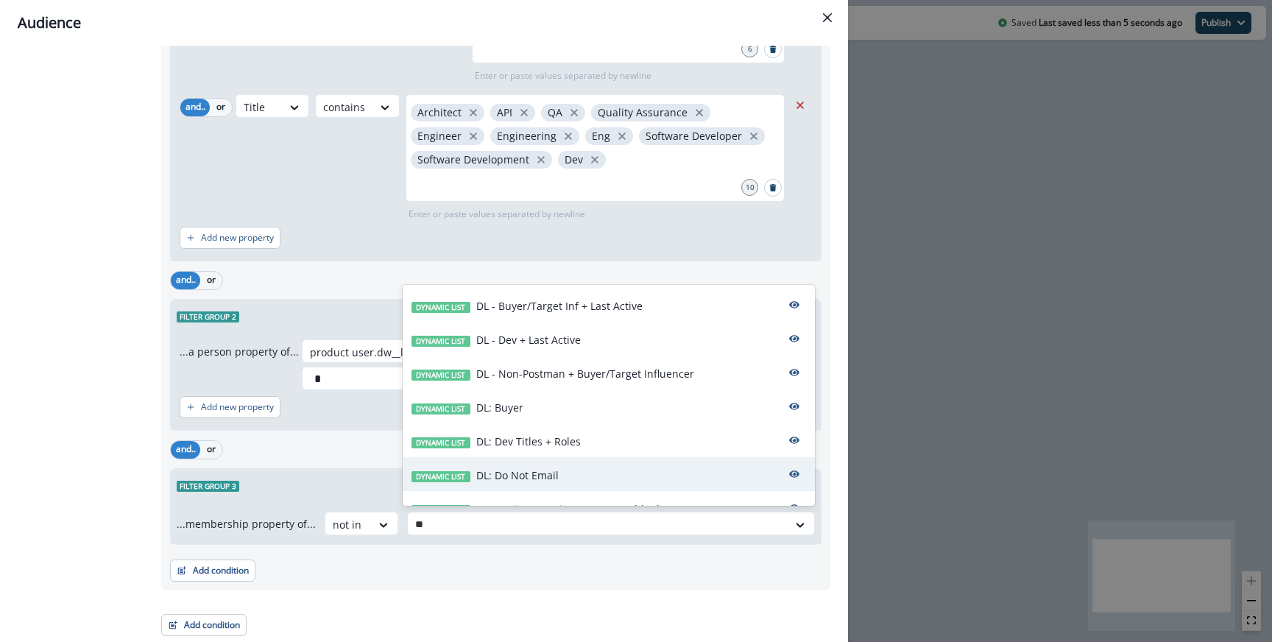
click at [499, 470] on p "DL: Do Not Email" at bounding box center [517, 474] width 82 height 15
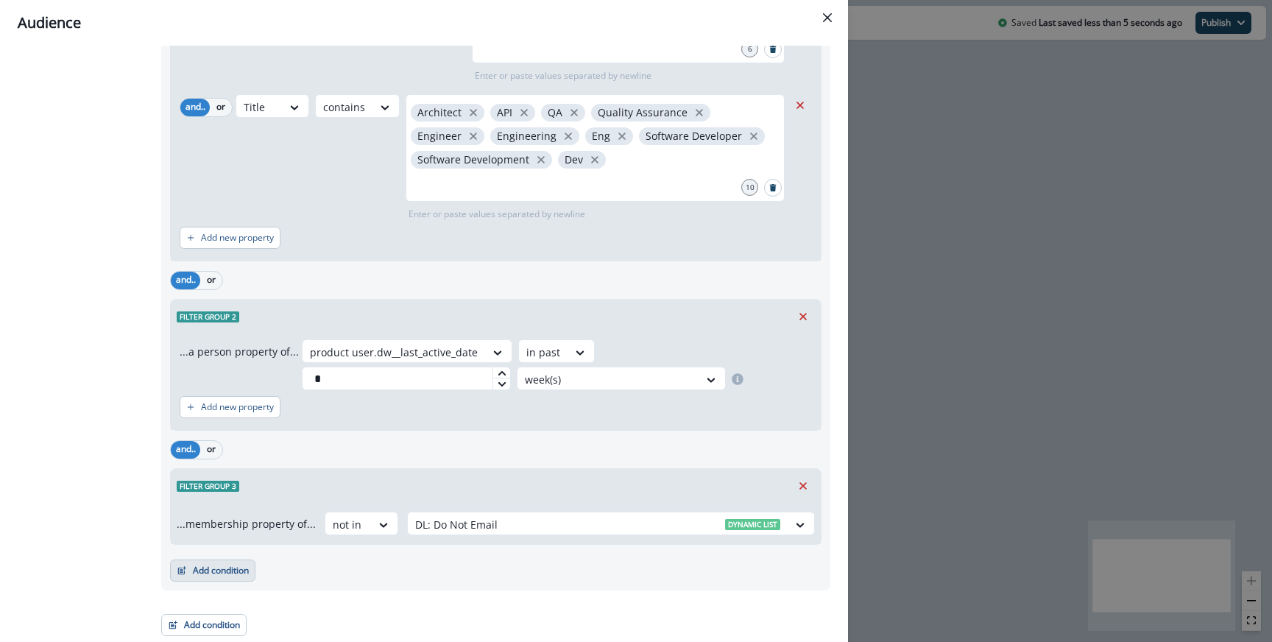
click at [216, 566] on button "Add condition" at bounding box center [212, 570] width 85 height 22
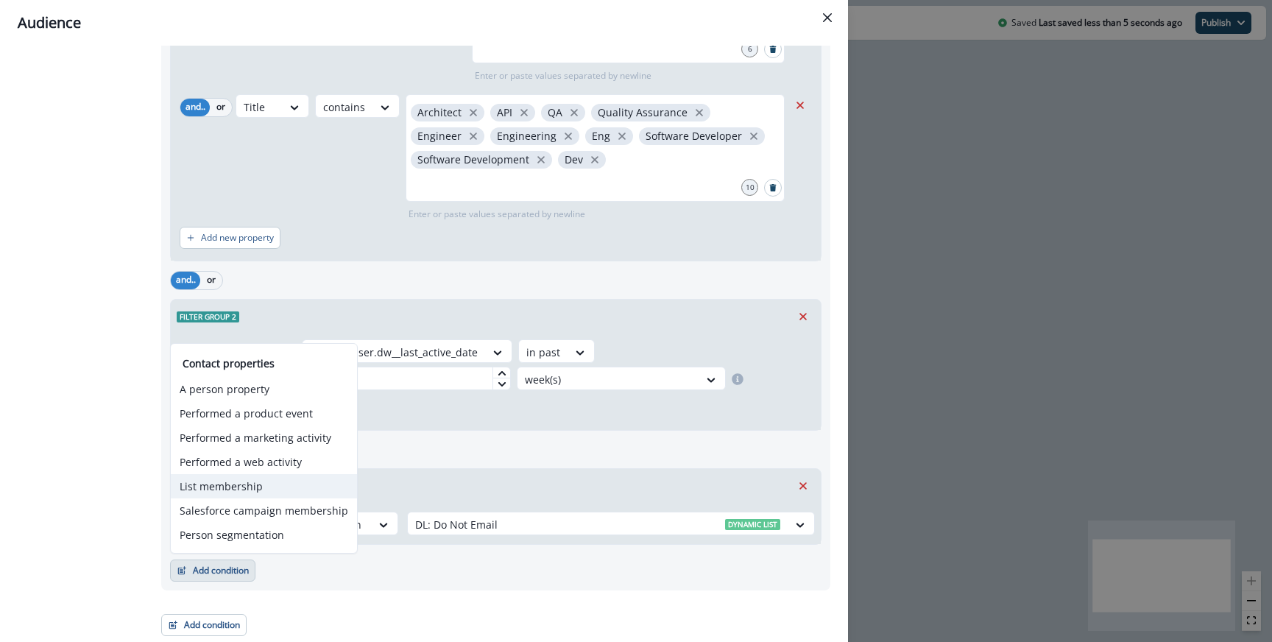
click at [236, 490] on button "List membership" at bounding box center [264, 486] width 186 height 24
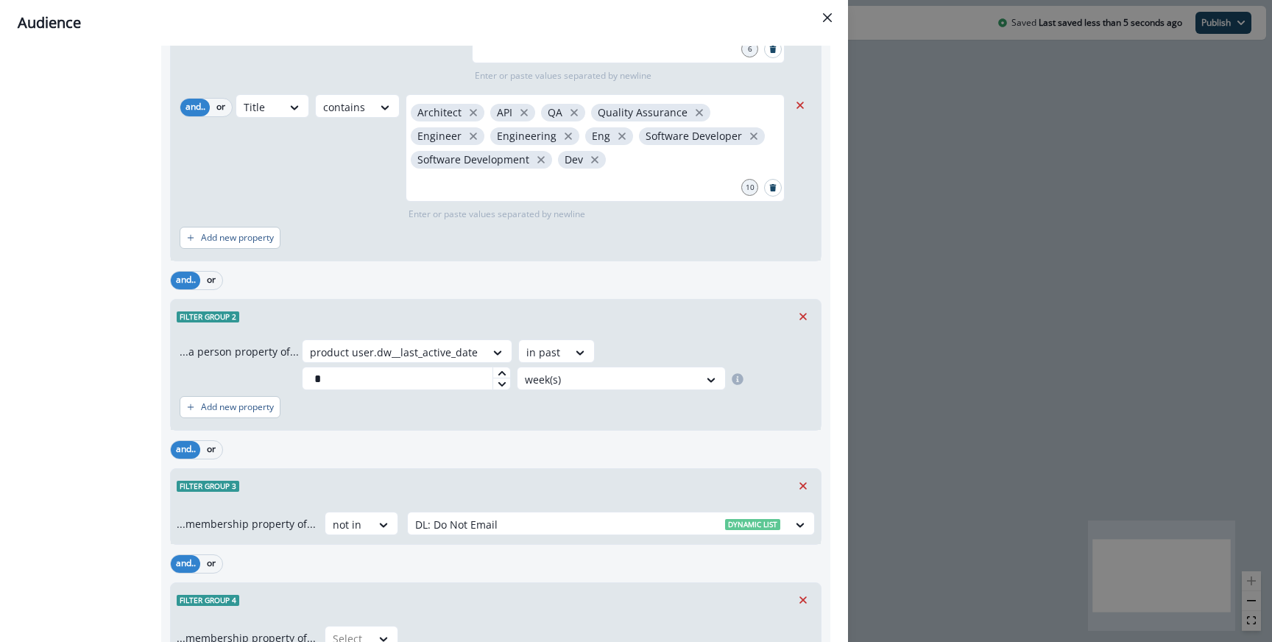
scroll to position [1157, 0]
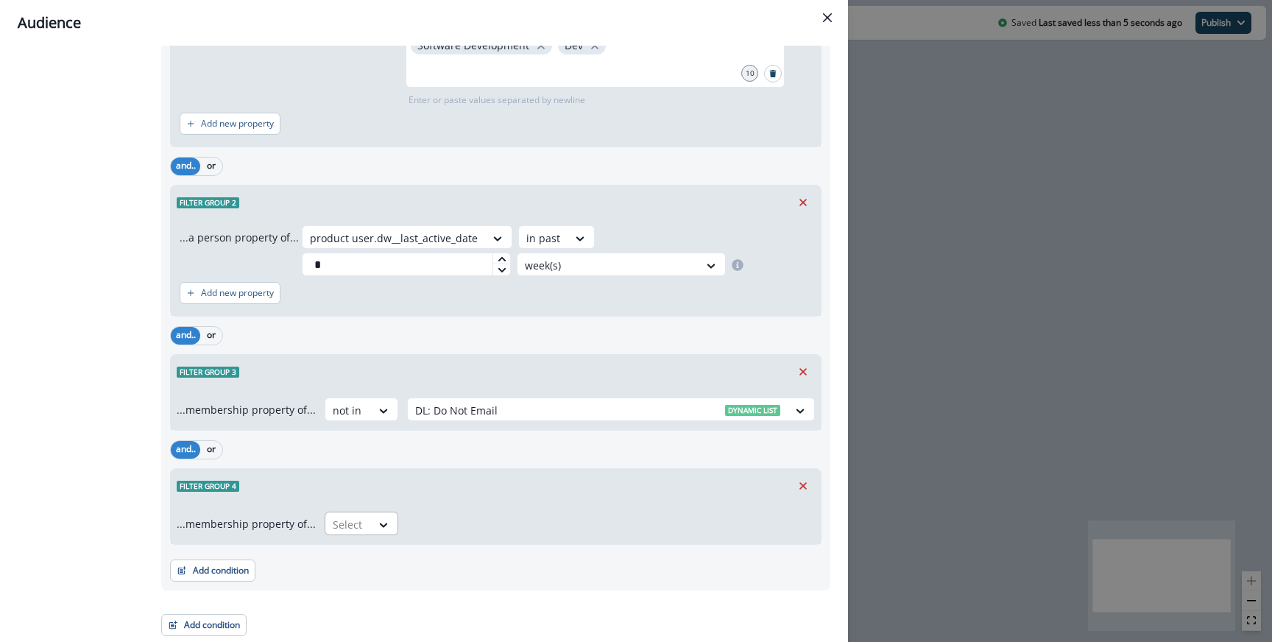
click at [340, 526] on div at bounding box center [348, 524] width 31 height 18
click at [353, 560] on div "not in" at bounding box center [357, 557] width 74 height 27
click at [424, 520] on div at bounding box center [597, 524] width 365 height 18
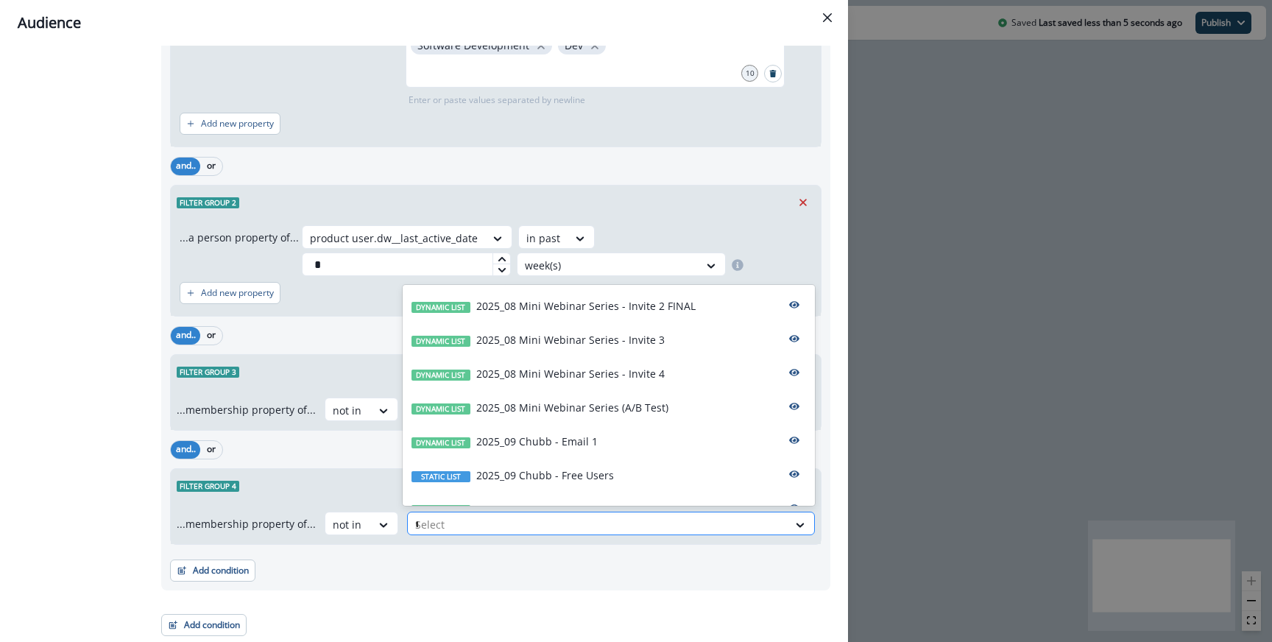
type input "**"
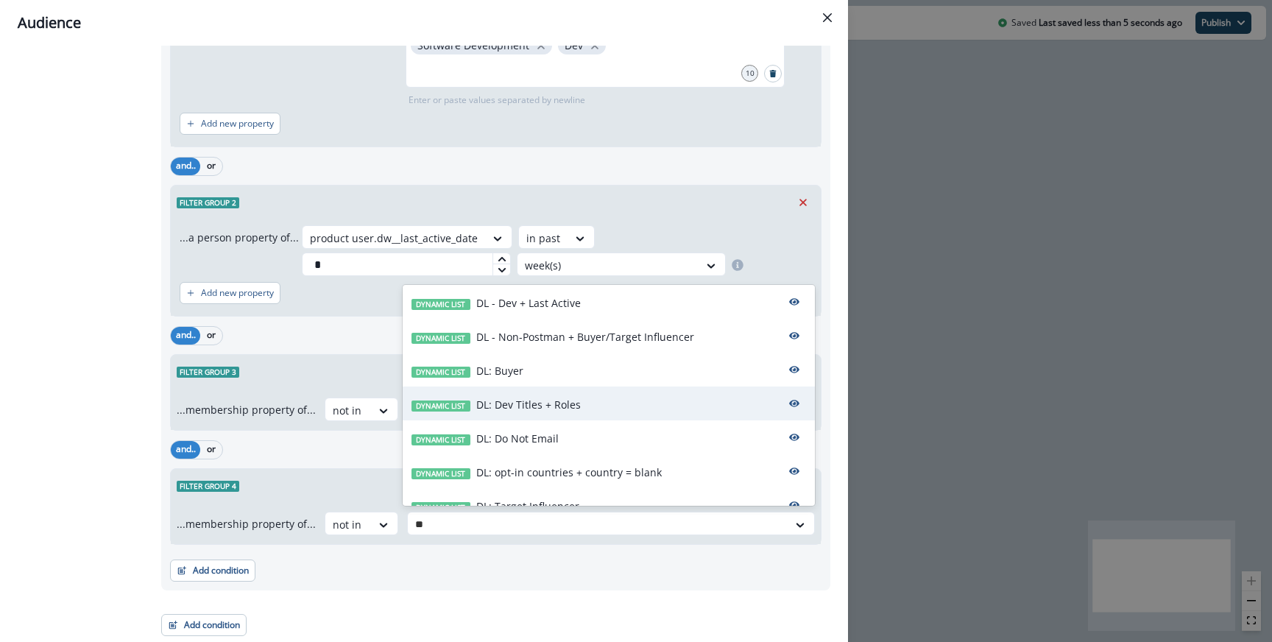
scroll to position [56, 0]
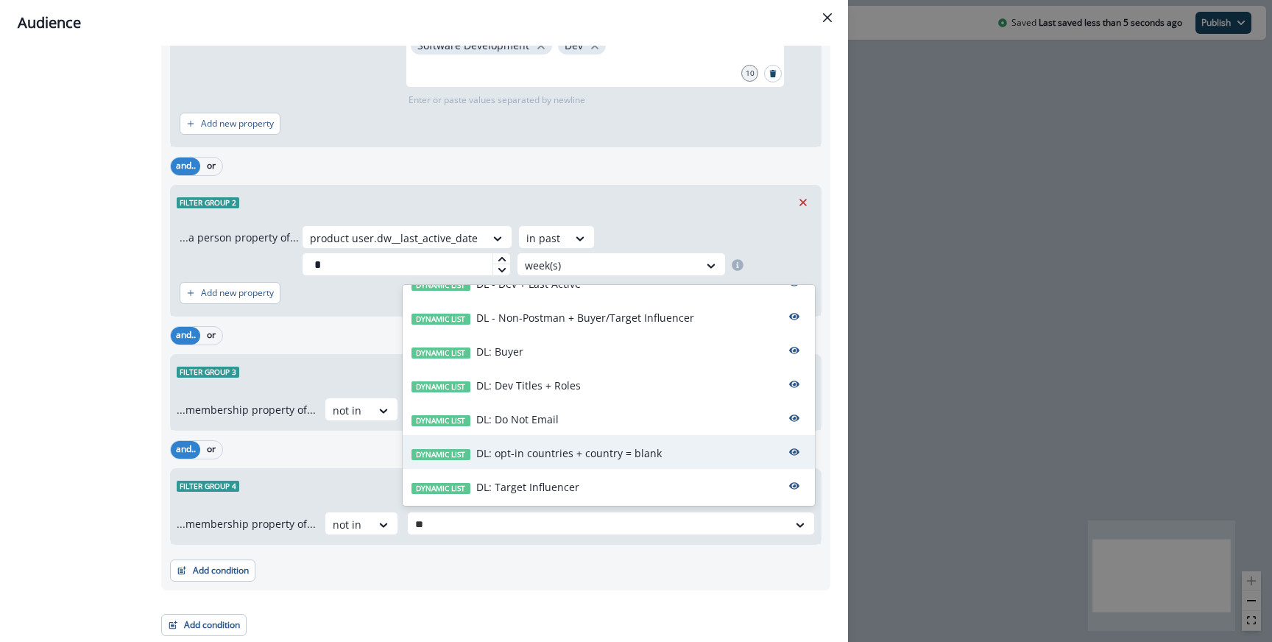
click at [525, 451] on p "DL: opt-in countries + country = blank" at bounding box center [568, 452] width 185 height 15
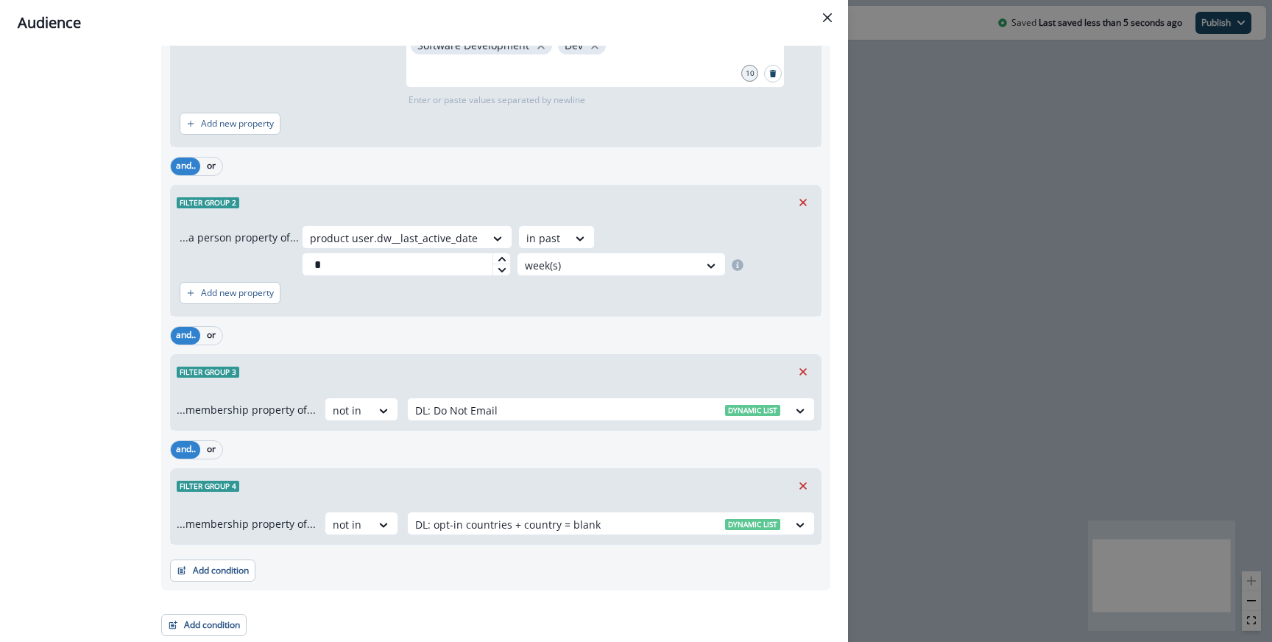
click at [496, 470] on div "Filter group 4" at bounding box center [496, 486] width 650 height 34
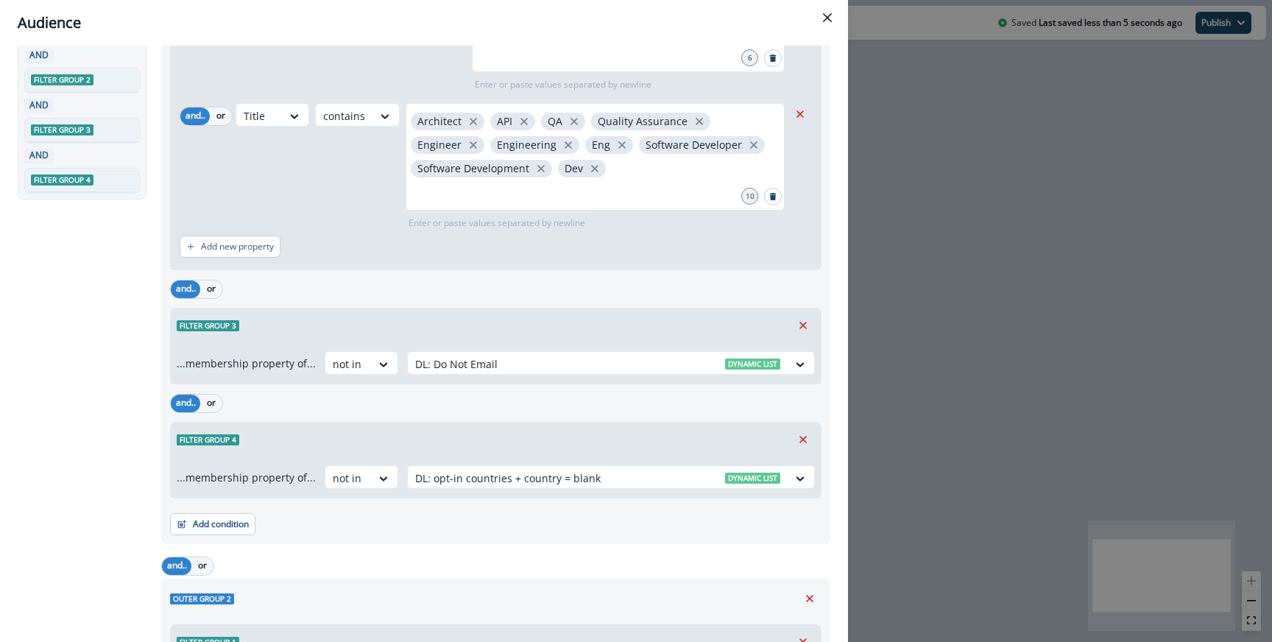
scroll to position [0, 0]
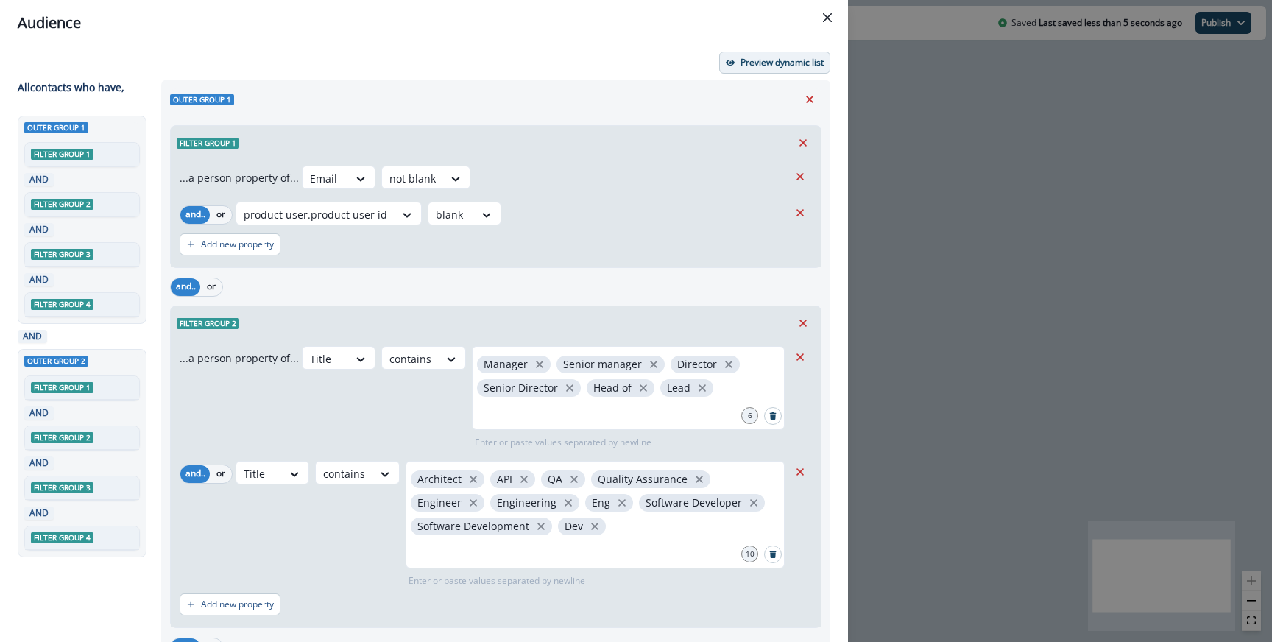
click at [760, 55] on button "Preview dynamic list" at bounding box center [774, 63] width 111 height 22
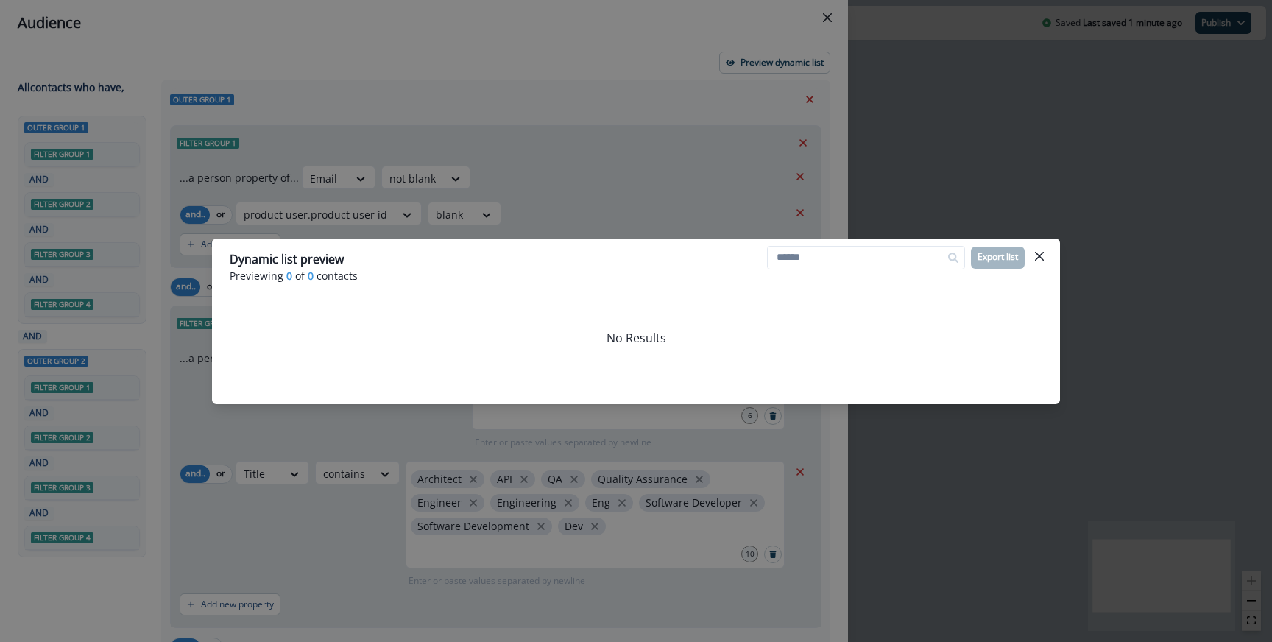
click at [512, 132] on div "Dynamic list preview Previewing 0 of 0 contacts Export list No Results" at bounding box center [636, 321] width 1272 height 642
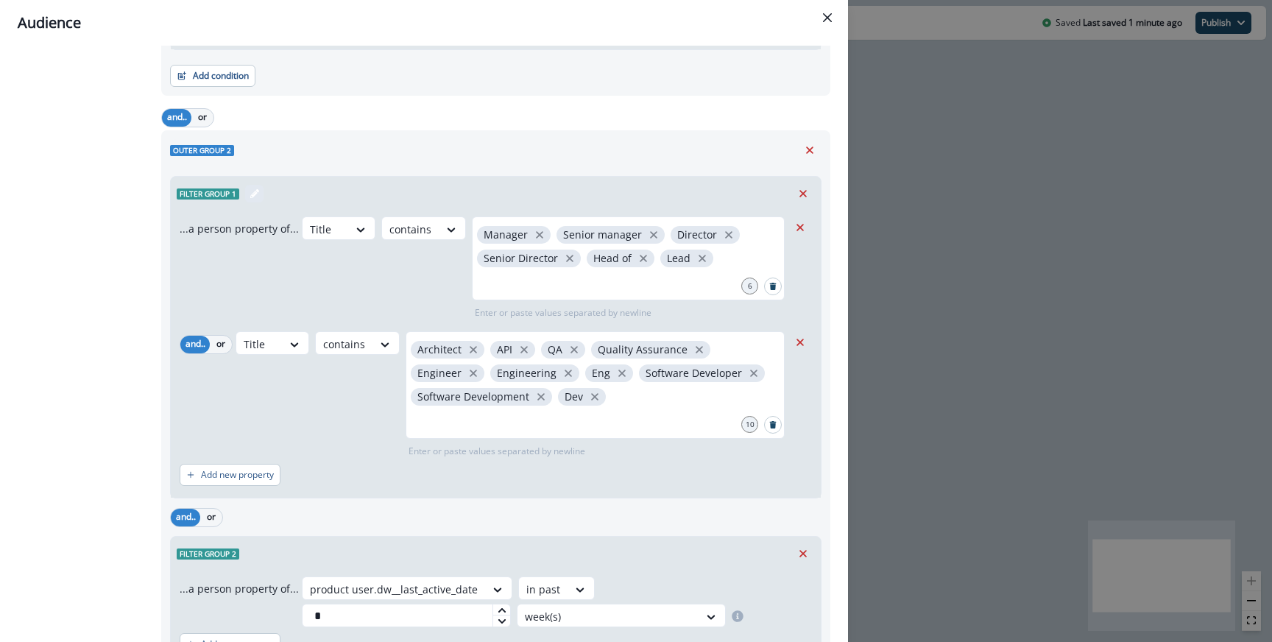
scroll to position [799, 0]
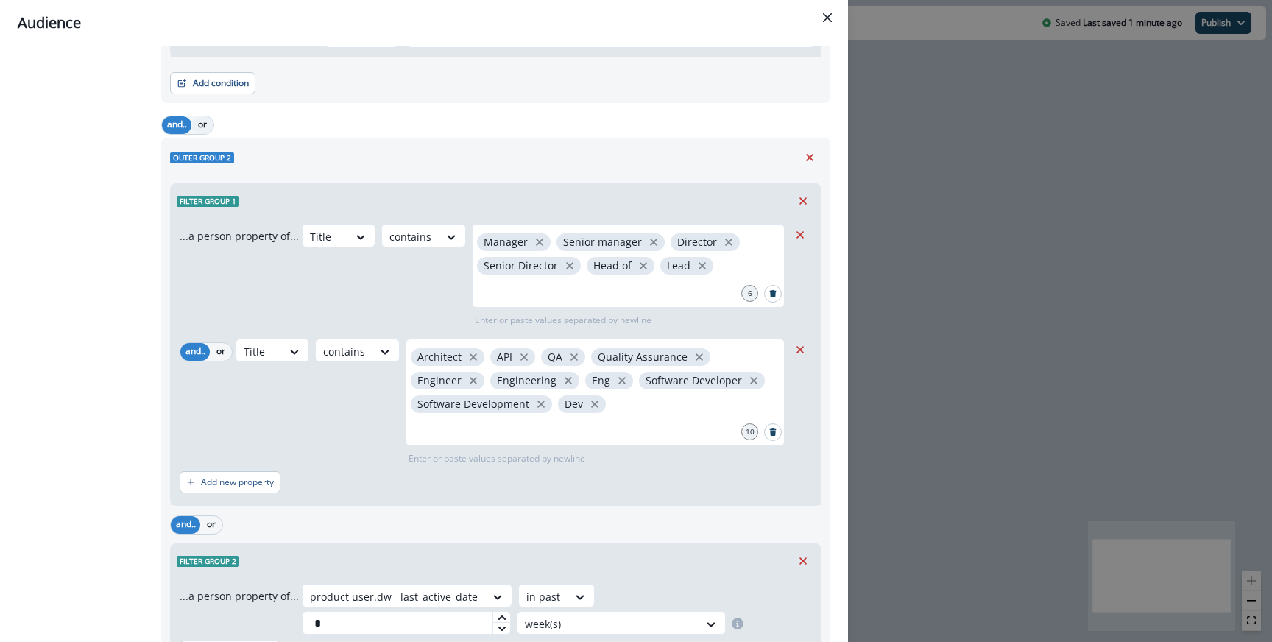
click at [208, 118] on button "or" at bounding box center [202, 125] width 22 height 18
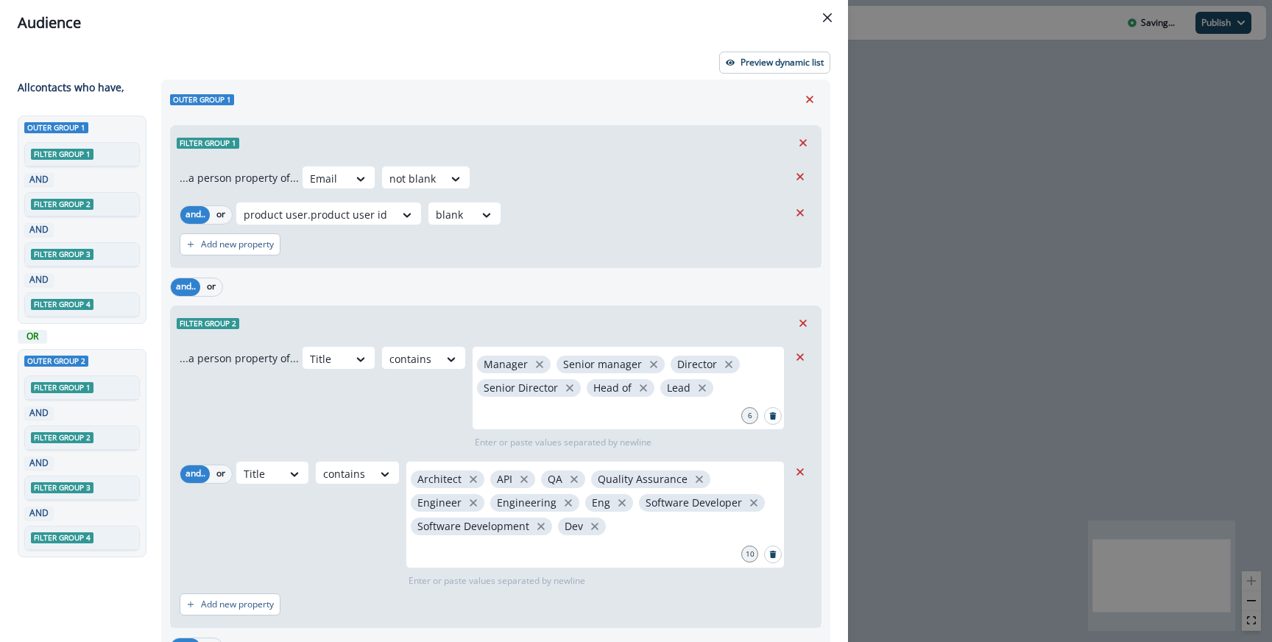
click at [759, 46] on div "Preview dynamic list All contact s who have, Outer group 1 Filter group 1 AND F…" at bounding box center [424, 344] width 848 height 596
click at [759, 68] on p "Preview dynamic list" at bounding box center [782, 62] width 83 height 10
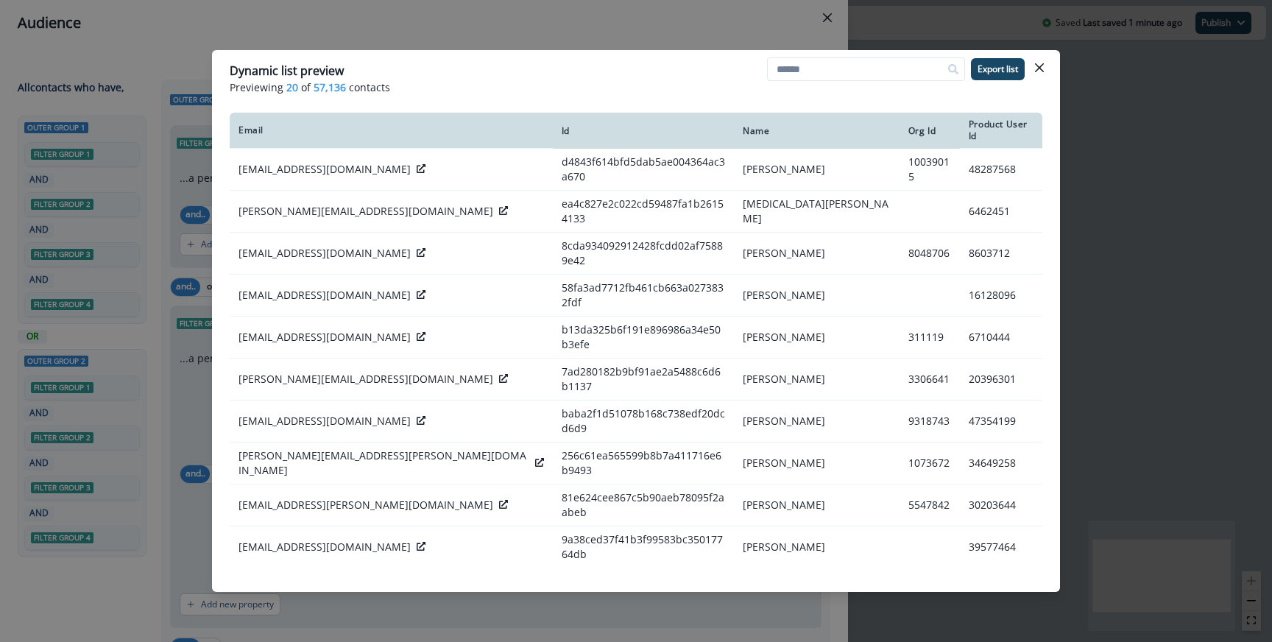
click at [752, 23] on div "Dynamic list preview Previewing 20 of 57,136 contacts Export list Email Id Name…" at bounding box center [636, 321] width 1272 height 642
